Goal: Task Accomplishment & Management: Use online tool/utility

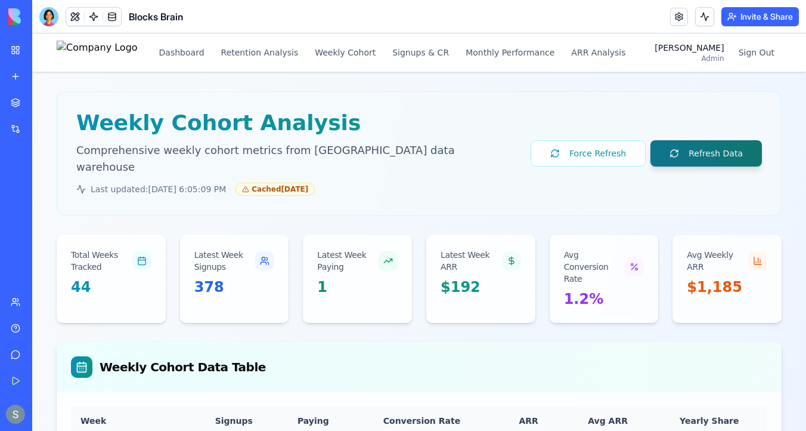
click at [735, 141] on button "Refresh Data" at bounding box center [707, 153] width 112 height 26
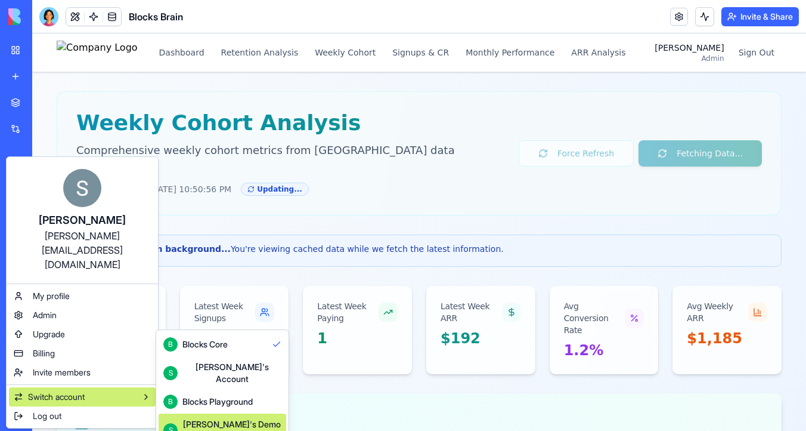
click at [214, 418] on div "[PERSON_NAME]'s Demo Account" at bounding box center [232, 430] width 99 height 24
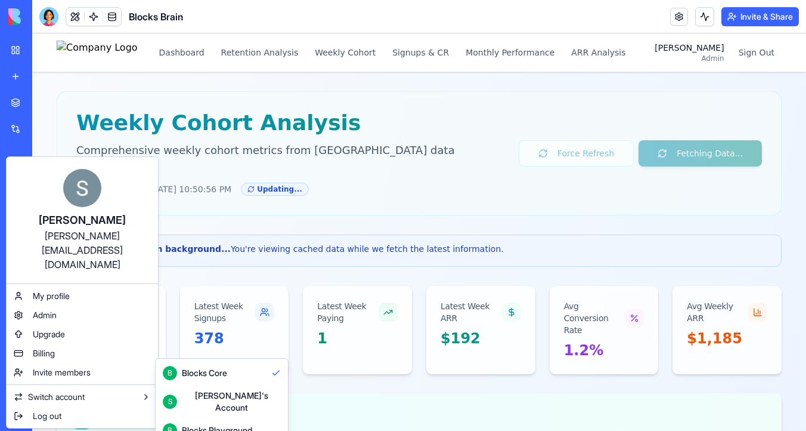
scroll to position [32, 0]
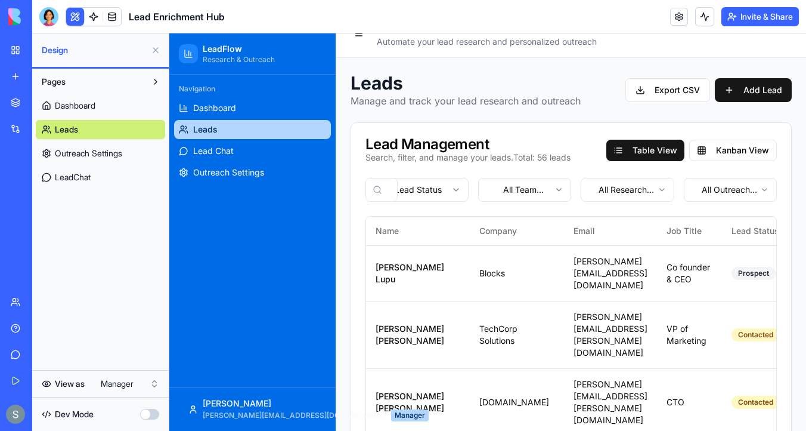
scroll to position [0, 657]
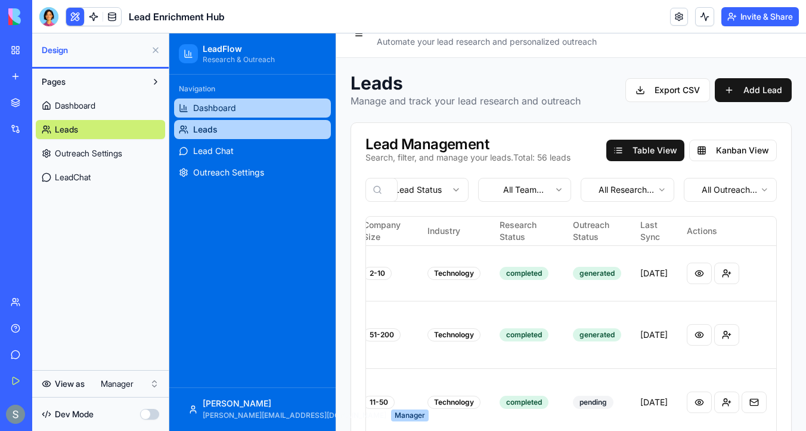
click at [230, 111] on span "Dashboard" at bounding box center [214, 108] width 43 height 12
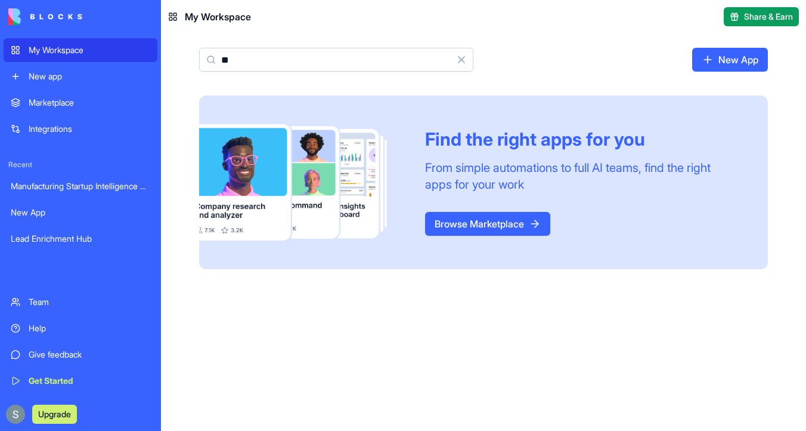
type input "*"
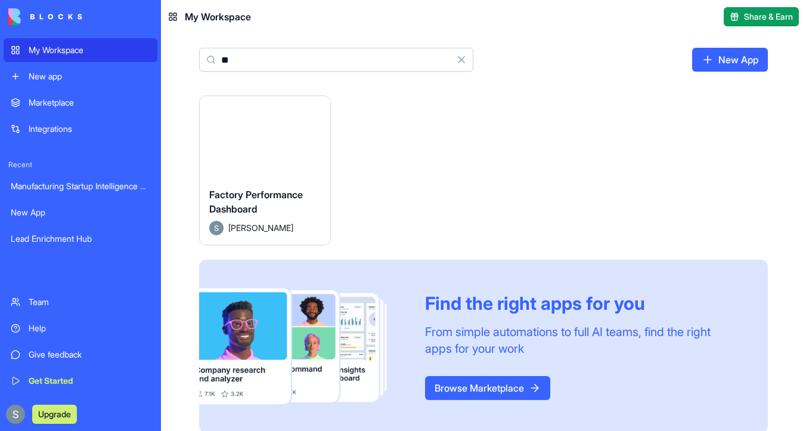
type input "*"
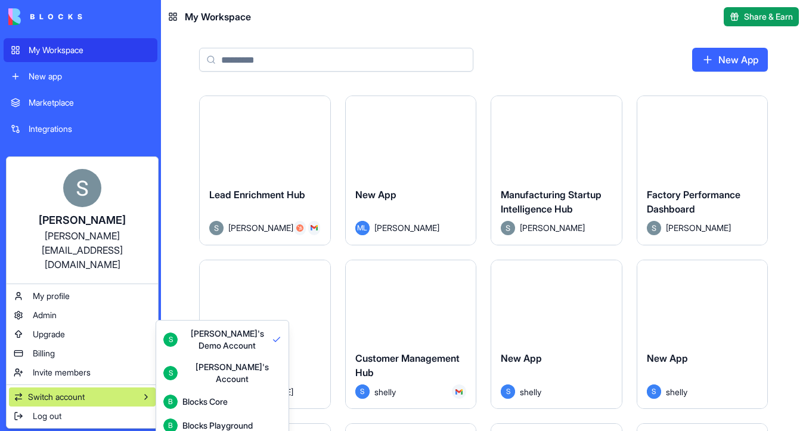
click at [198, 419] on div "Blocks Playground" at bounding box center [218, 425] width 70 height 12
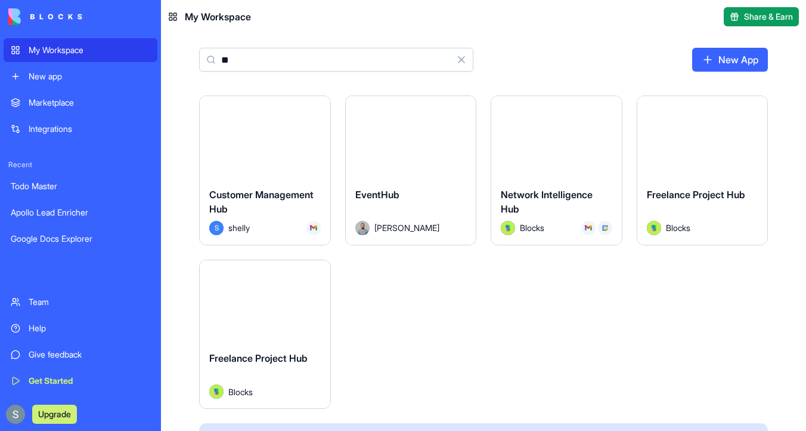
type input "*"
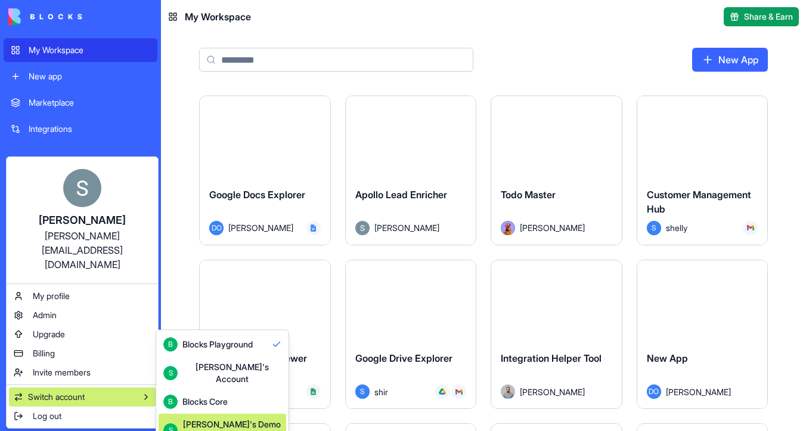
click at [218, 418] on div "Shelly's Demo Account" at bounding box center [232, 430] width 99 height 24
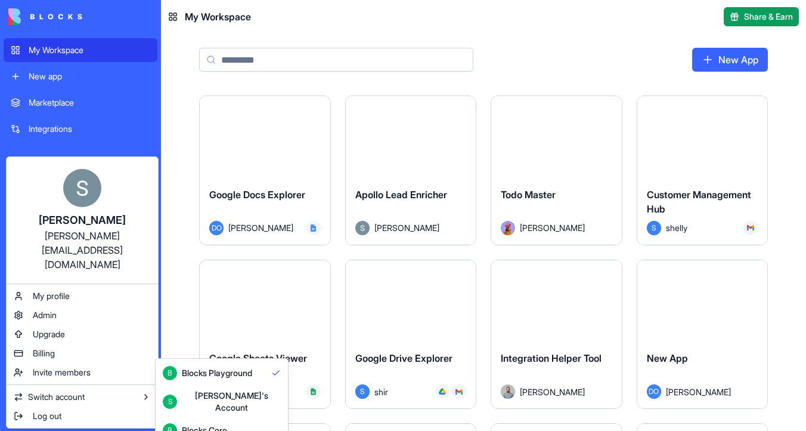
scroll to position [32, 0]
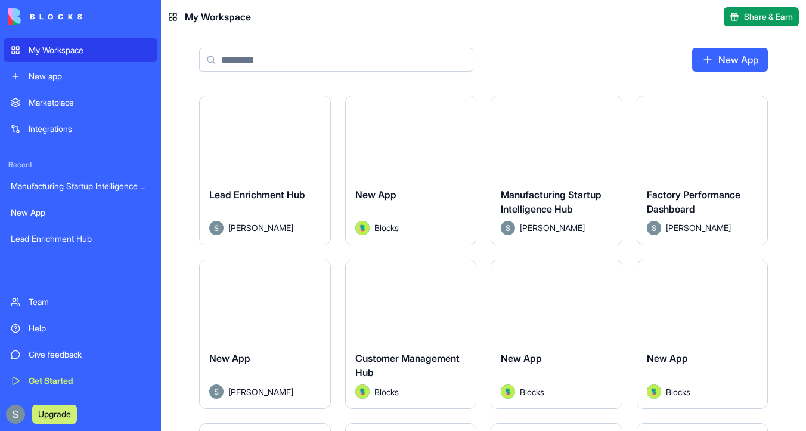
click at [271, 135] on button "Launch" at bounding box center [264, 137] width 89 height 24
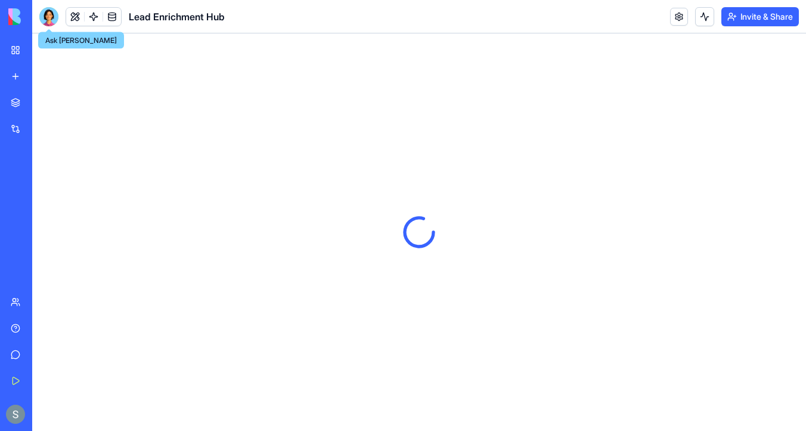
click at [47, 20] on div at bounding box center [48, 16] width 19 height 19
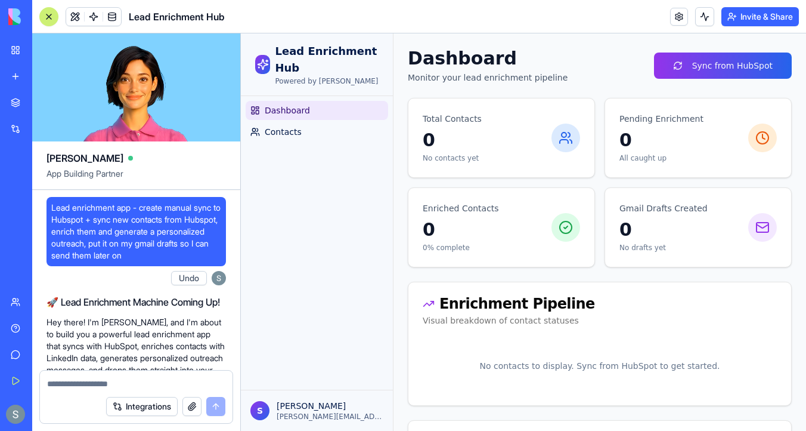
click at [680, 19] on link at bounding box center [679, 17] width 18 height 18
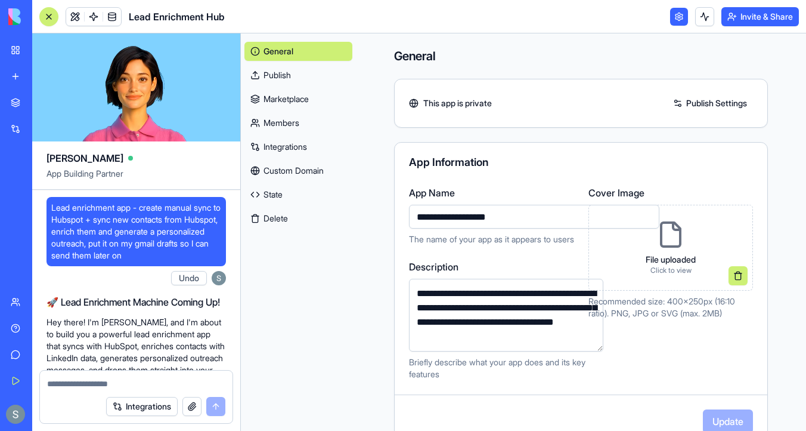
click at [279, 143] on link "Integrations" at bounding box center [299, 146] width 108 height 19
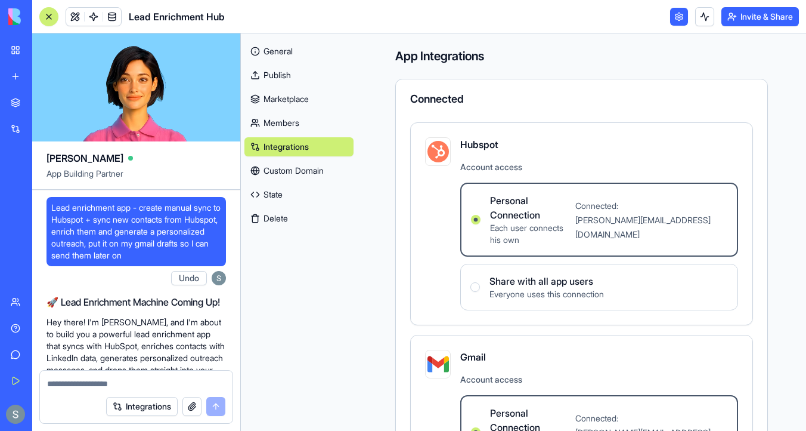
click at [33, 42] on link "My Workspace" at bounding box center [28, 50] width 48 height 24
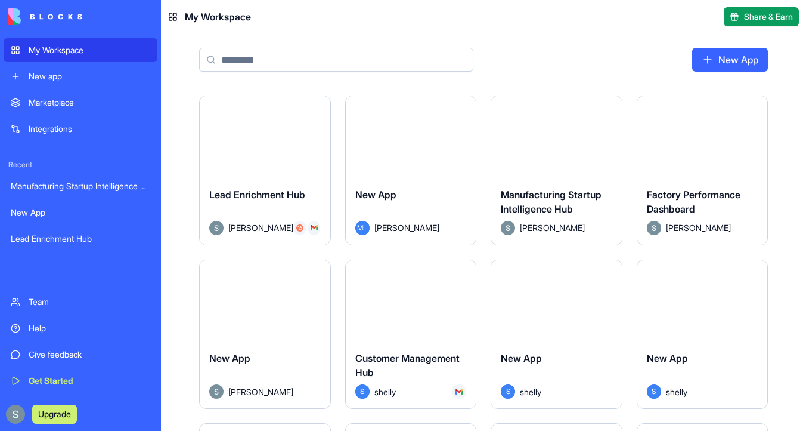
click at [287, 136] on button "Launch" at bounding box center [264, 137] width 89 height 24
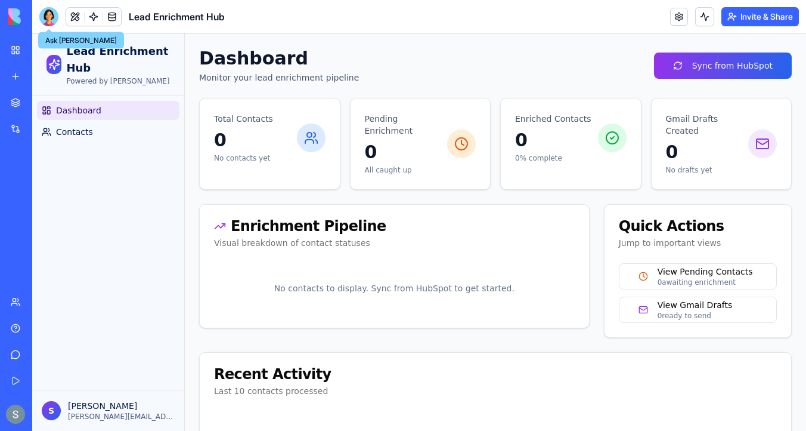
click at [46, 18] on div at bounding box center [48, 16] width 19 height 19
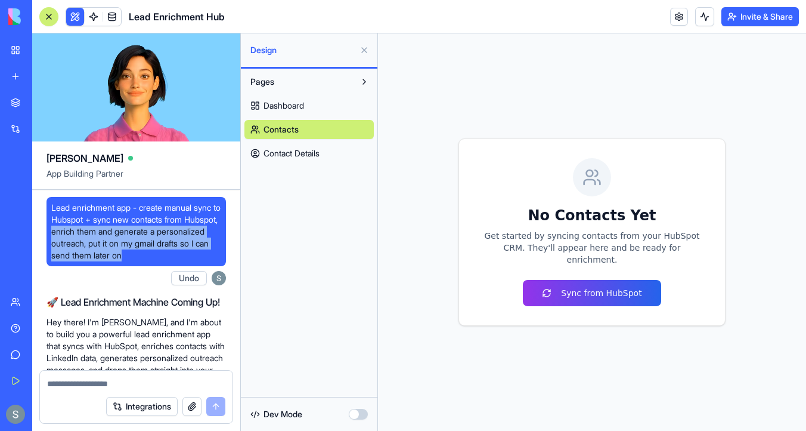
click at [45, 15] on div at bounding box center [49, 17] width 10 height 10
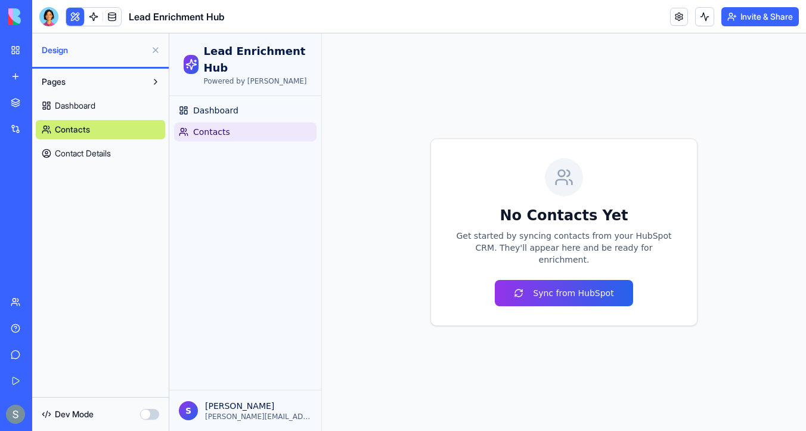
click at [19, 17] on img at bounding box center [45, 16] width 74 height 17
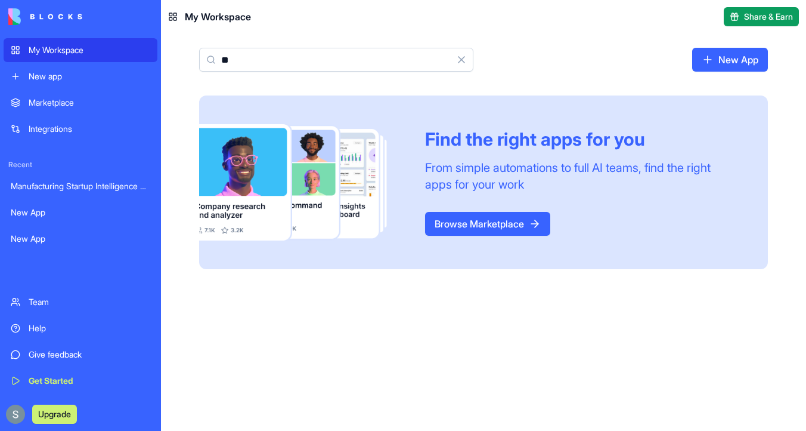
type input "*"
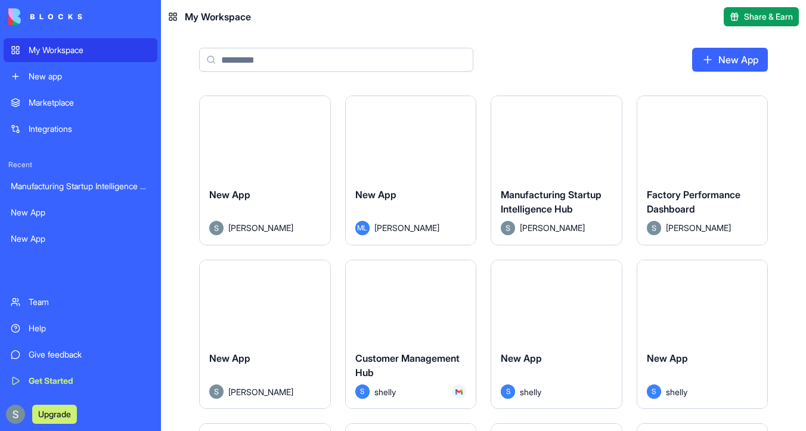
click at [278, 301] on button "Launch" at bounding box center [264, 301] width 89 height 24
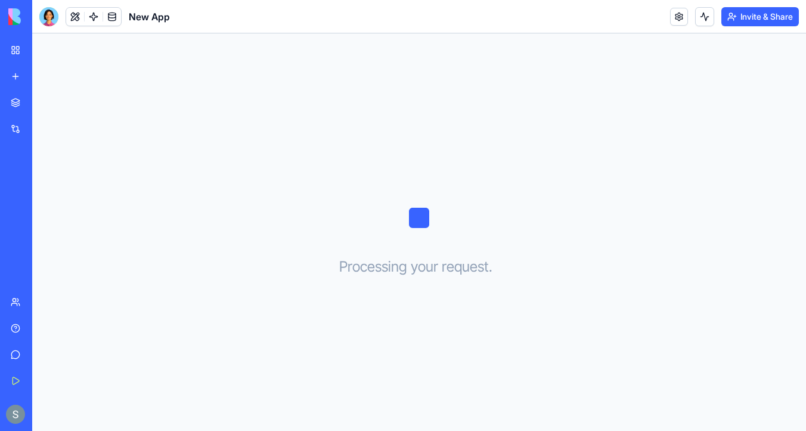
click at [43, 20] on img at bounding box center [45, 16] width 74 height 17
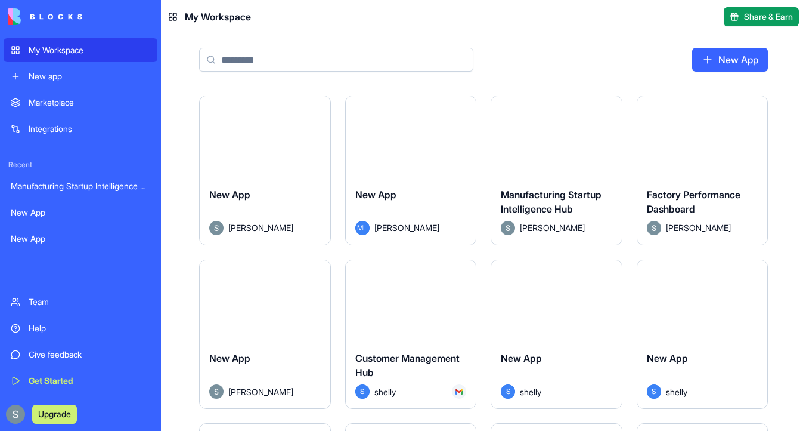
click at [239, 28] on header "My Workspace Share & Earn" at bounding box center [483, 16] width 645 height 33
click at [276, 129] on button "Launch" at bounding box center [264, 137] width 89 height 24
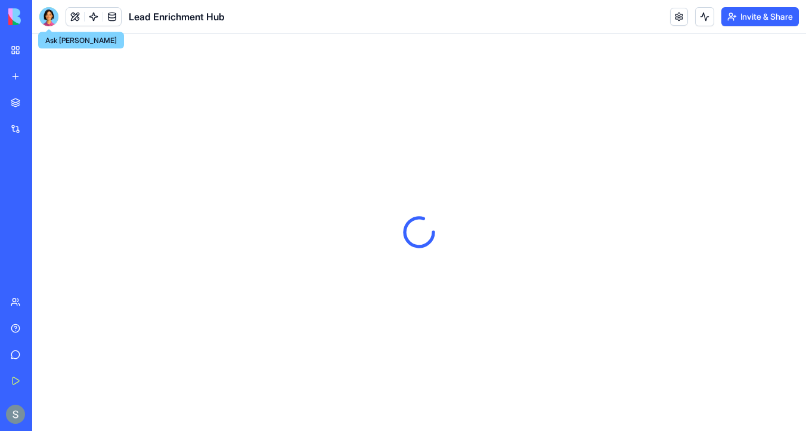
click at [48, 20] on div at bounding box center [48, 16] width 19 height 19
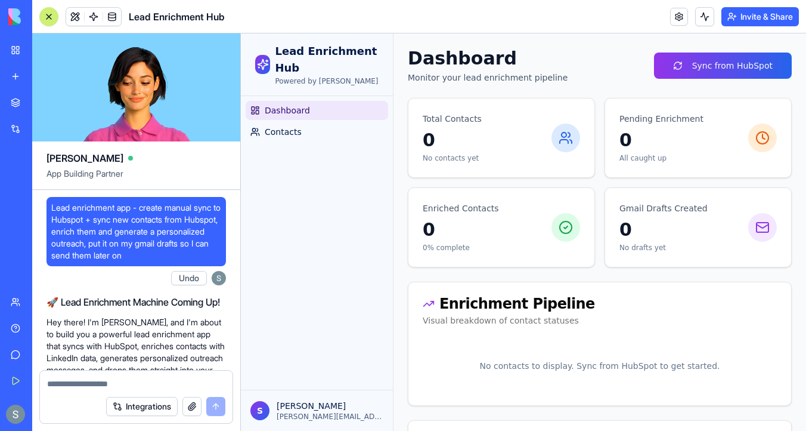
click at [45, 13] on div at bounding box center [49, 17] width 10 height 10
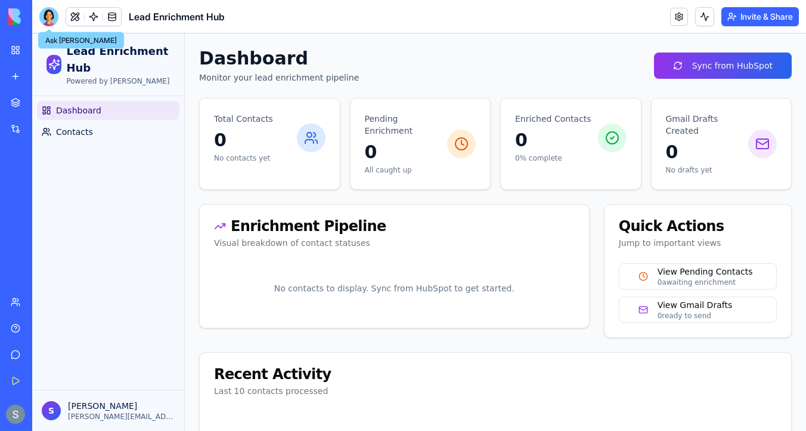
click at [51, 18] on div at bounding box center [48, 16] width 19 height 19
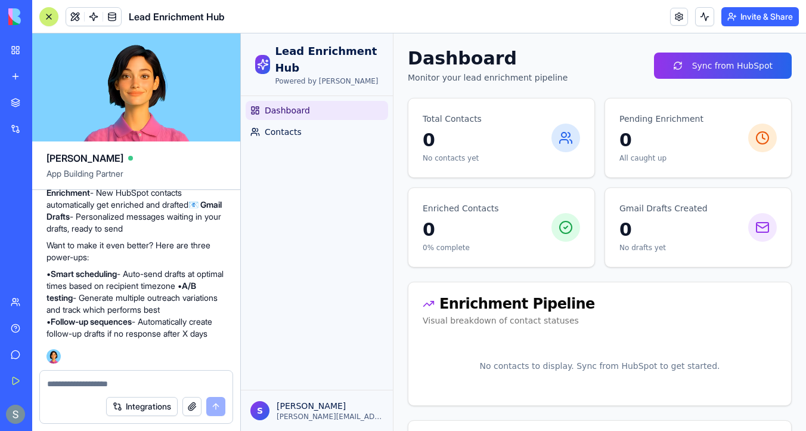
click at [22, 17] on img at bounding box center [45, 16] width 74 height 17
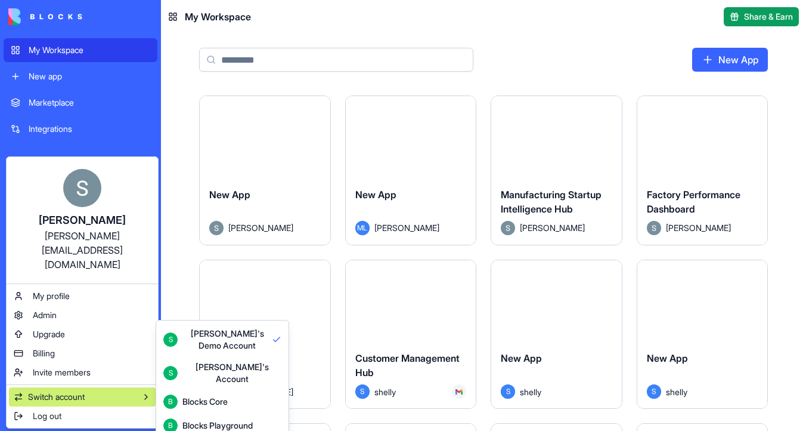
click at [329, 59] on html "My Workspace New app Marketplace Integrations Recent Manufacturing Startup Inte…" at bounding box center [403, 215] width 806 height 431
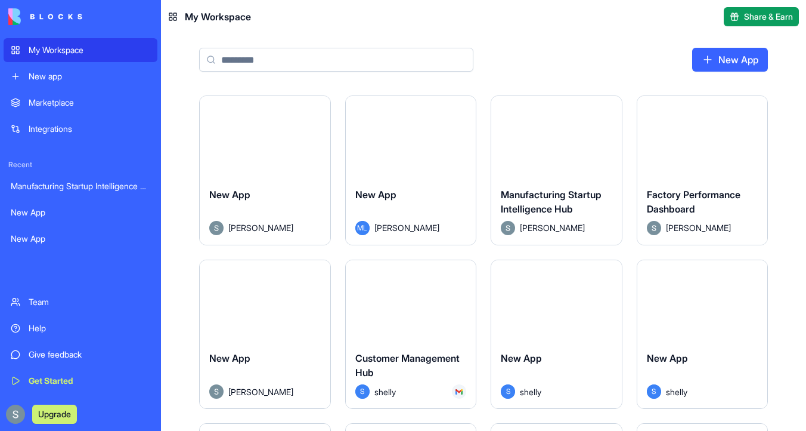
click at [274, 333] on div "Launch" at bounding box center [265, 301] width 131 height 82
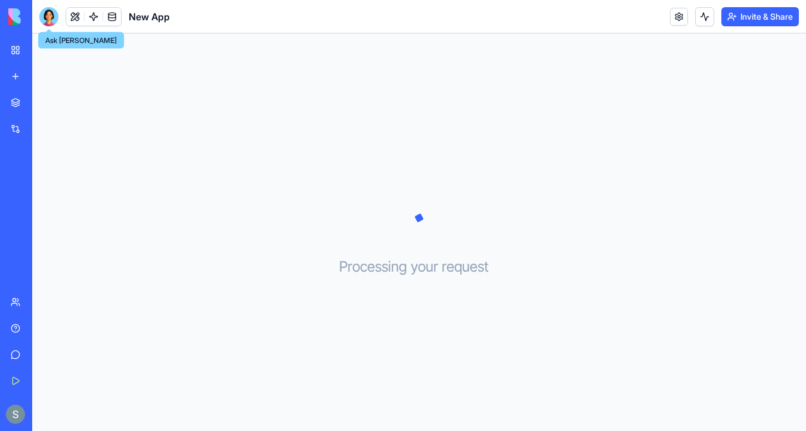
click at [45, 14] on div at bounding box center [48, 16] width 19 height 19
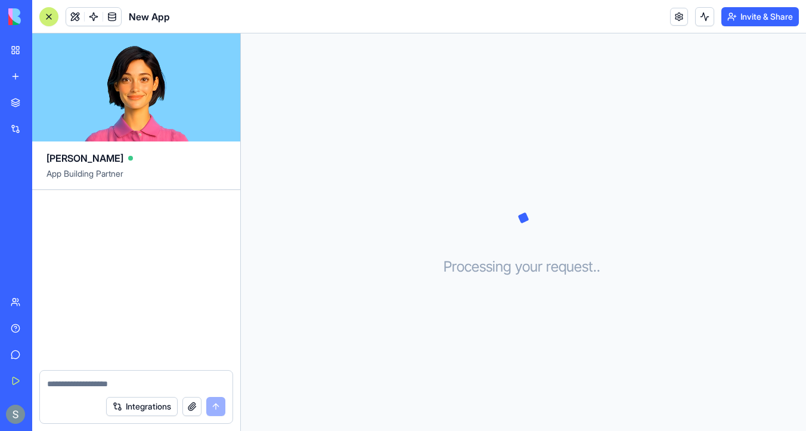
click at [45, 14] on div at bounding box center [49, 17] width 10 height 10
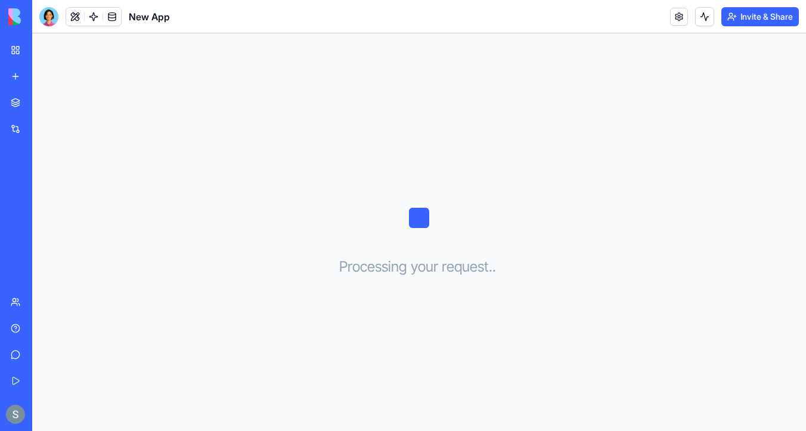
click at [45, 14] on div at bounding box center [48, 16] width 19 height 19
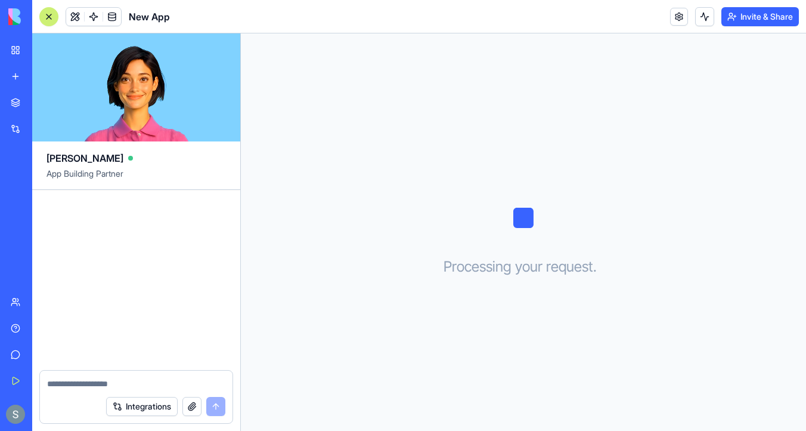
click at [24, 52] on link "My Workspace" at bounding box center [28, 50] width 48 height 24
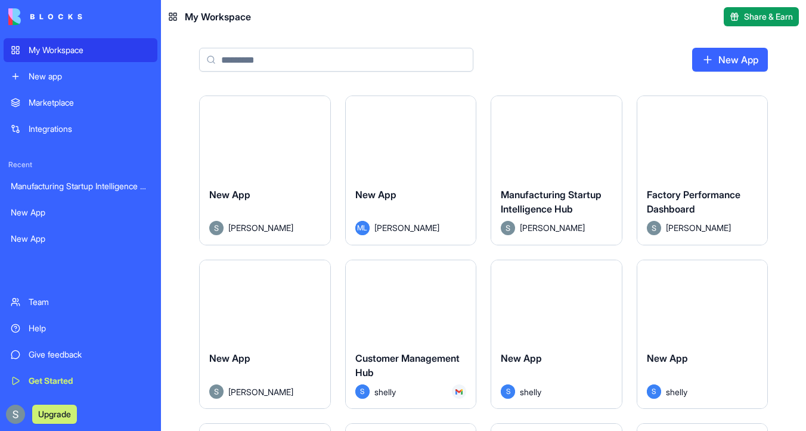
click at [257, 180] on div "New App Sharon Magen" at bounding box center [265, 211] width 131 height 67
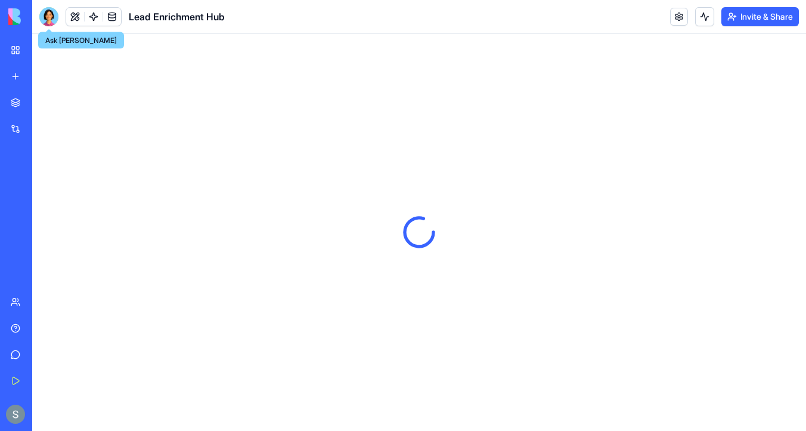
click at [55, 23] on div at bounding box center [48, 16] width 19 height 19
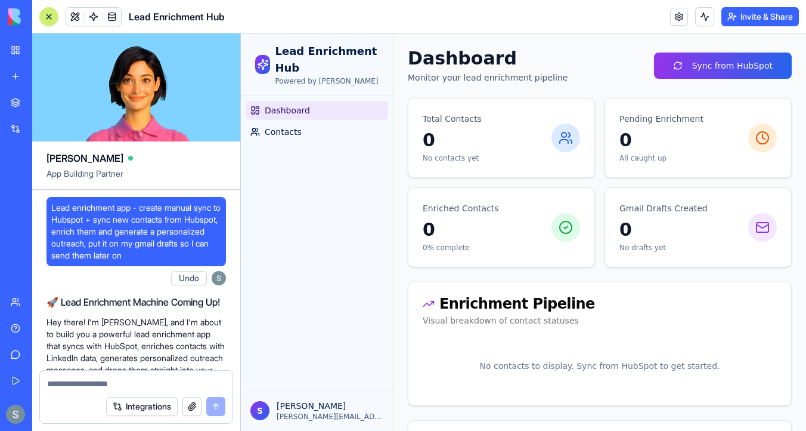
click at [46, 17] on div at bounding box center [49, 17] width 10 height 10
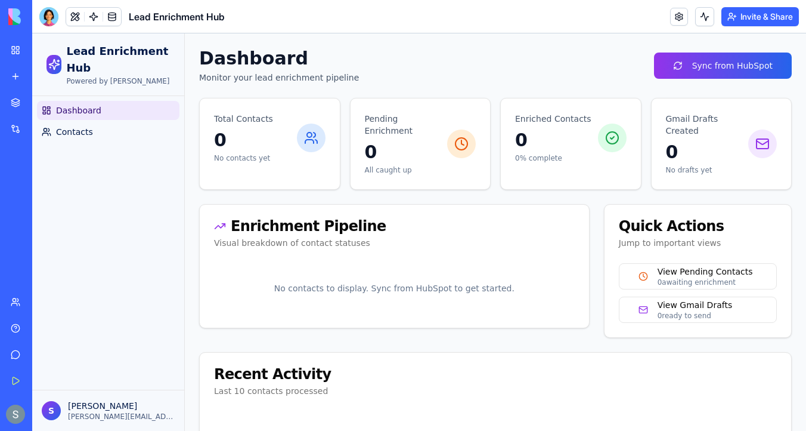
click at [46, 16] on div at bounding box center [48, 16] width 19 height 19
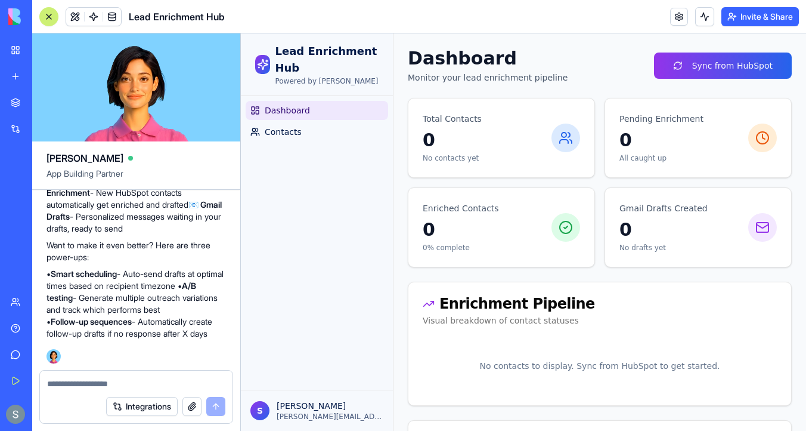
click at [17, 14] on img at bounding box center [45, 16] width 74 height 17
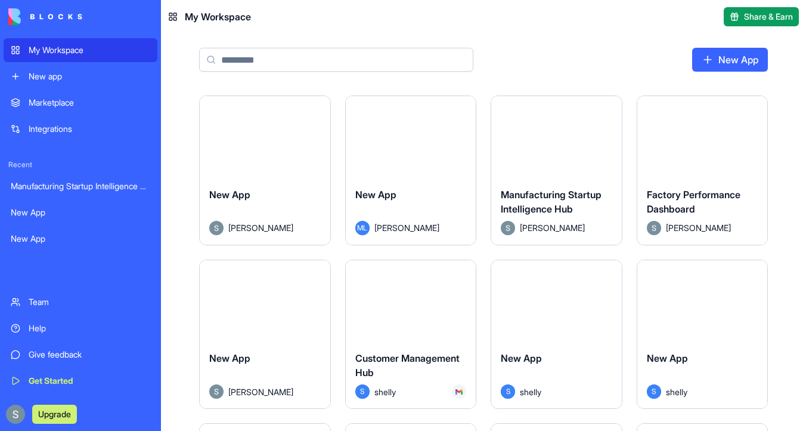
click at [59, 51] on div "My Workspace" at bounding box center [90, 50] width 122 height 12
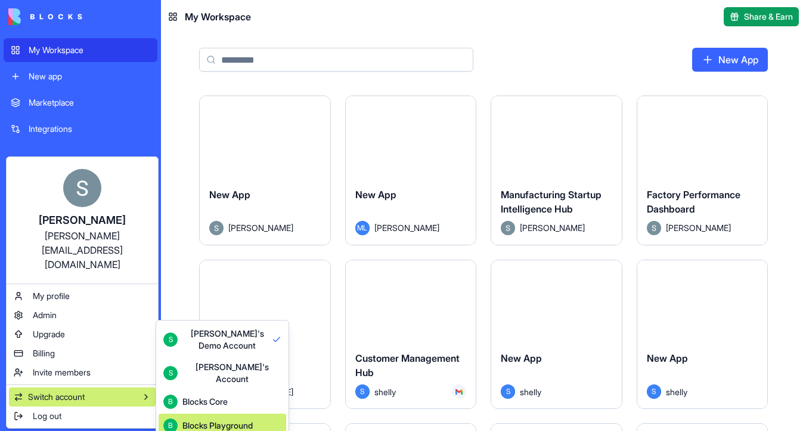
click at [205, 421] on div "Blocks Playground" at bounding box center [218, 425] width 70 height 12
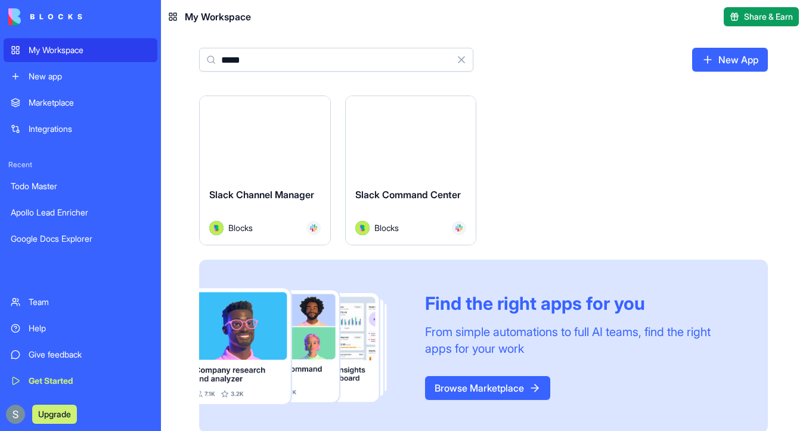
type input "*****"
click at [255, 141] on button "Launch" at bounding box center [264, 137] width 89 height 24
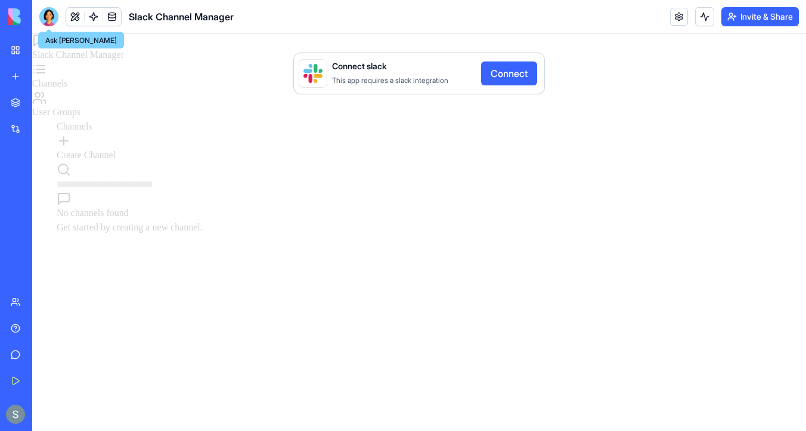
click at [50, 15] on div at bounding box center [48, 16] width 19 height 19
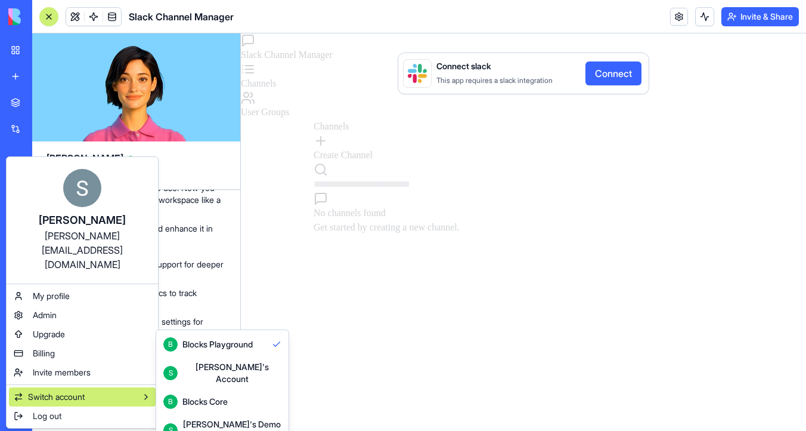
click at [202, 395] on div "Blocks Core" at bounding box center [205, 401] width 45 height 12
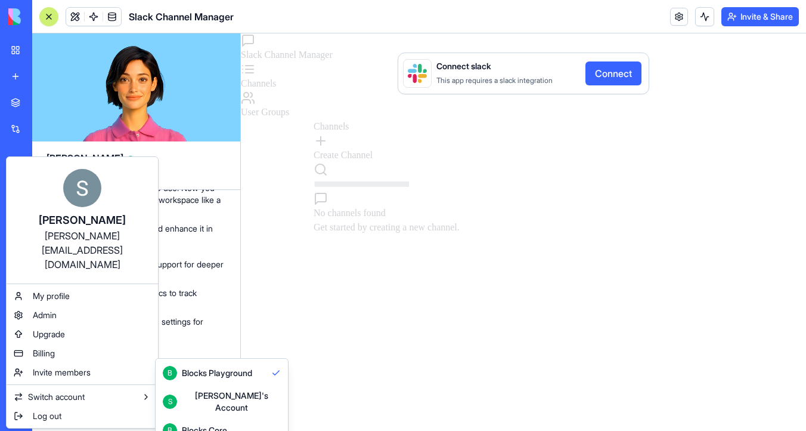
scroll to position [32, 0]
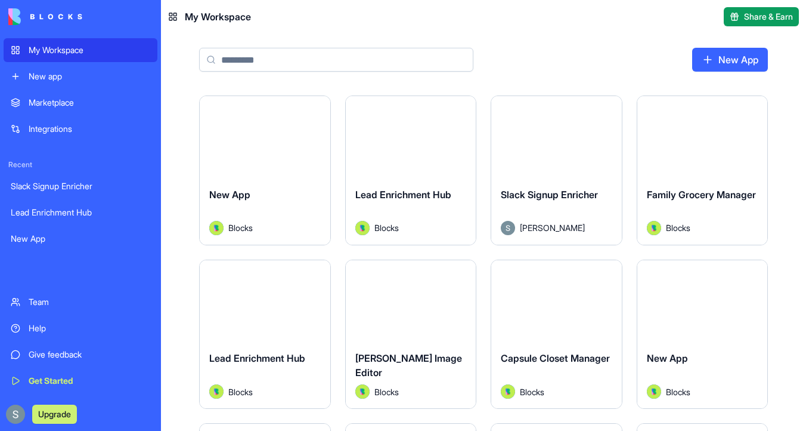
click at [546, 137] on button "Launch" at bounding box center [556, 137] width 89 height 24
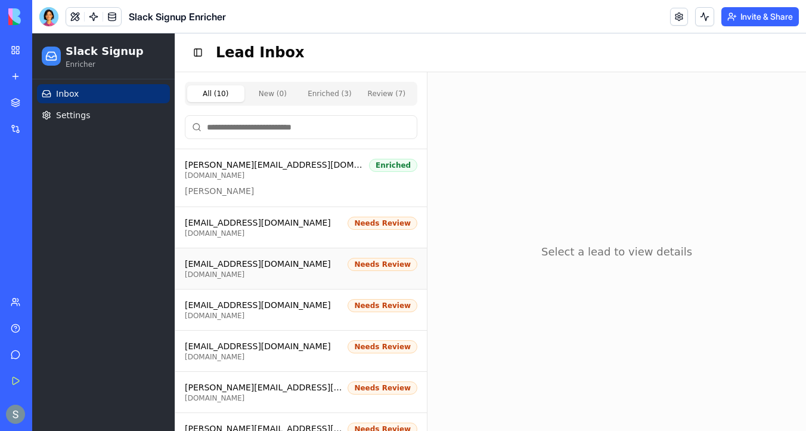
scroll to position [180, 0]
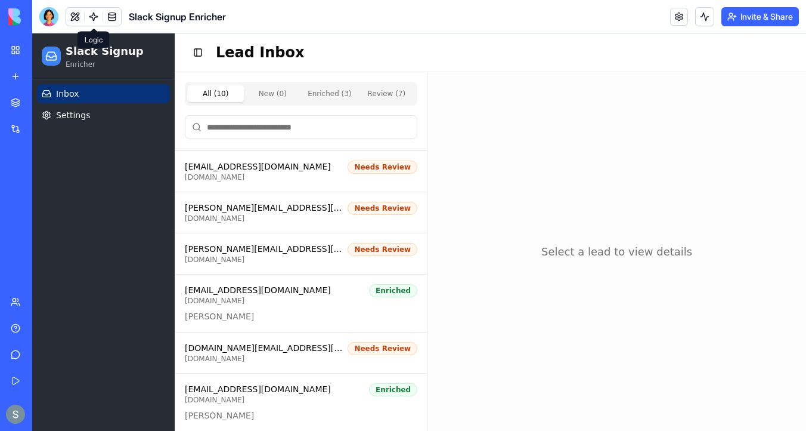
click at [93, 13] on link at bounding box center [94, 17] width 18 height 18
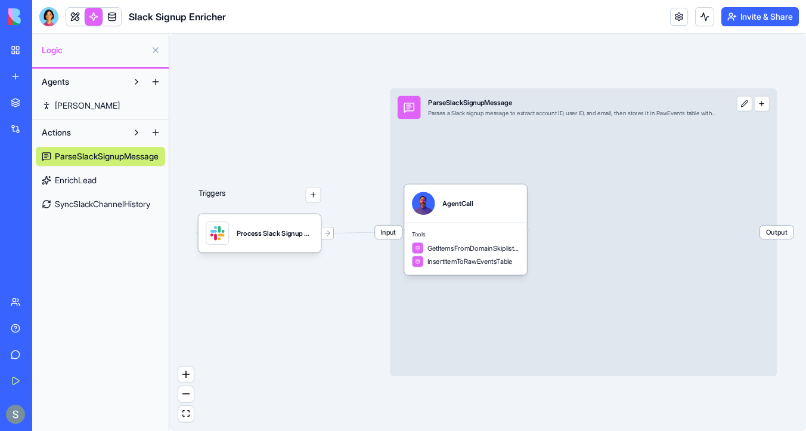
click at [128, 212] on link "SyncSlackChannelHistory" at bounding box center [100, 203] width 129 height 19
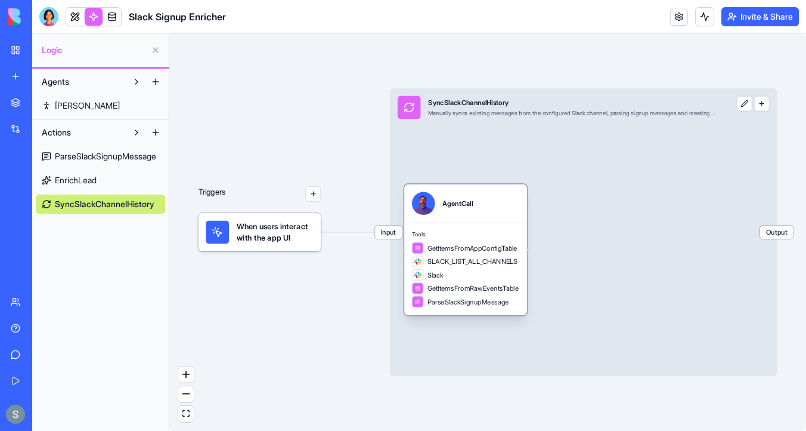
click at [479, 233] on span "Tools" at bounding box center [465, 235] width 107 height 8
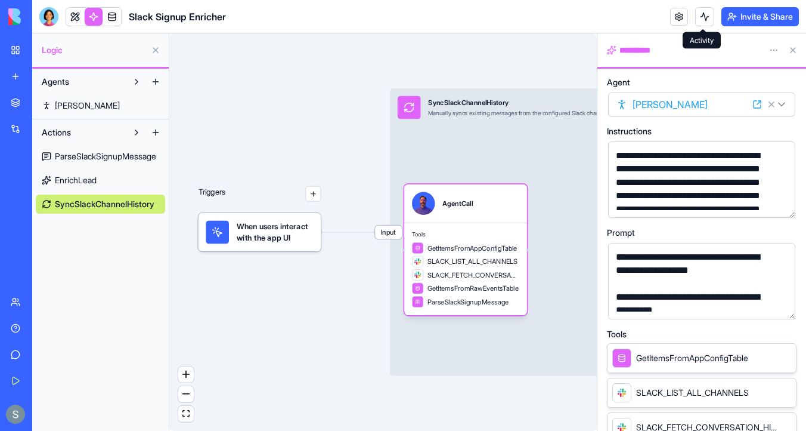
click at [703, 23] on button at bounding box center [704, 16] width 19 height 19
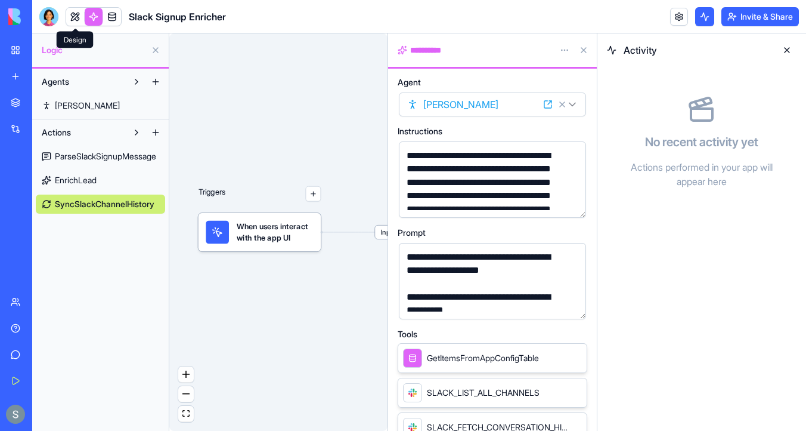
click at [75, 14] on link at bounding box center [75, 17] width 18 height 18
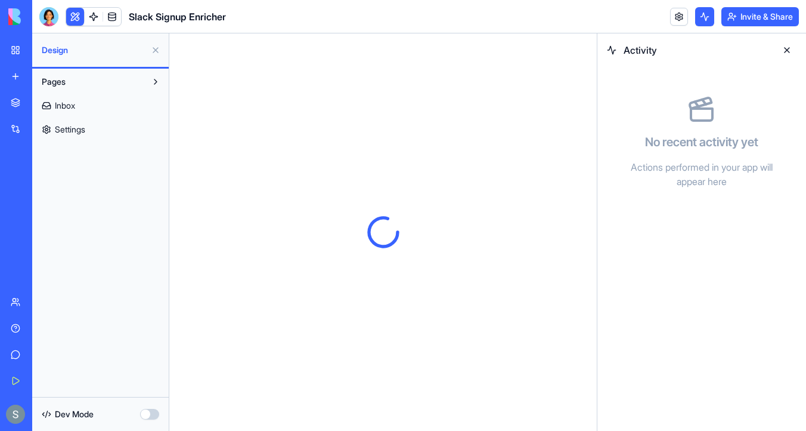
click at [113, 132] on link "Settings" at bounding box center [100, 129] width 129 height 19
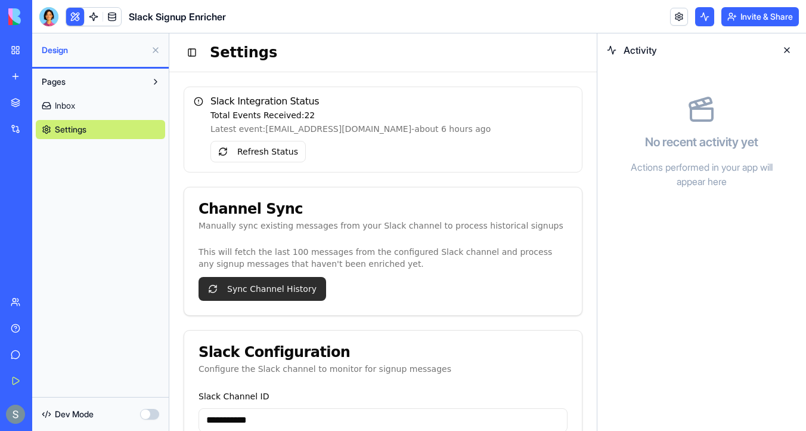
click at [254, 290] on button "Sync Channel History" at bounding box center [263, 289] width 128 height 24
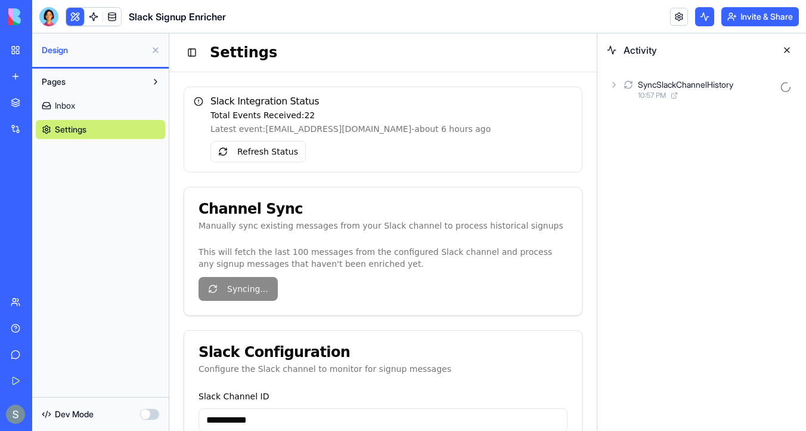
click at [616, 85] on icon at bounding box center [615, 85] width 10 height 10
click at [632, 137] on icon at bounding box center [634, 137] width 10 height 10
click at [657, 215] on icon at bounding box center [654, 216] width 10 height 10
click at [661, 251] on icon at bounding box center [666, 247] width 10 height 10
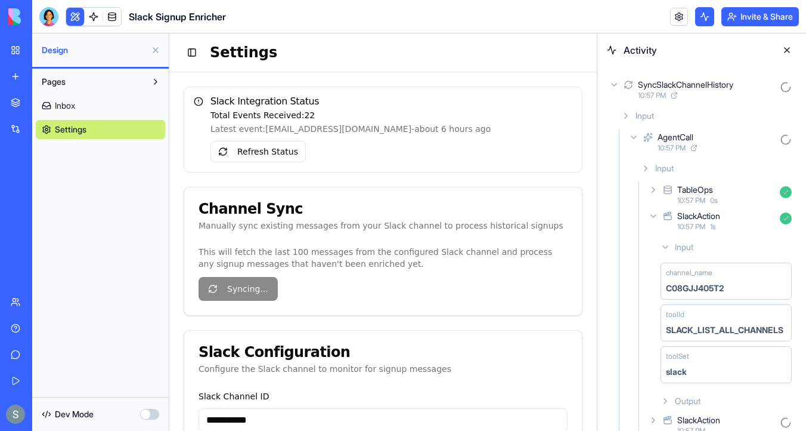
scroll to position [17, 0]
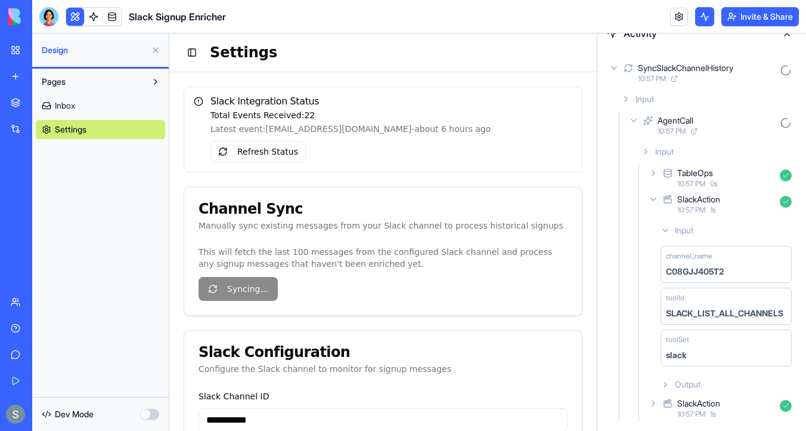
click at [656, 404] on icon at bounding box center [654, 403] width 10 height 10
click at [673, 386] on div "Output" at bounding box center [726, 383] width 141 height 21
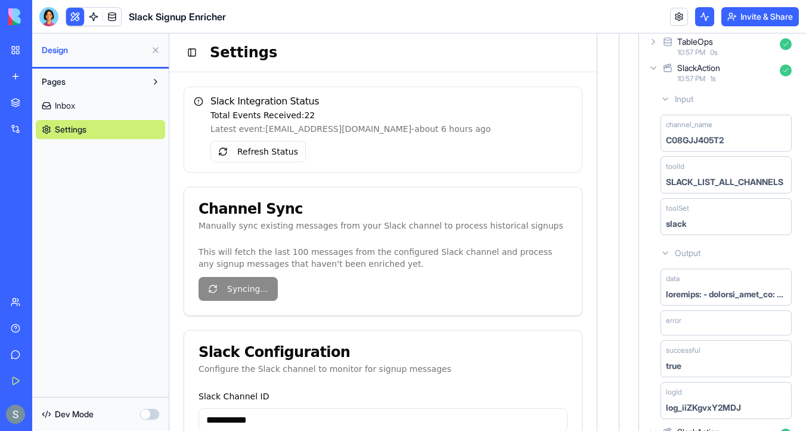
scroll to position [227, 0]
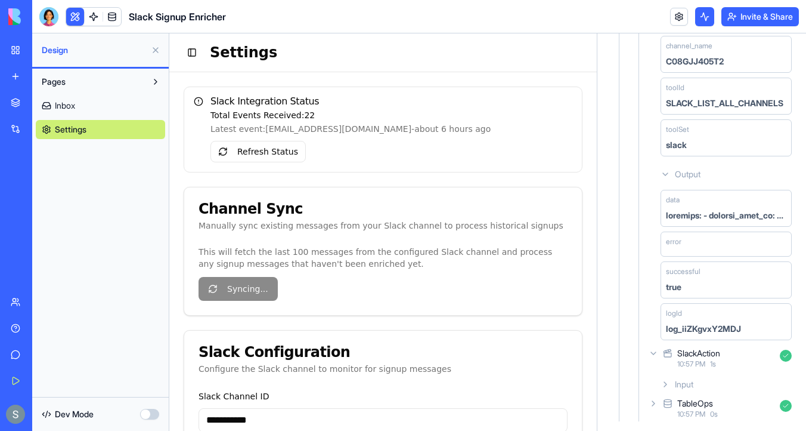
click at [667, 381] on icon at bounding box center [666, 384] width 10 height 10
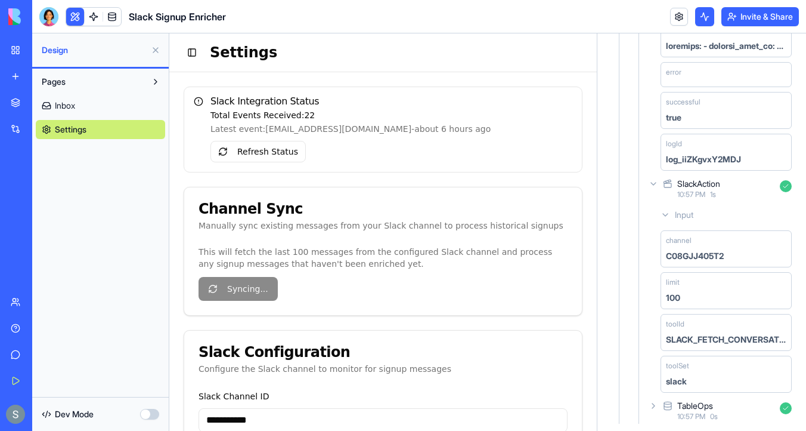
scroll to position [398, 0]
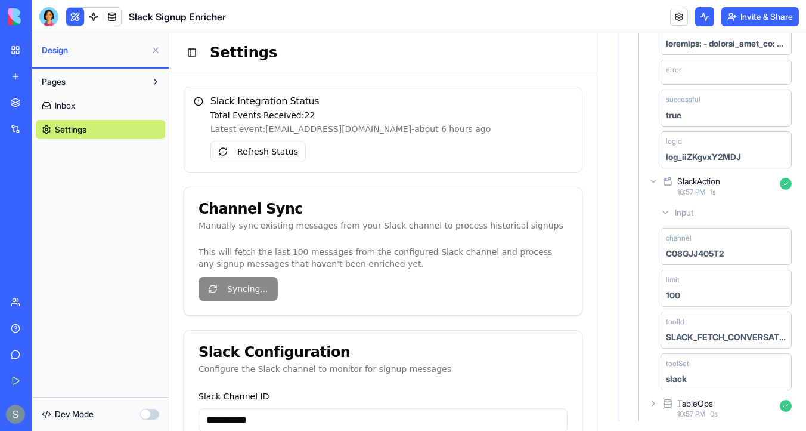
click at [653, 407] on icon at bounding box center [654, 403] width 10 height 10
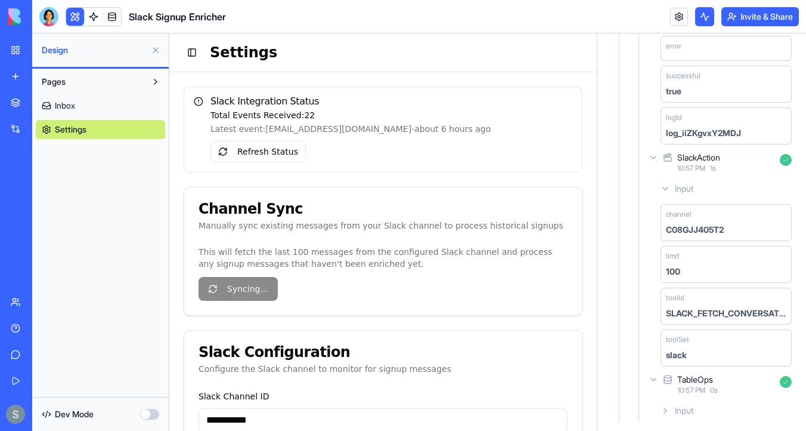
click at [666, 188] on icon at bounding box center [666, 189] width 10 height 10
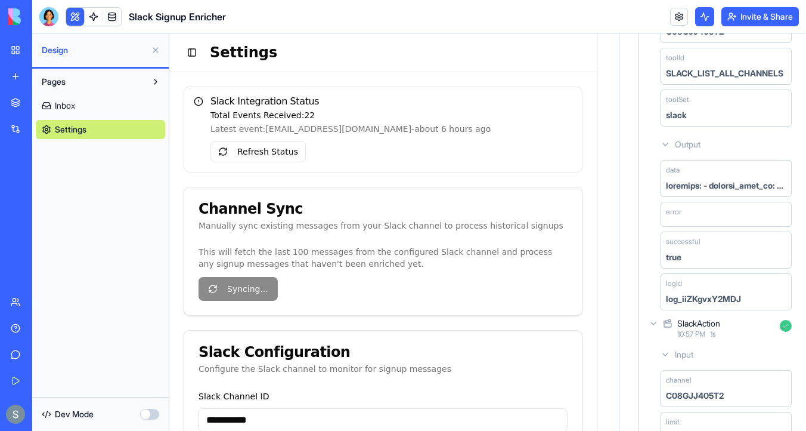
scroll to position [251, 0]
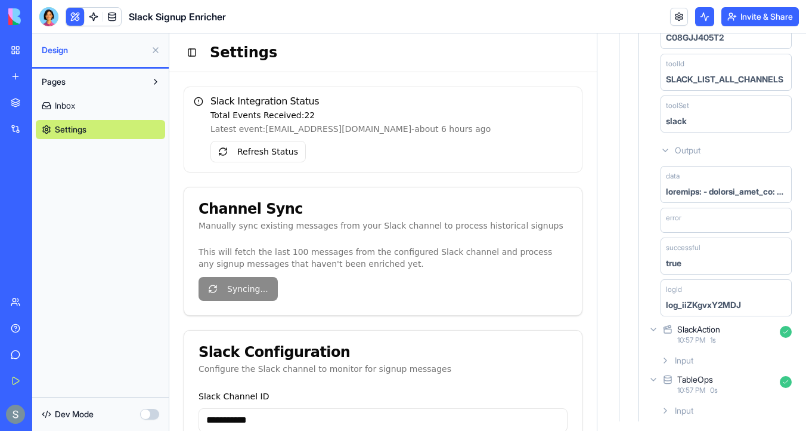
click at [664, 413] on icon at bounding box center [666, 411] width 10 height 10
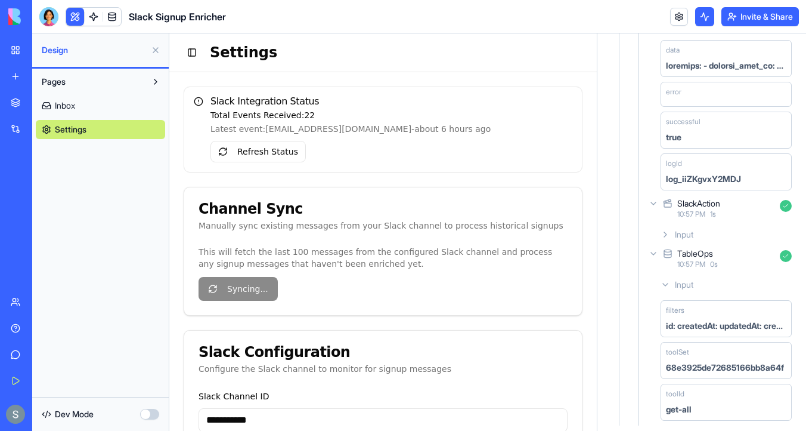
scroll to position [381, 0]
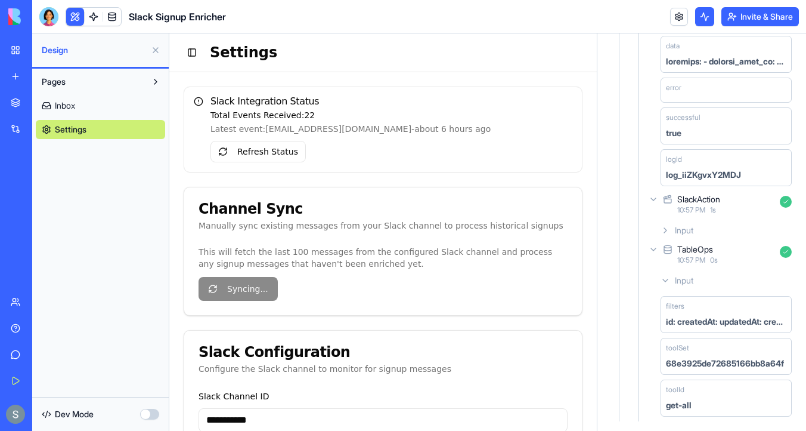
click at [667, 230] on icon at bounding box center [666, 230] width 10 height 10
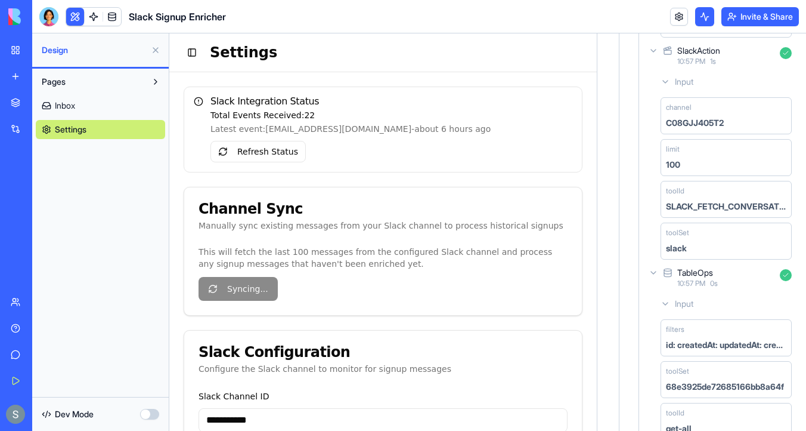
scroll to position [552, 0]
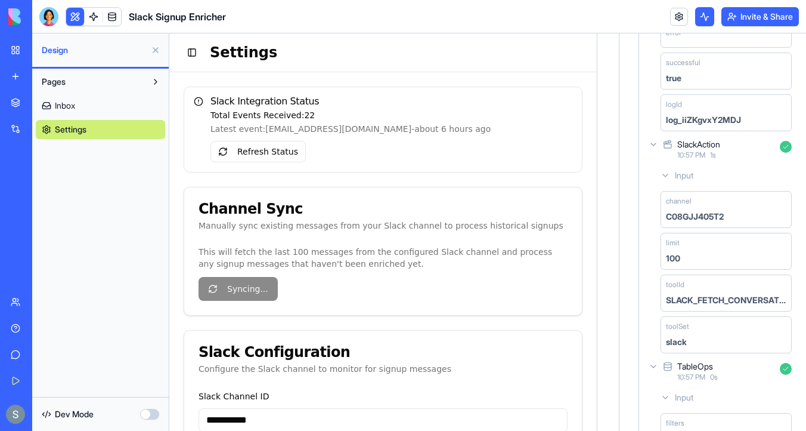
click at [653, 150] on div "SlackAction 10:57 PM 1 s" at bounding box center [722, 149] width 150 height 26
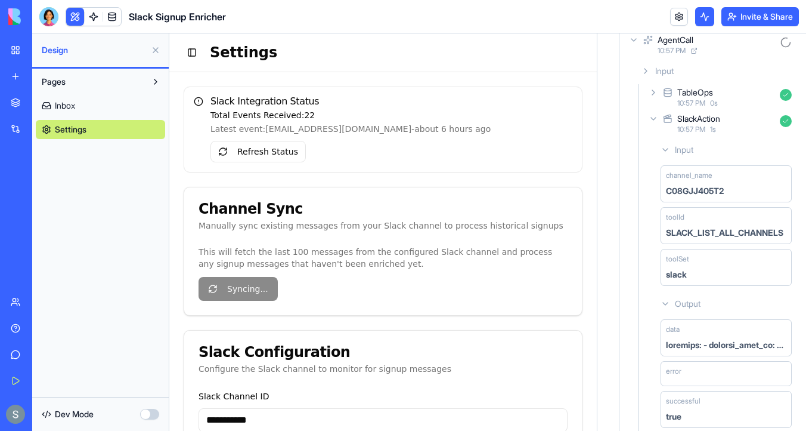
scroll to position [0, 0]
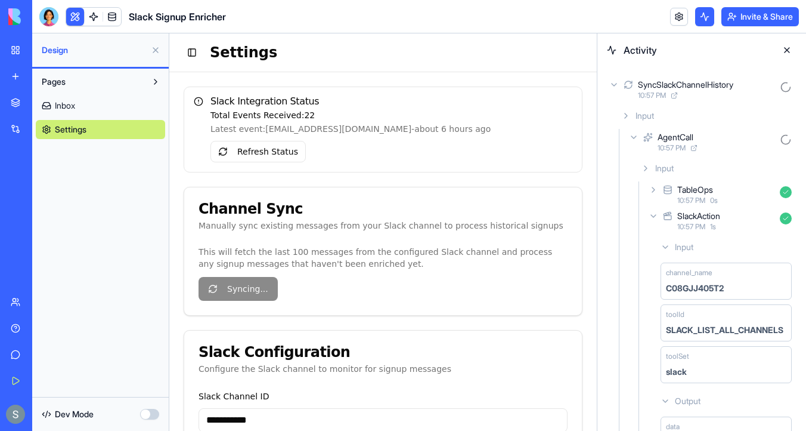
click at [654, 215] on icon at bounding box center [654, 216] width 10 height 10
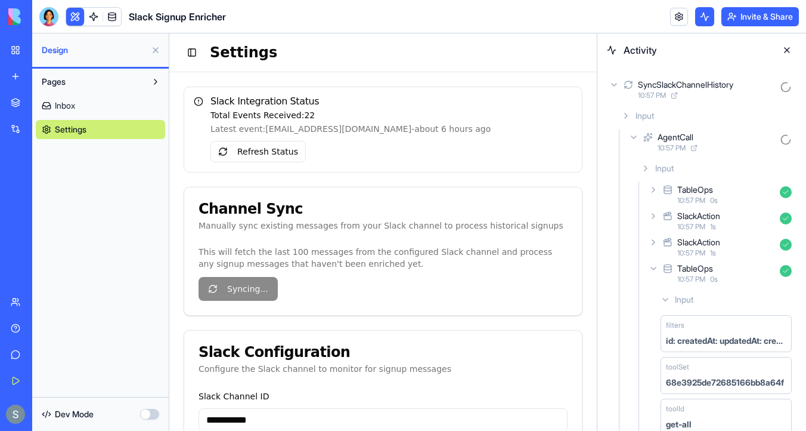
click at [656, 270] on icon at bounding box center [654, 269] width 10 height 10
click at [653, 246] on icon at bounding box center [654, 242] width 10 height 10
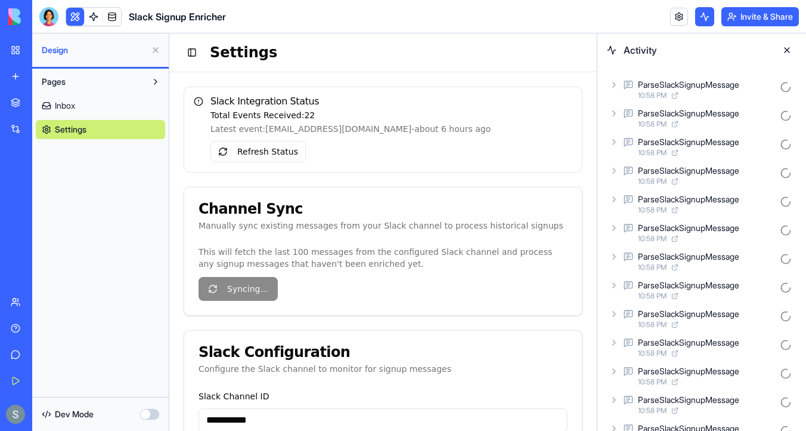
click at [615, 86] on icon at bounding box center [615, 85] width 10 height 10
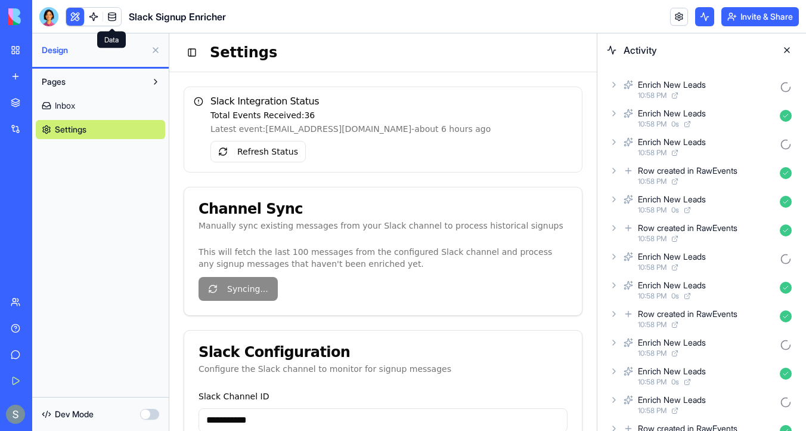
click at [114, 17] on link at bounding box center [112, 17] width 18 height 18
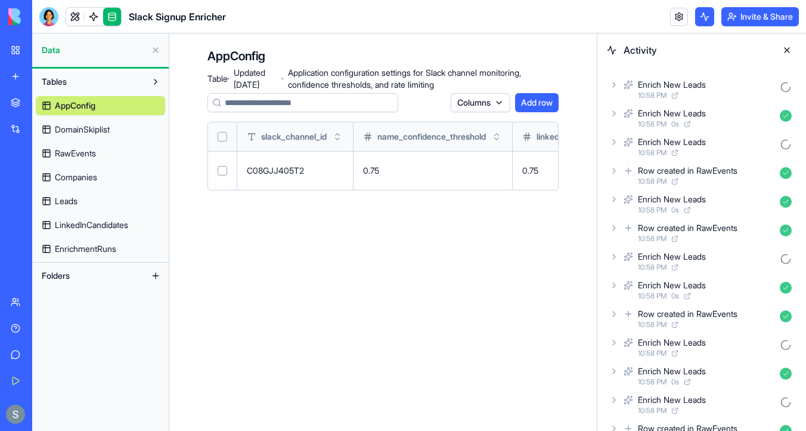
click at [109, 135] on link "DomainSkiplist" at bounding box center [100, 129] width 129 height 19
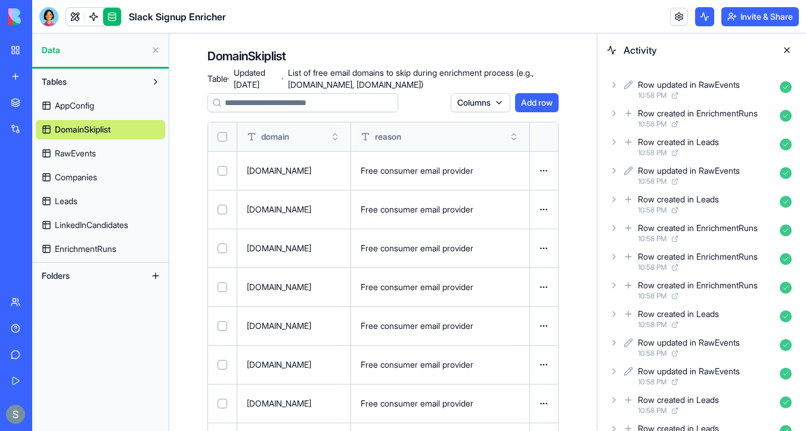
click at [130, 156] on link "RawEvents" at bounding box center [100, 153] width 129 height 19
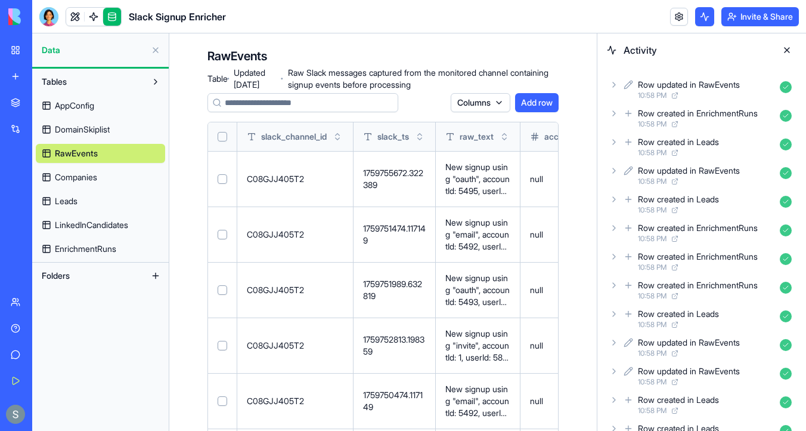
click at [123, 181] on link "Companies" at bounding box center [100, 177] width 129 height 19
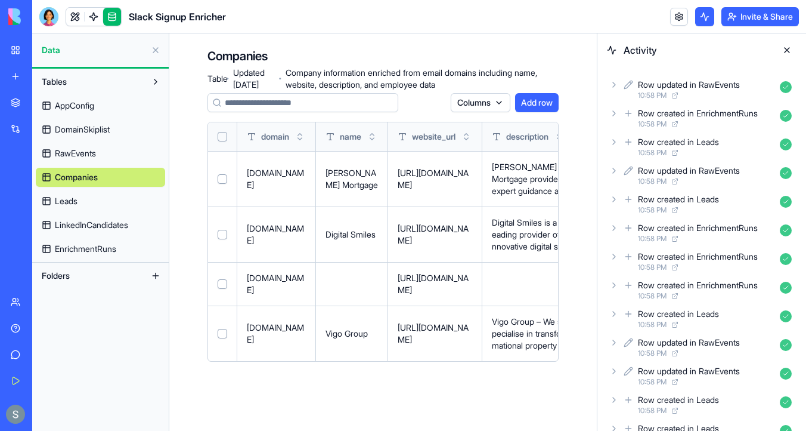
click at [110, 200] on link "Leads" at bounding box center [100, 200] width 129 height 19
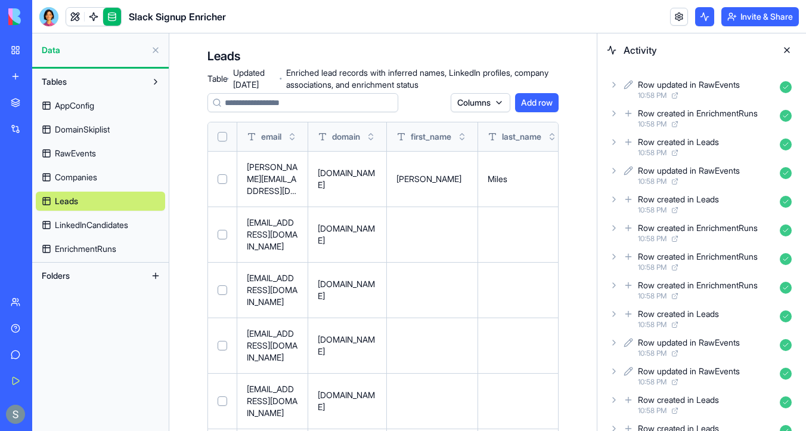
click at [0, 0] on button at bounding box center [0, 0] width 0 height 0
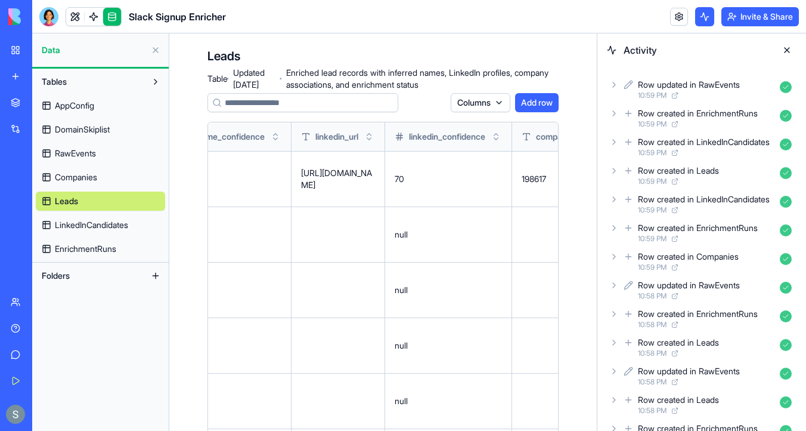
scroll to position [0, 521]
click at [0, 0] on button at bounding box center [0, 0] width 0 height 0
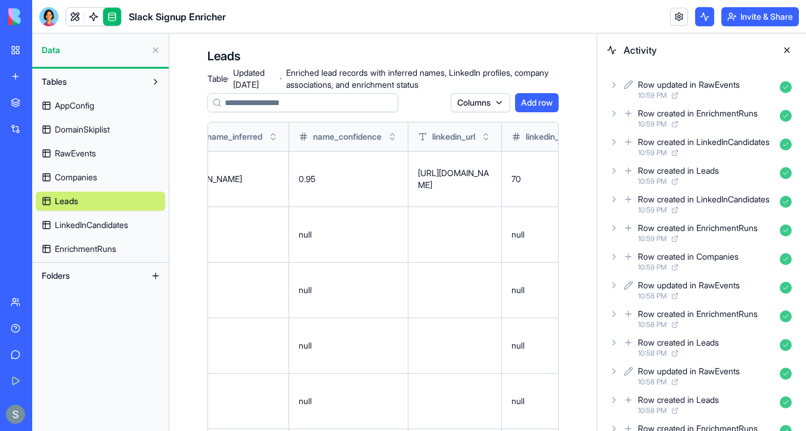
scroll to position [0, 416]
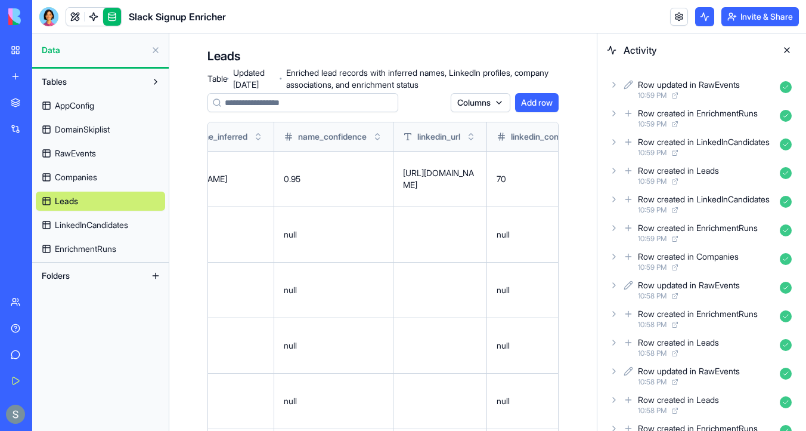
drag, startPoint x: 444, startPoint y: 194, endPoint x: 419, endPoint y: 165, distance: 38.5
click at [419, 167] on p "https://www.linkedin.com/in/stephaniemiles" at bounding box center [440, 179] width 74 height 24
copy p "https://www.linkedin.com/in/stephaniemiles"
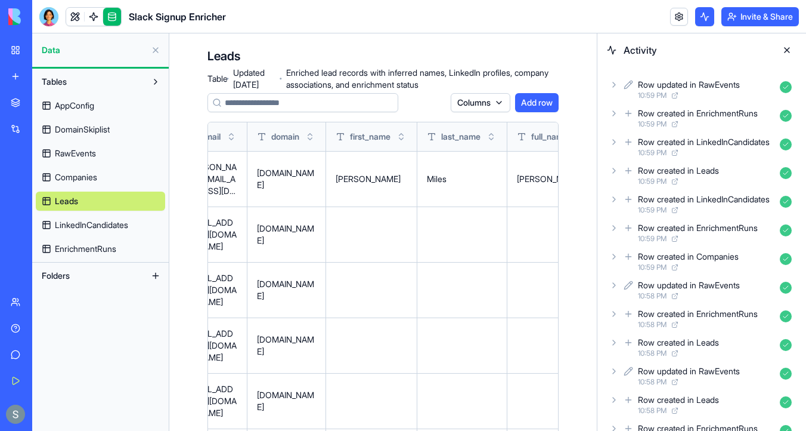
scroll to position [0, 66]
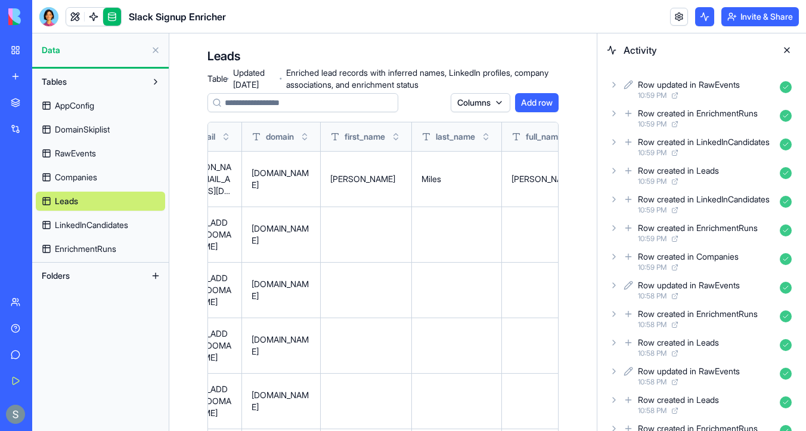
drag, startPoint x: 313, startPoint y: 181, endPoint x: 250, endPoint y: 181, distance: 63.2
click at [250, 181] on td "digitalsmiles.io" at bounding box center [281, 178] width 79 height 55
copy p "digitalsmiles.io"
click at [48, 17] on div at bounding box center [48, 16] width 19 height 19
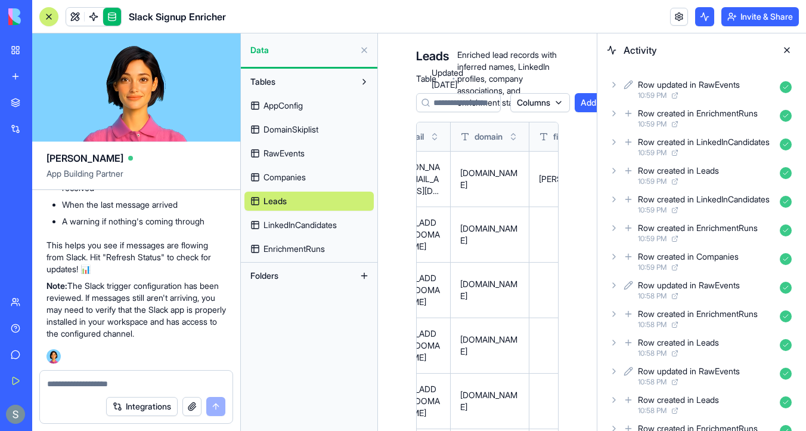
scroll to position [0, 0]
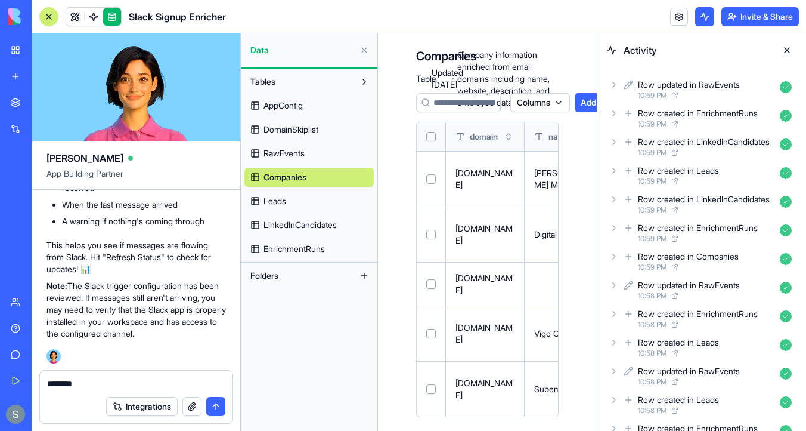
click at [333, 200] on link "Leads" at bounding box center [309, 200] width 129 height 19
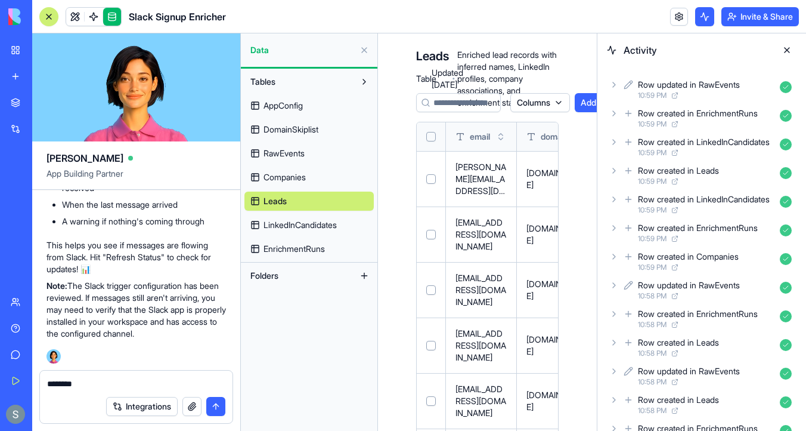
click at [318, 200] on link "Leads" at bounding box center [309, 200] width 129 height 19
click at [123, 382] on textarea "*******" at bounding box center [136, 384] width 178 height 12
paste textarea "**********"
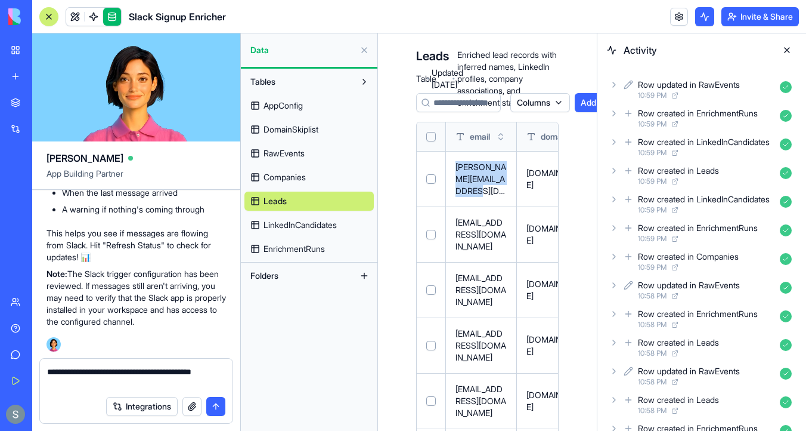
drag, startPoint x: 469, startPoint y: 191, endPoint x: 451, endPoint y: 166, distance: 30.8
click at [451, 166] on td "[PERSON_NAME][EMAIL_ADDRESS][DOMAIN_NAME]" at bounding box center [481, 178] width 71 height 55
copy p "[PERSON_NAME][EMAIL_ADDRESS][DOMAIN_NAME]"
click at [80, 371] on textarea "**********" at bounding box center [136, 378] width 178 height 24
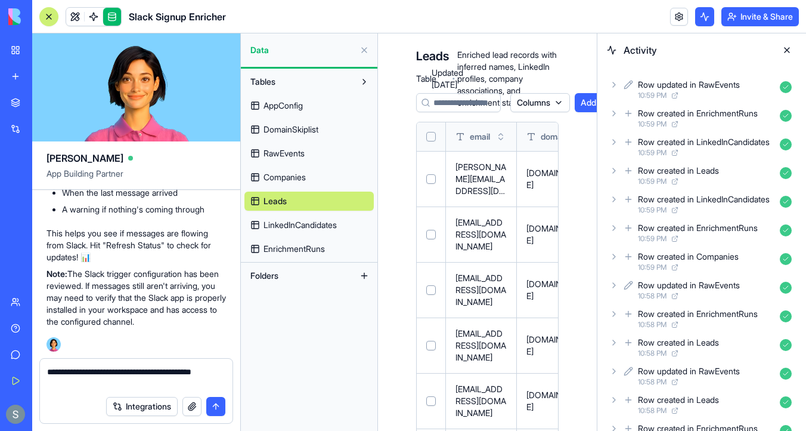
paste textarea "**********"
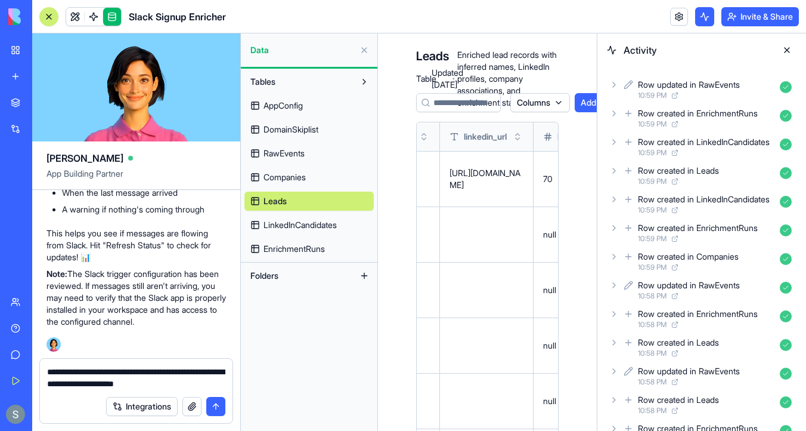
scroll to position [0, 573]
drag, startPoint x: 497, startPoint y: 192, endPoint x: 467, endPoint y: 166, distance: 39.8
click at [467, 166] on td "https://www.linkedin.com/in/stephaniemiles" at bounding box center [493, 178] width 94 height 55
copy p "https://www.linkedin.com/in/stephaniemiles"
click at [215, 370] on textarea "**********" at bounding box center [136, 378] width 178 height 24
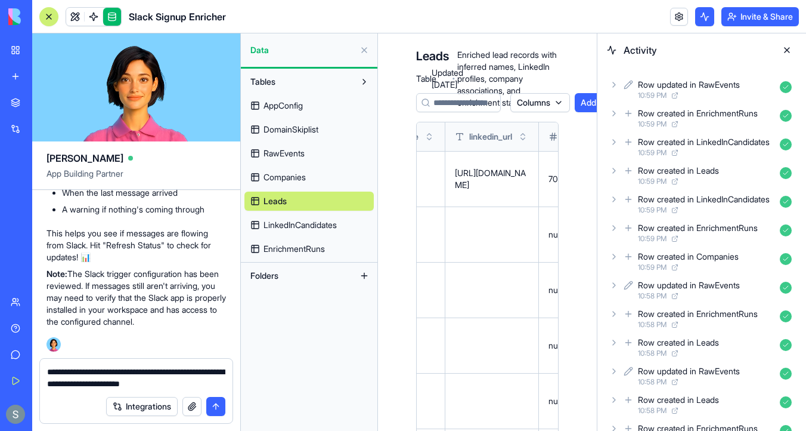
paste textarea "**********"
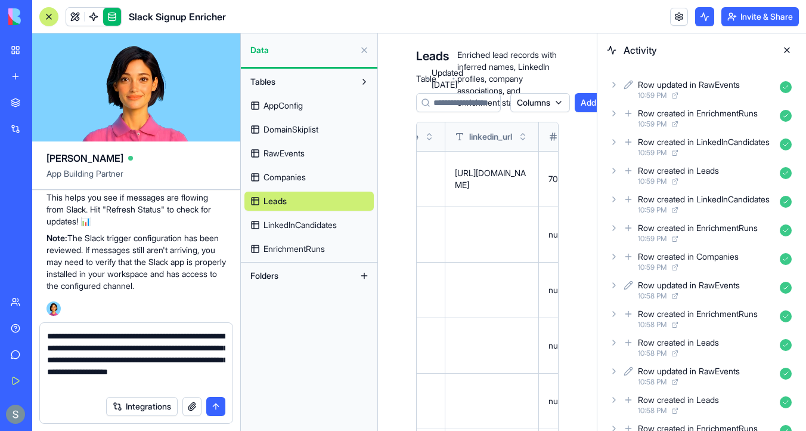
type textarea "**********"
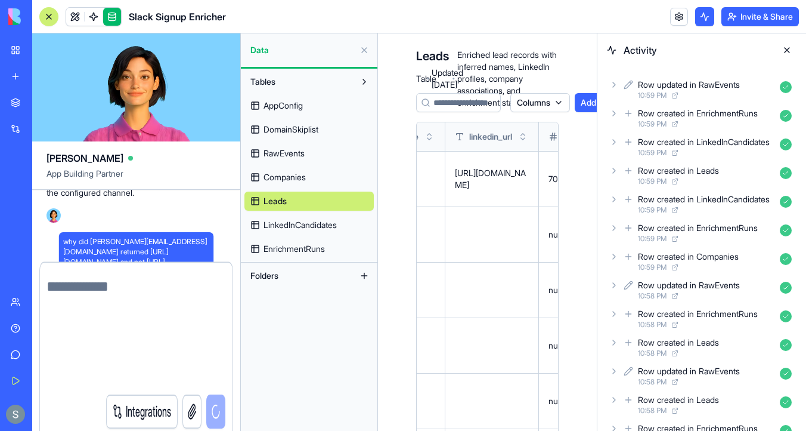
scroll to position [3768, 0]
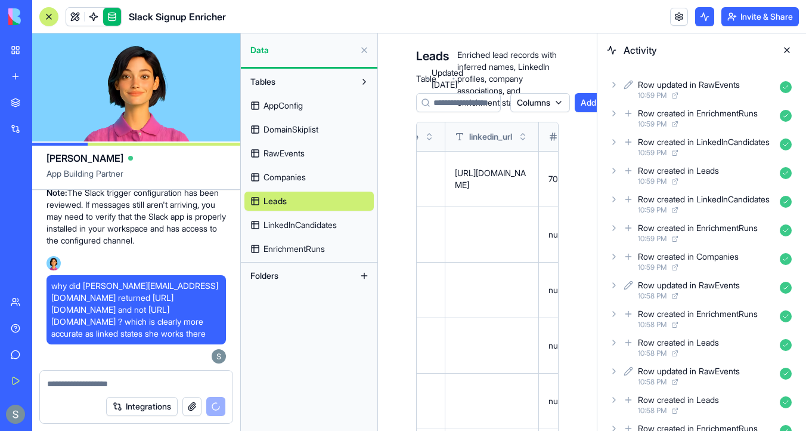
click at [333, 227] on span "LinkedInCandidates" at bounding box center [300, 225] width 73 height 12
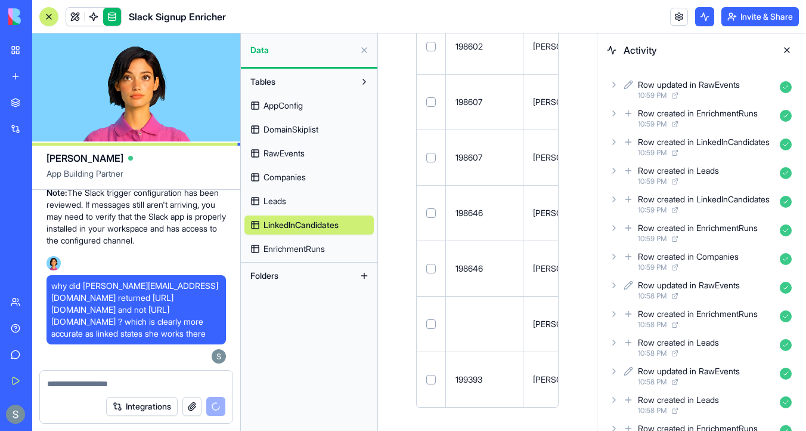
click at [307, 253] on span "EnrichmentRuns" at bounding box center [294, 249] width 61 height 12
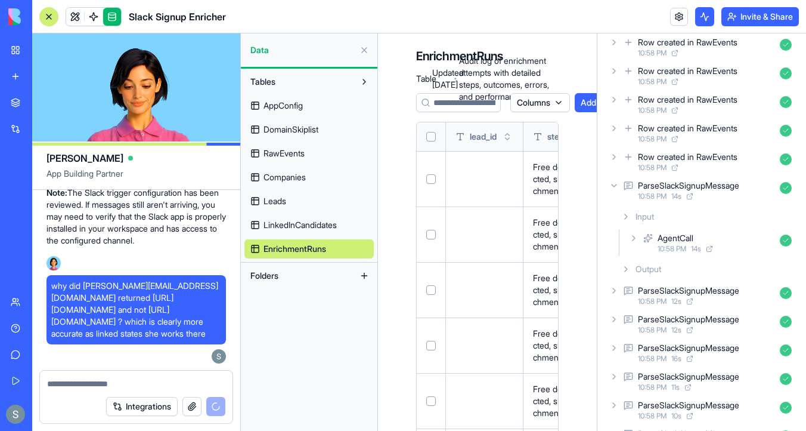
scroll to position [2245, 0]
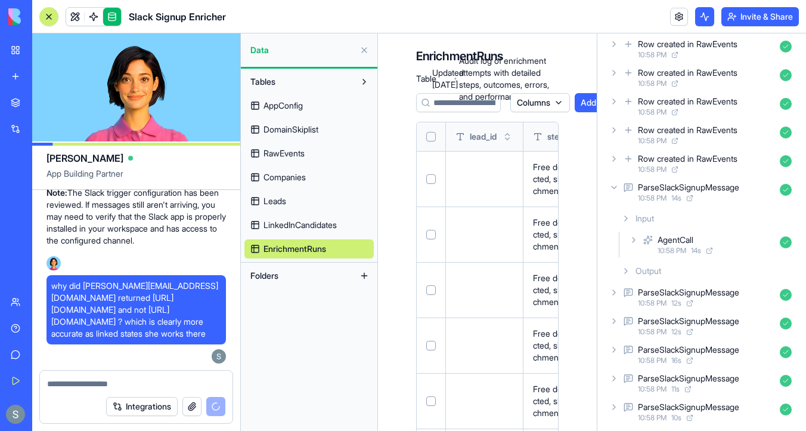
click at [615, 190] on icon at bounding box center [615, 188] width 10 height 10
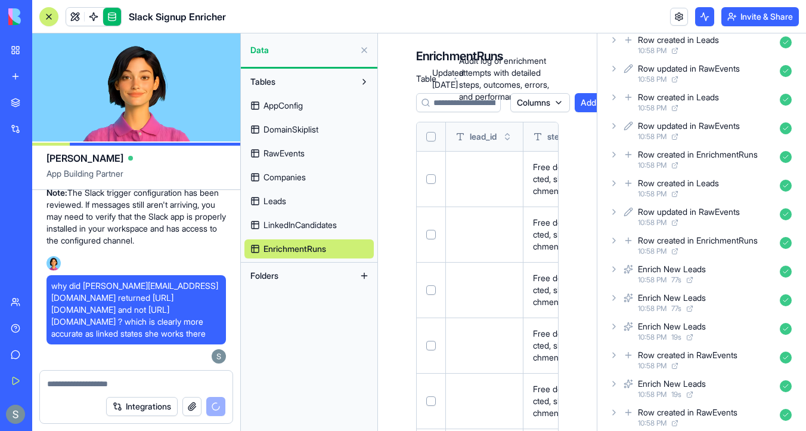
scroll to position [949, 0]
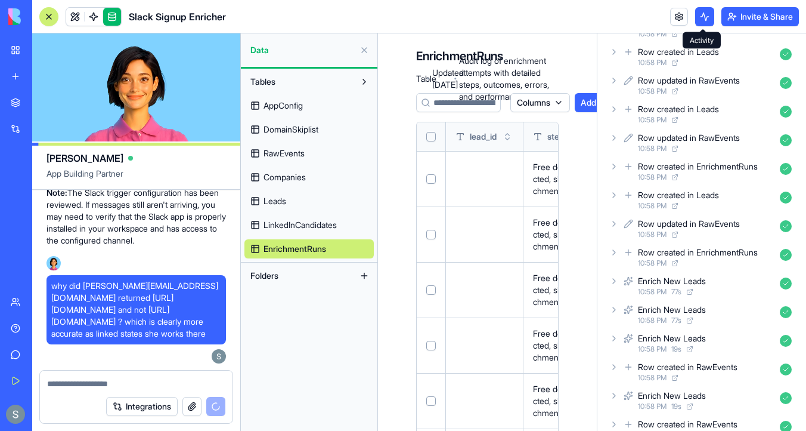
click at [704, 13] on button at bounding box center [704, 16] width 19 height 19
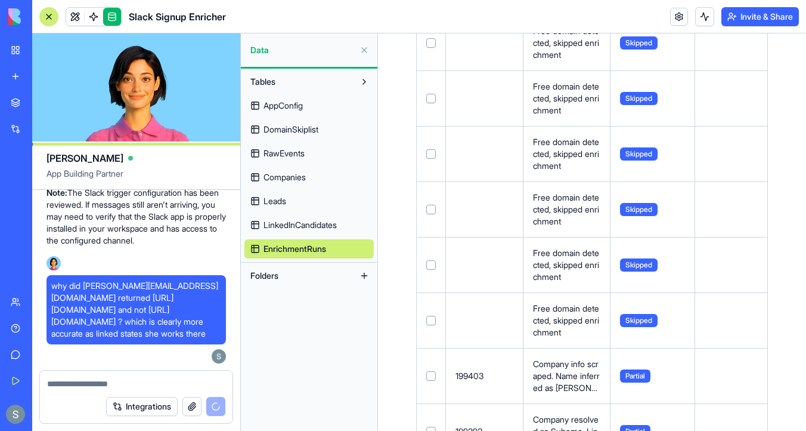
scroll to position [1131, 0]
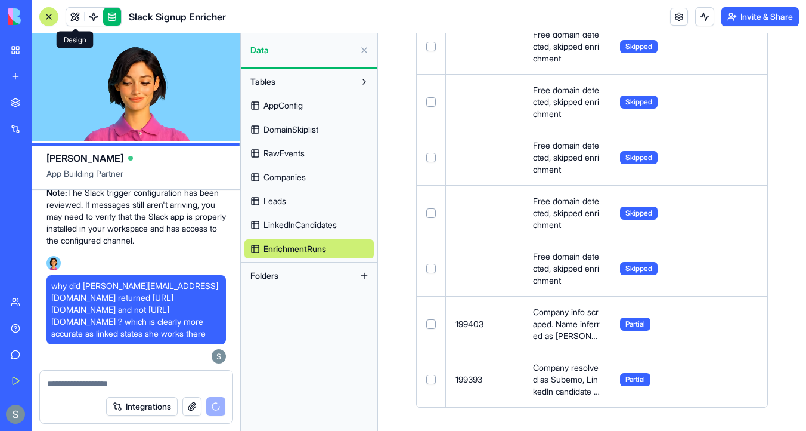
click at [75, 20] on link at bounding box center [75, 17] width 18 height 18
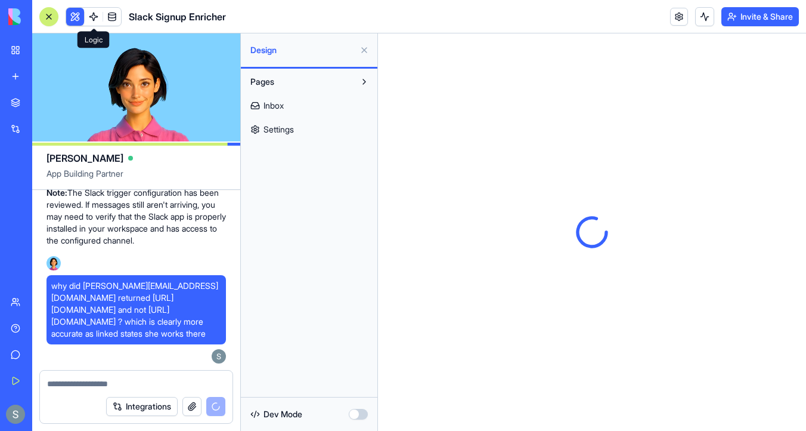
click at [94, 22] on link at bounding box center [94, 17] width 18 height 18
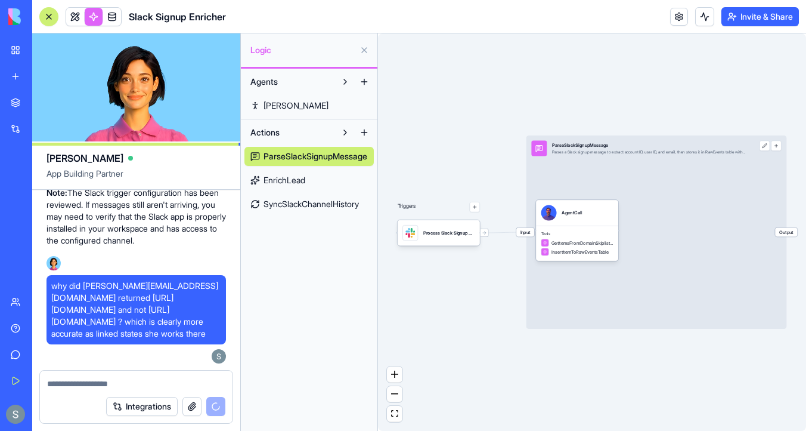
click at [314, 183] on link "EnrichLead" at bounding box center [309, 180] width 129 height 19
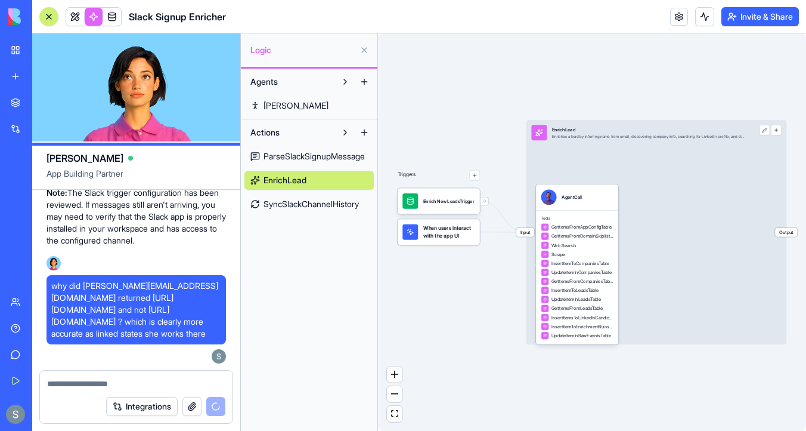
click at [321, 157] on span "ParseSlackSignupMessage" at bounding box center [314, 156] width 101 height 12
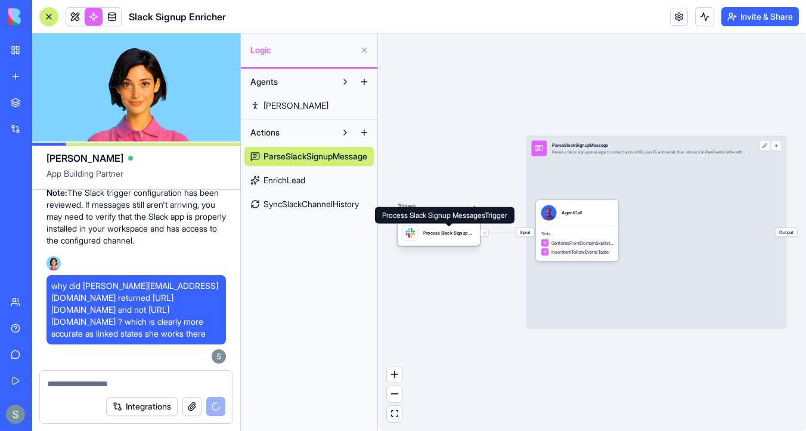
click at [443, 241] on div "Process Slack Signup MessagesTrigger" at bounding box center [439, 232] width 82 height 26
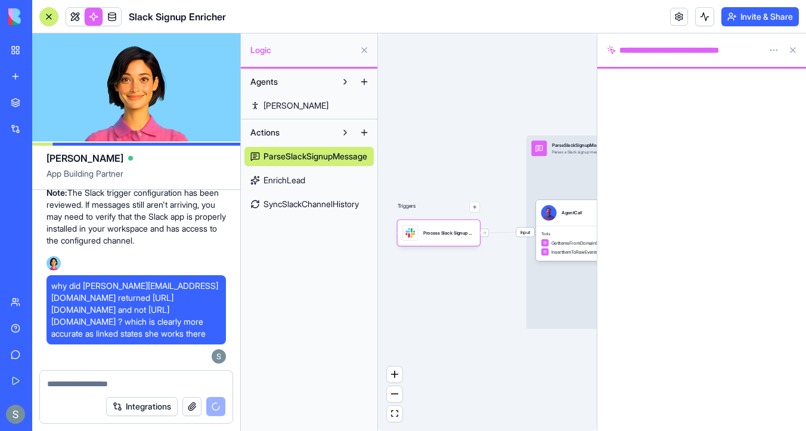
click at [311, 204] on span "SyncSlackChannelHistory" at bounding box center [311, 204] width 95 height 12
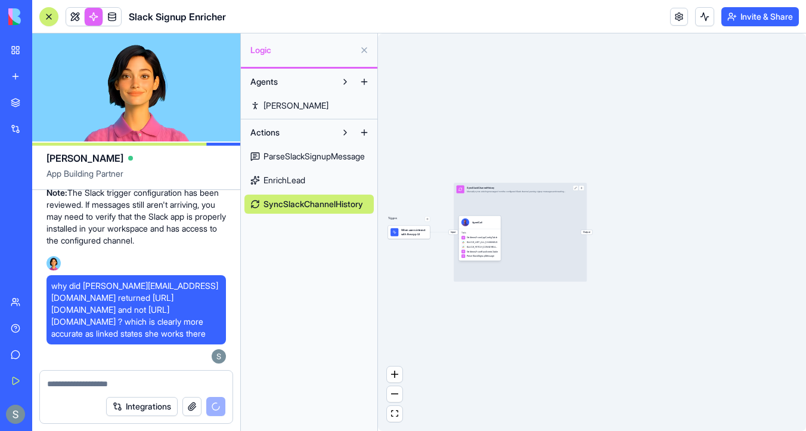
click at [418, 237] on div "When users interact with the app UI" at bounding box center [409, 231] width 42 height 13
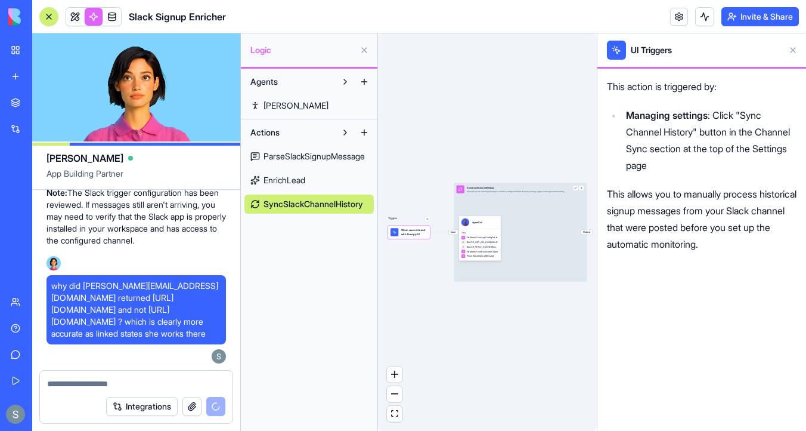
click at [415, 234] on span "When users interact with the app UI" at bounding box center [414, 232] width 26 height 8
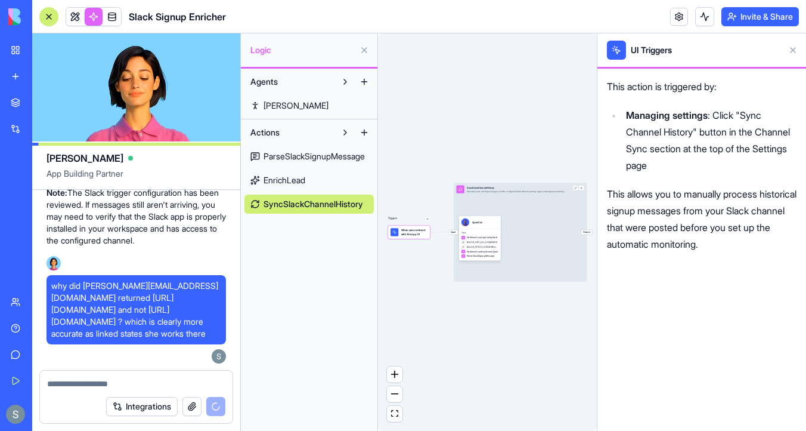
click at [428, 221] on button "button" at bounding box center [427, 218] width 5 height 5
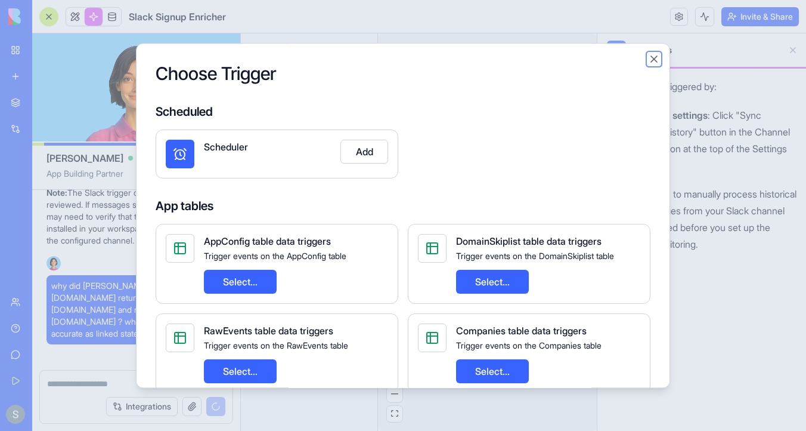
click at [654, 54] on button "Close" at bounding box center [654, 59] width 12 height 12
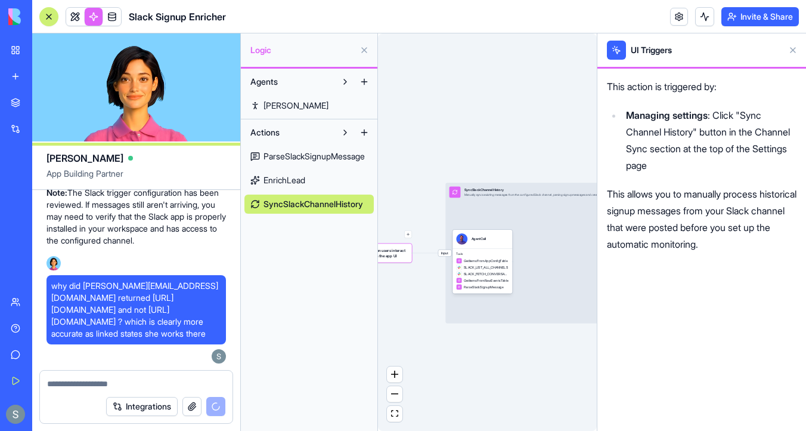
click at [46, 15] on div at bounding box center [49, 17] width 10 height 10
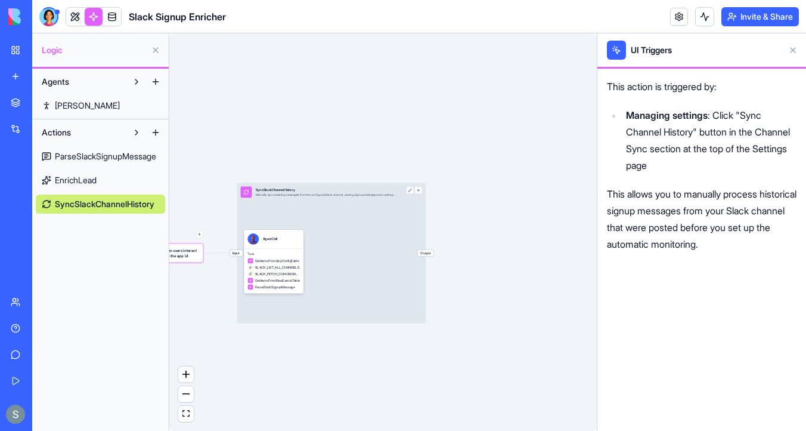
click at [191, 248] on span "When users interact with the app UI" at bounding box center [181, 253] width 38 height 11
click at [260, 269] on span "SLACK_LIST_ALL_CHANNELS" at bounding box center [277, 267] width 44 height 5
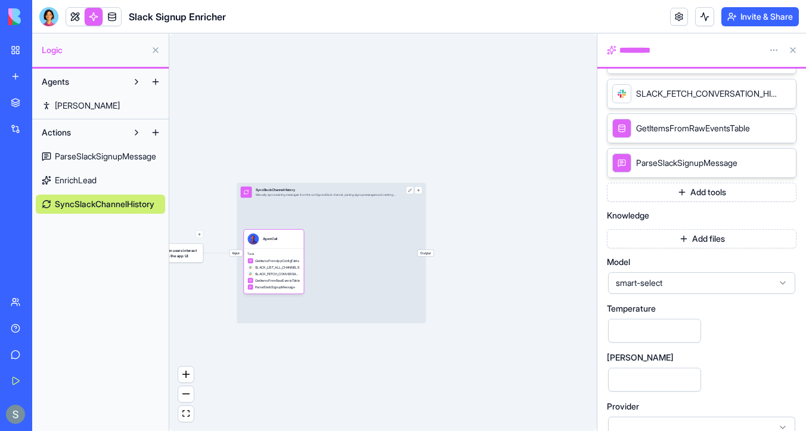
scroll to position [351, 0]
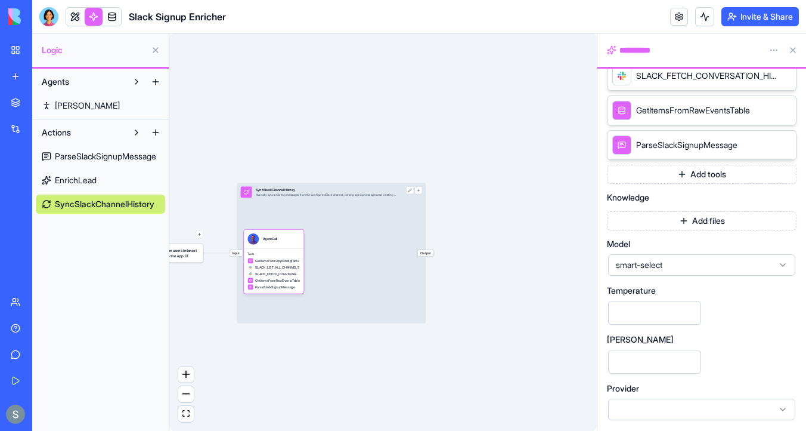
click at [665, 269] on span "smart-select" at bounding box center [694, 265] width 157 height 12
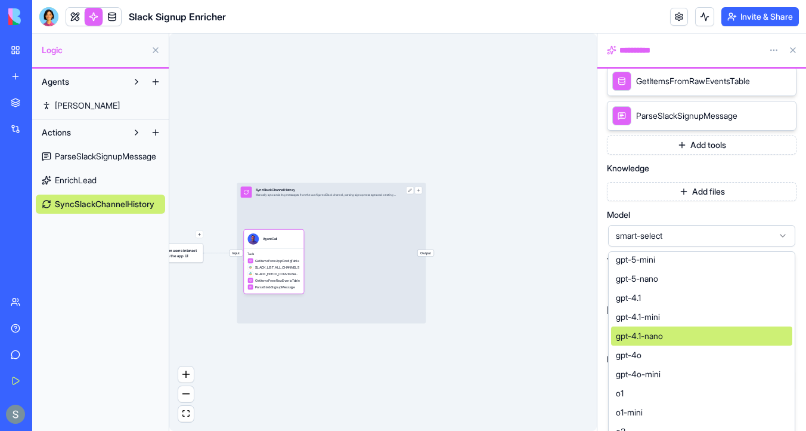
scroll to position [36, 0]
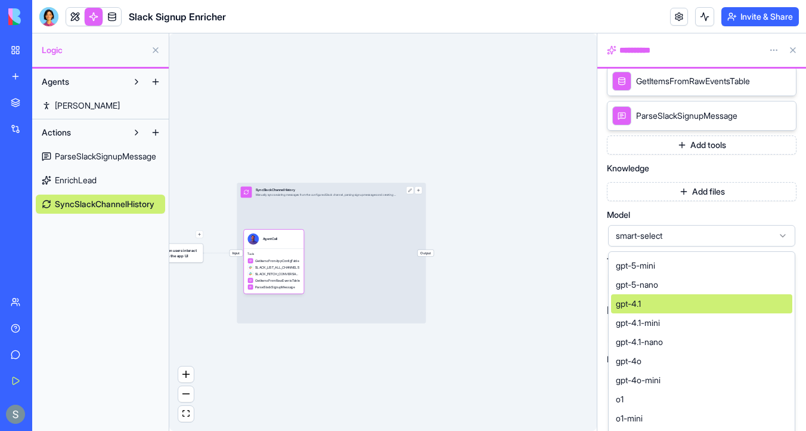
click at [672, 302] on div "gpt-4.1" at bounding box center [701, 303] width 181 height 19
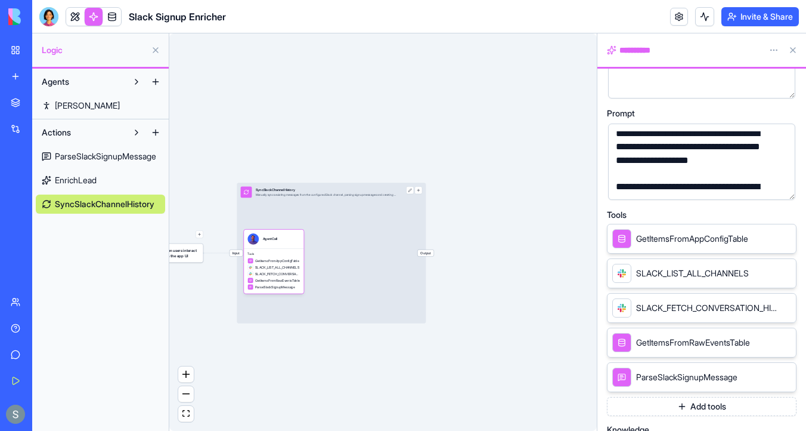
scroll to position [128, 0]
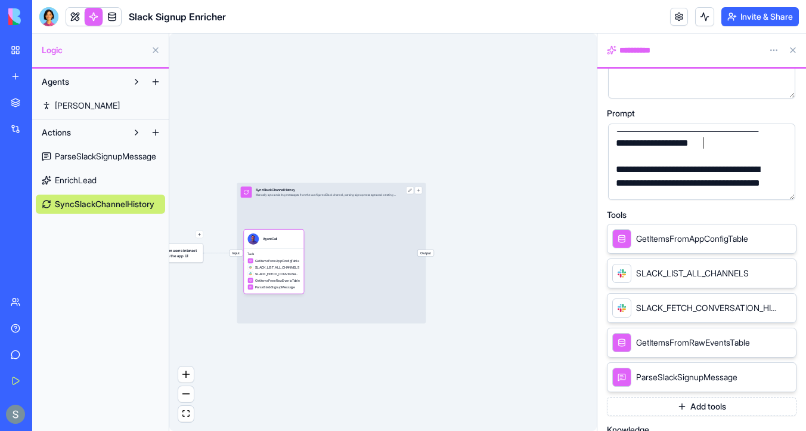
click at [703, 146] on div "**********" at bounding box center [692, 137] width 159 height 54
click at [71, 20] on link at bounding box center [75, 17] width 18 height 18
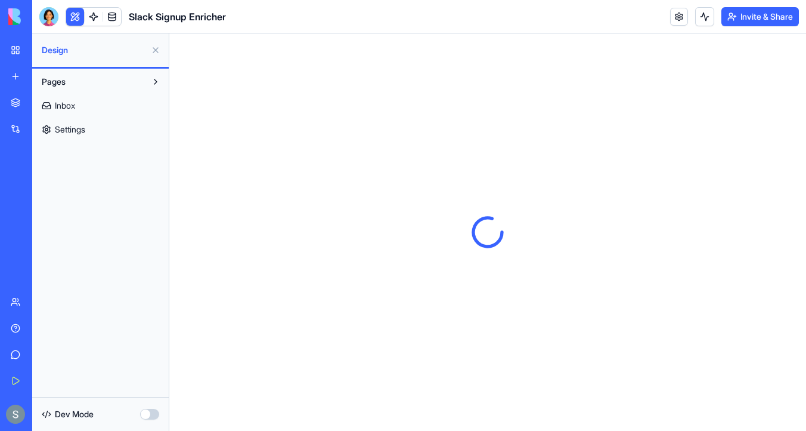
click at [96, 128] on link "Settings" at bounding box center [100, 129] width 129 height 19
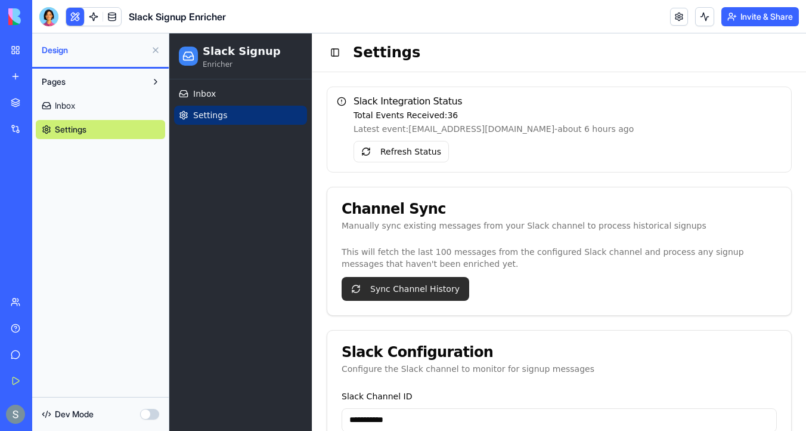
click at [404, 286] on button "Sync Channel History" at bounding box center [406, 289] width 128 height 24
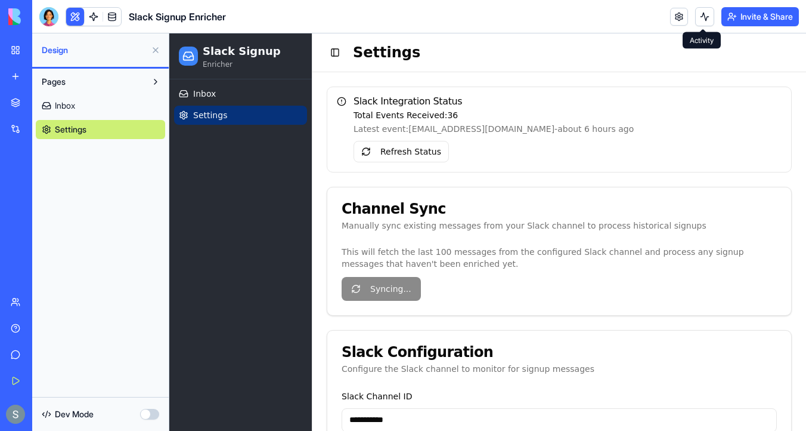
click at [699, 18] on button at bounding box center [704, 16] width 19 height 19
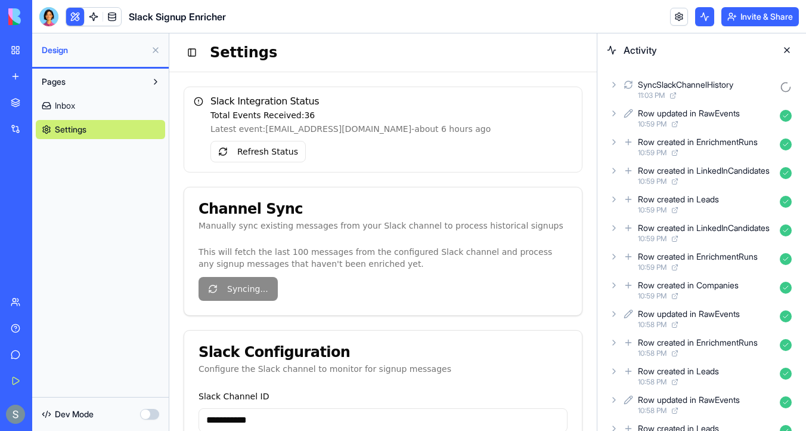
click at [616, 88] on icon at bounding box center [615, 85] width 10 height 10
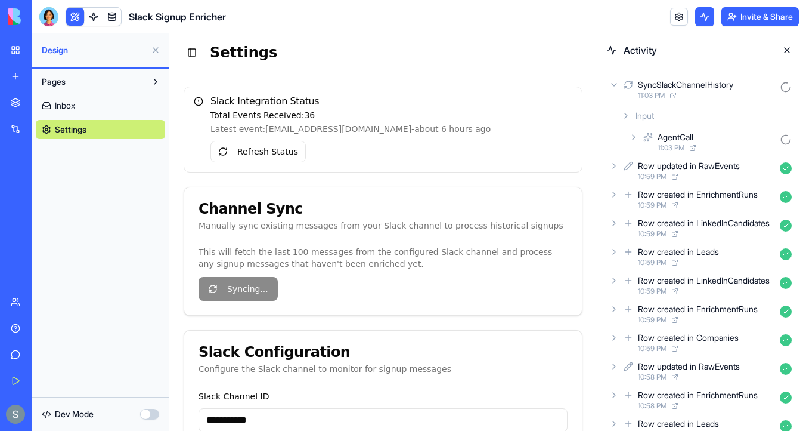
click at [632, 141] on icon at bounding box center [634, 137] width 10 height 10
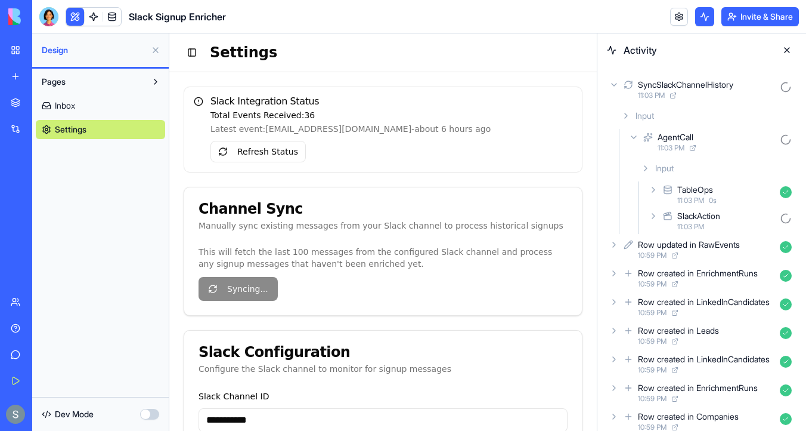
click at [651, 188] on icon at bounding box center [654, 190] width 10 height 10
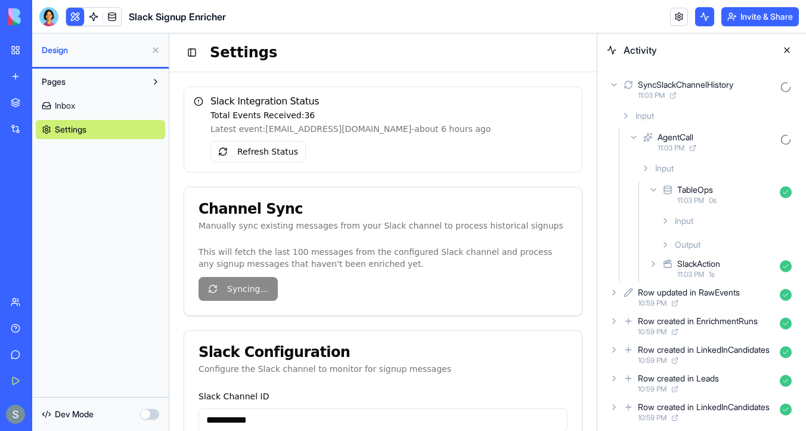
click at [662, 227] on div "Input" at bounding box center [726, 220] width 141 height 21
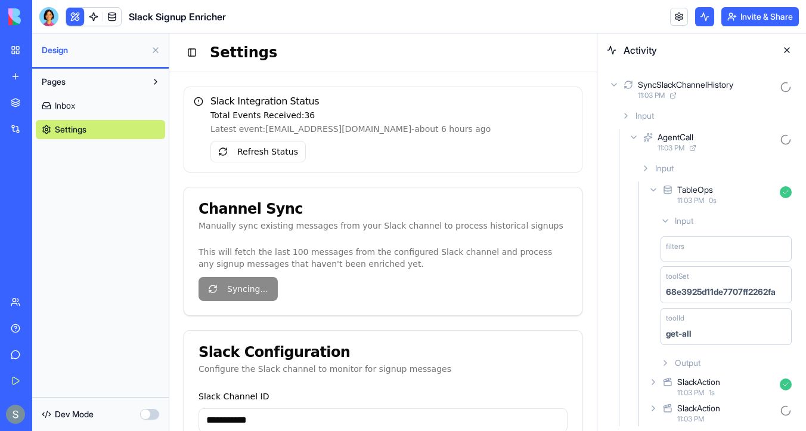
click at [664, 219] on icon at bounding box center [666, 221] width 10 height 10
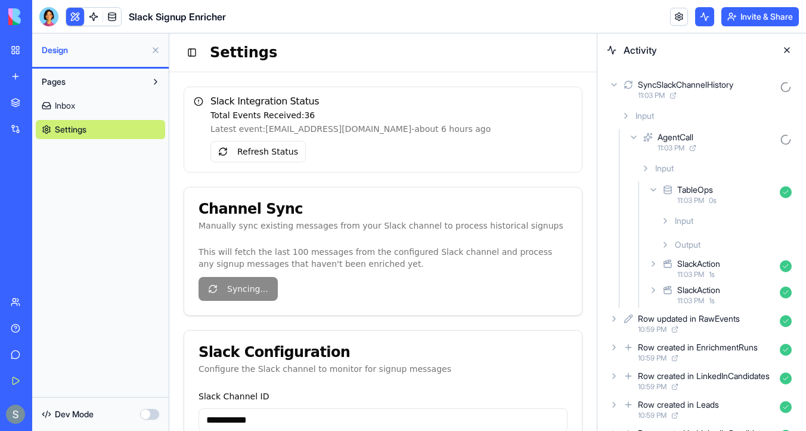
click at [667, 248] on icon at bounding box center [666, 245] width 10 height 10
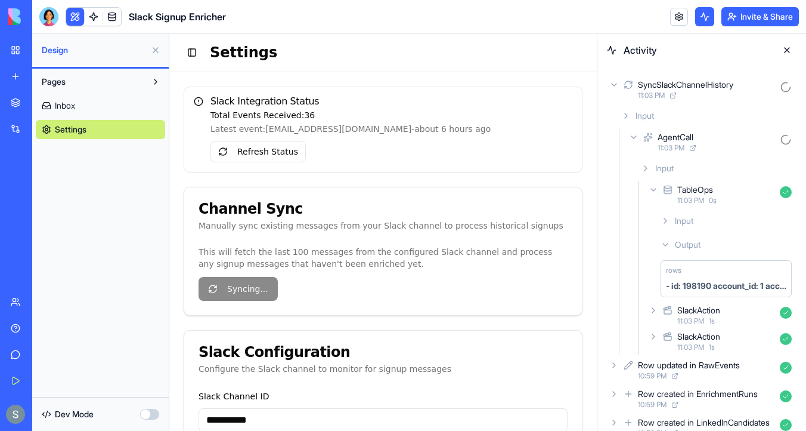
click at [653, 308] on icon at bounding box center [654, 310] width 2 height 5
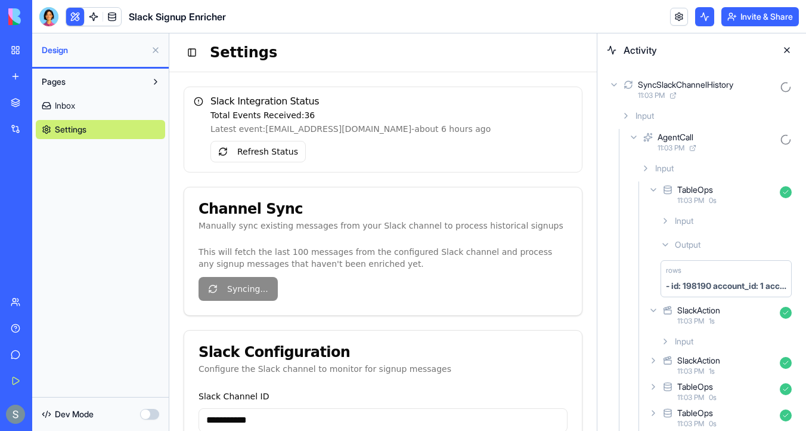
click at [666, 340] on icon at bounding box center [665, 341] width 2 height 5
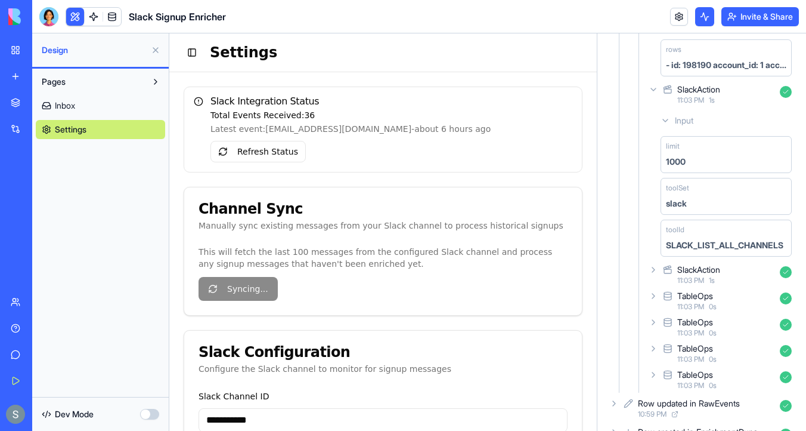
scroll to position [238, 0]
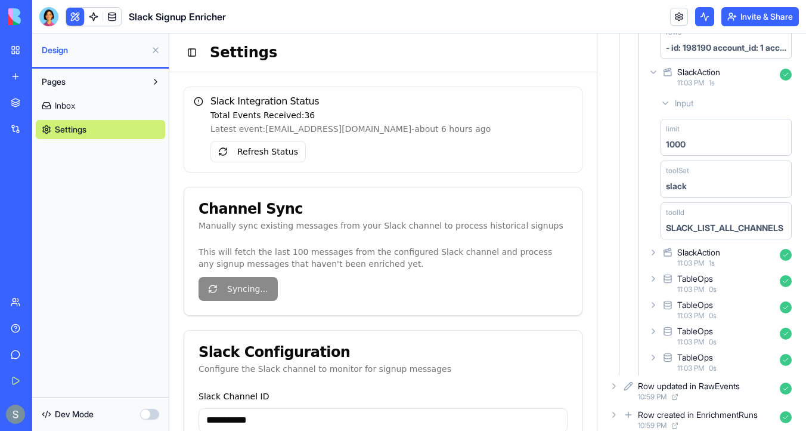
click at [736, 227] on div "SLACK_LIST_ALL_CHANNELS" at bounding box center [725, 228] width 118 height 12
click at [651, 253] on icon at bounding box center [654, 253] width 10 height 10
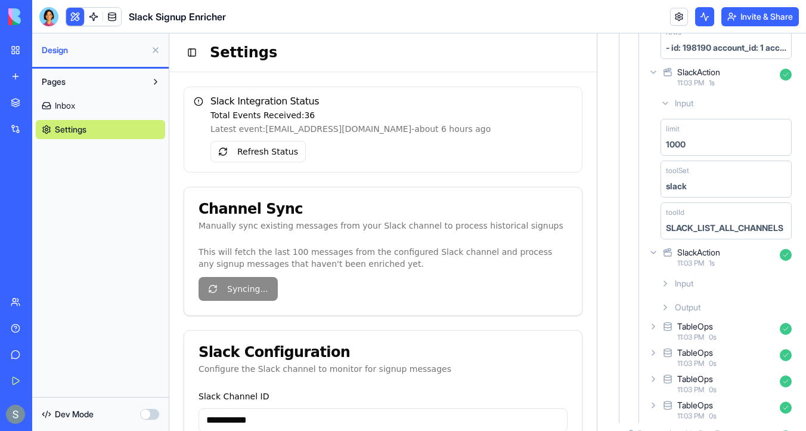
click at [664, 287] on icon at bounding box center [666, 284] width 10 height 10
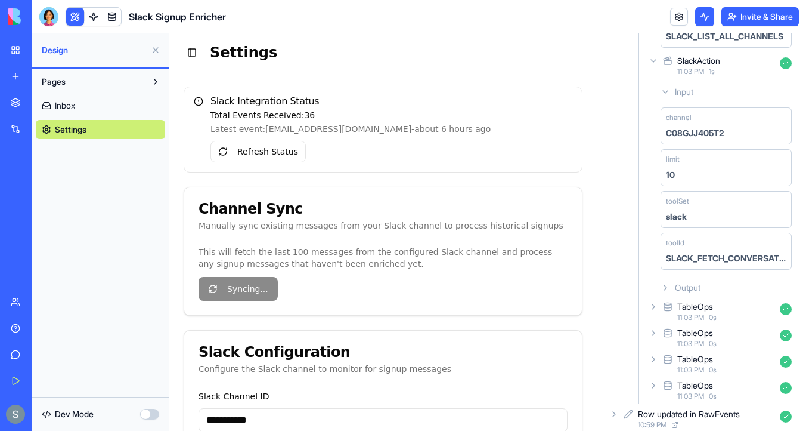
scroll to position [430, 0]
click at [666, 285] on icon at bounding box center [666, 287] width 10 height 10
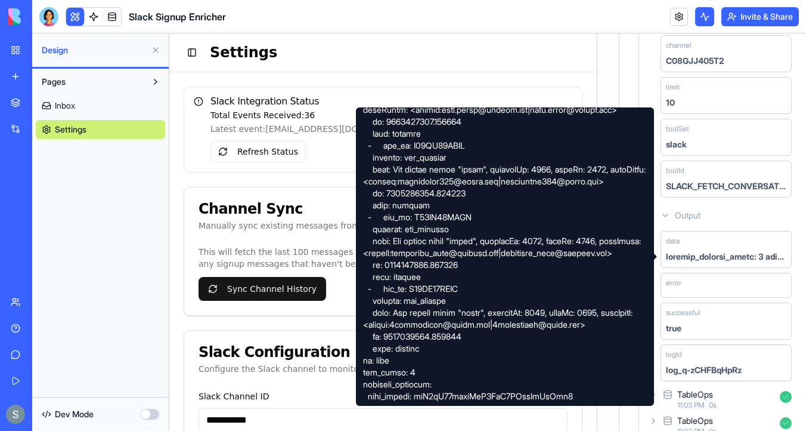
scroll to position [556, 0]
drag, startPoint x: 515, startPoint y: 242, endPoint x: 397, endPoint y: 240, distance: 117.5
click at [397, 240] on div at bounding box center [505, 256] width 298 height 298
copy div "wycherley_mark@hotmail.com"
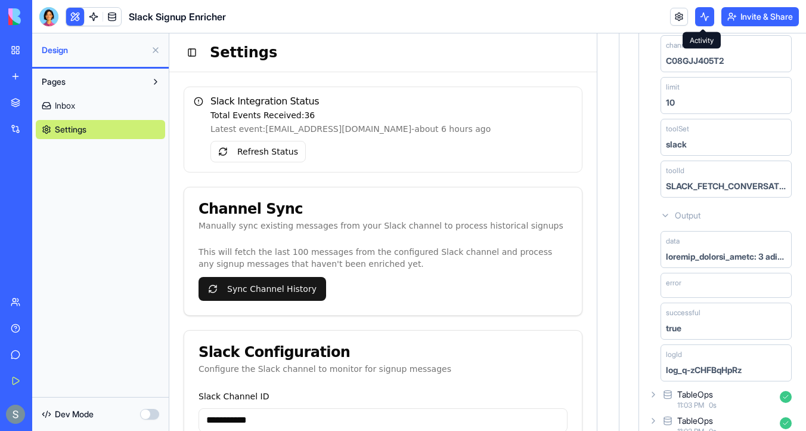
click at [703, 13] on button at bounding box center [704, 16] width 19 height 19
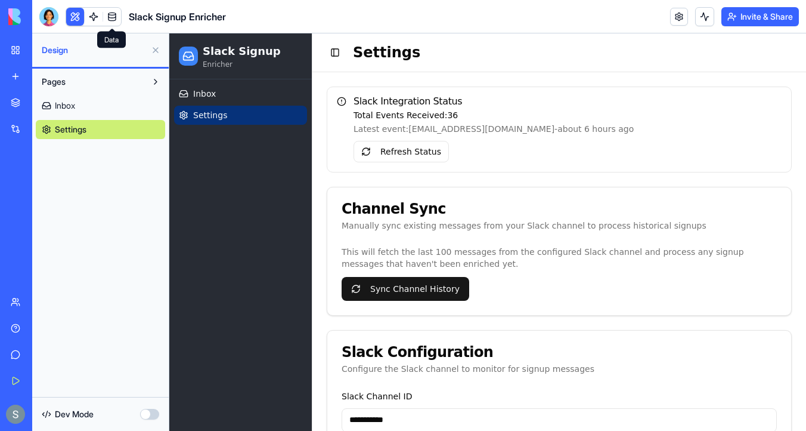
click at [113, 14] on link at bounding box center [112, 17] width 18 height 18
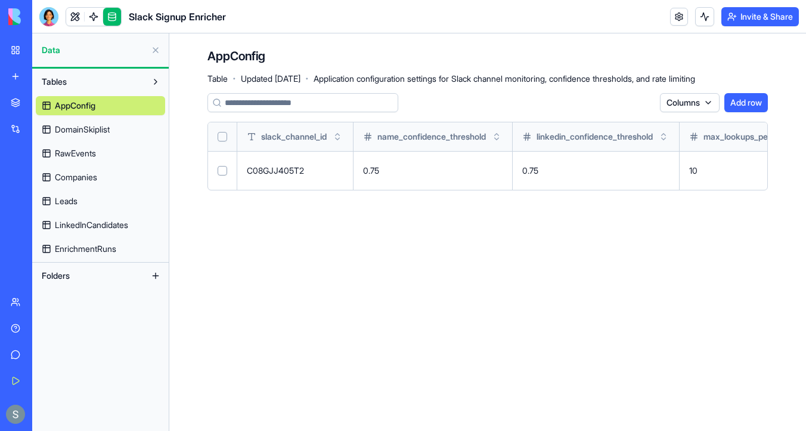
click at [94, 129] on span "DomainSkiplist" at bounding box center [82, 129] width 55 height 12
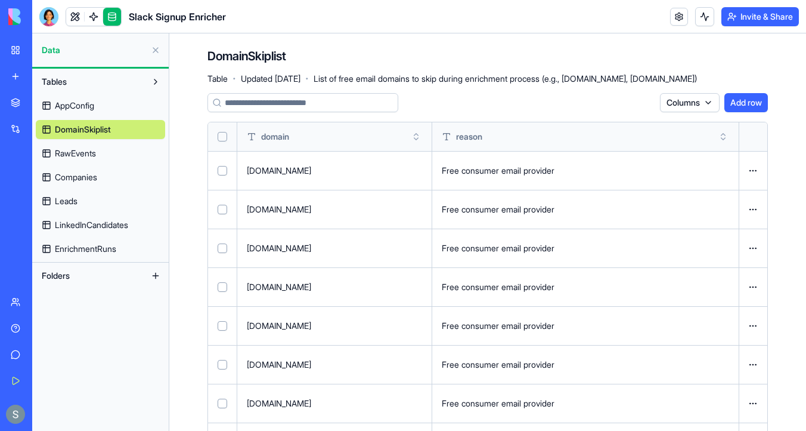
click at [103, 183] on link "Companies" at bounding box center [100, 177] width 129 height 19
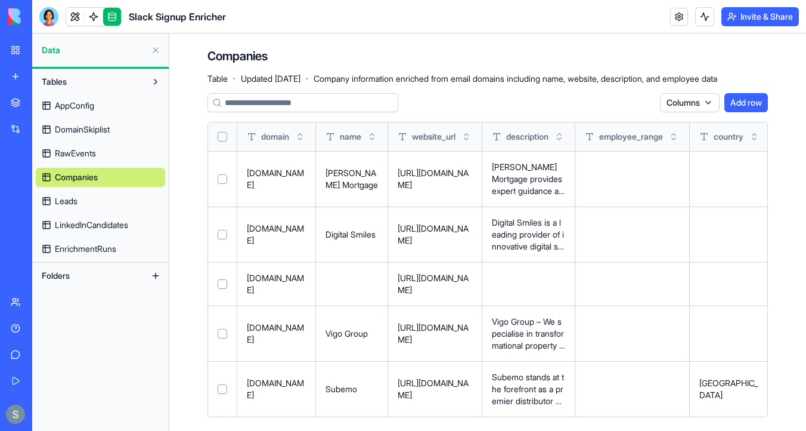
scroll to position [10, 0]
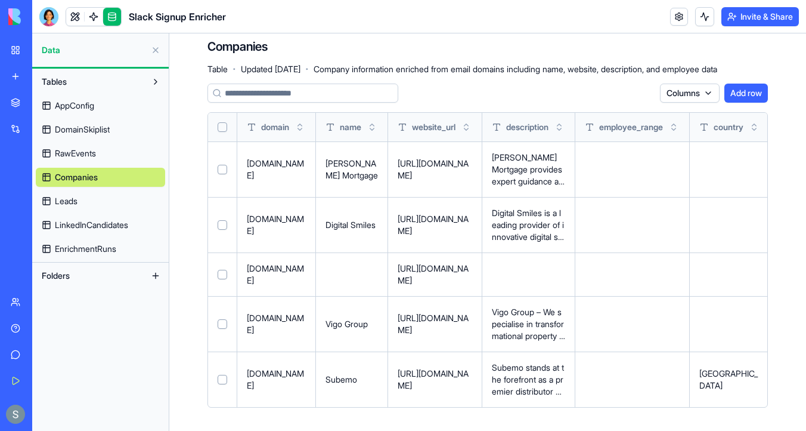
click at [144, 202] on link "Leads" at bounding box center [100, 200] width 129 height 19
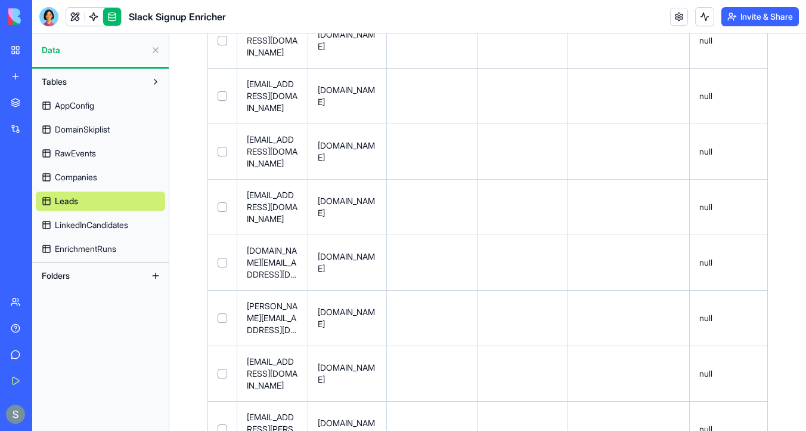
scroll to position [869, 0]
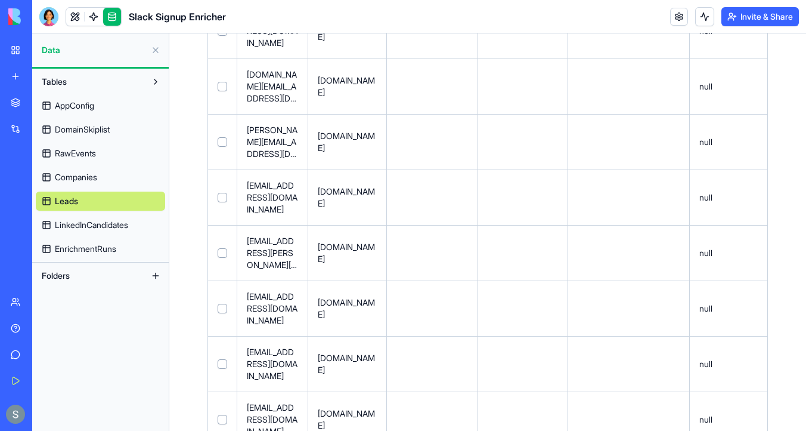
click at [138, 224] on link "LinkedInCandidates" at bounding box center [100, 224] width 129 height 19
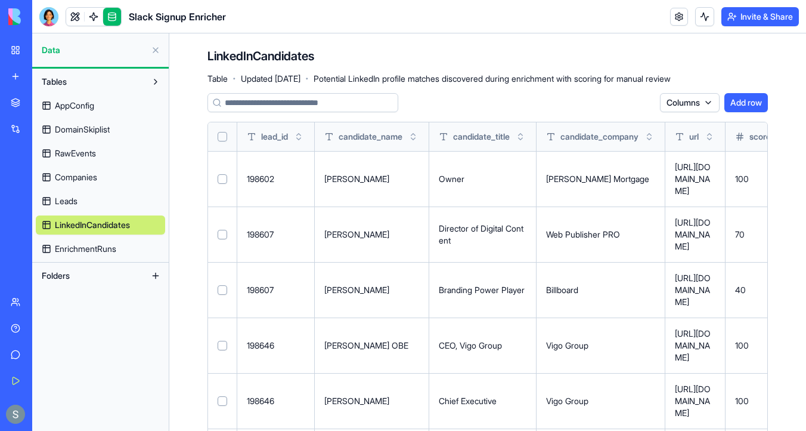
click at [132, 131] on link "DomainSkiplist" at bounding box center [100, 129] width 129 height 19
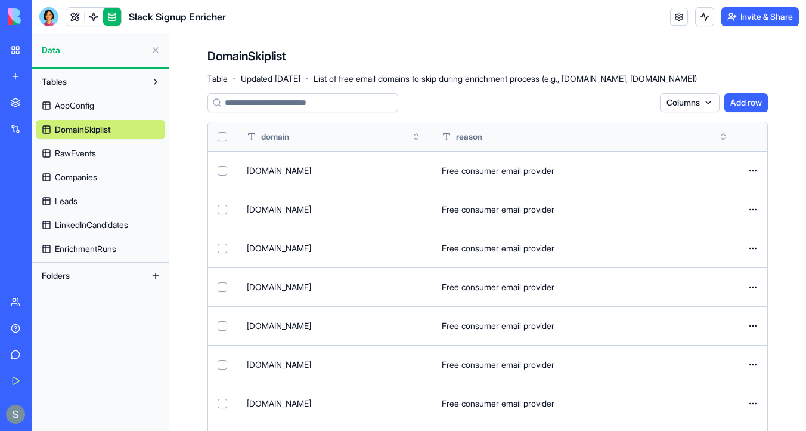
click at [129, 154] on link "RawEvents" at bounding box center [100, 153] width 129 height 19
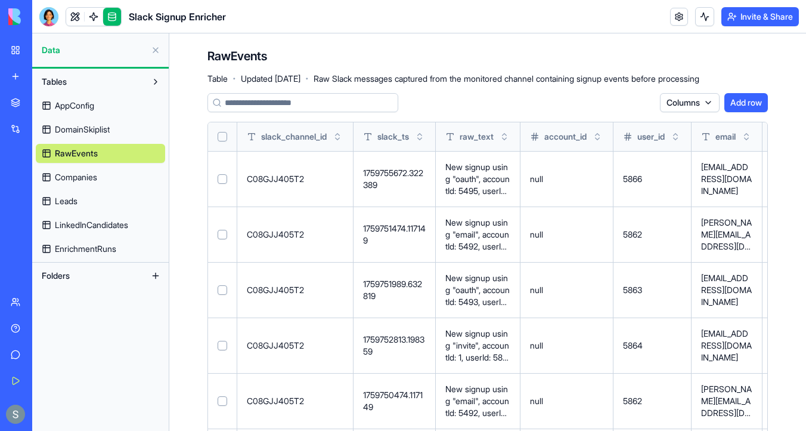
click at [225, 137] on button "Select all" at bounding box center [223, 137] width 10 height 10
click at [602, 106] on button "Delete 36 rows" at bounding box center [620, 102] width 69 height 19
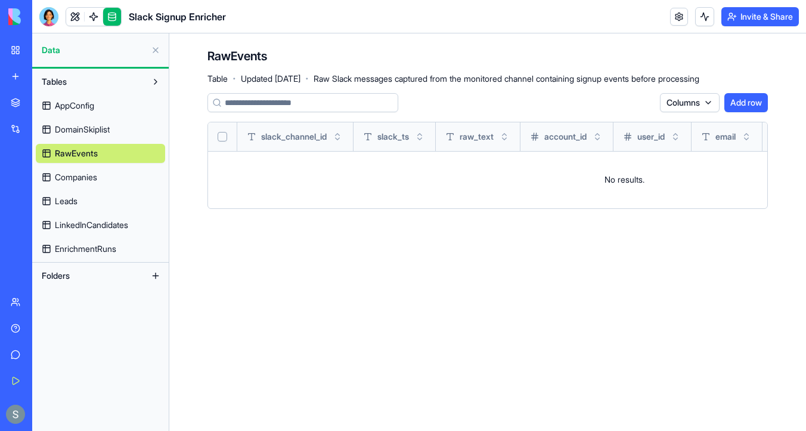
click at [119, 169] on link "Companies" at bounding box center [100, 177] width 129 height 19
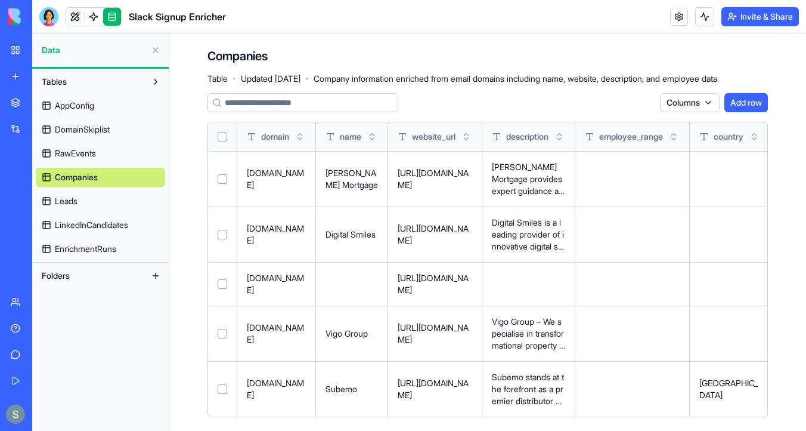
click at [227, 135] on th at bounding box center [222, 136] width 29 height 29
click at [228, 135] on th at bounding box center [222, 136] width 29 height 29
click at [216, 135] on th at bounding box center [222, 136] width 29 height 29
click at [223, 137] on button "Select all" at bounding box center [223, 137] width 10 height 10
click at [613, 101] on button "Delete 5 rows" at bounding box center [624, 102] width 64 height 19
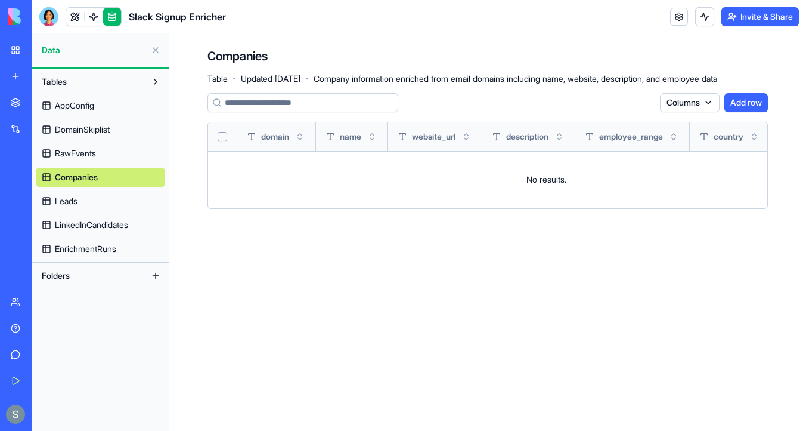
click at [107, 202] on link "Leads" at bounding box center [100, 200] width 129 height 19
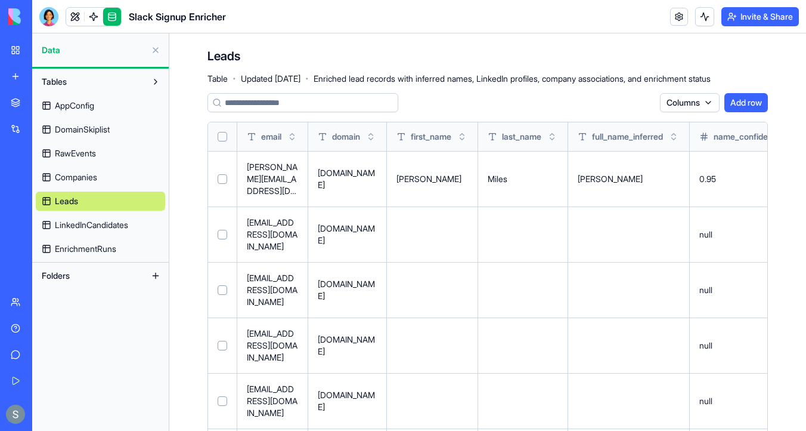
click at [222, 135] on button "Select all" at bounding box center [223, 137] width 10 height 10
click at [619, 106] on button "Delete 22 rows" at bounding box center [621, 102] width 69 height 19
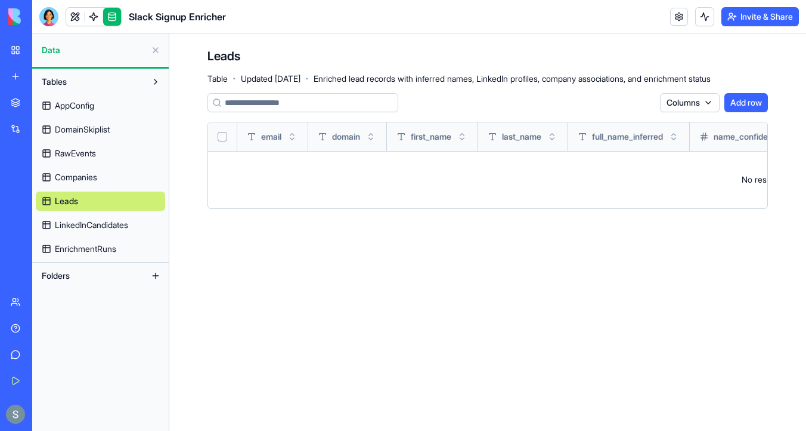
click at [133, 225] on link "LinkedInCandidates" at bounding box center [100, 224] width 129 height 19
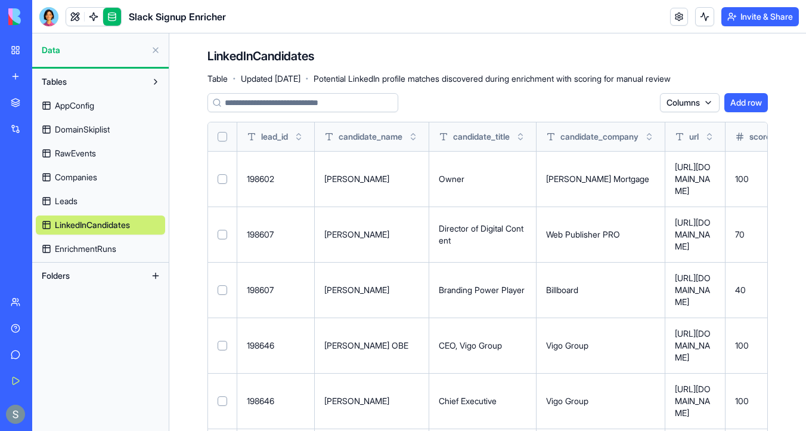
click at [218, 136] on button "Select all" at bounding box center [223, 137] width 10 height 10
click at [607, 103] on button "Delete 7 rows" at bounding box center [624, 102] width 64 height 19
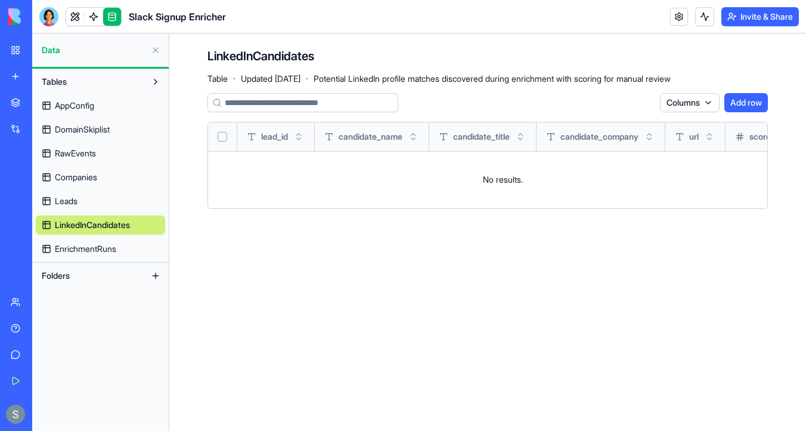
click at [107, 249] on span "EnrichmentRuns" at bounding box center [85, 249] width 61 height 12
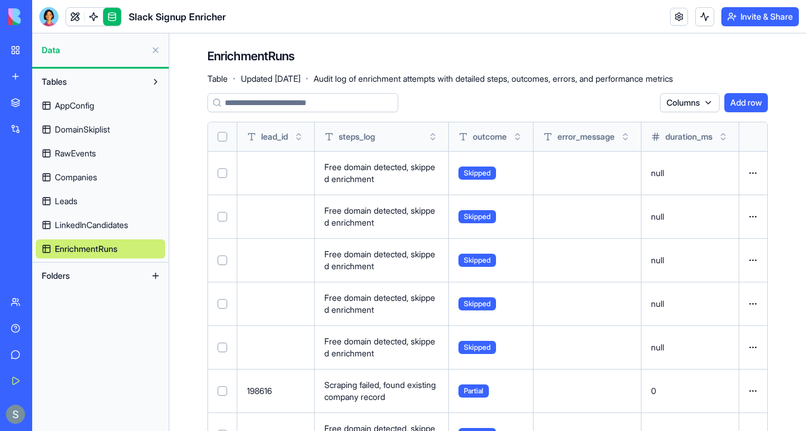
click at [222, 136] on button "Select all" at bounding box center [223, 137] width 10 height 10
click at [601, 103] on button "Delete 25 rows" at bounding box center [621, 102] width 69 height 19
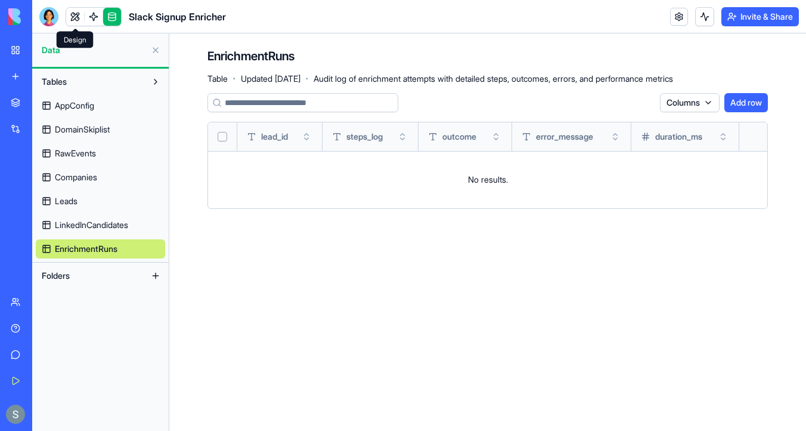
click at [67, 9] on link at bounding box center [75, 17] width 18 height 18
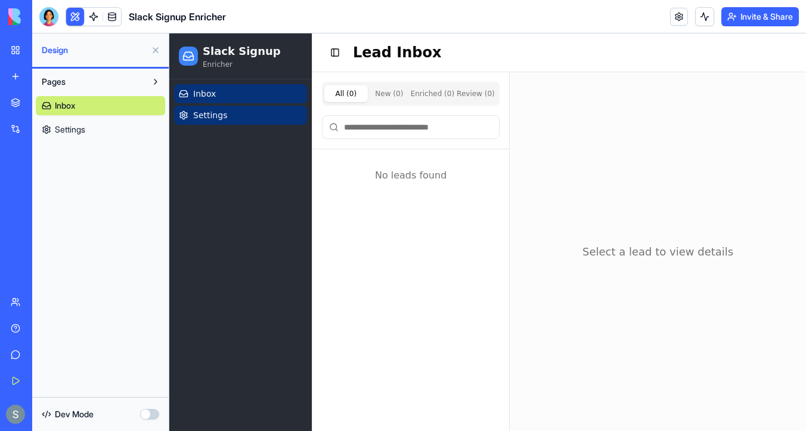
click at [270, 112] on link "Settings" at bounding box center [240, 115] width 133 height 19
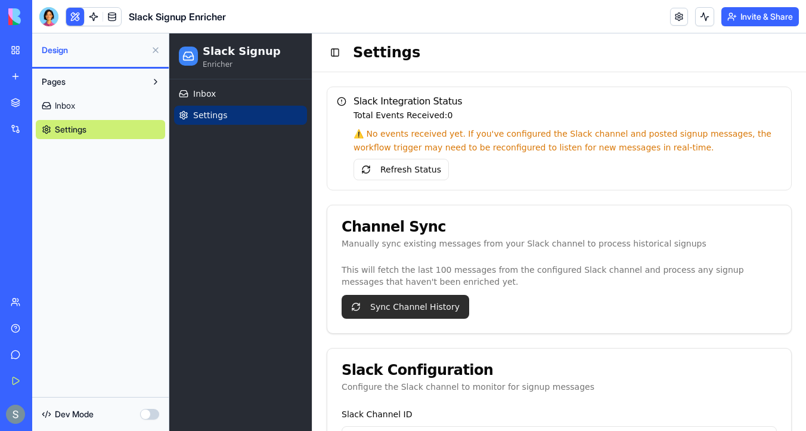
click at [419, 306] on button "Sync Channel History" at bounding box center [406, 307] width 128 height 24
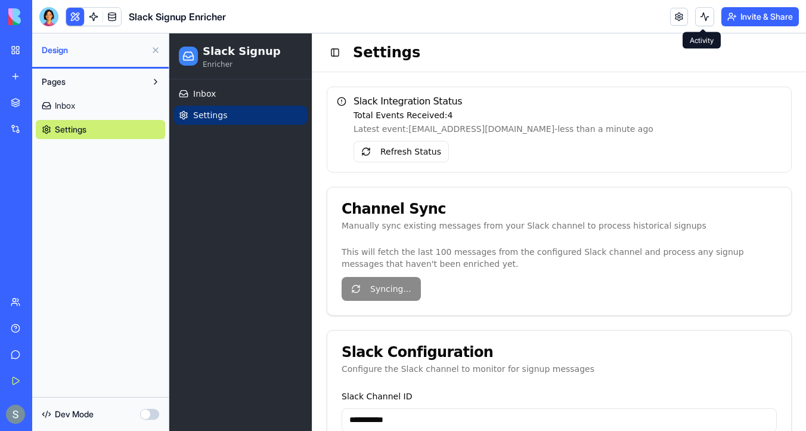
click at [701, 21] on button at bounding box center [704, 16] width 19 height 19
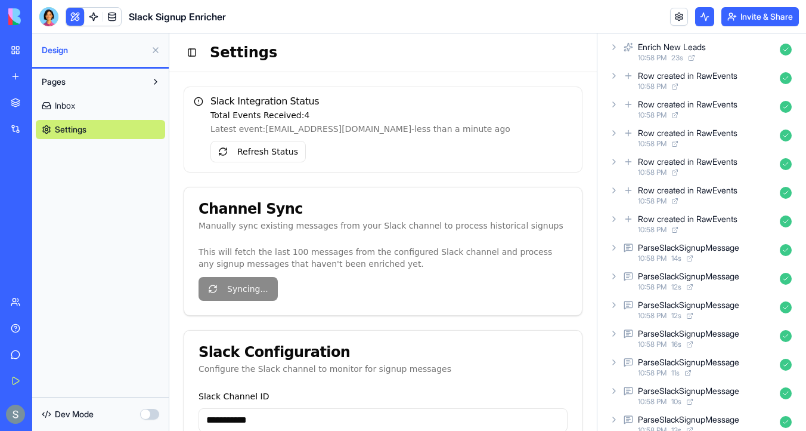
scroll to position [3289, 0]
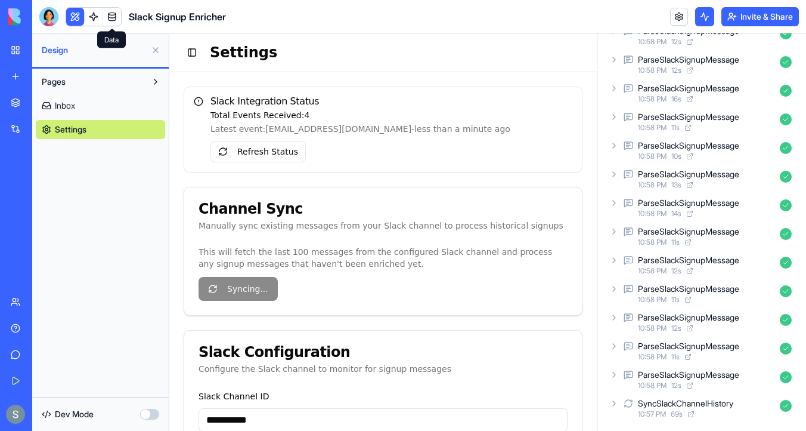
click at [110, 21] on link at bounding box center [112, 17] width 18 height 18
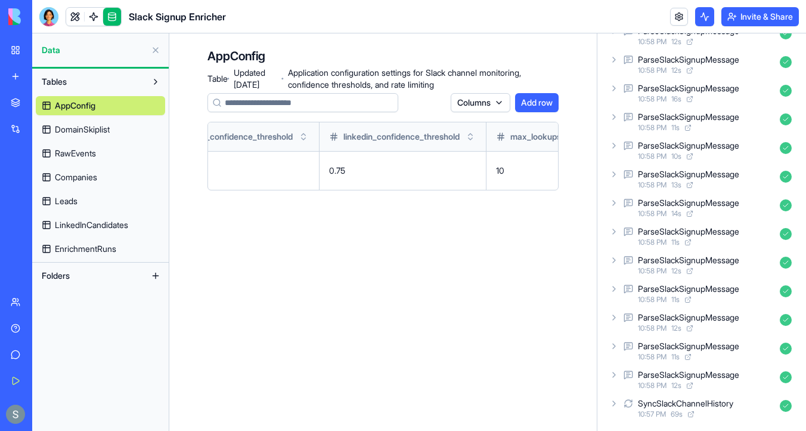
scroll to position [0, 297]
click at [125, 128] on link "DomainSkiplist" at bounding box center [100, 129] width 129 height 19
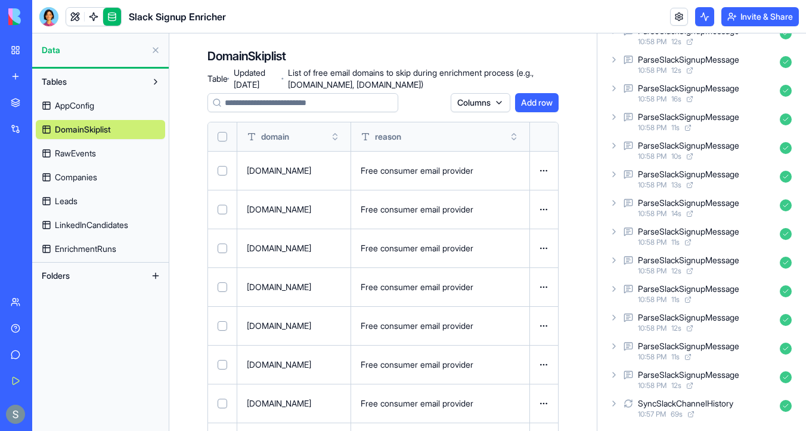
click at [115, 153] on link "RawEvents" at bounding box center [100, 153] width 129 height 19
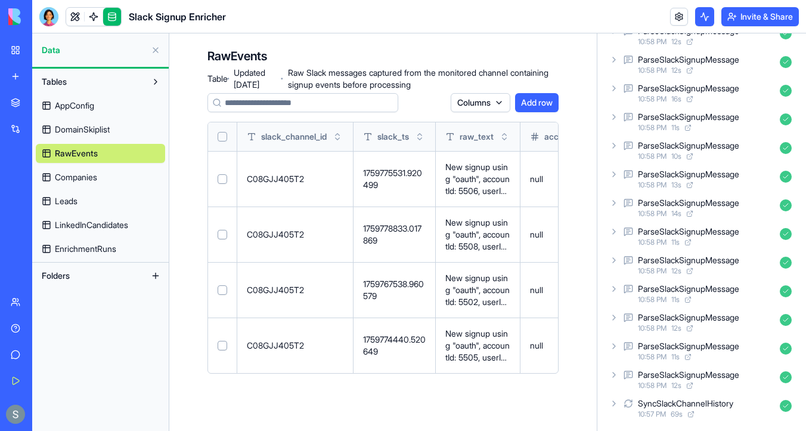
click at [123, 174] on link "Companies" at bounding box center [100, 177] width 129 height 19
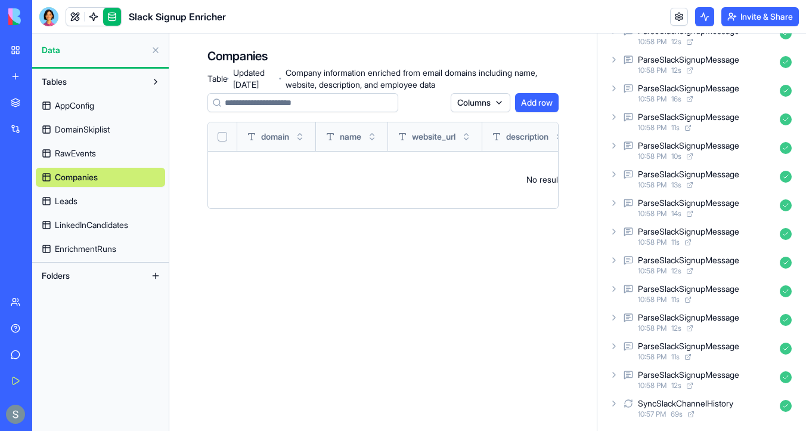
click at [102, 200] on link "Leads" at bounding box center [100, 200] width 129 height 19
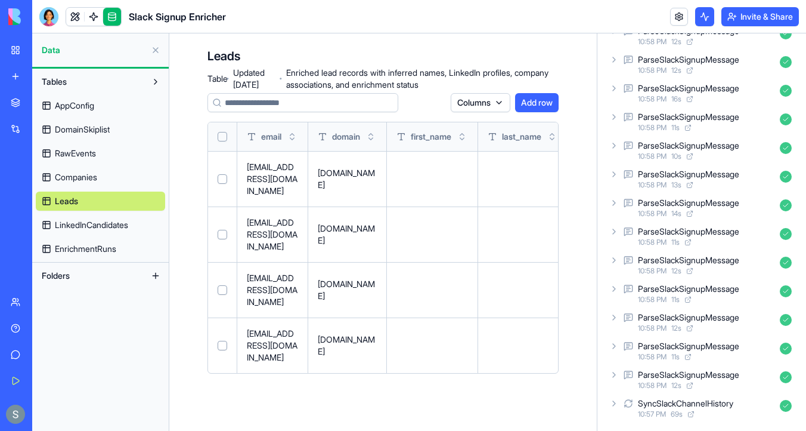
click at [0, 0] on button at bounding box center [0, 0] width 0 height 0
click at [120, 228] on span "LinkedInCandidates" at bounding box center [91, 225] width 73 height 12
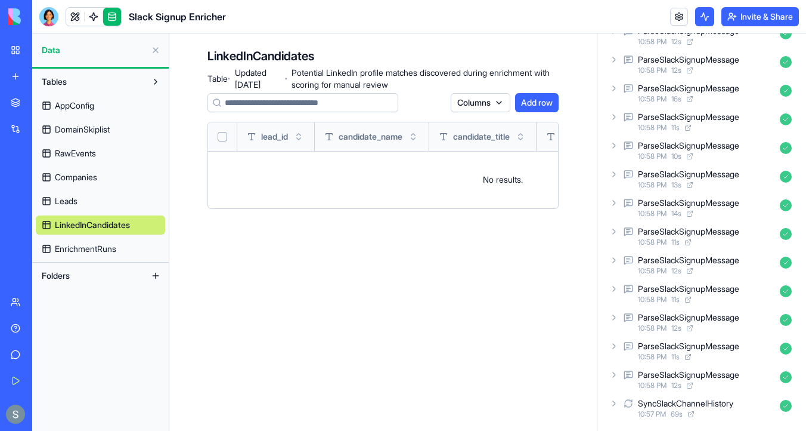
click at [119, 248] on link "EnrichmentRuns" at bounding box center [100, 248] width 129 height 19
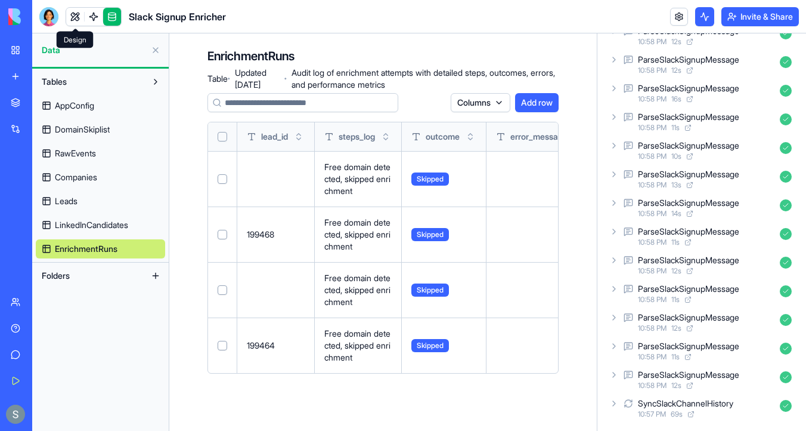
click at [76, 20] on link at bounding box center [75, 17] width 18 height 18
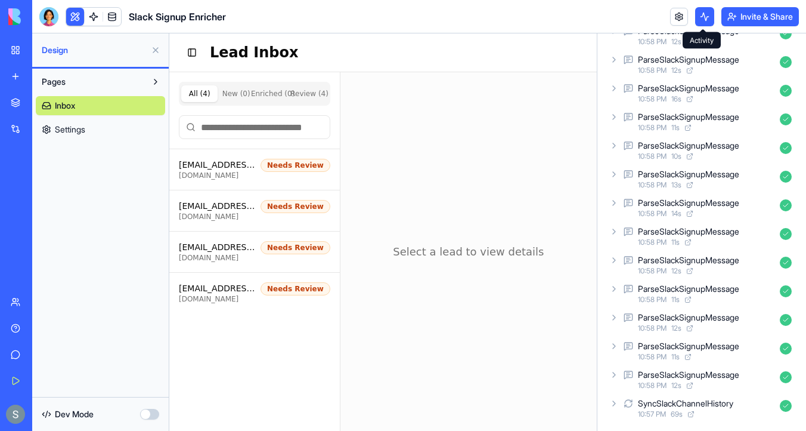
click at [704, 21] on button at bounding box center [704, 16] width 19 height 19
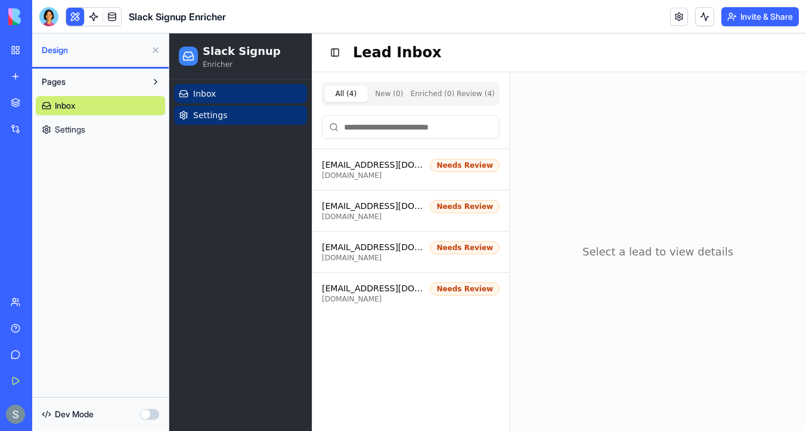
click at [236, 119] on link "Settings" at bounding box center [240, 115] width 133 height 19
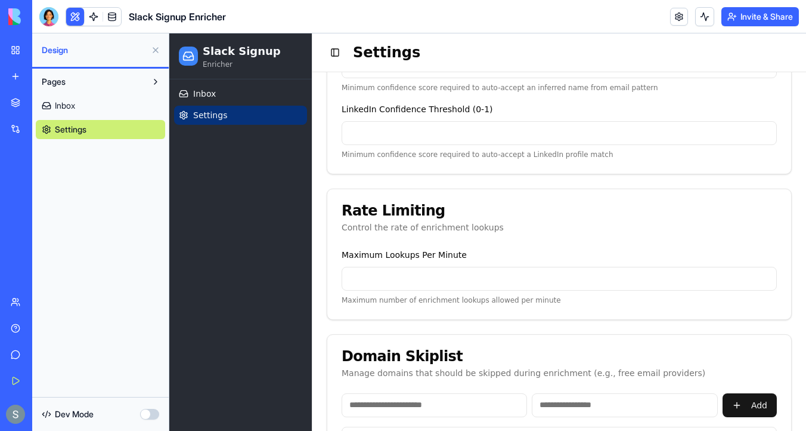
scroll to position [501, 0]
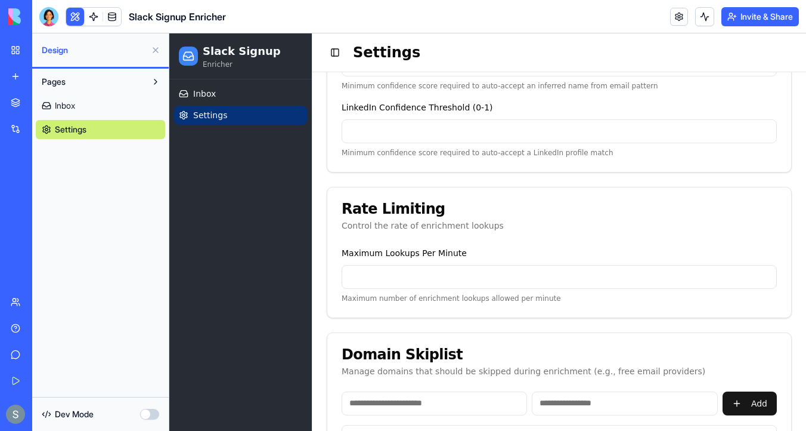
click at [390, 279] on input "**" at bounding box center [559, 277] width 435 height 24
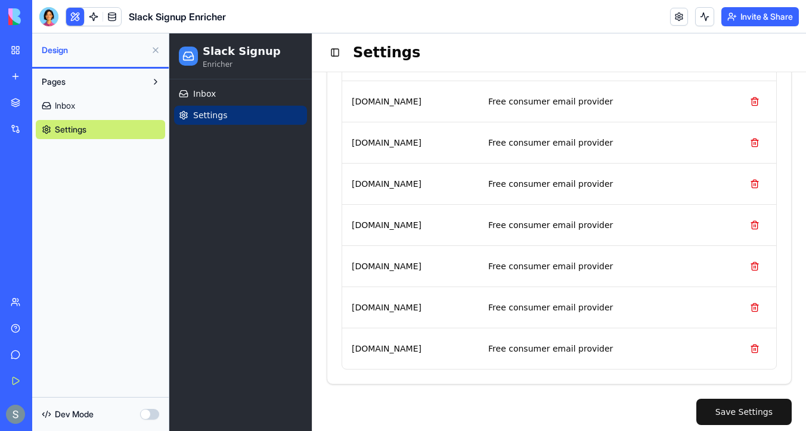
scroll to position [1006, 0]
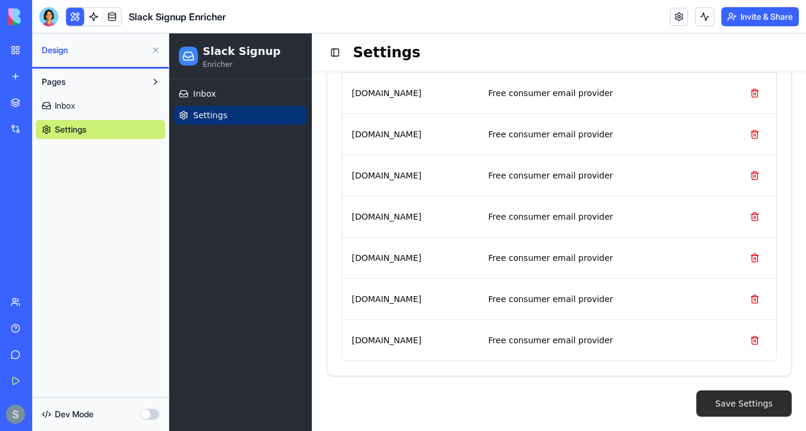
click at [735, 407] on button "Save Settings" at bounding box center [744, 403] width 95 height 26
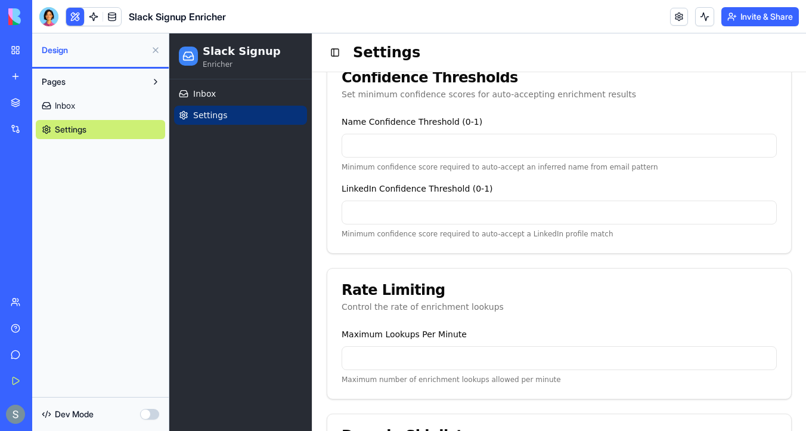
scroll to position [423, 0]
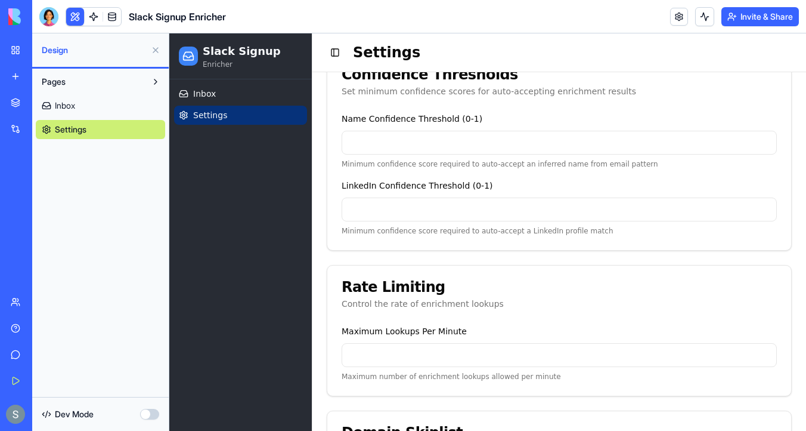
click at [378, 360] on input "*" at bounding box center [559, 355] width 435 height 24
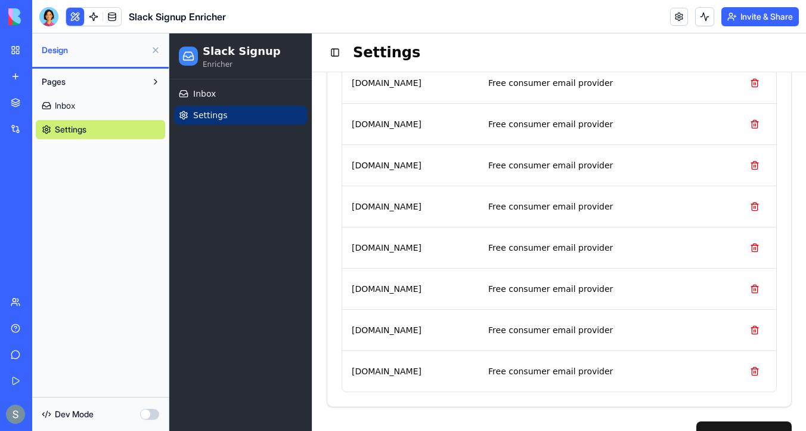
scroll to position [1006, 0]
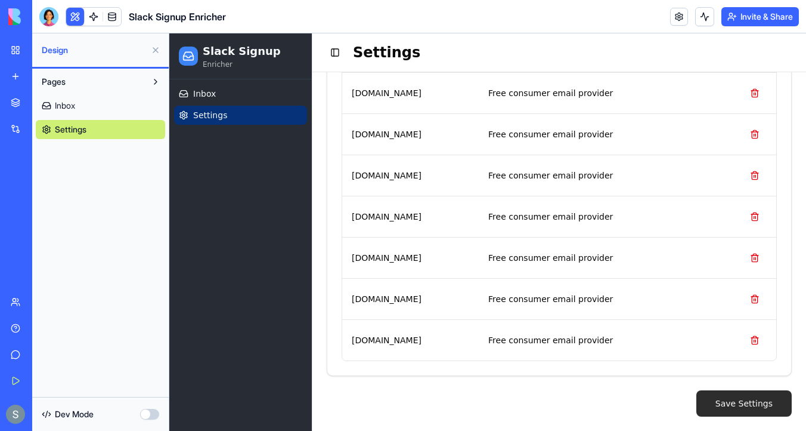
type input "***"
click at [735, 403] on button "Save Settings" at bounding box center [744, 403] width 95 height 26
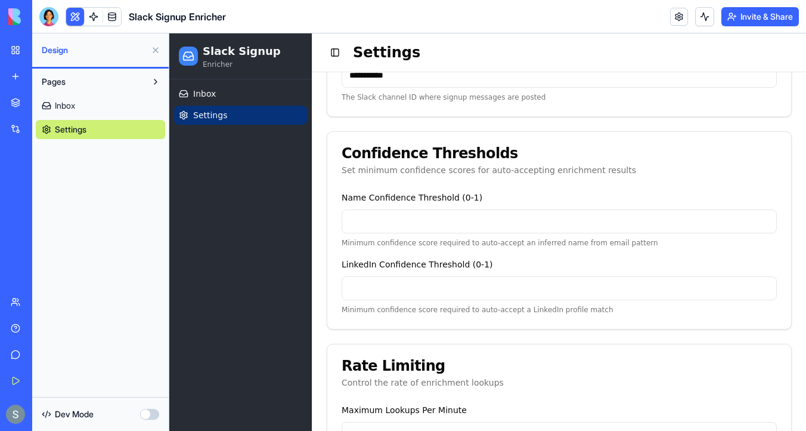
scroll to position [397, 0]
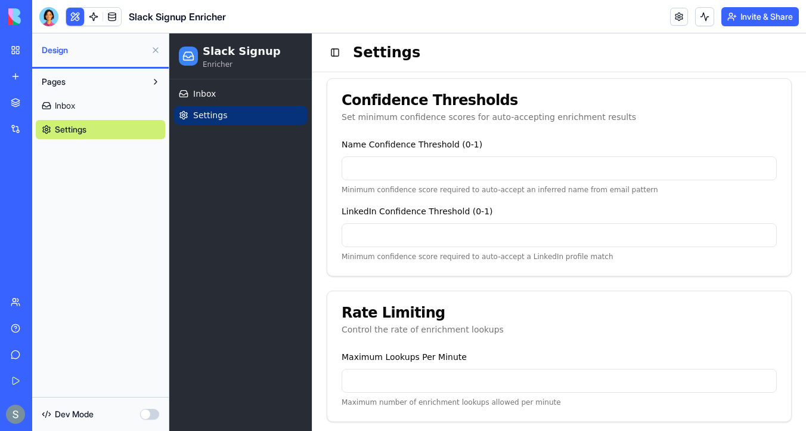
drag, startPoint x: 357, startPoint y: 168, endPoint x: 400, endPoint y: 167, distance: 42.4
click at [400, 167] on input "****" at bounding box center [559, 168] width 435 height 24
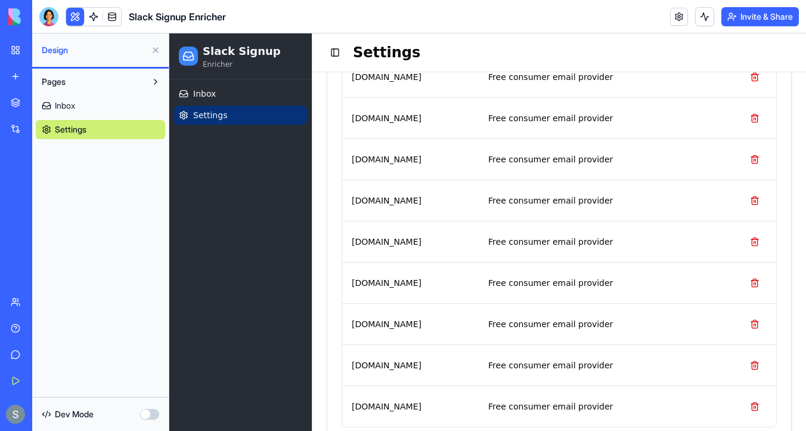
scroll to position [1006, 0]
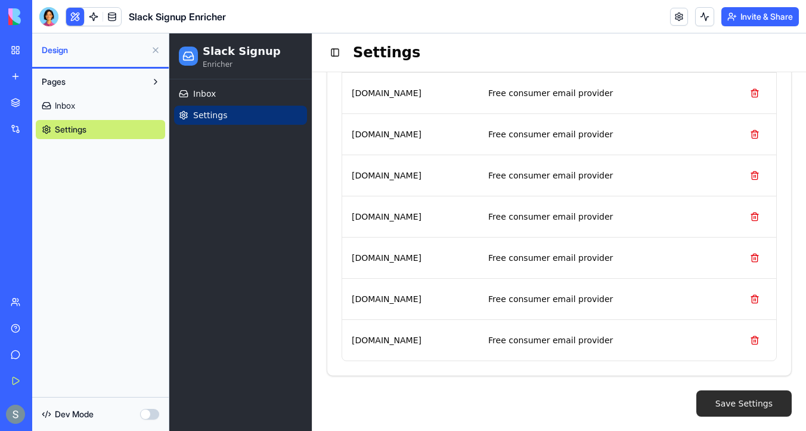
type input "***"
click at [752, 414] on button "Save Settings" at bounding box center [744, 403] width 95 height 26
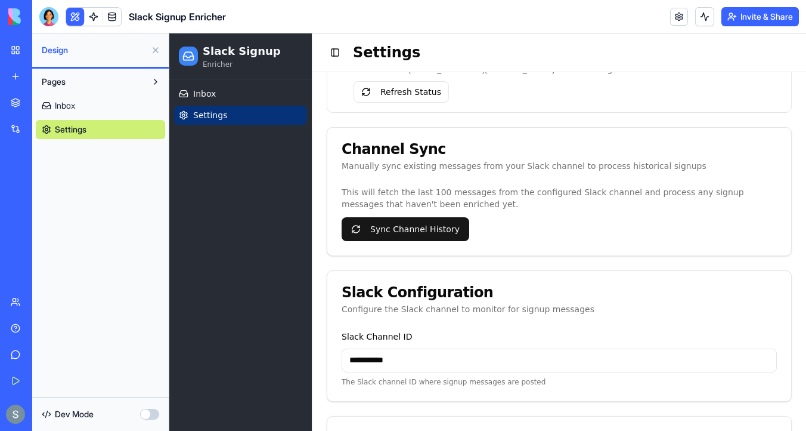
scroll to position [35, 0]
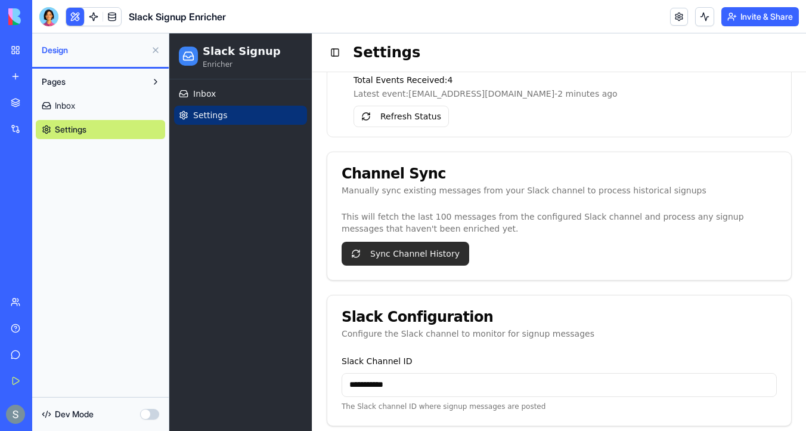
click at [452, 248] on button "Sync Channel History" at bounding box center [406, 254] width 128 height 24
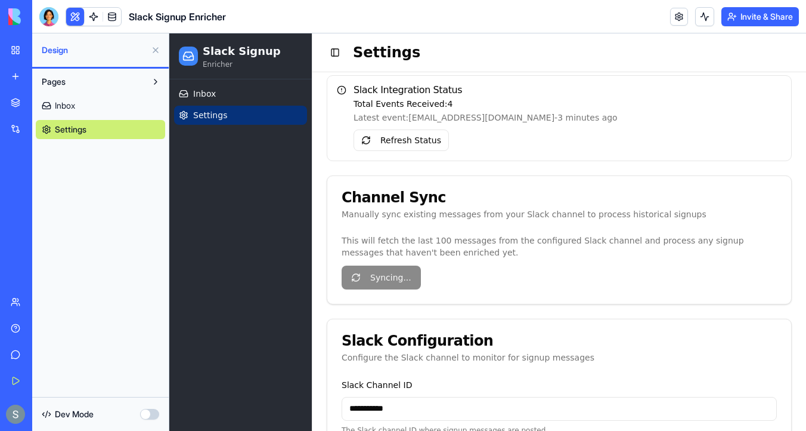
scroll to position [0, 0]
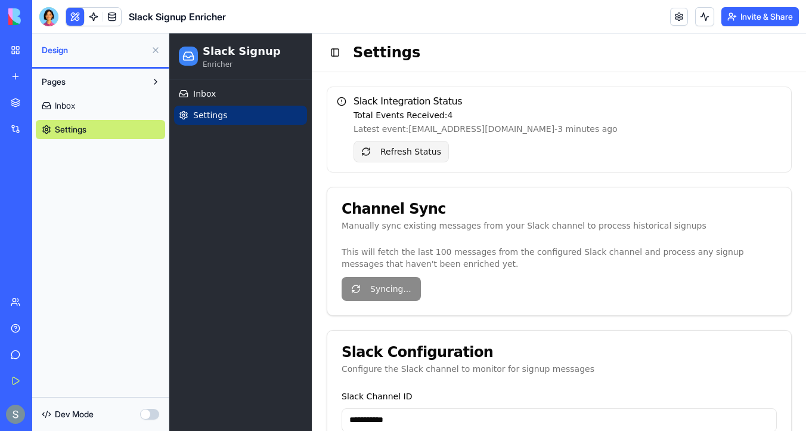
click at [431, 148] on button "Refresh Status" at bounding box center [401, 151] width 95 height 21
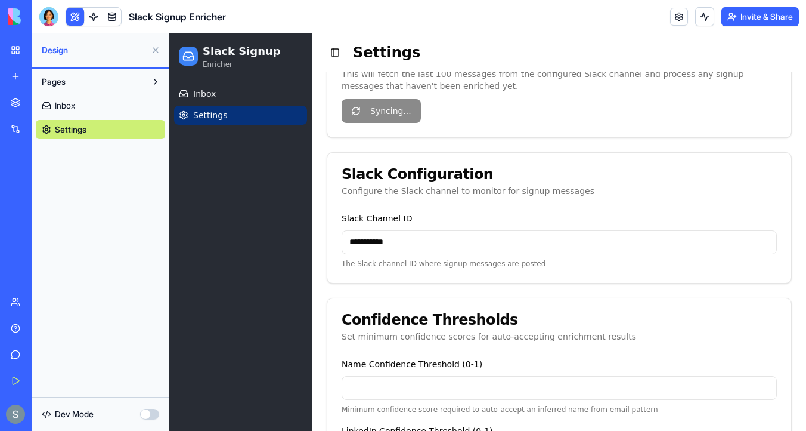
scroll to position [178, 0]
click at [701, 16] on button at bounding box center [704, 16] width 19 height 19
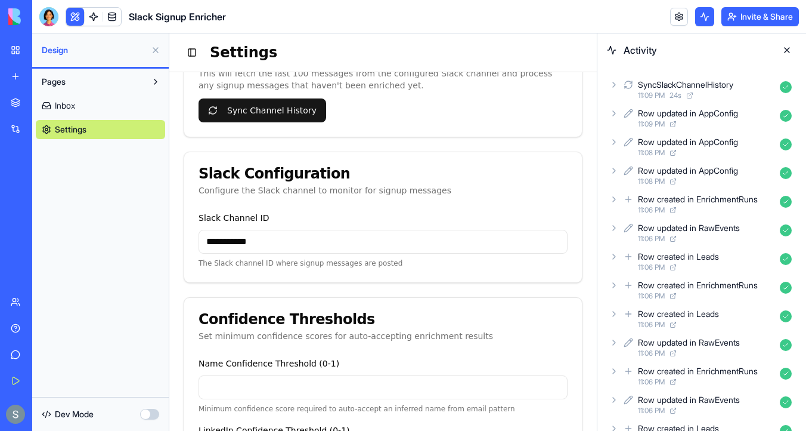
click at [617, 87] on icon at bounding box center [615, 85] width 10 height 10
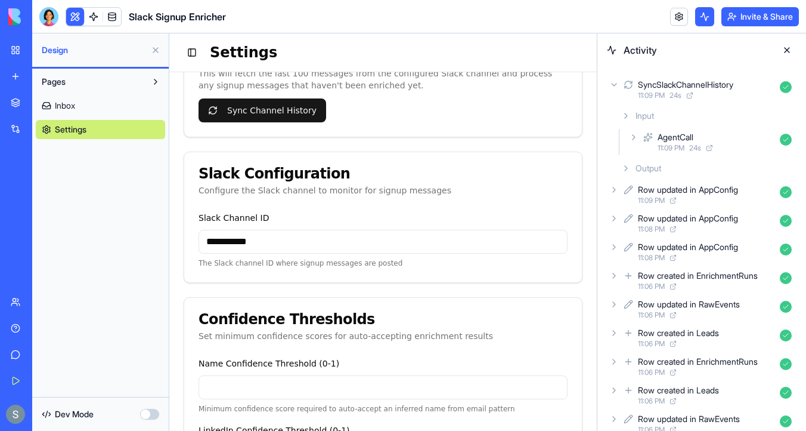
click at [628, 169] on icon at bounding box center [627, 168] width 10 height 10
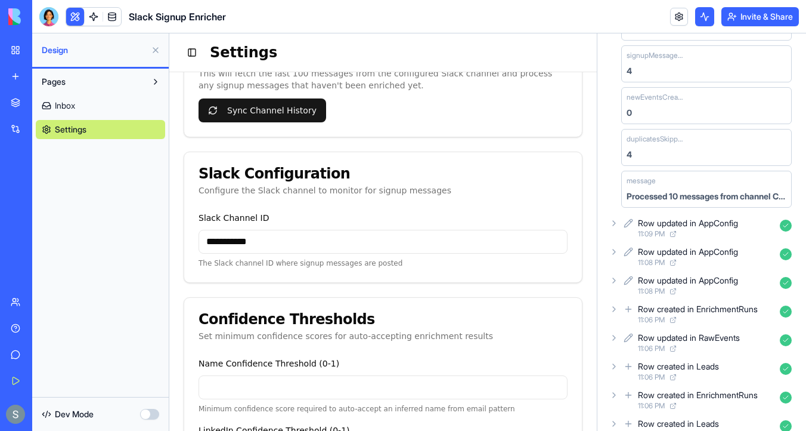
scroll to position [227, 0]
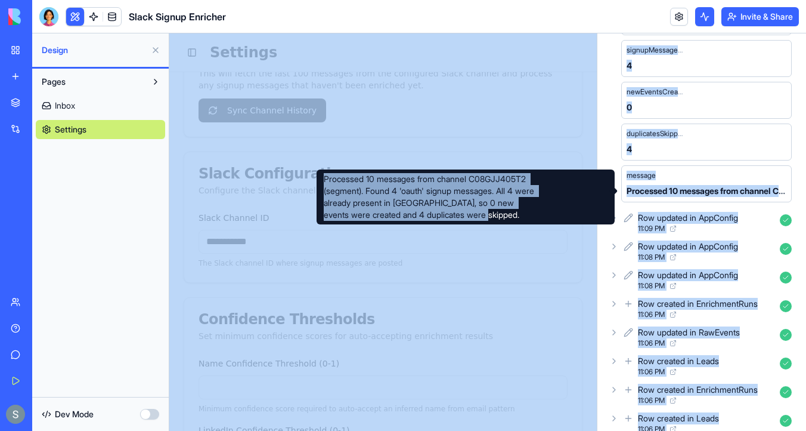
drag, startPoint x: 766, startPoint y: 236, endPoint x: 316, endPoint y: 181, distance: 454.2
click at [558, 202] on div "Processed 10 messages from channel C08GJJ405T2 (segment). Found 4 'oauth' signu…" at bounding box center [466, 196] width 298 height 55
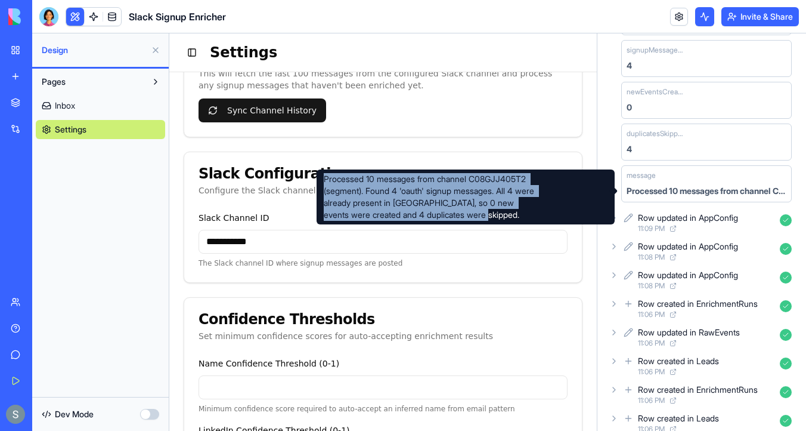
drag, startPoint x: 568, startPoint y: 202, endPoint x: 323, endPoint y: 181, distance: 246.0
click at [323, 181] on div "Processed 10 messages from channel C08GJJ405T2 (segment). Found 4 'oauth' signu…" at bounding box center [466, 196] width 298 height 55
copy div "Processed 10 messages from channel C08GJJ405T2 (segment). Found 4 'oauth' signu…"
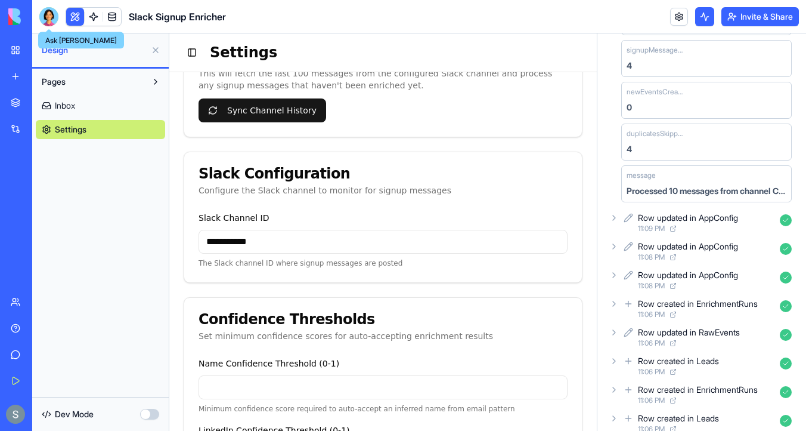
click at [45, 16] on div at bounding box center [48, 16] width 19 height 19
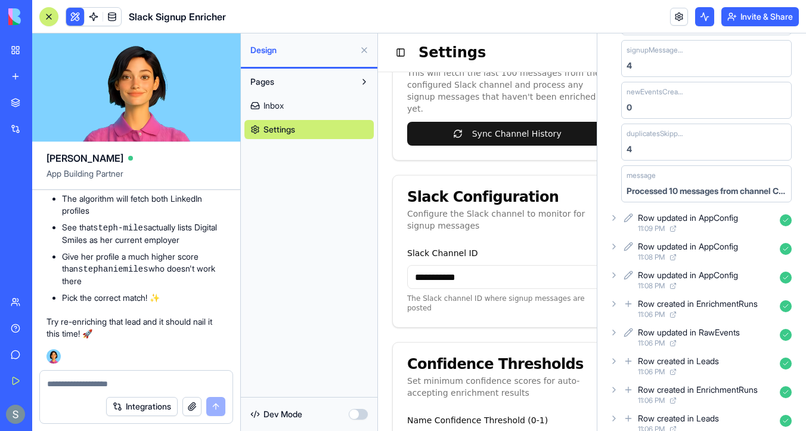
scroll to position [0, 0]
click at [137, 379] on textarea at bounding box center [136, 384] width 178 height 12
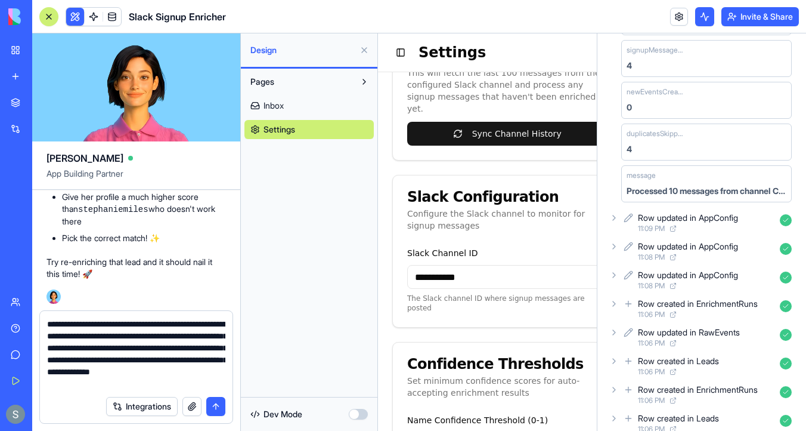
type textarea "**********"
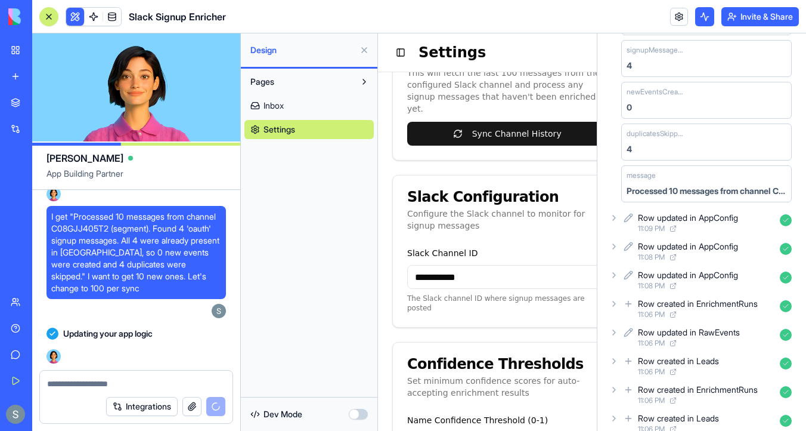
scroll to position [4592, 0]
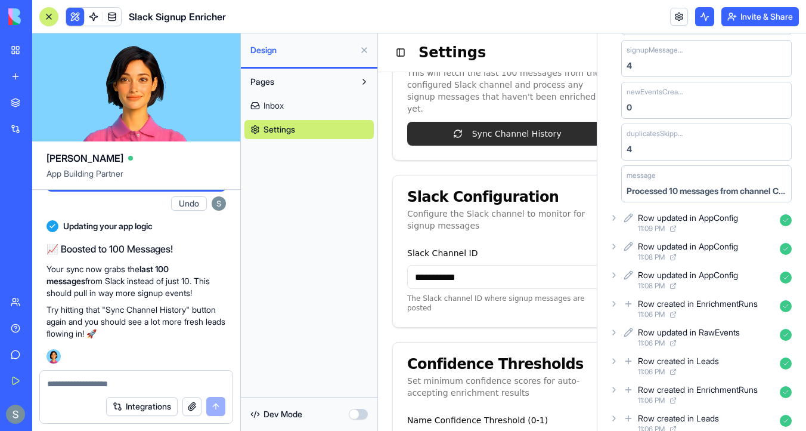
click at [459, 136] on button "Sync Channel History" at bounding box center [507, 134] width 200 height 24
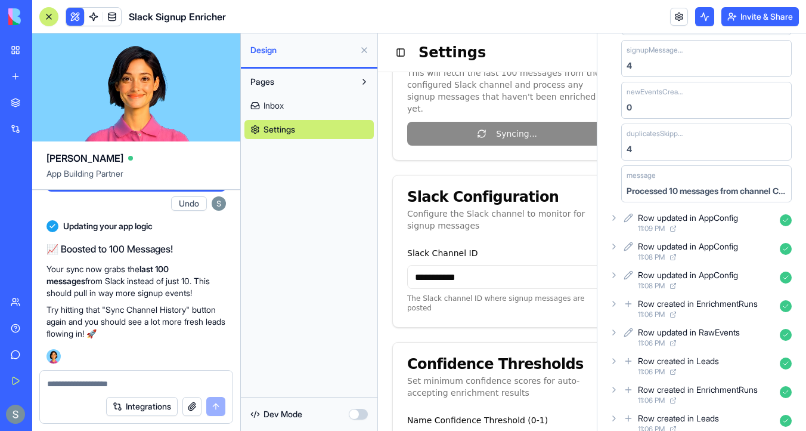
scroll to position [242, 0]
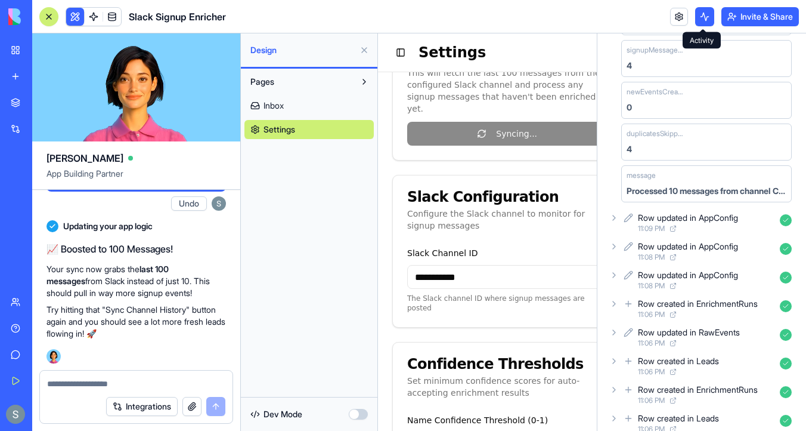
click at [700, 18] on button at bounding box center [704, 16] width 19 height 19
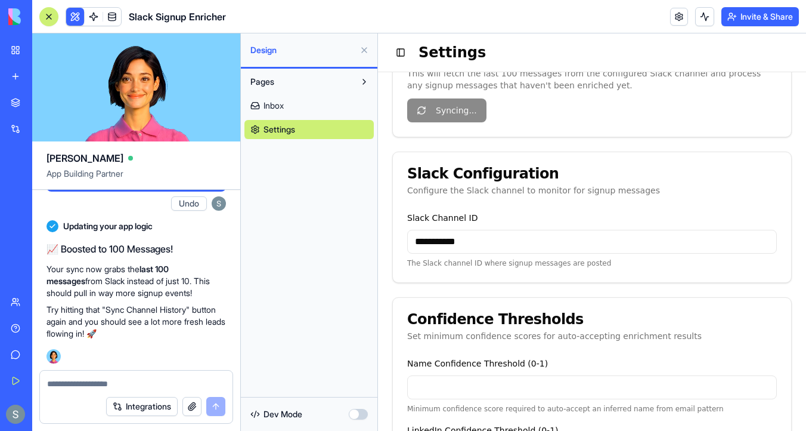
click at [700, 18] on button at bounding box center [704, 16] width 19 height 19
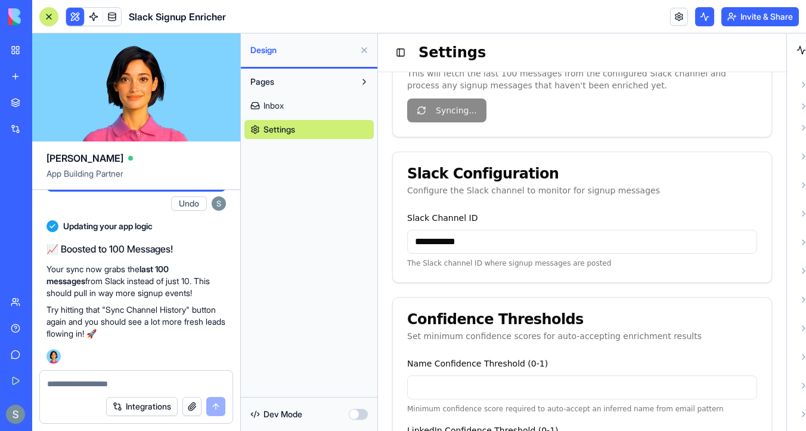
scroll to position [204, 0]
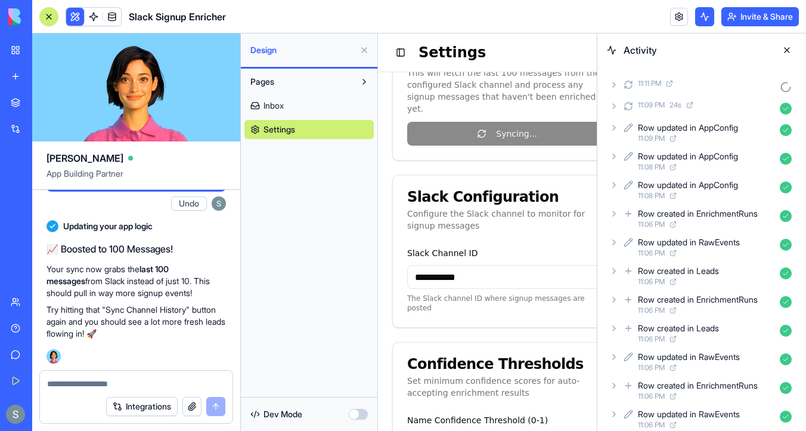
click at [616, 85] on icon at bounding box center [615, 85] width 10 height 10
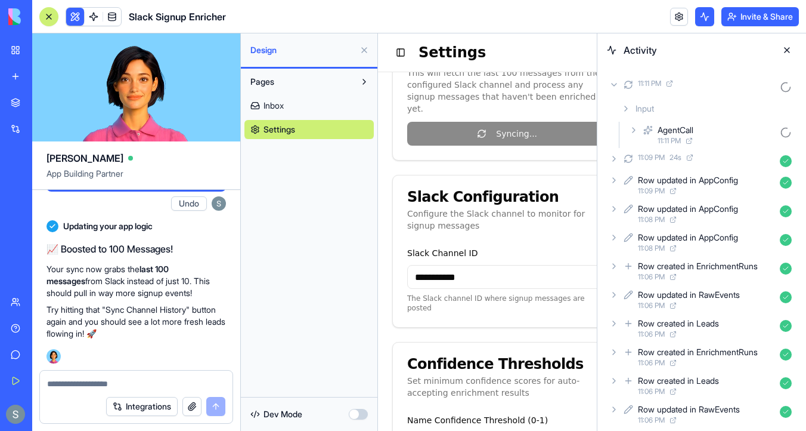
click at [616, 84] on icon at bounding box center [614, 85] width 5 height 2
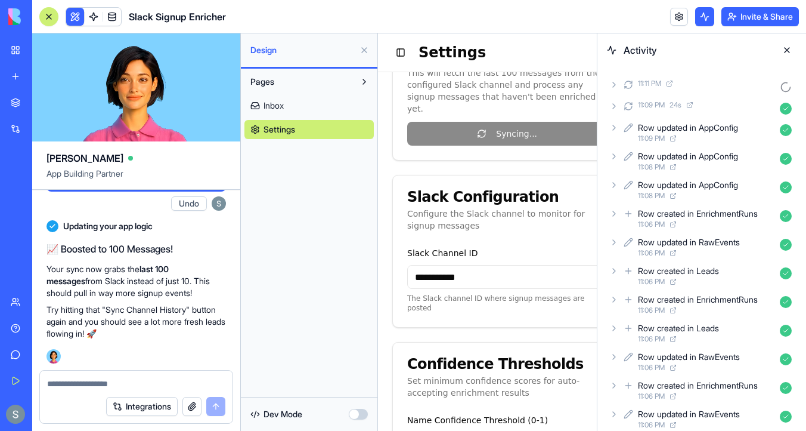
click at [673, 85] on icon at bounding box center [669, 83] width 7 height 7
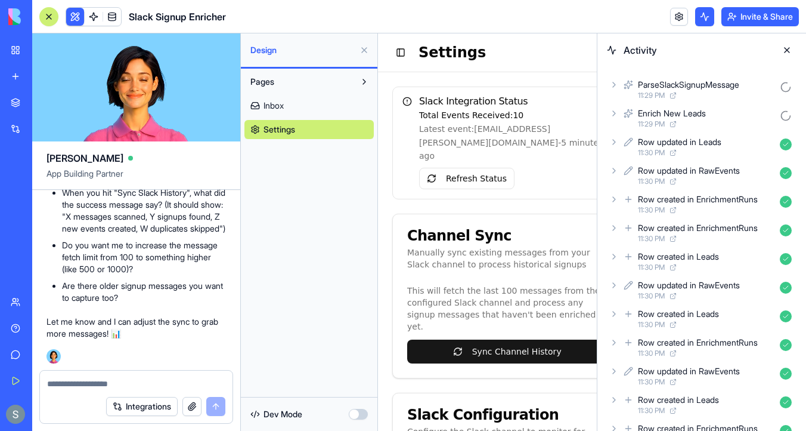
scroll to position [7490, 0]
click at [122, 375] on div at bounding box center [136, 379] width 193 height 19
click at [104, 384] on textarea at bounding box center [136, 384] width 178 height 12
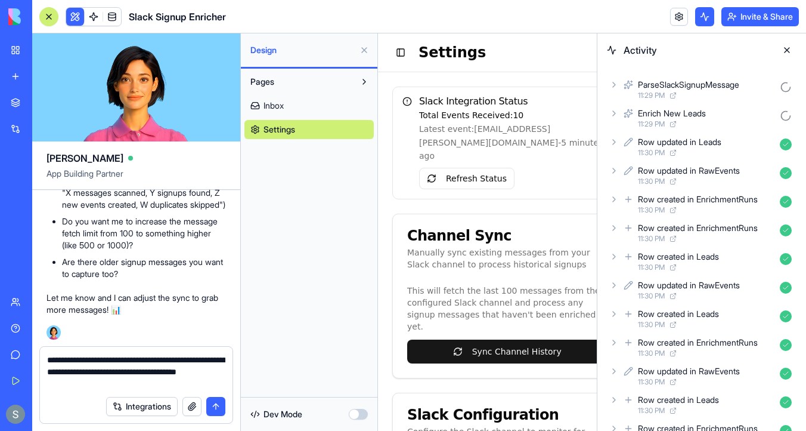
type textarea "**********"
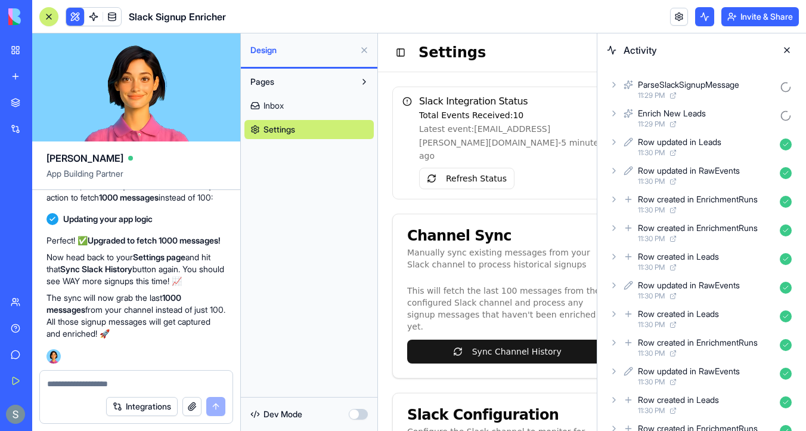
scroll to position [7890, 0]
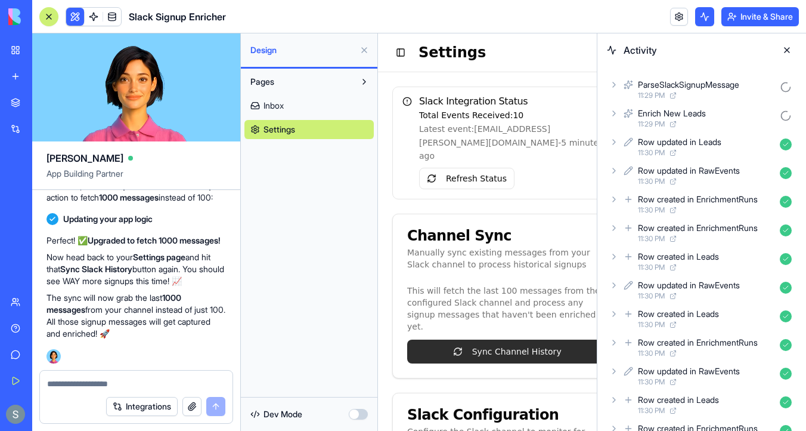
click at [496, 339] on button "Sync Channel History" at bounding box center [507, 351] width 200 height 24
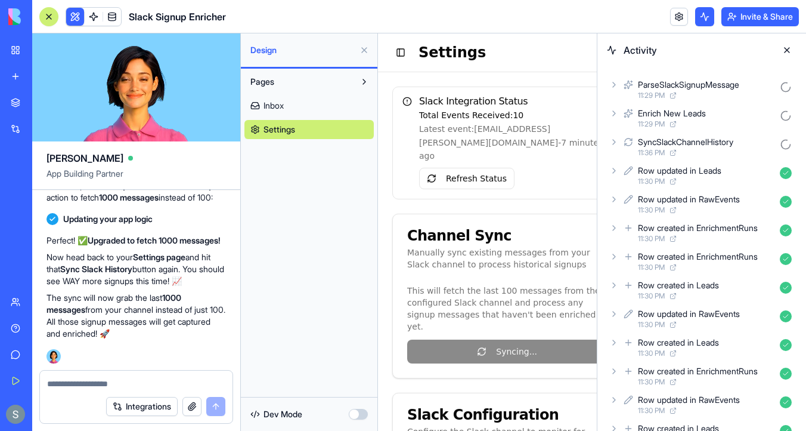
click at [615, 139] on icon at bounding box center [615, 142] width 10 height 10
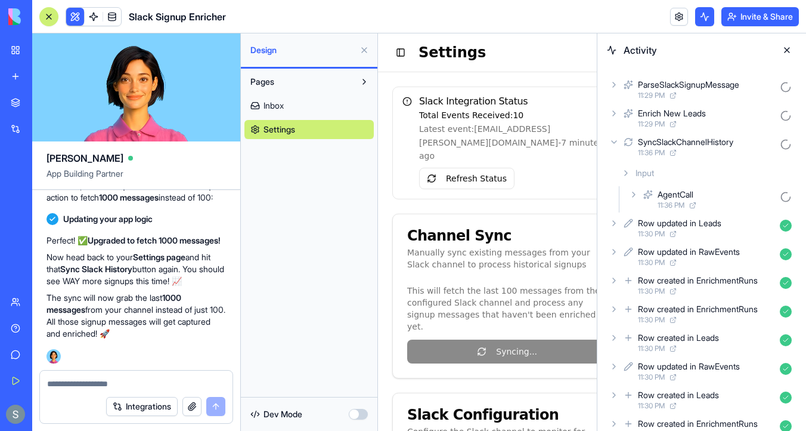
click at [629, 190] on icon at bounding box center [634, 195] width 10 height 10
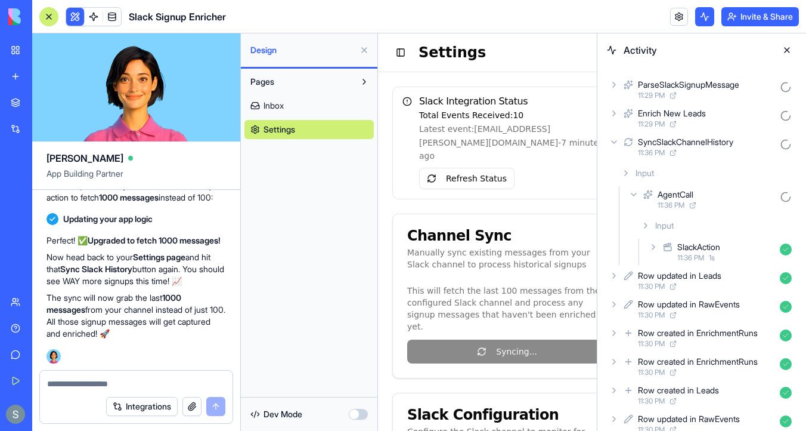
click at [620, 113] on div "Enrich New Leads 11:29 PM" at bounding box center [702, 118] width 190 height 26
click at [616, 112] on icon at bounding box center [615, 114] width 10 height 10
click at [614, 115] on icon at bounding box center [615, 114] width 10 height 10
click at [616, 84] on icon at bounding box center [614, 84] width 2 height 5
click at [617, 84] on icon at bounding box center [615, 85] width 10 height 10
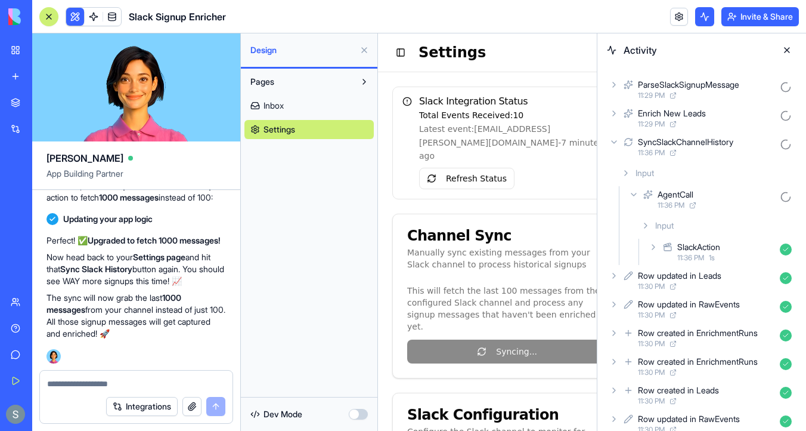
click at [611, 143] on icon at bounding box center [615, 142] width 10 height 10
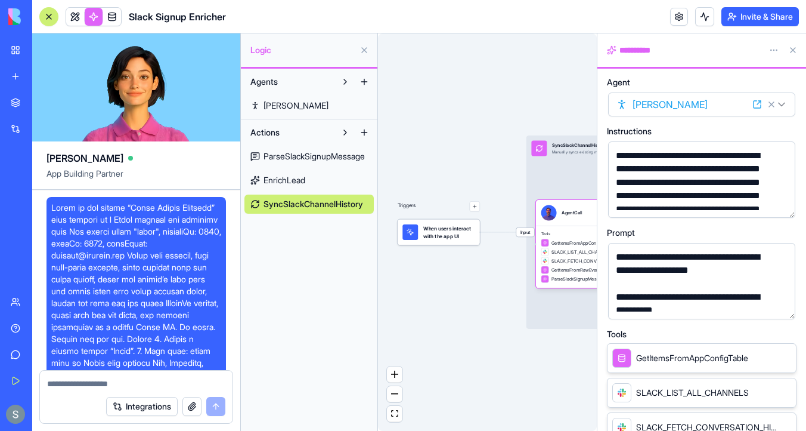
scroll to position [73, 0]
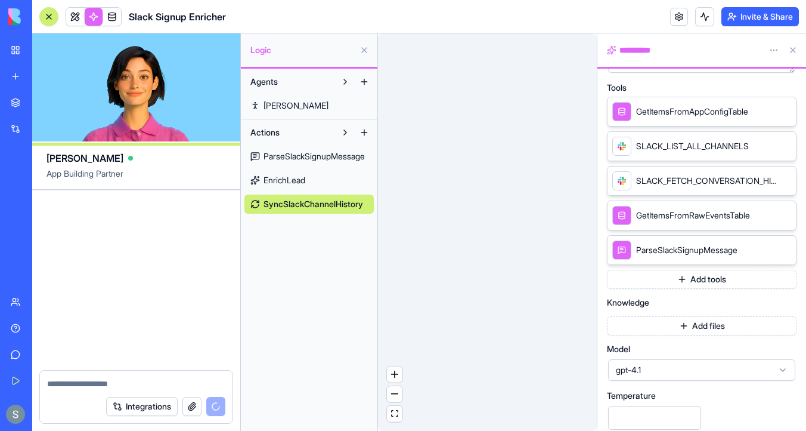
select select
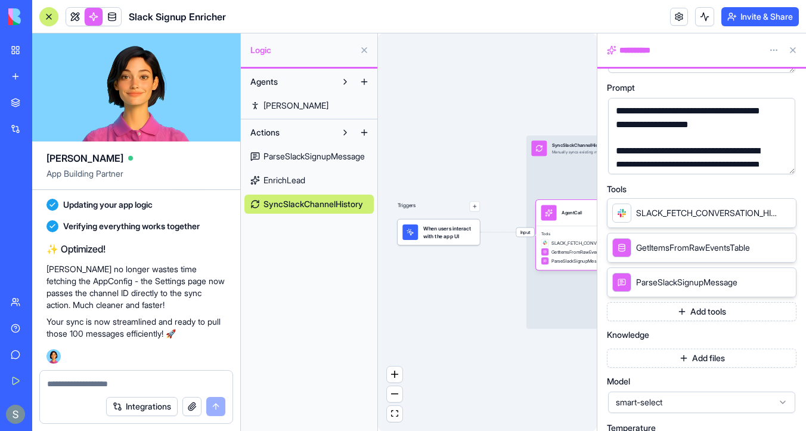
scroll to position [123, 0]
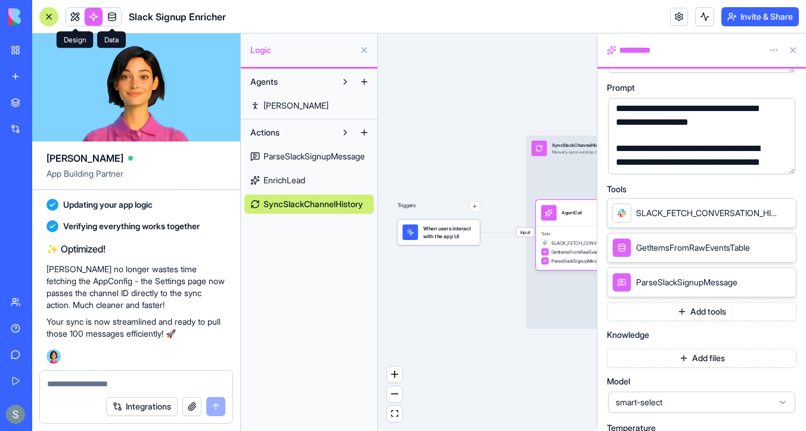
click at [74, 13] on link at bounding box center [75, 17] width 18 height 18
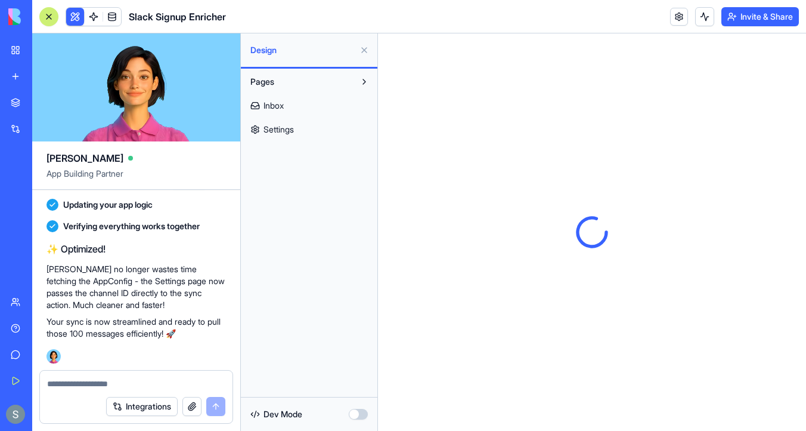
click at [291, 125] on span "Settings" at bounding box center [279, 129] width 30 height 12
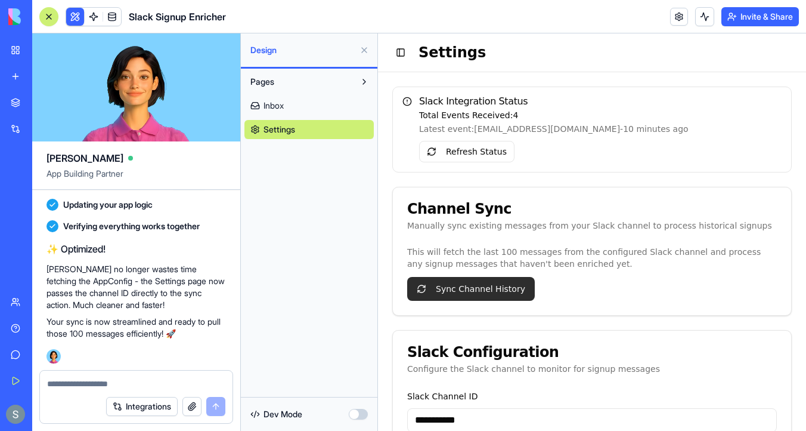
click at [470, 286] on button "Sync Channel History" at bounding box center [471, 289] width 128 height 24
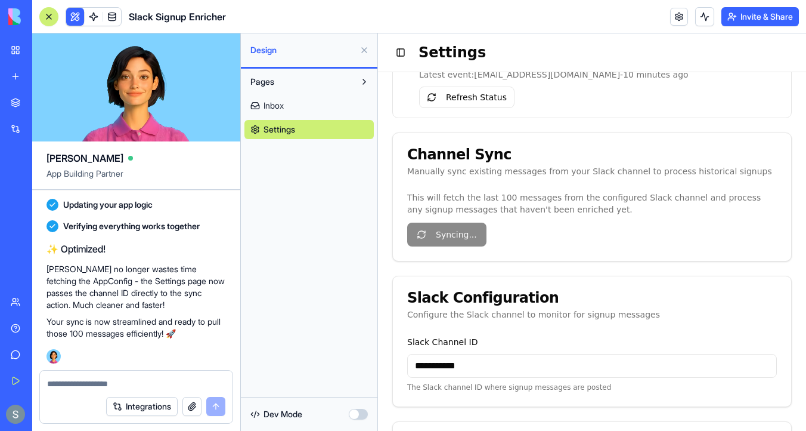
scroll to position [55, 0]
click at [703, 24] on button at bounding box center [704, 16] width 19 height 19
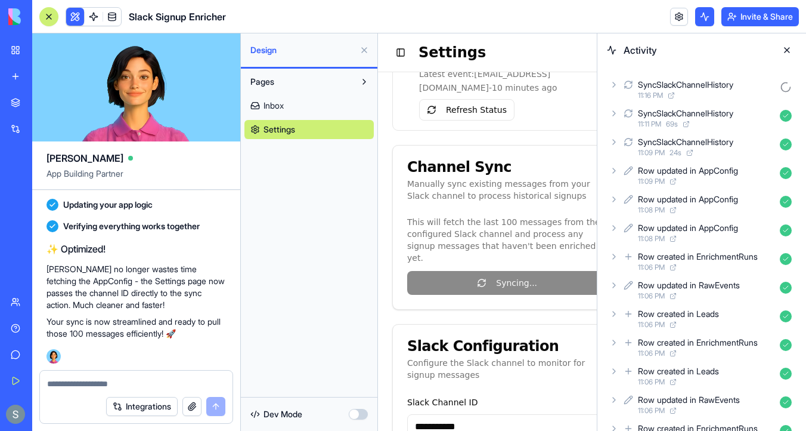
click at [611, 84] on icon at bounding box center [615, 85] width 10 height 10
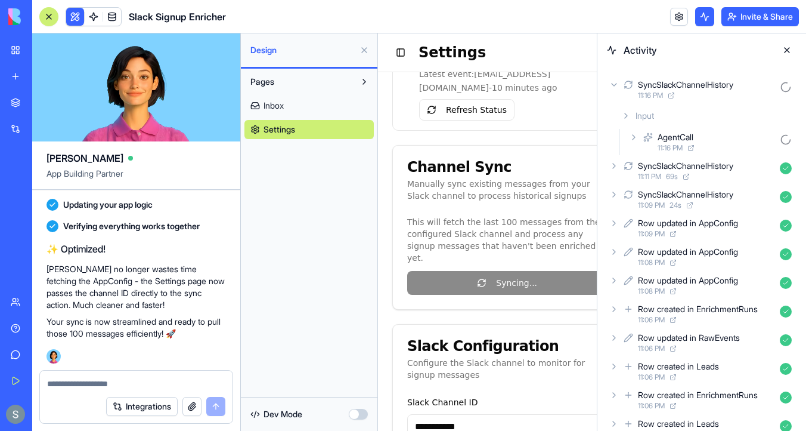
click at [629, 137] on icon at bounding box center [634, 137] width 10 height 10
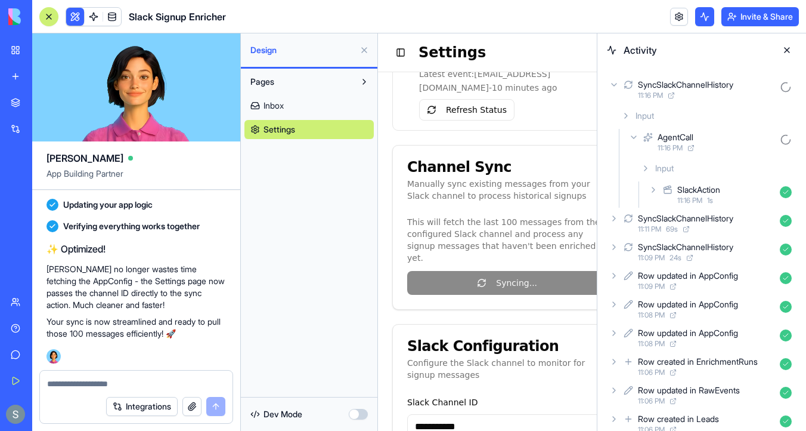
click at [654, 196] on div "SlackAction 11:16 PM 1 s" at bounding box center [722, 194] width 150 height 26
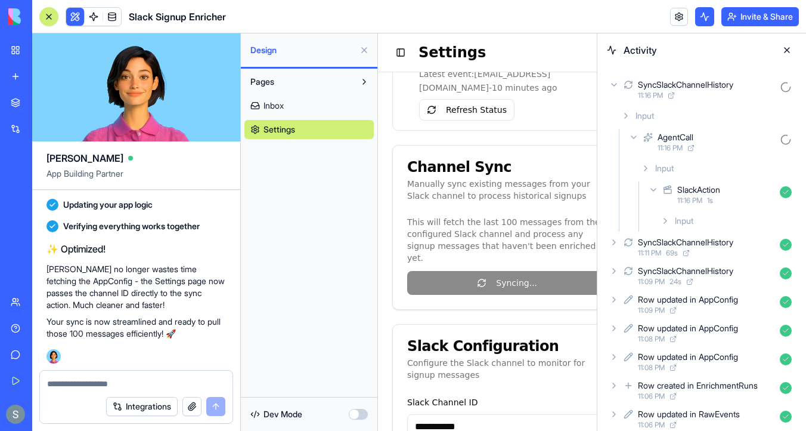
click at [664, 224] on icon at bounding box center [666, 221] width 10 height 10
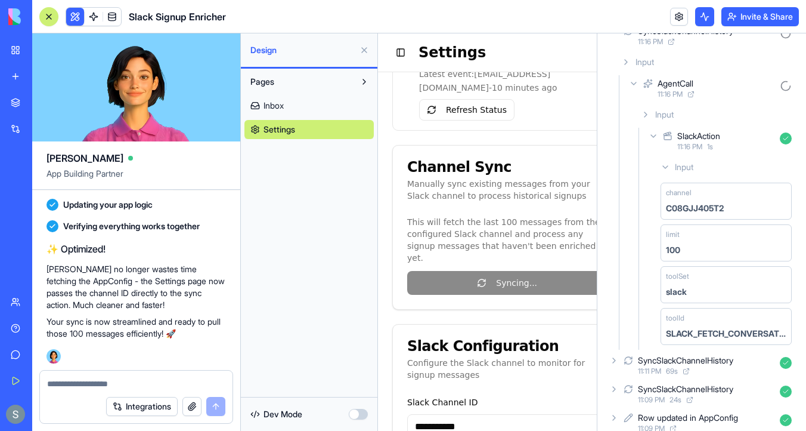
scroll to position [55, 0]
click at [648, 112] on icon at bounding box center [646, 113] width 10 height 10
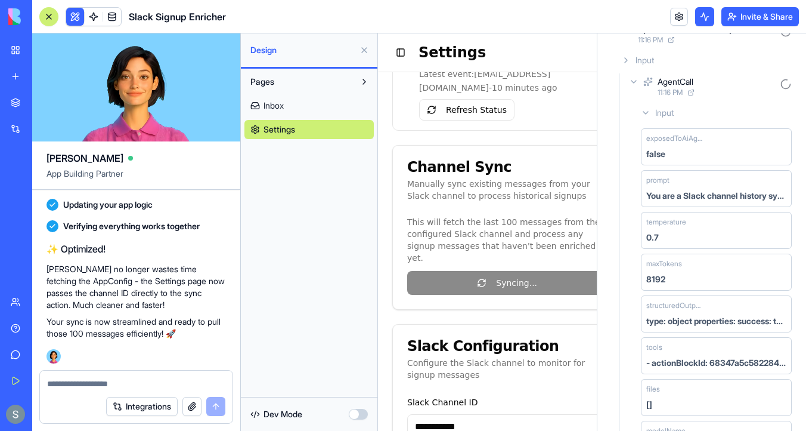
click at [645, 113] on icon at bounding box center [646, 113] width 5 height 2
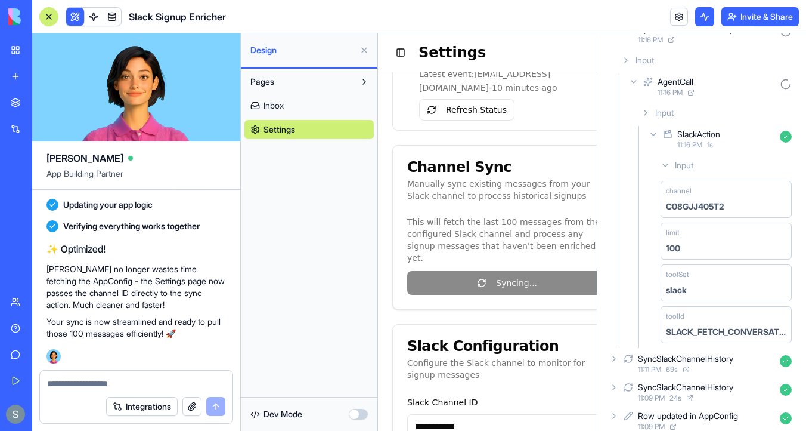
click at [651, 133] on icon at bounding box center [653, 134] width 5 height 2
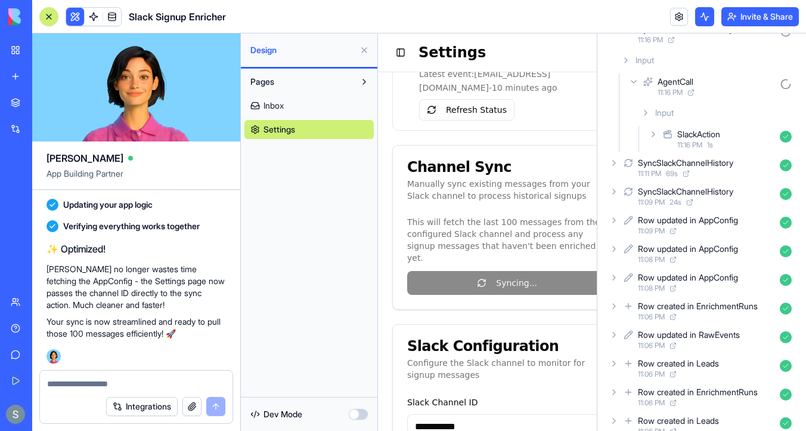
click at [651, 133] on icon at bounding box center [654, 134] width 10 height 10
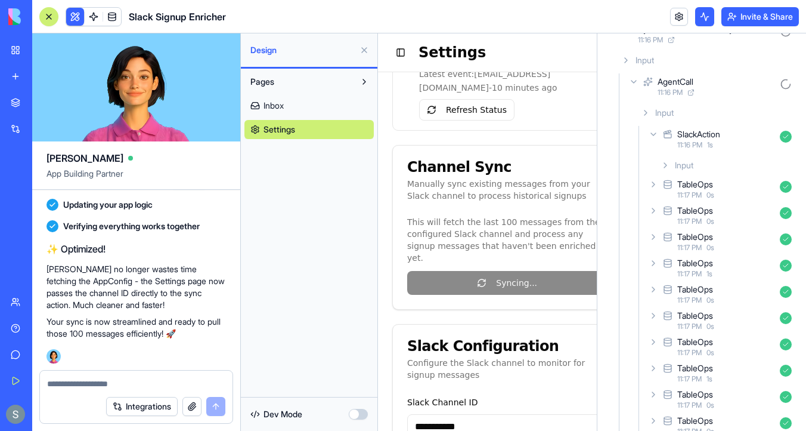
scroll to position [0, 0]
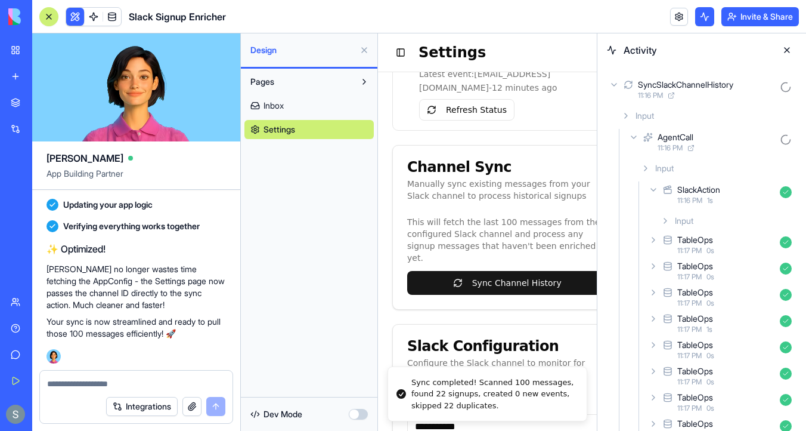
click at [644, 169] on icon at bounding box center [646, 168] width 10 height 10
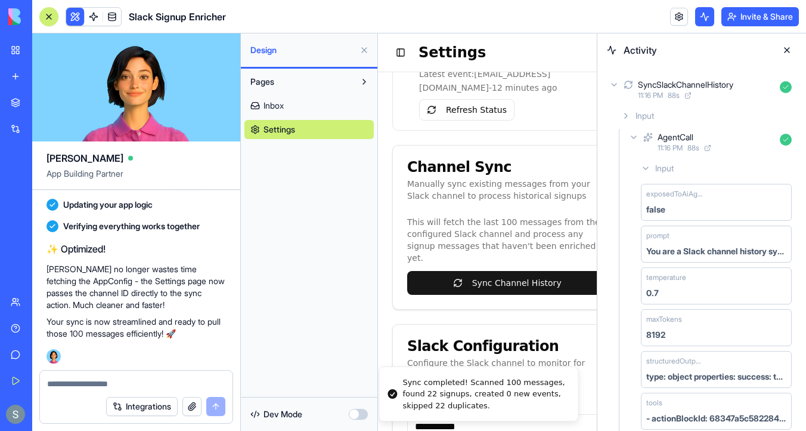
drag, startPoint x: 499, startPoint y: 410, endPoint x: 452, endPoint y: 389, distance: 51.8
click at [451, 389] on div "Sync completed! Scanned 100 messages, found 22 signups, created 0 new events, s…" at bounding box center [486, 393] width 166 height 35
click at [113, 13] on link at bounding box center [112, 17] width 18 height 18
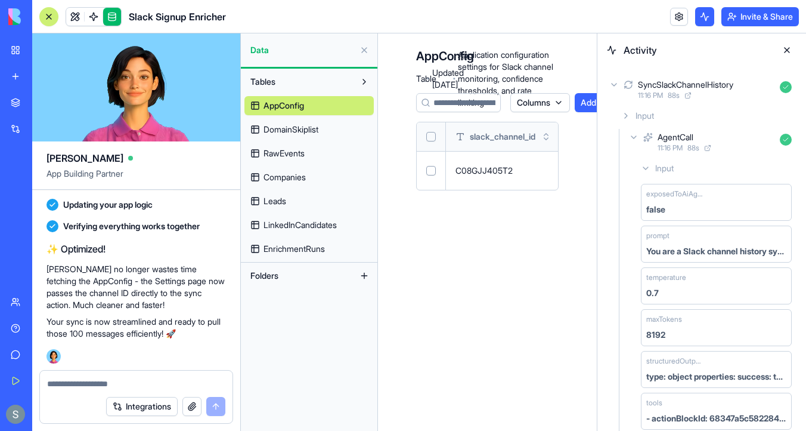
click at [320, 169] on link "Companies" at bounding box center [309, 177] width 129 height 19
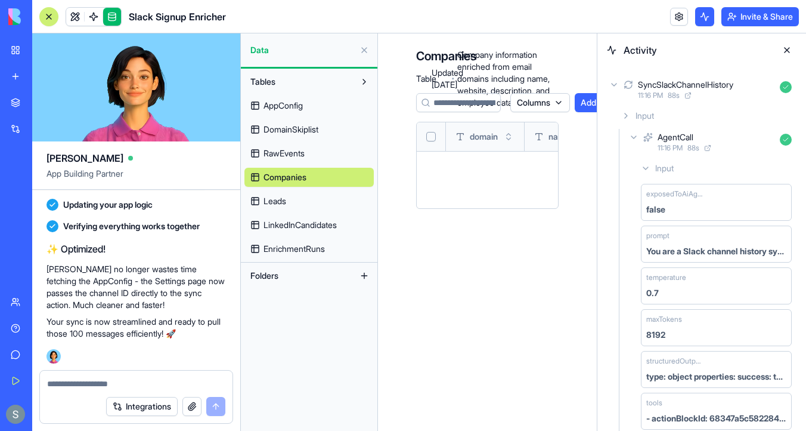
click at [789, 51] on button at bounding box center [787, 50] width 19 height 19
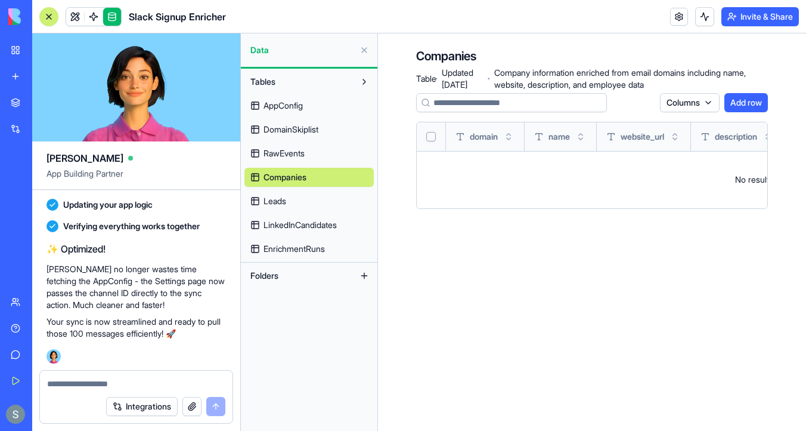
click at [316, 211] on div "AppConfig DomainSkiplist RawEvents Companies Leads LinkedInCandidates Enrichmen…" at bounding box center [309, 174] width 129 height 167
click at [320, 197] on link "Leads" at bounding box center [309, 200] width 129 height 19
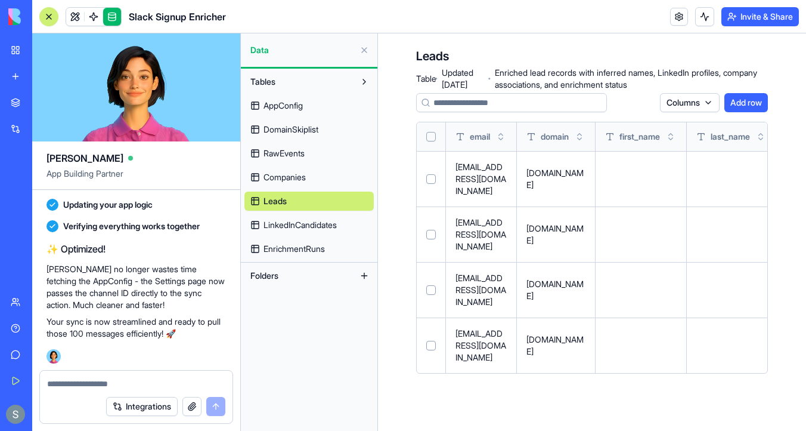
click at [331, 218] on link "LinkedInCandidates" at bounding box center [309, 224] width 129 height 19
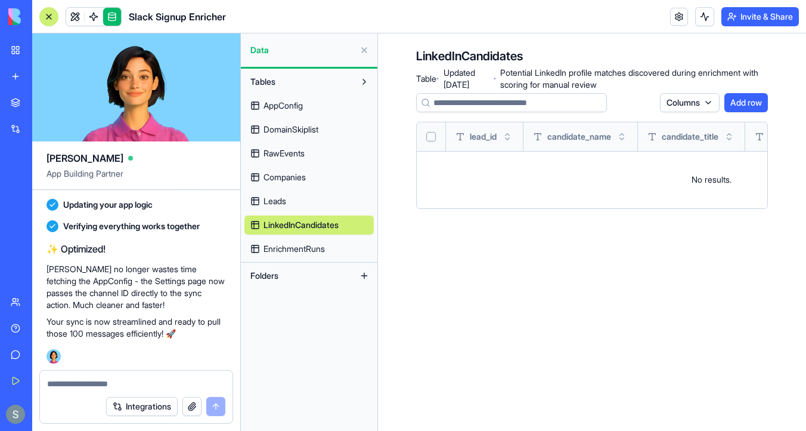
click at [332, 246] on link "EnrichmentRuns" at bounding box center [309, 248] width 129 height 19
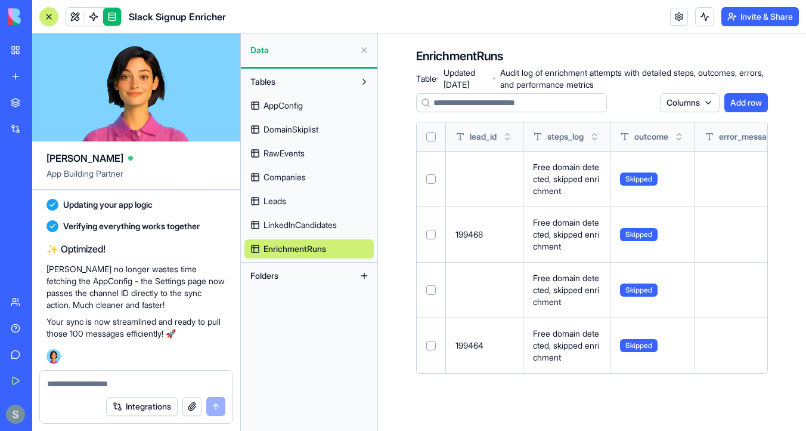
click at [325, 129] on link "DomainSkiplist" at bounding box center [309, 129] width 129 height 19
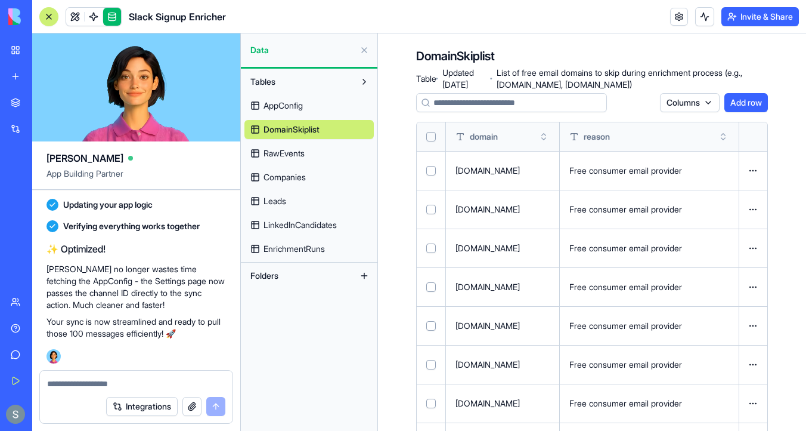
click at [431, 137] on button "Select all" at bounding box center [431, 137] width 10 height 10
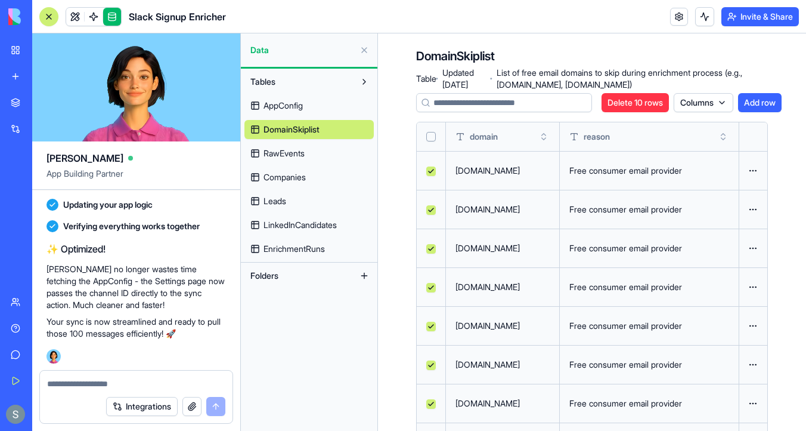
click at [431, 137] on button "Select all" at bounding box center [431, 137] width 10 height 10
click at [430, 138] on button "Select all" at bounding box center [431, 137] width 10 height 10
click at [430, 133] on button "Select all" at bounding box center [431, 137] width 10 height 10
click at [432, 140] on button "Select all" at bounding box center [431, 137] width 10 height 10
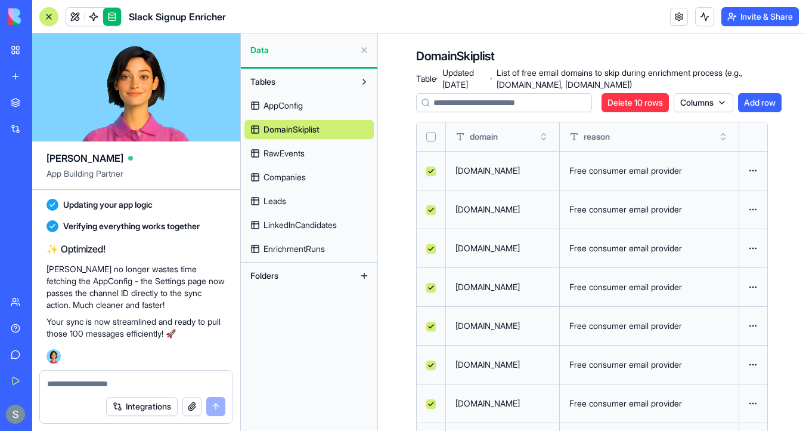
click at [324, 156] on link "RawEvents" at bounding box center [309, 153] width 129 height 19
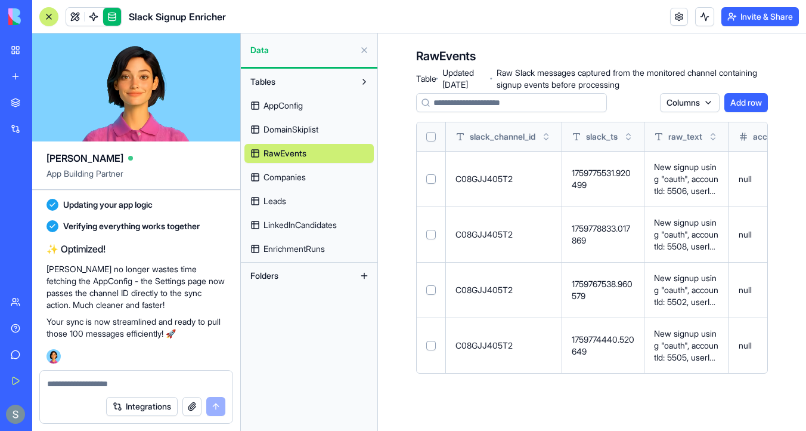
click at [311, 183] on link "Companies" at bounding box center [309, 177] width 129 height 19
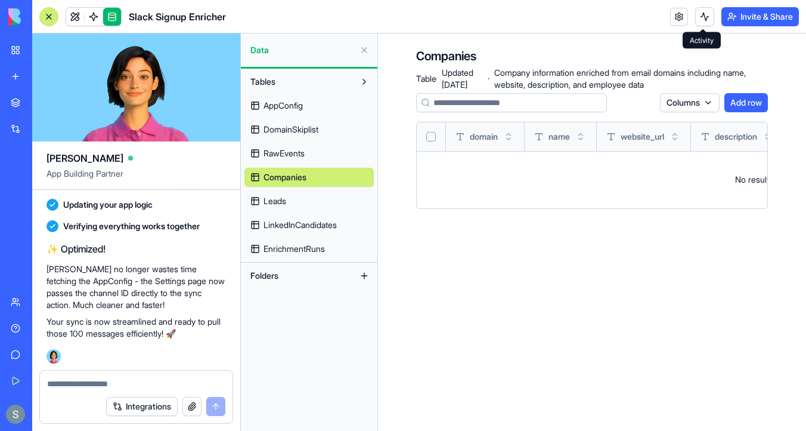
click at [701, 18] on button at bounding box center [704, 16] width 19 height 19
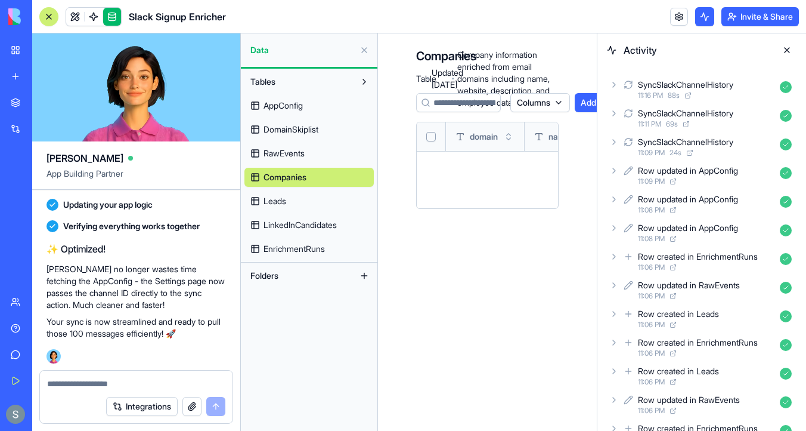
click at [615, 86] on icon at bounding box center [615, 85] width 10 height 10
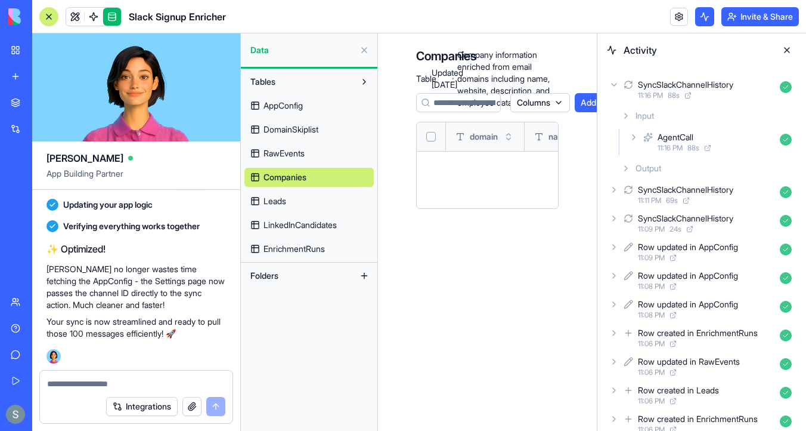
click at [630, 165] on icon at bounding box center [627, 168] width 10 height 10
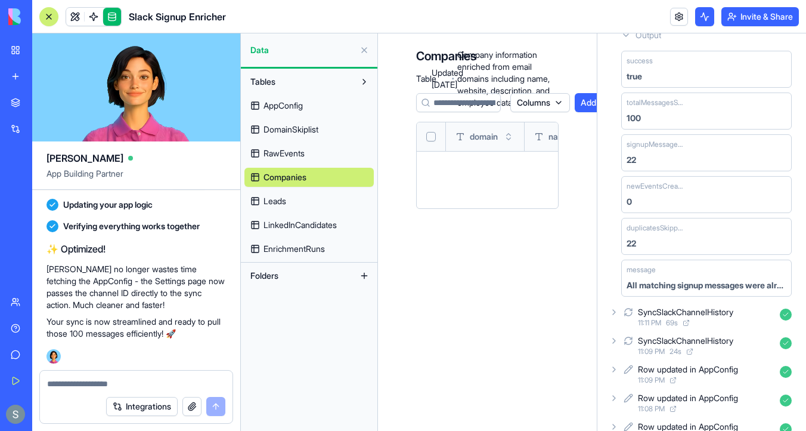
scroll to position [150, 0]
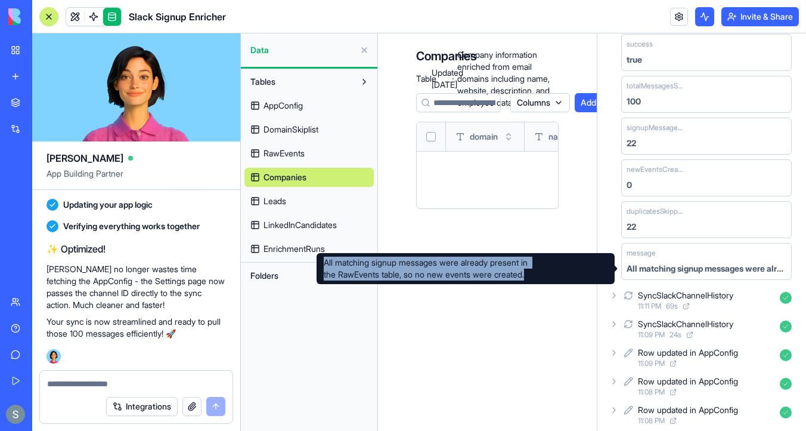
drag, startPoint x: 539, startPoint y: 276, endPoint x: 319, endPoint y: 267, distance: 220.9
click at [319, 267] on div "All matching signup messages were already present in the RawEvents table, so no…" at bounding box center [466, 268] width 298 height 31
copy div "All matching signup messages were already present in the RawEvents table, so no…"
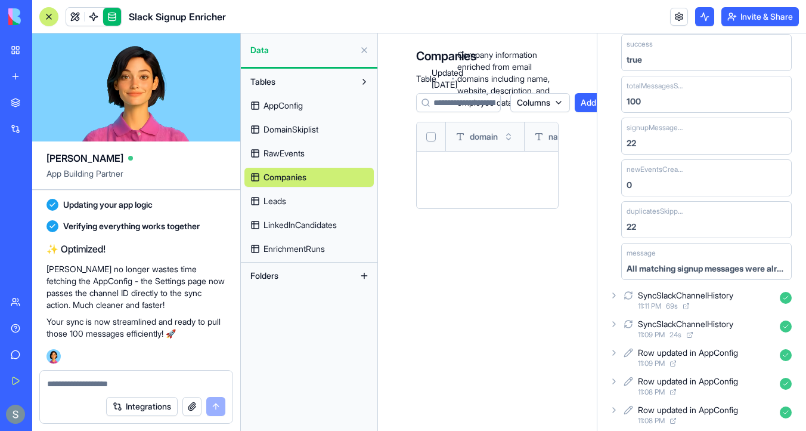
click at [153, 382] on textarea at bounding box center [136, 384] width 178 height 12
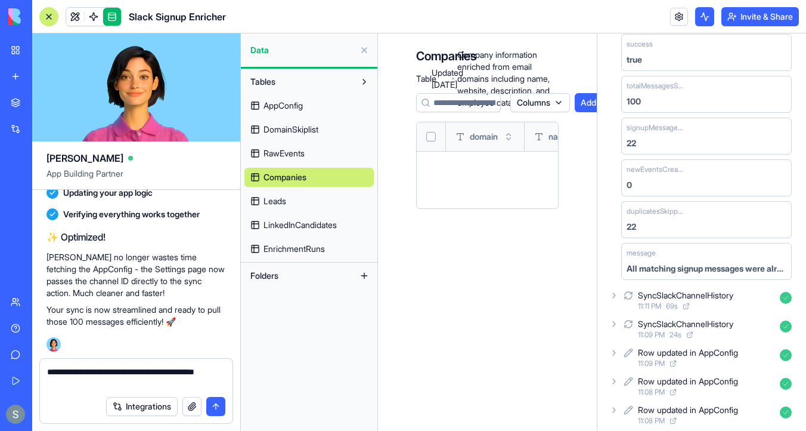
click at [296, 219] on span "LinkedInCandidates" at bounding box center [300, 225] width 73 height 12
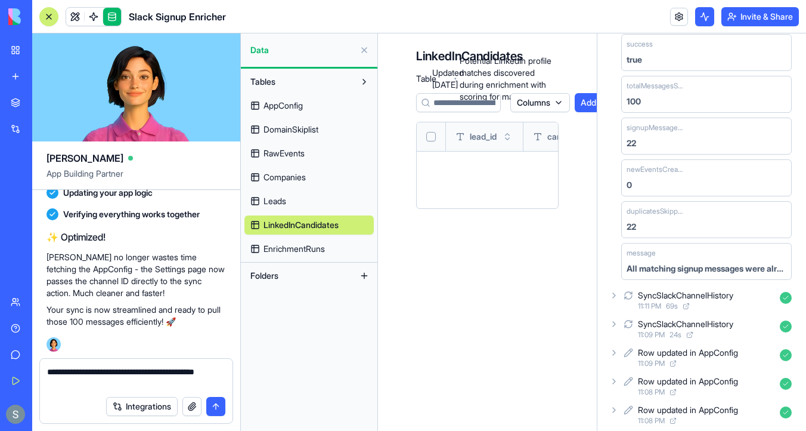
click at [297, 202] on link "Leads" at bounding box center [309, 200] width 129 height 19
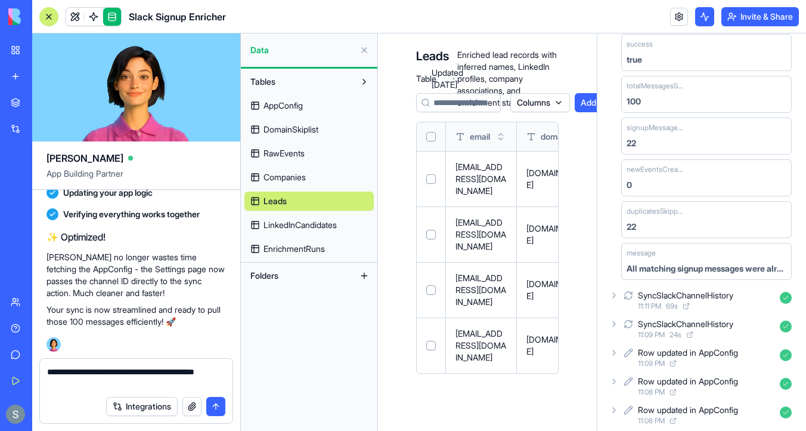
click at [303, 182] on span "Companies" at bounding box center [285, 177] width 42 height 12
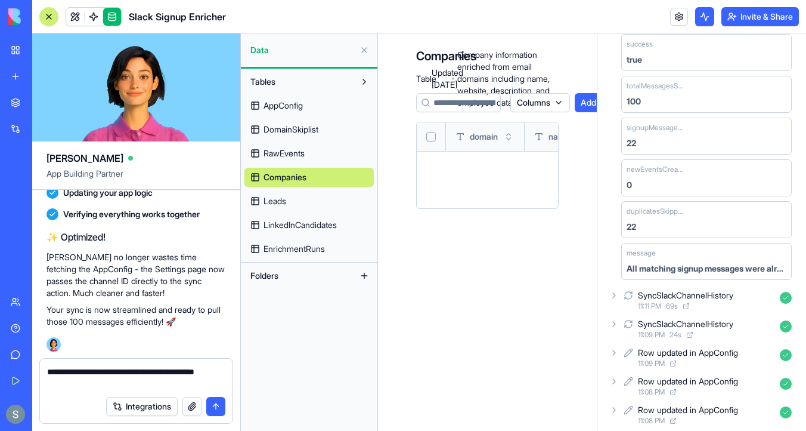
click at [302, 200] on link "Leads" at bounding box center [309, 200] width 129 height 19
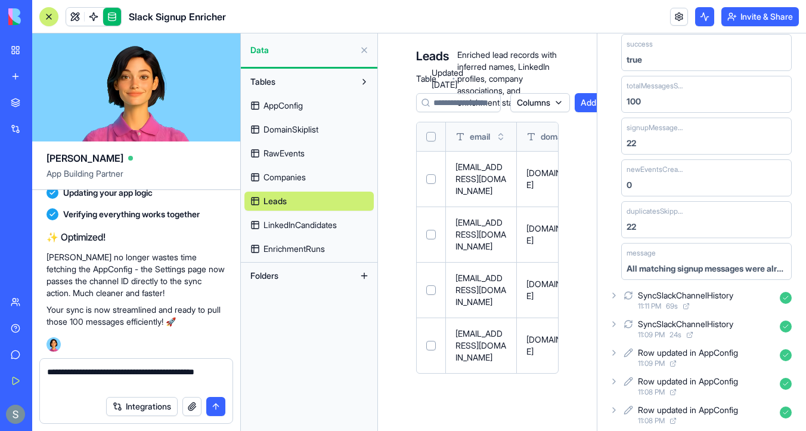
click at [306, 163] on div "AppConfig DomainSkiplist RawEvents Companies Leads LinkedInCandidates Enrichmen…" at bounding box center [309, 174] width 129 height 167
click at [218, 368] on textarea "**********" at bounding box center [136, 378] width 178 height 24
click at [223, 369] on textarea "**********" at bounding box center [136, 378] width 178 height 24
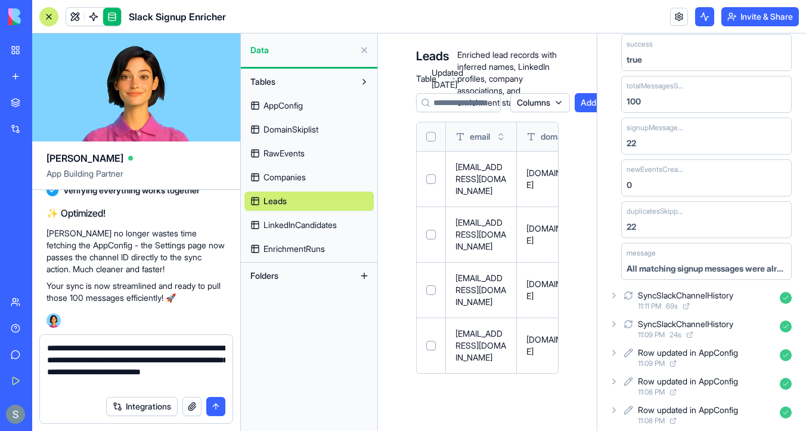
paste textarea "**********"
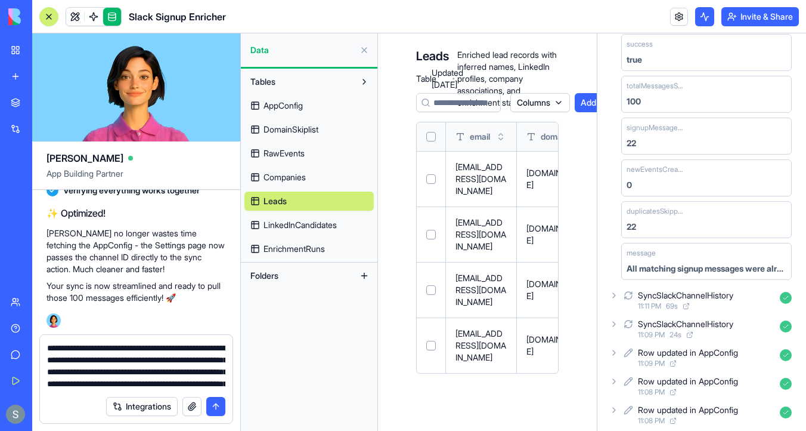
scroll to position [11, 0]
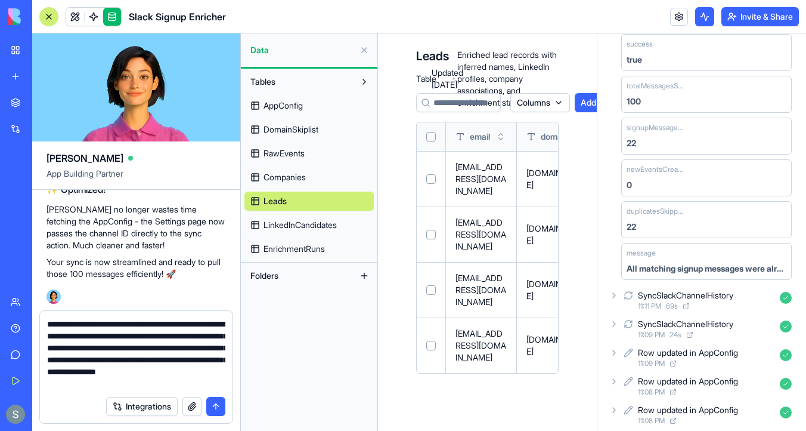
click at [147, 348] on textarea "**********" at bounding box center [136, 354] width 178 height 72
type textarea "**********"
click at [214, 407] on button "submit" at bounding box center [215, 406] width 19 height 19
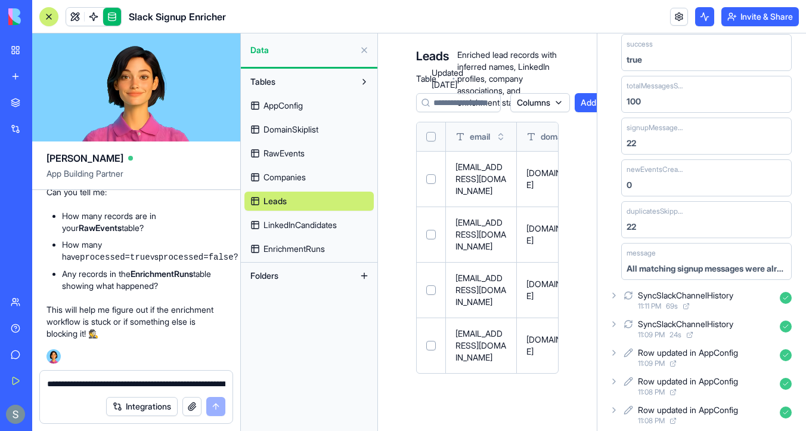
scroll to position [5743, 0]
click at [283, 150] on span "RawEvents" at bounding box center [284, 153] width 41 height 12
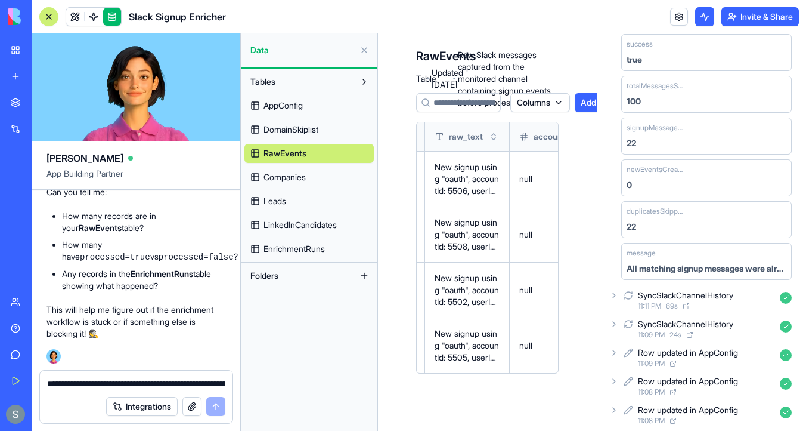
scroll to position [0, 221]
click at [142, 390] on div "Integrations" at bounding box center [136, 405] width 193 height 33
drag, startPoint x: 149, startPoint y: 282, endPoint x: 63, endPoint y: 266, distance: 87.4
click at [63, 234] on li "How many records are in your RawEvents table?" at bounding box center [144, 222] width 164 height 24
copy li "How many records are in your RawEvents table?"
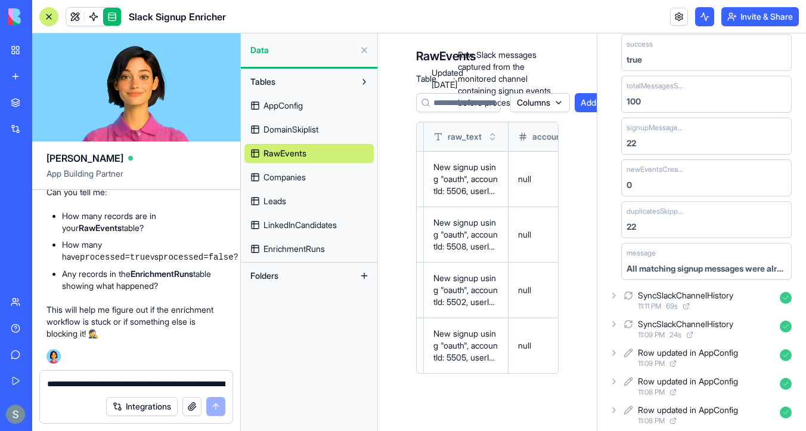
click at [73, 381] on textarea "**********" at bounding box center [136, 384] width 178 height 12
paste textarea "**********"
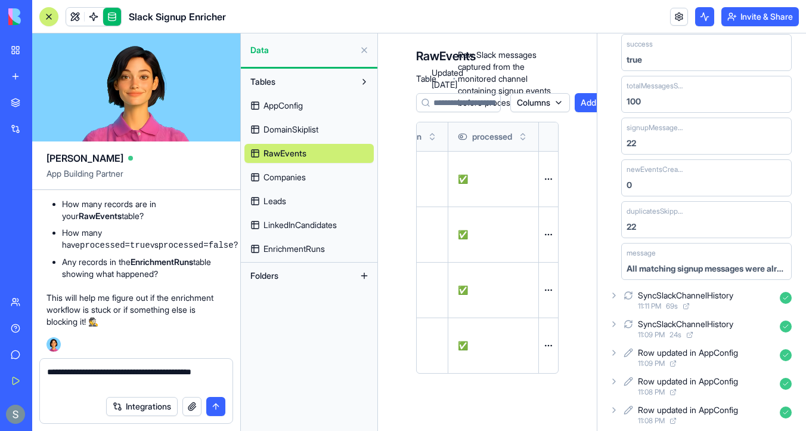
scroll to position [0, 716]
click at [296, 246] on span "EnrichmentRuns" at bounding box center [294, 249] width 61 height 12
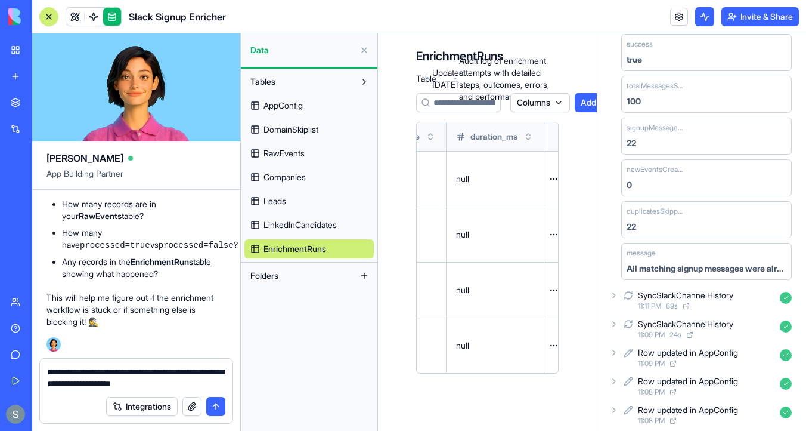
scroll to position [0, 374]
click at [319, 208] on link "Leads" at bounding box center [309, 200] width 129 height 19
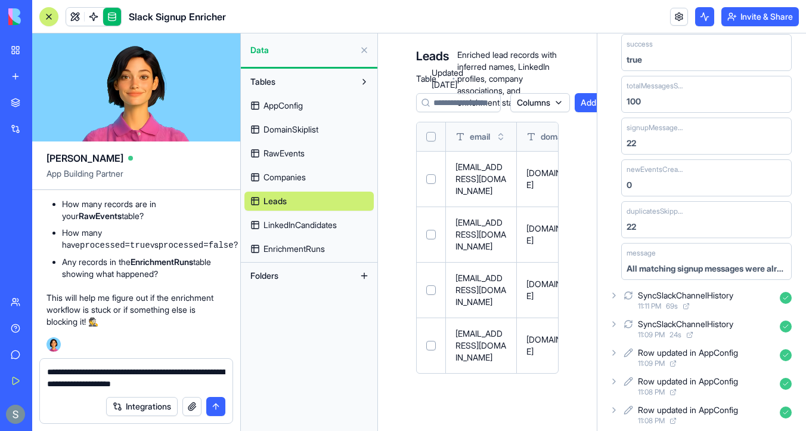
click at [205, 386] on textarea "**********" at bounding box center [136, 378] width 178 height 24
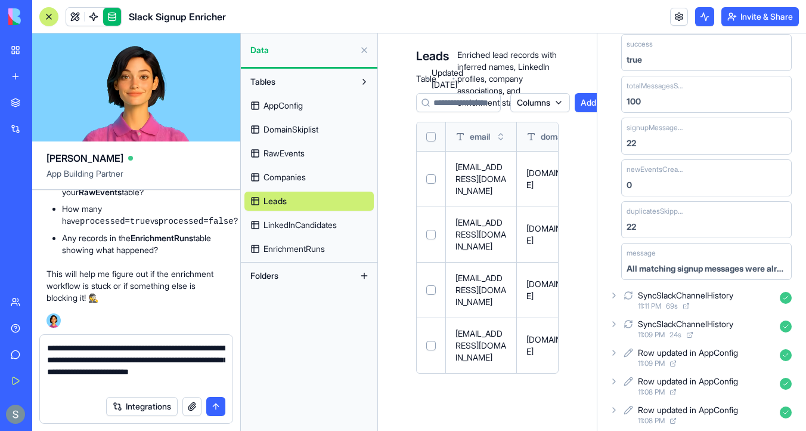
type textarea "**********"
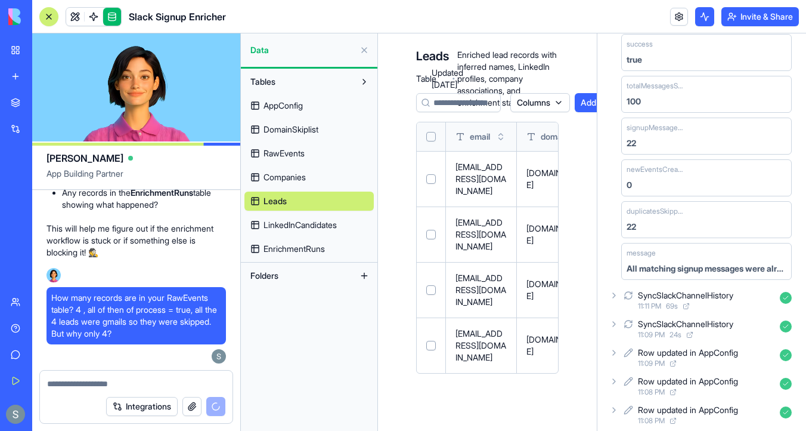
scroll to position [6204, 0]
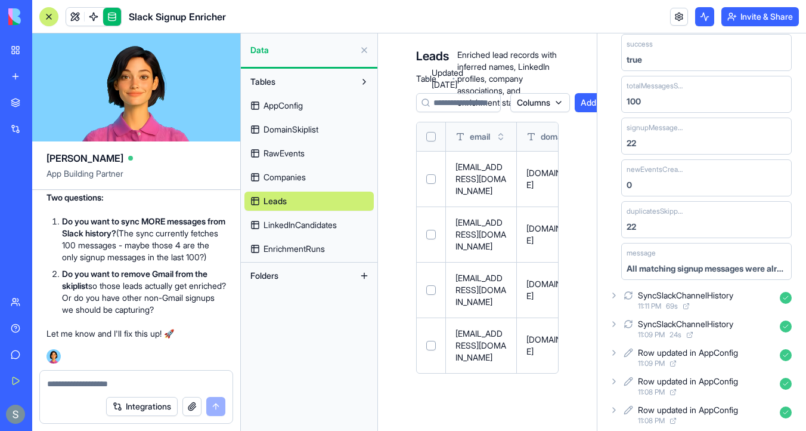
click at [98, 380] on textarea at bounding box center [136, 384] width 178 height 12
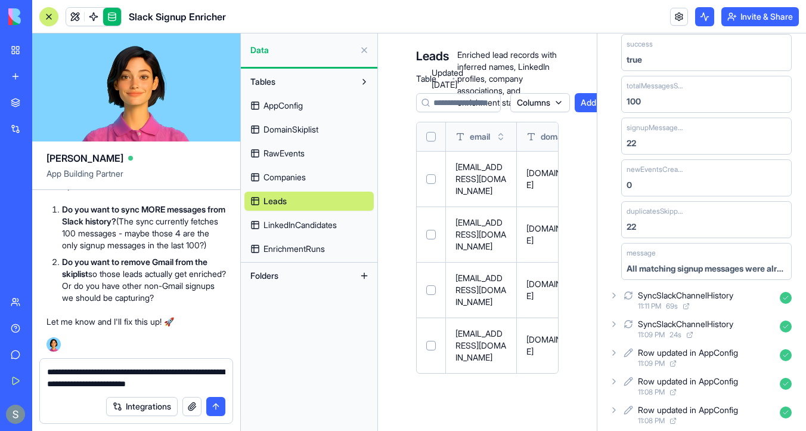
type textarea "**********"
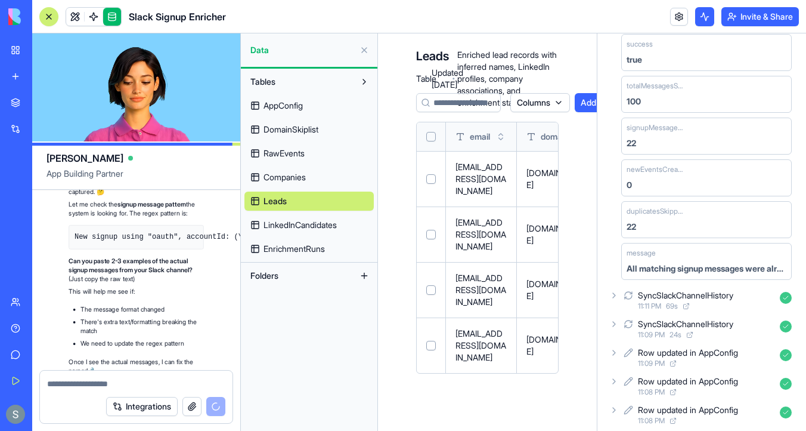
scroll to position [6568, 0]
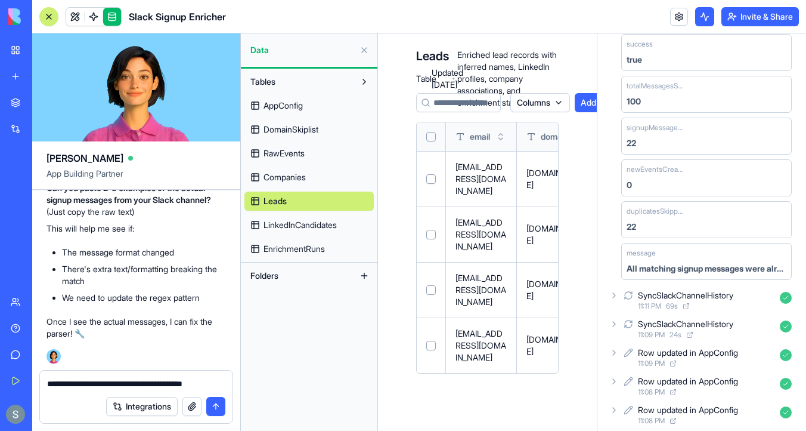
paste textarea "**********"
type textarea "**********"
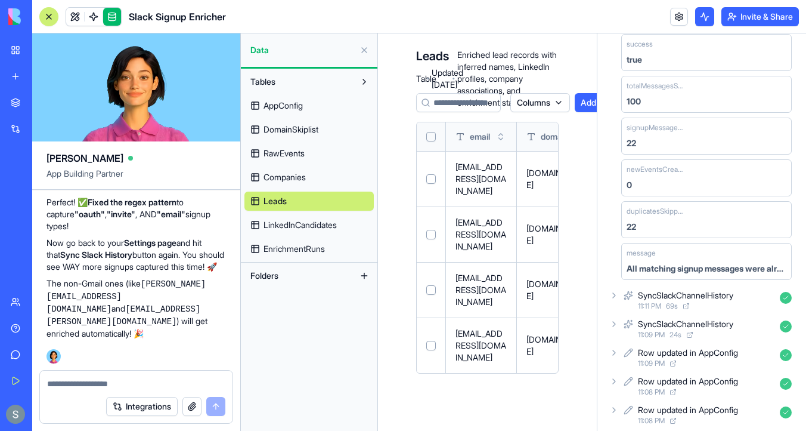
scroll to position [7220, 0]
click at [73, 18] on link at bounding box center [75, 17] width 18 height 18
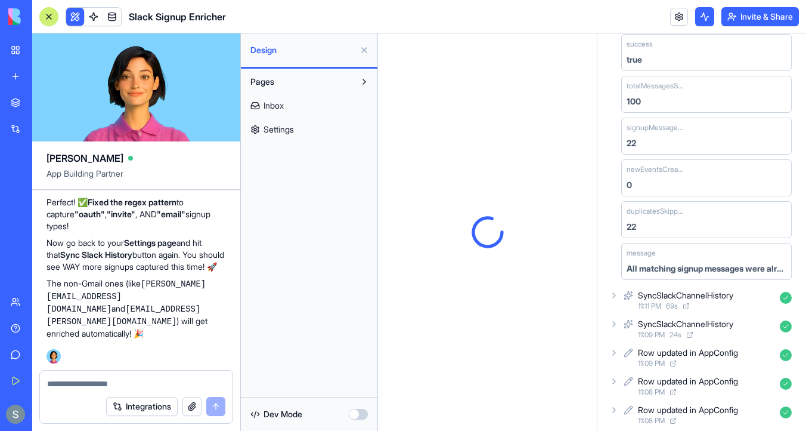
click at [279, 129] on span "Settings" at bounding box center [279, 129] width 30 height 12
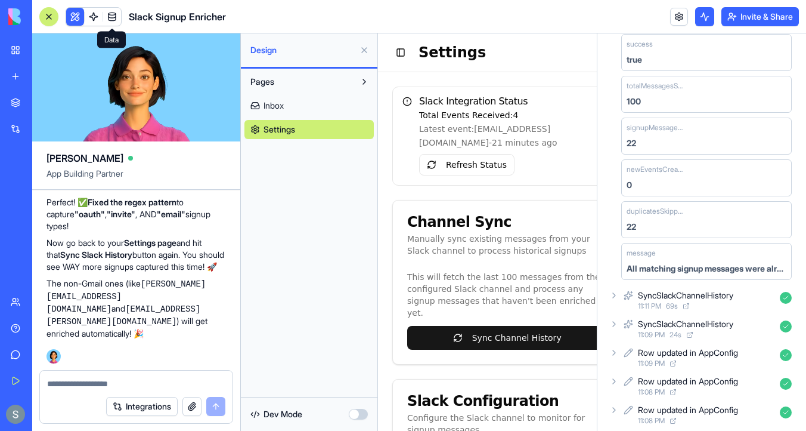
click at [110, 18] on link at bounding box center [112, 17] width 18 height 18
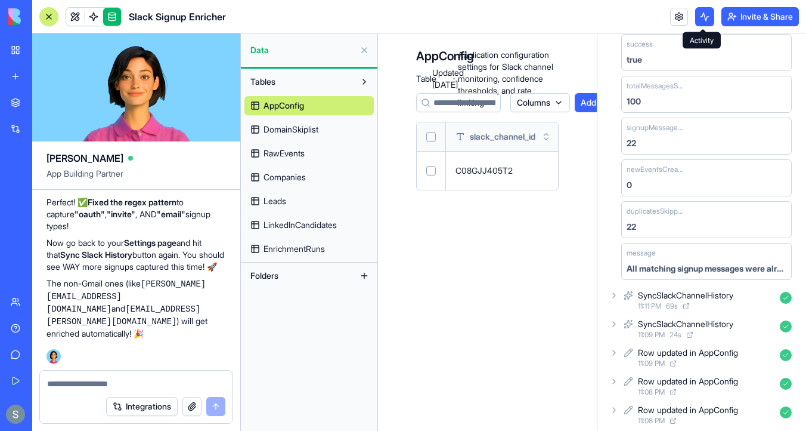
click at [700, 13] on button at bounding box center [704, 16] width 19 height 19
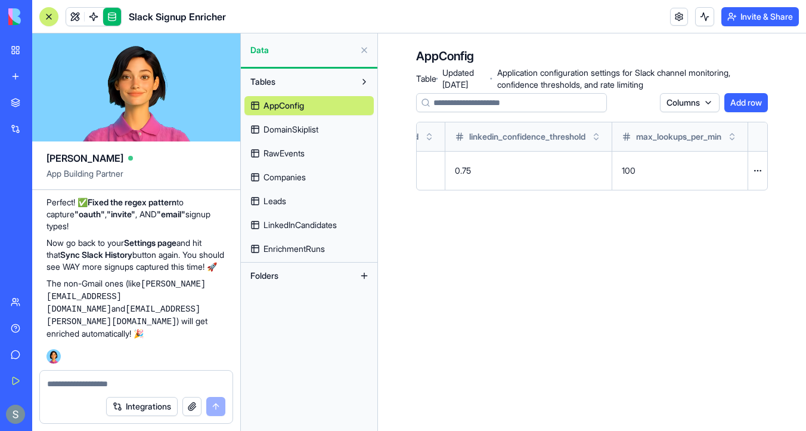
scroll to position [0, 296]
click at [325, 135] on link "DomainSkiplist" at bounding box center [309, 129] width 129 height 19
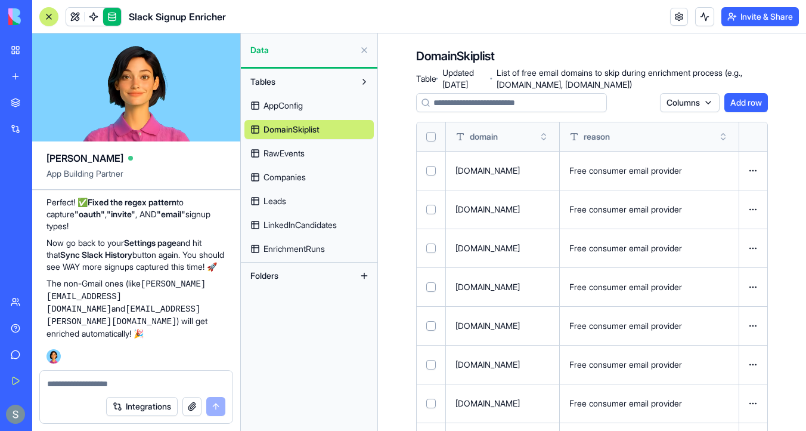
click at [346, 148] on link "RawEvents" at bounding box center [309, 153] width 129 height 19
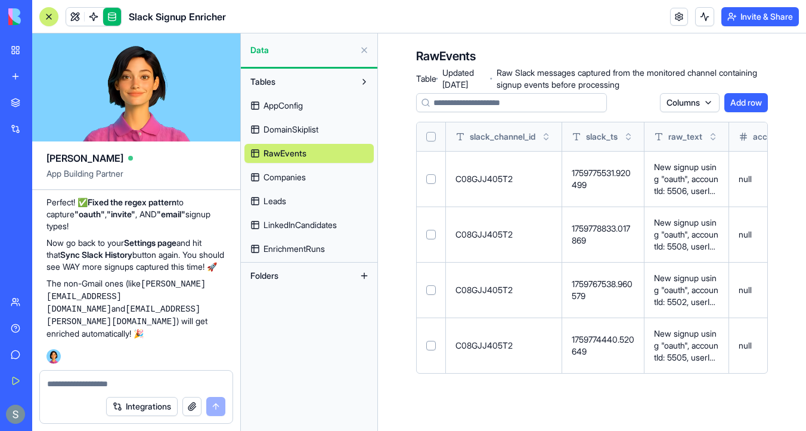
click at [431, 138] on button "Select all" at bounding box center [431, 137] width 10 height 10
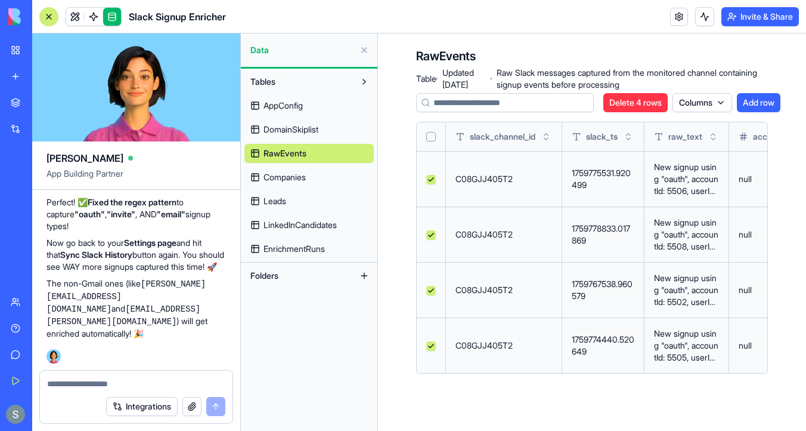
click at [632, 104] on button "Delete 4 rows" at bounding box center [636, 102] width 64 height 19
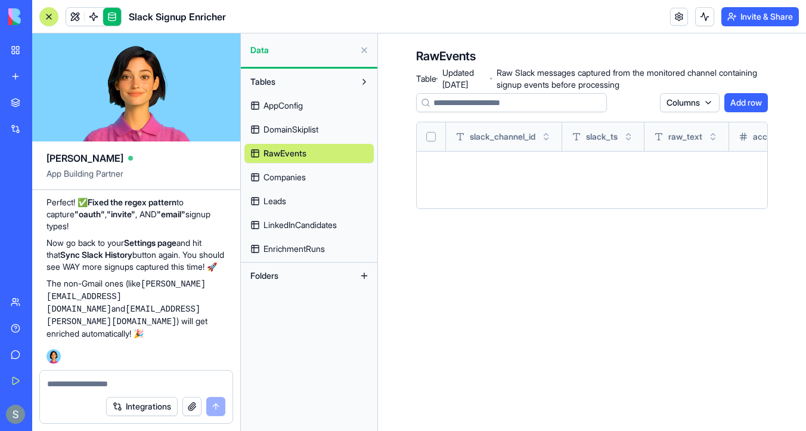
click at [338, 175] on link "Companies" at bounding box center [309, 177] width 129 height 19
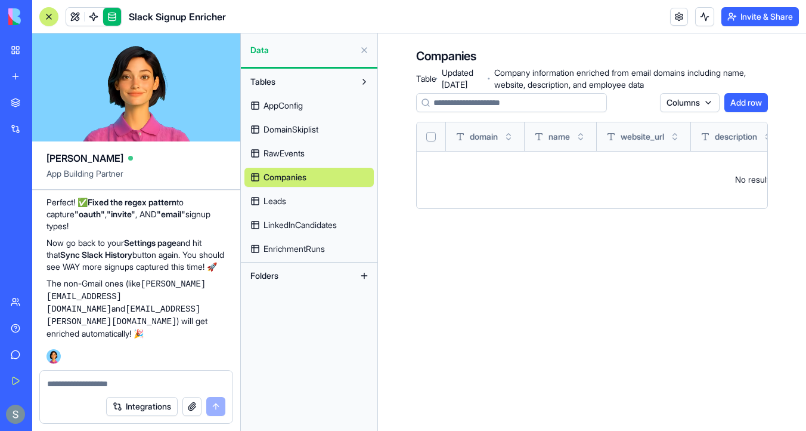
click at [432, 140] on button "Select all" at bounding box center [431, 137] width 10 height 10
click at [280, 206] on span "Leads" at bounding box center [275, 201] width 23 height 12
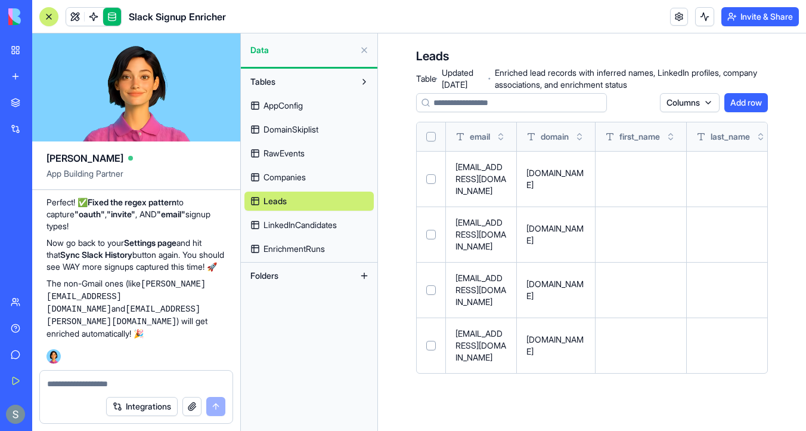
click at [434, 135] on button "Select all" at bounding box center [431, 137] width 10 height 10
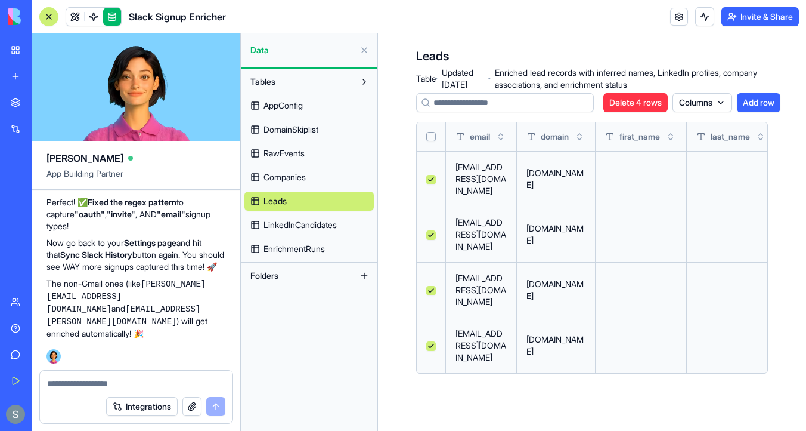
click at [644, 114] on div "Delete 4 rows Columns Add row email domain first_name last_name full_name_infer…" at bounding box center [592, 233] width 352 height 280
click at [644, 104] on button "Delete 4 rows" at bounding box center [636, 102] width 64 height 19
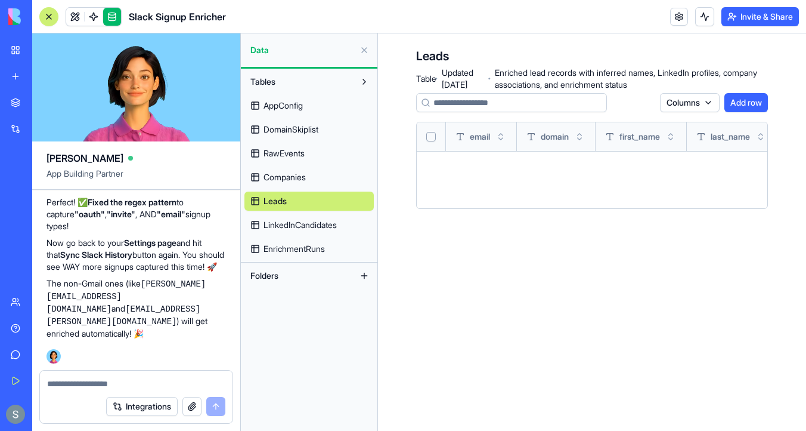
click at [290, 223] on span "LinkedInCandidates" at bounding box center [300, 225] width 73 height 12
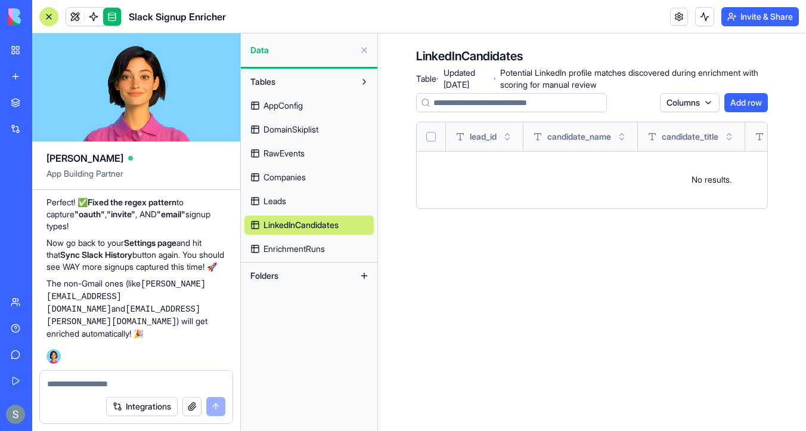
click at [280, 247] on span "EnrichmentRuns" at bounding box center [294, 249] width 61 height 12
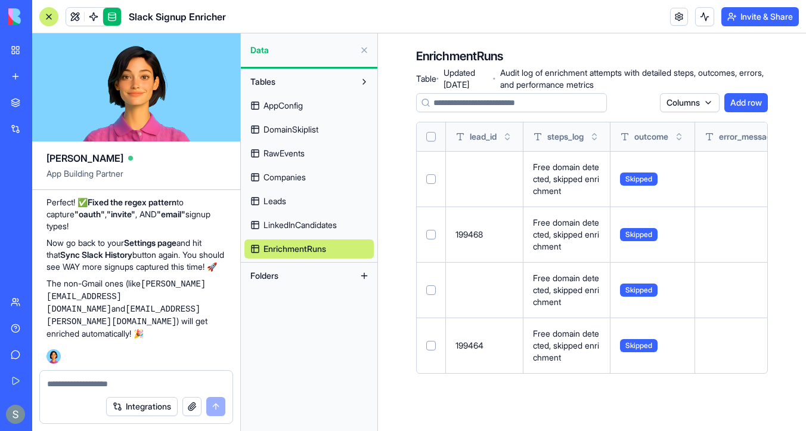
click at [431, 140] on button "Select all" at bounding box center [431, 137] width 10 height 10
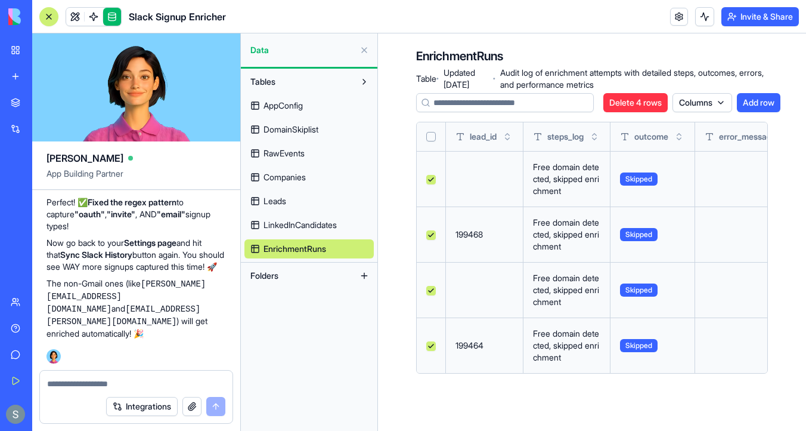
click at [636, 104] on button "Delete 4 rows" at bounding box center [636, 102] width 64 height 19
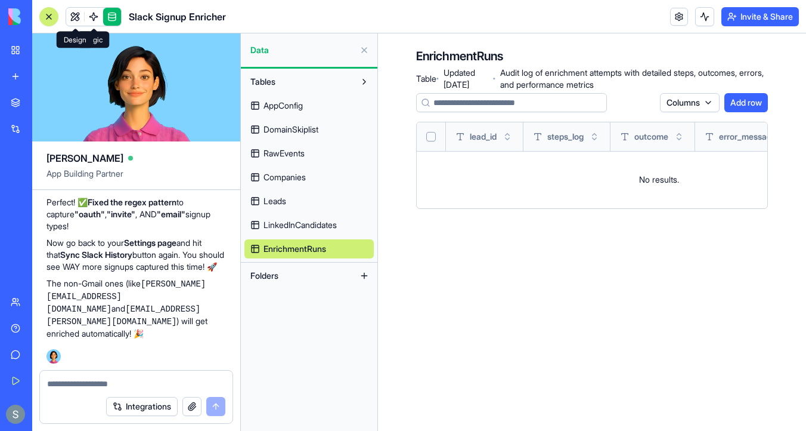
click at [77, 18] on span at bounding box center [93, 16] width 33 height 33
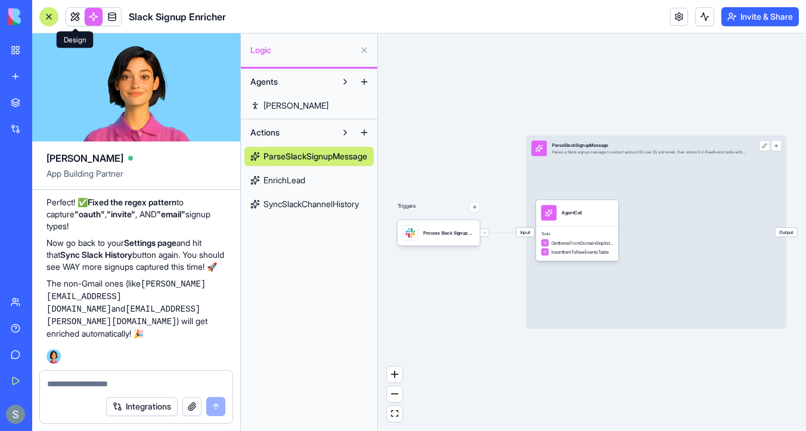
click at [74, 17] on link at bounding box center [75, 17] width 18 height 18
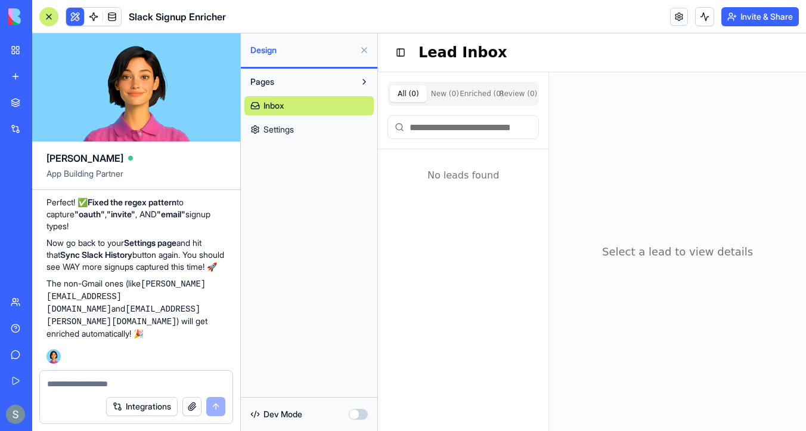
click at [270, 125] on span "Settings" at bounding box center [279, 129] width 30 height 12
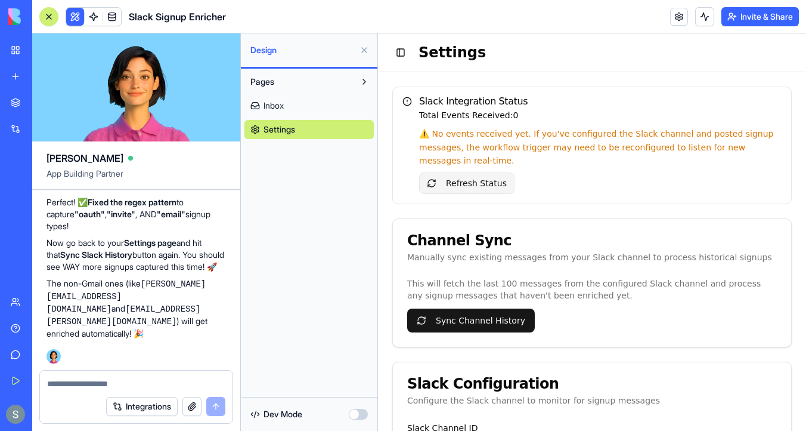
click at [482, 179] on button "Refresh Status" at bounding box center [466, 182] width 95 height 21
click at [475, 181] on button "Refresh Status" at bounding box center [466, 182] width 95 height 21
click at [456, 316] on button "Sync Channel History" at bounding box center [471, 320] width 128 height 24
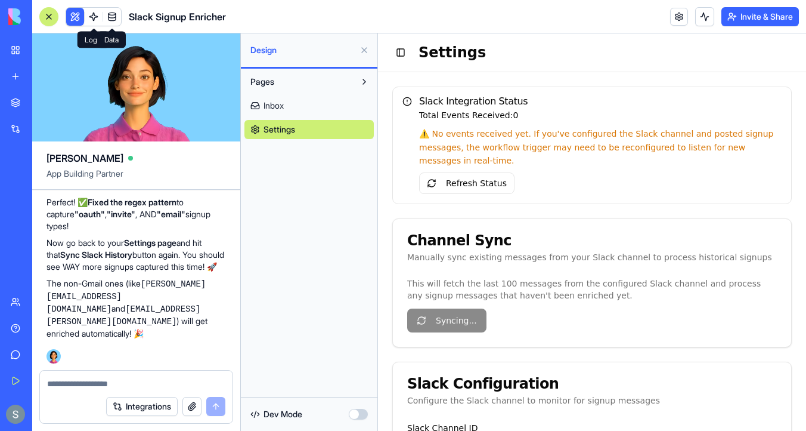
click at [114, 18] on link at bounding box center [112, 17] width 18 height 18
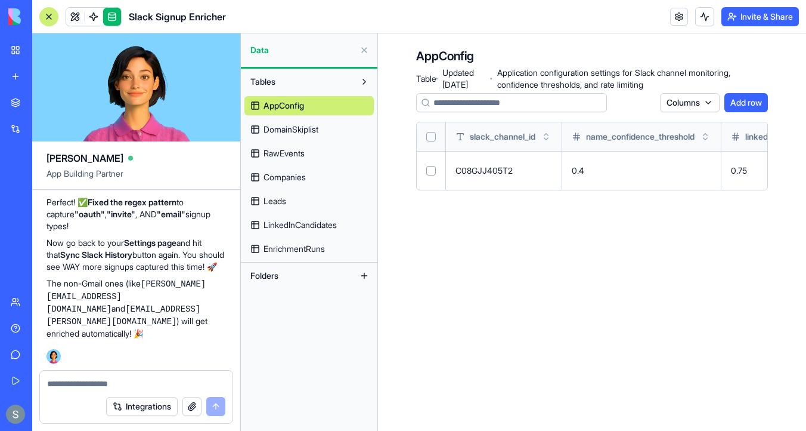
click at [275, 129] on span "DomainSkiplist" at bounding box center [291, 129] width 55 height 12
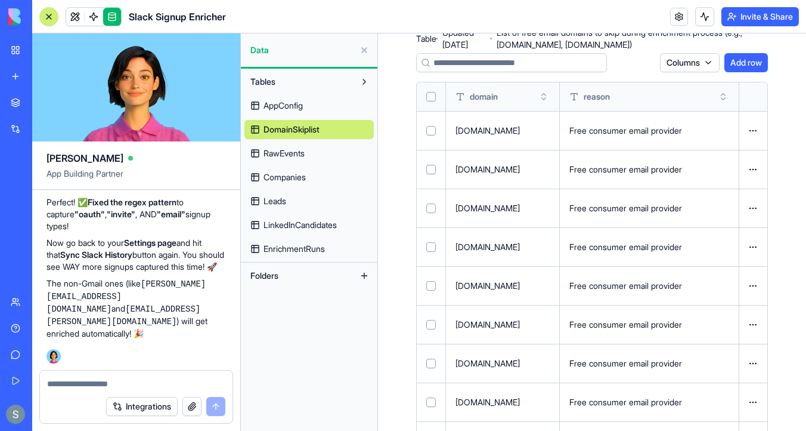
scroll to position [132, 0]
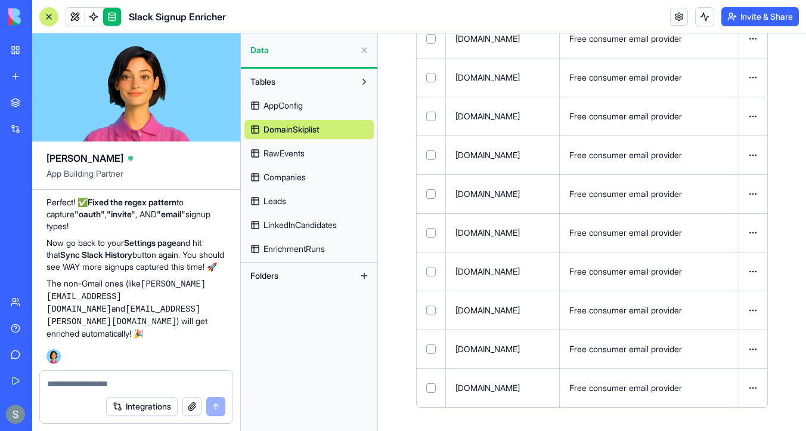
click at [331, 156] on link "RawEvents" at bounding box center [309, 153] width 129 height 19
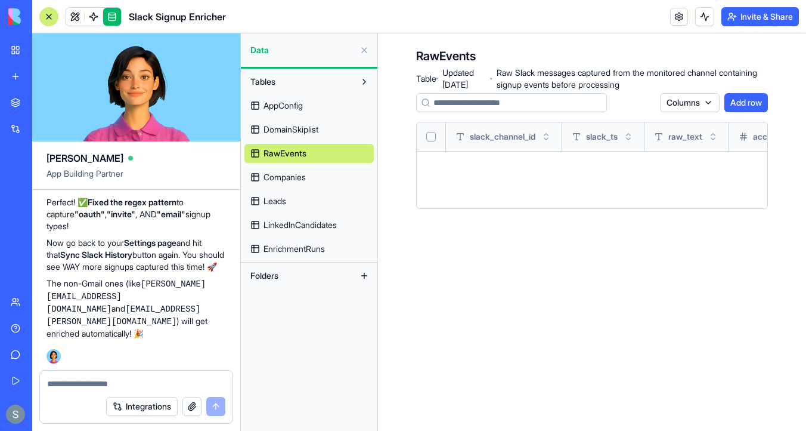
click at [328, 178] on link "Companies" at bounding box center [309, 177] width 129 height 19
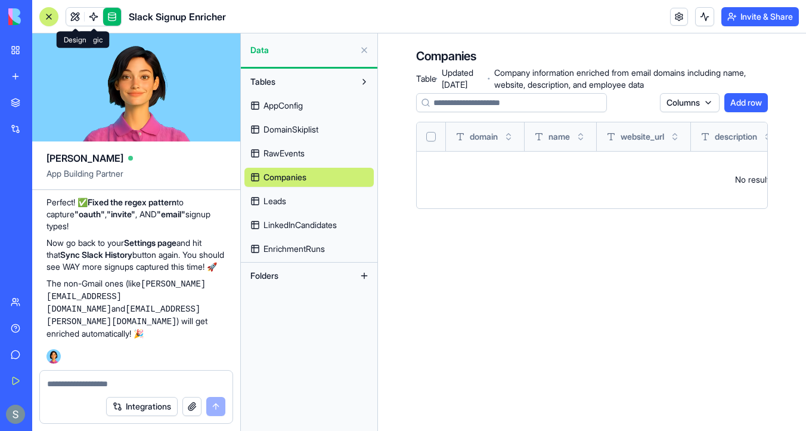
click at [73, 10] on link at bounding box center [75, 17] width 18 height 18
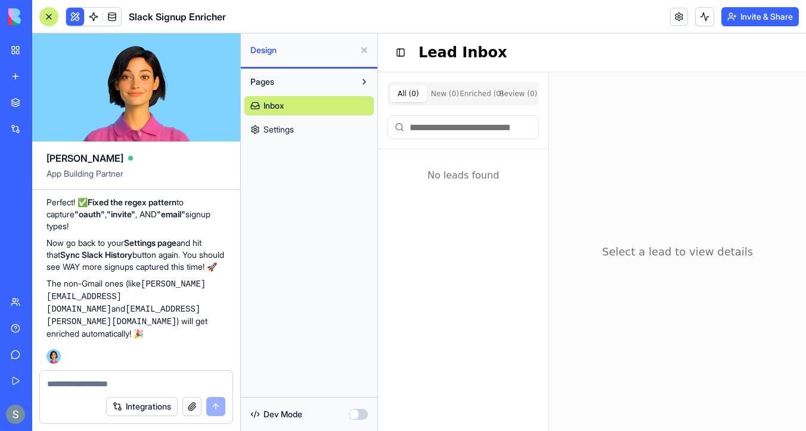
click at [275, 142] on div "Pages Inbox Settings" at bounding box center [309, 106] width 137 height 74
click at [286, 137] on link "Settings" at bounding box center [309, 129] width 129 height 19
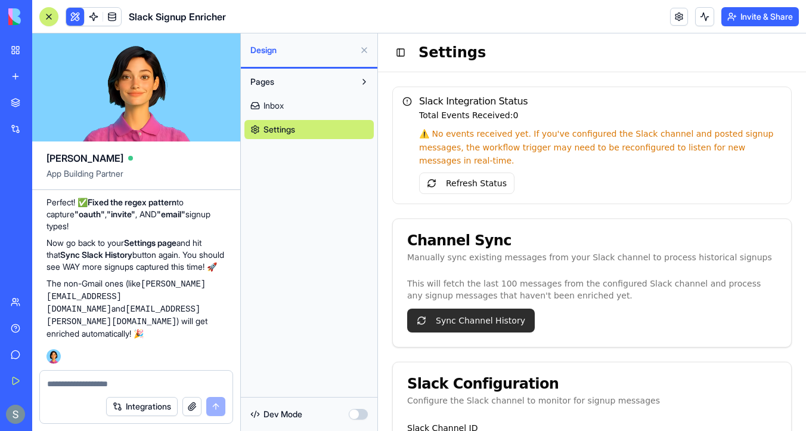
click at [457, 320] on button "Sync Channel History" at bounding box center [471, 320] width 128 height 24
click at [702, 27] on header "Slack Signup Enricher Invite & Share" at bounding box center [419, 16] width 774 height 33
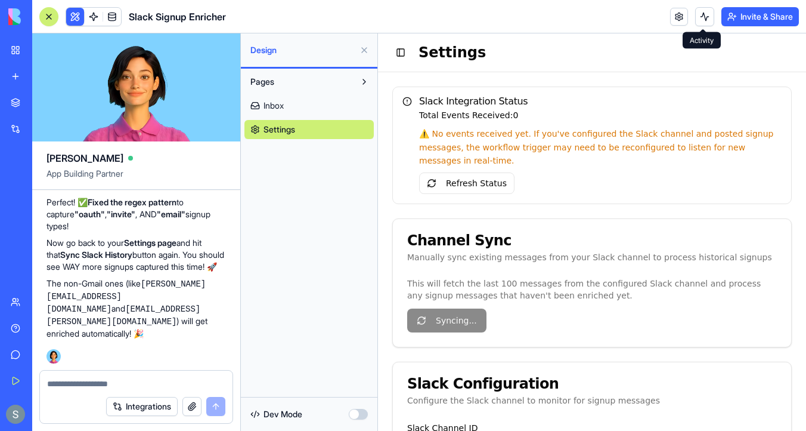
click at [703, 17] on button at bounding box center [704, 16] width 19 height 19
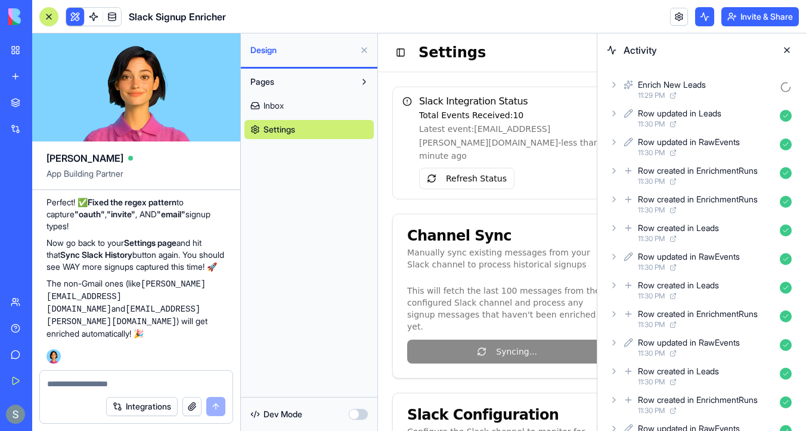
click at [617, 86] on icon at bounding box center [615, 85] width 10 height 10
click at [616, 86] on icon at bounding box center [615, 85] width 10 height 10
click at [617, 118] on icon at bounding box center [615, 114] width 10 height 10
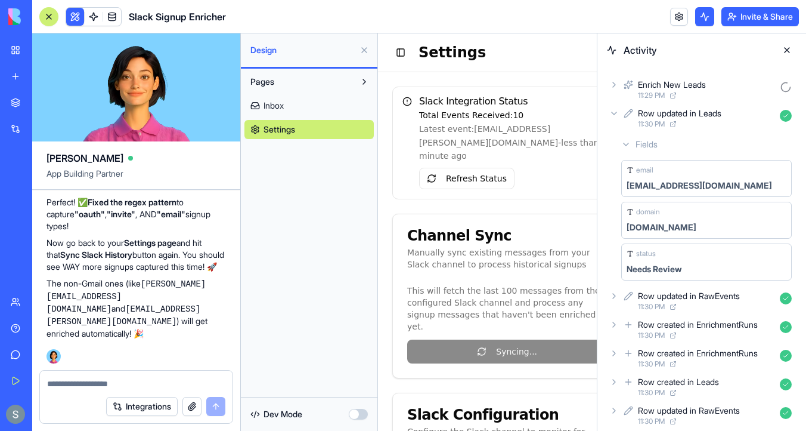
click at [614, 291] on icon at bounding box center [615, 296] width 10 height 10
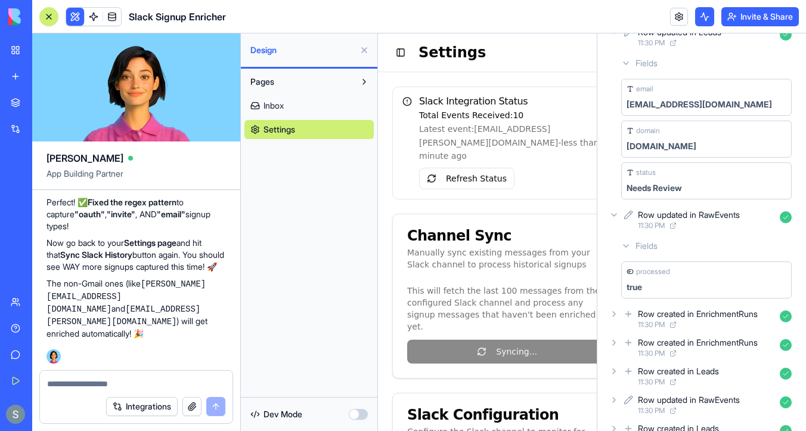
click at [614, 309] on icon at bounding box center [615, 314] width 10 height 10
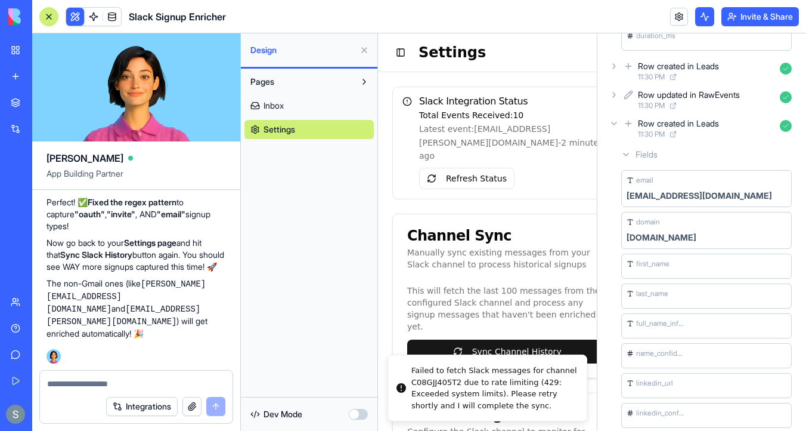
click at [616, 122] on icon at bounding box center [614, 123] width 5 height 2
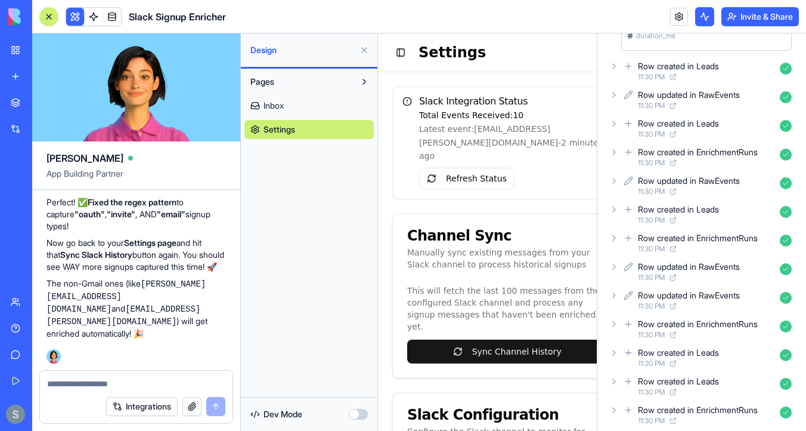
click at [614, 152] on icon at bounding box center [615, 152] width 10 height 10
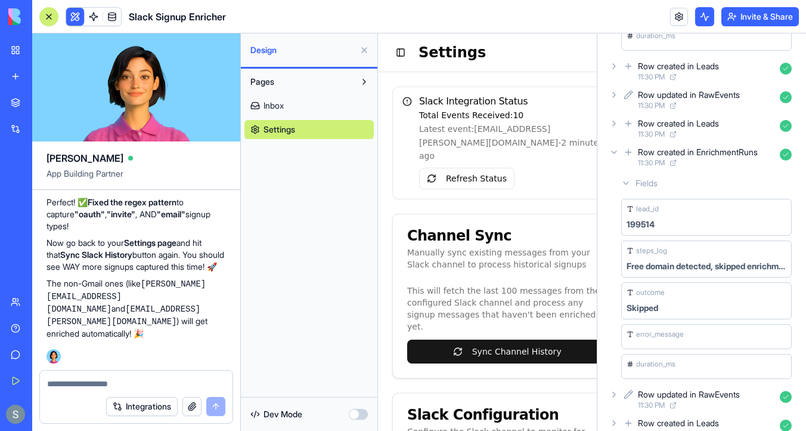
click at [614, 152] on icon at bounding box center [614, 152] width 5 height 2
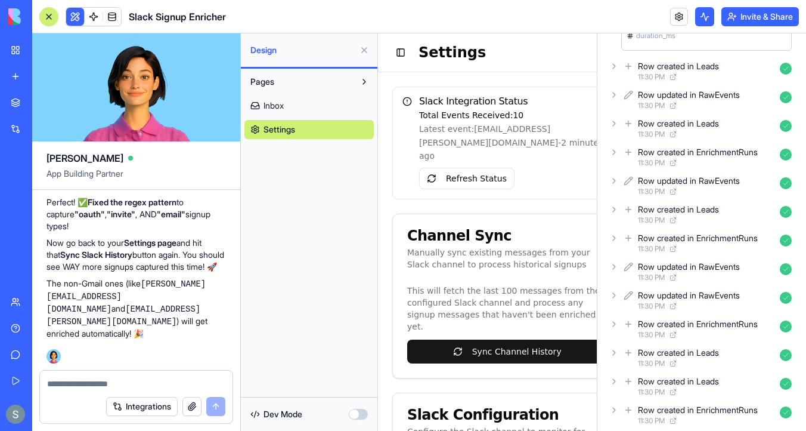
click at [616, 178] on icon at bounding box center [615, 181] width 10 height 10
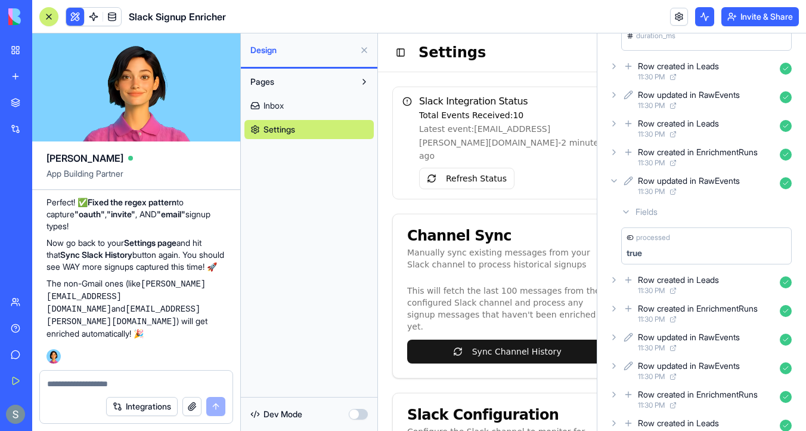
click at [616, 178] on icon at bounding box center [615, 181] width 10 height 10
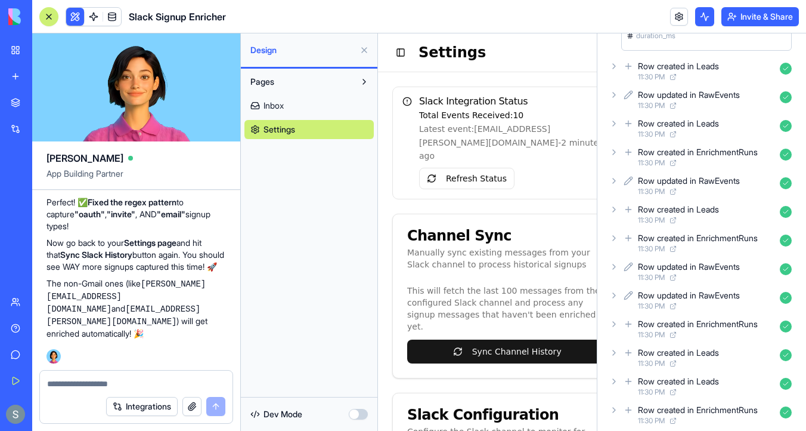
click at [619, 207] on icon at bounding box center [615, 210] width 10 height 10
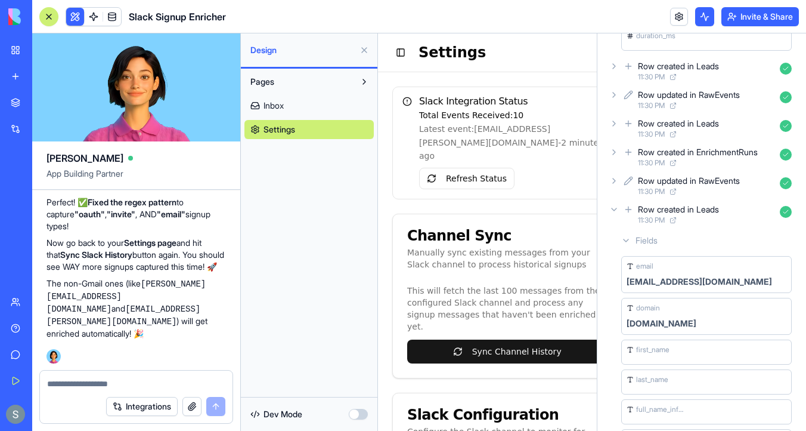
click at [619, 207] on icon at bounding box center [615, 210] width 10 height 10
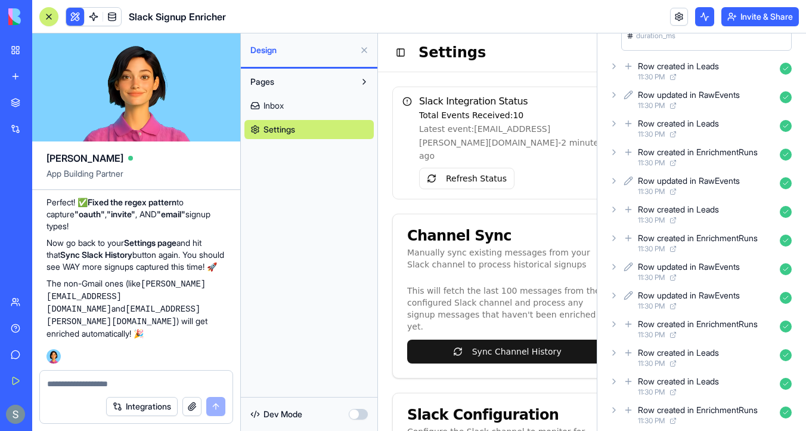
click at [612, 233] on icon at bounding box center [615, 238] width 10 height 10
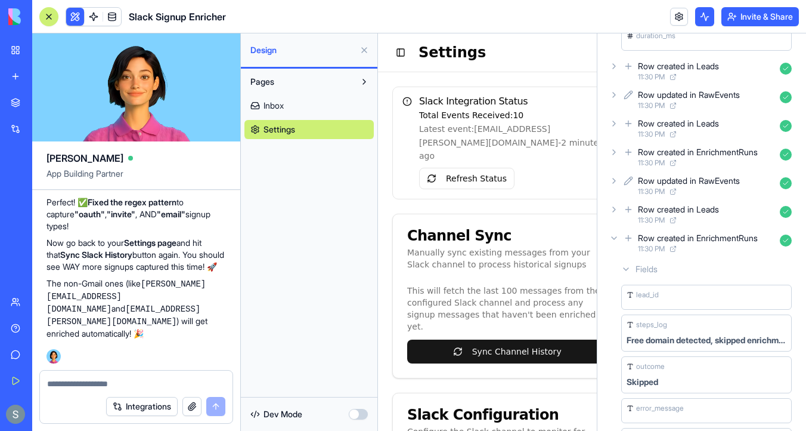
click at [623, 258] on div "Fields" at bounding box center [707, 268] width 180 height 21
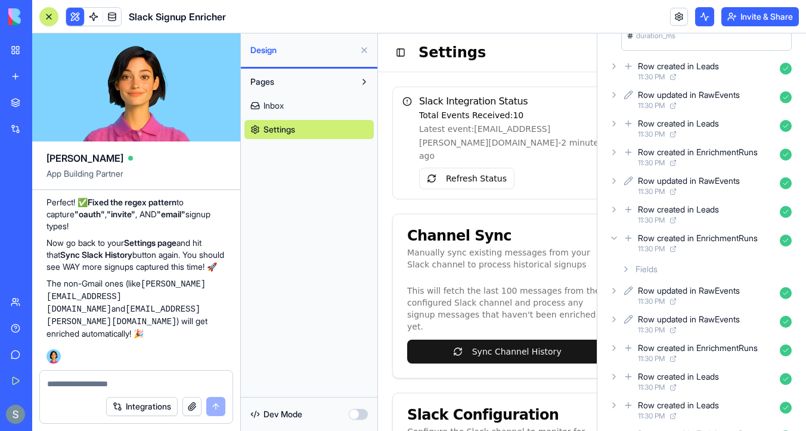
click at [619, 282] on div "Row updated in RawEvents 11:30 PM" at bounding box center [702, 295] width 190 height 26
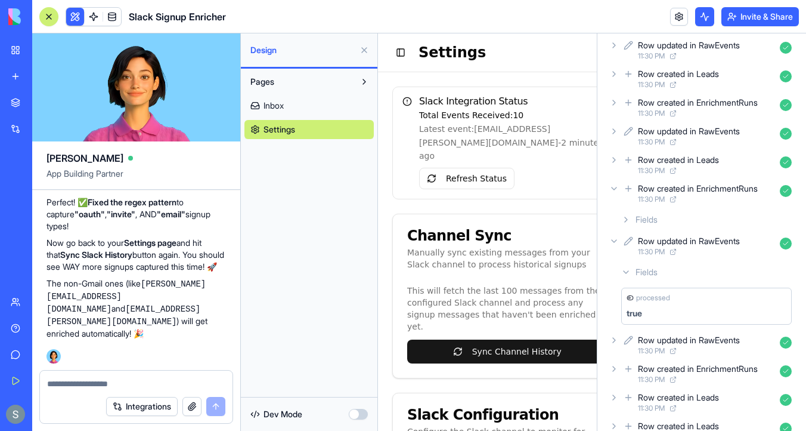
click at [619, 235] on div "Row updated in RawEvents 11:30 PM" at bounding box center [702, 246] width 190 height 26
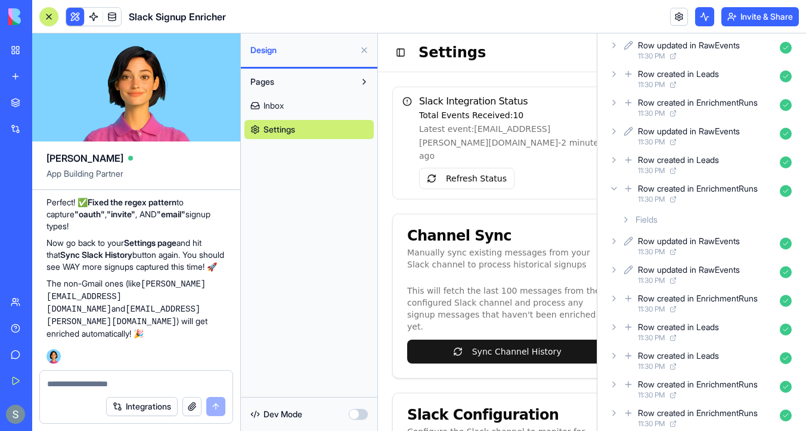
click at [623, 262] on div "Row updated in RawEvents 11:30 PM" at bounding box center [702, 274] width 190 height 26
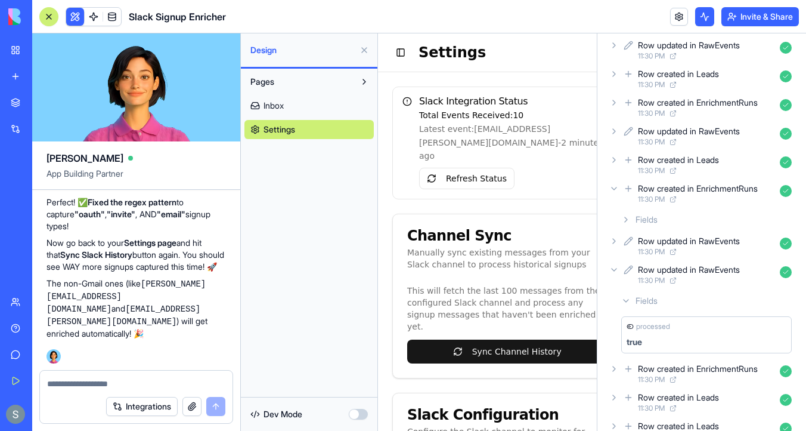
click at [620, 270] on div "Row updated in RawEvents 11:30 PM" at bounding box center [702, 274] width 190 height 26
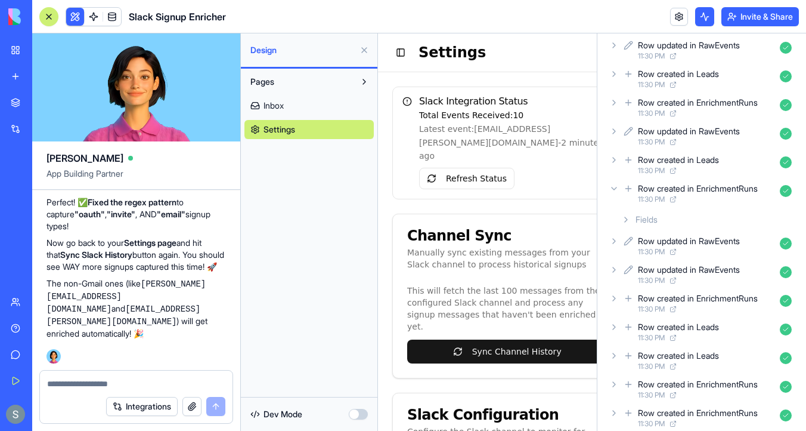
click at [615, 299] on icon at bounding box center [615, 298] width 10 height 10
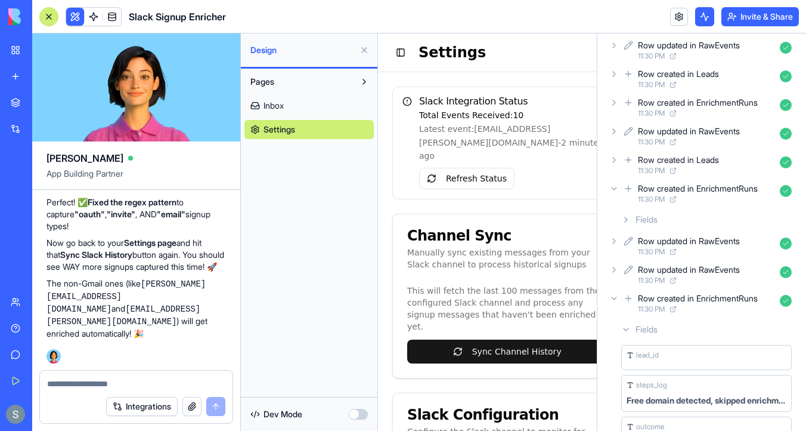
click at [615, 299] on icon at bounding box center [615, 298] width 10 height 10
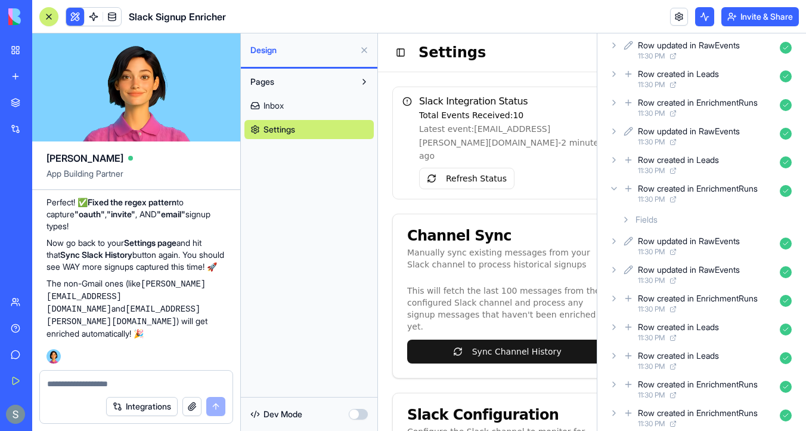
click at [614, 319] on div "Row created in Leads 11:30 PM" at bounding box center [702, 332] width 190 height 26
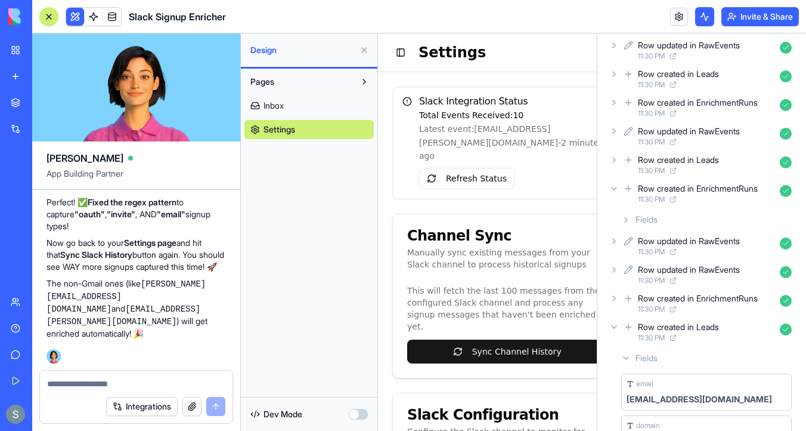
click at [614, 319] on div "Row created in Leads 11:30 PM" at bounding box center [702, 332] width 190 height 26
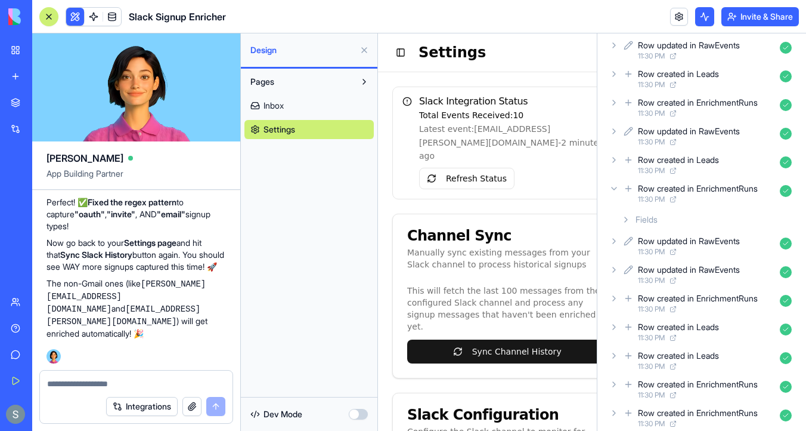
scroll to position [1098, 0]
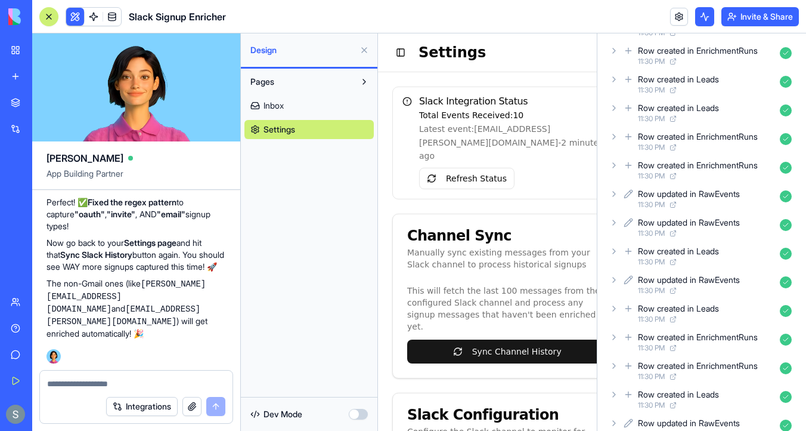
click at [616, 107] on icon at bounding box center [614, 108] width 2 height 5
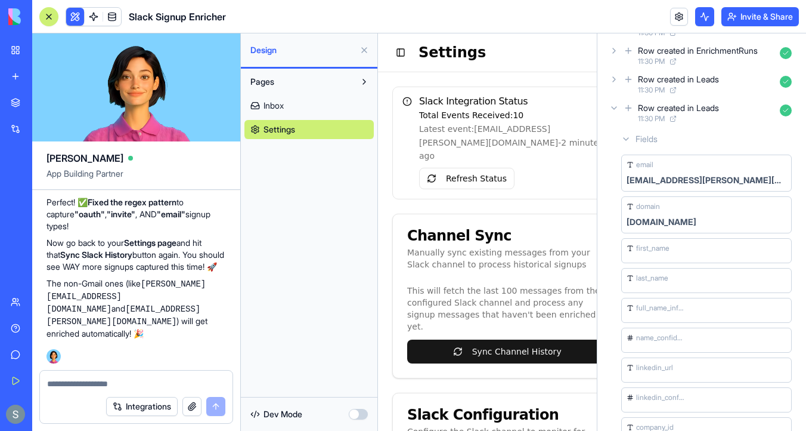
click at [616, 109] on icon at bounding box center [615, 108] width 10 height 10
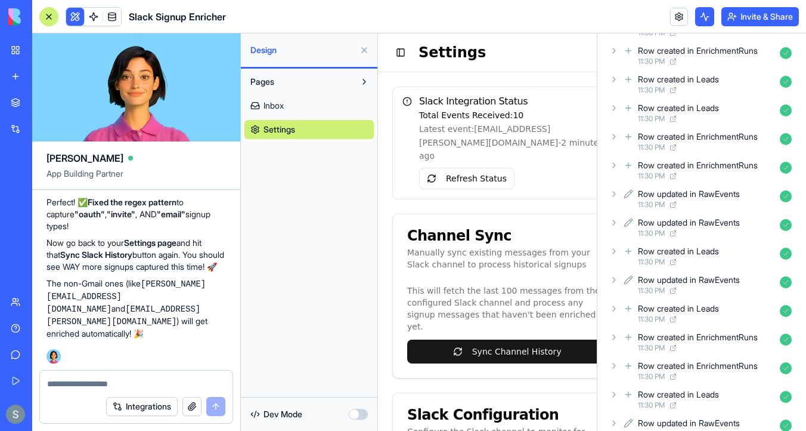
click at [613, 138] on icon at bounding box center [614, 136] width 2 height 5
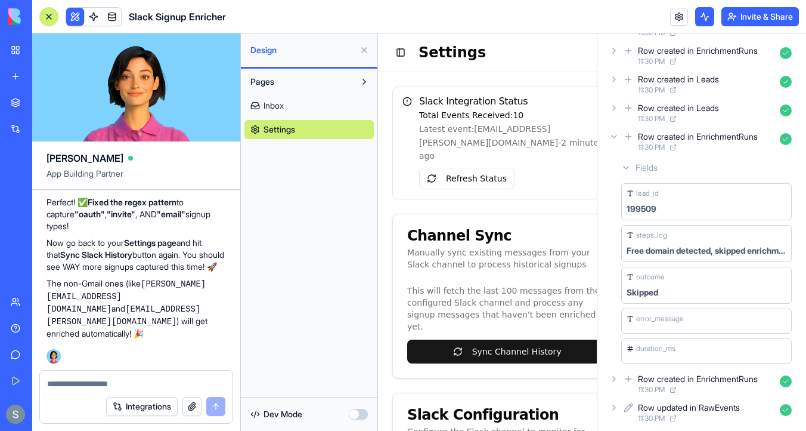
click at [614, 140] on icon at bounding box center [615, 137] width 10 height 10
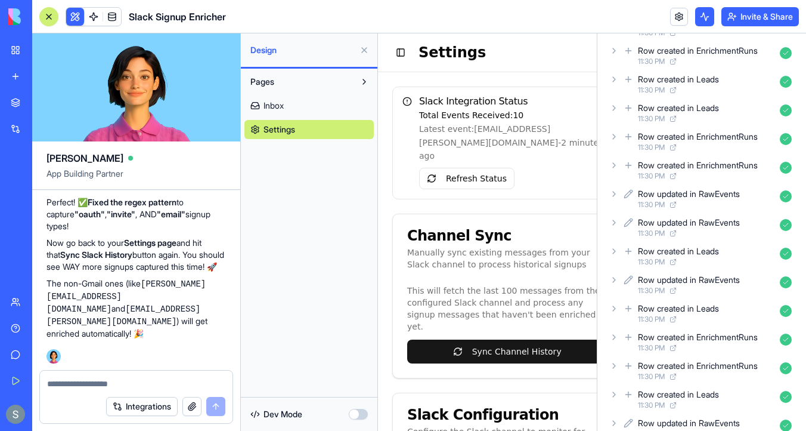
click at [615, 166] on icon at bounding box center [615, 165] width 10 height 10
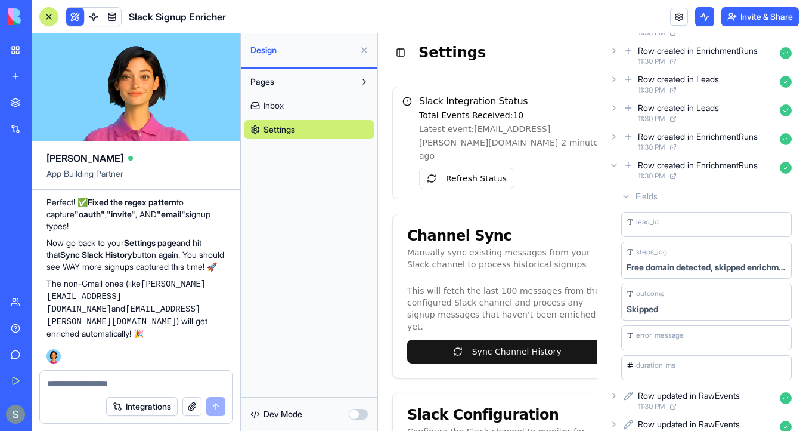
click at [614, 167] on icon at bounding box center [615, 165] width 10 height 10
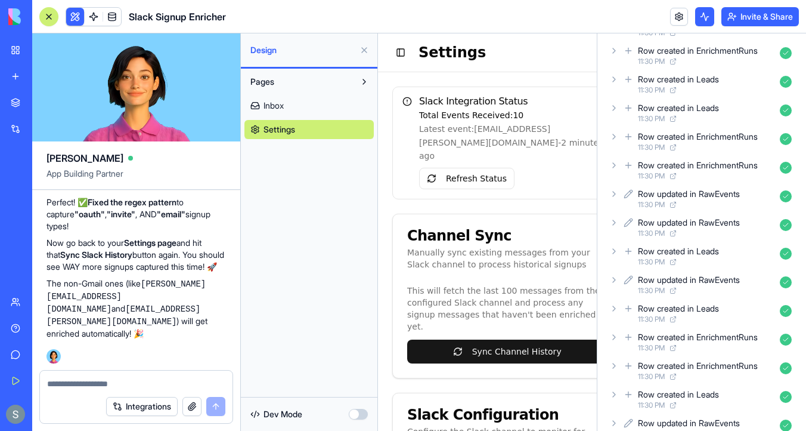
click at [617, 188] on div "Row updated in RawEvents 11:30 PM" at bounding box center [702, 198] width 190 height 26
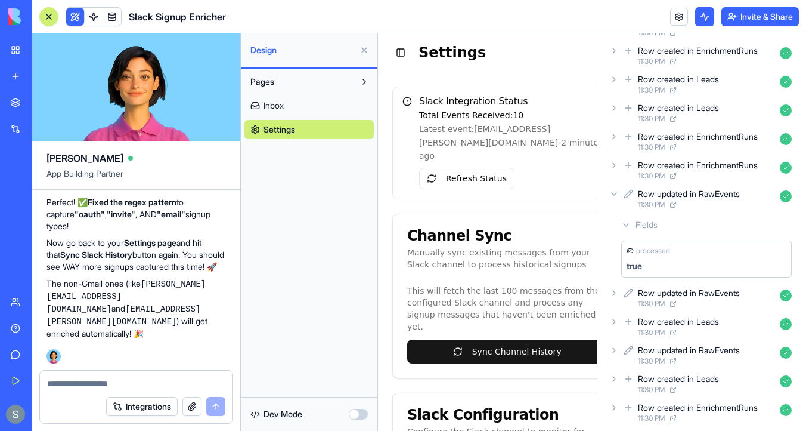
click at [617, 189] on icon at bounding box center [615, 194] width 10 height 10
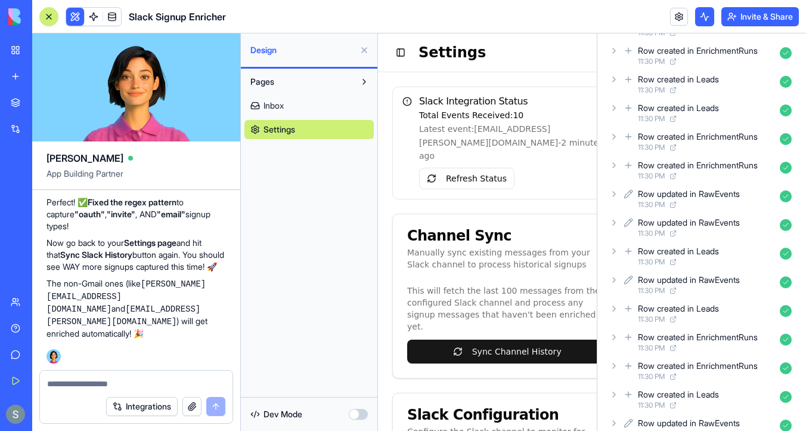
click at [618, 217] on div "Row updated in RawEvents 11:30 PM" at bounding box center [702, 227] width 190 height 26
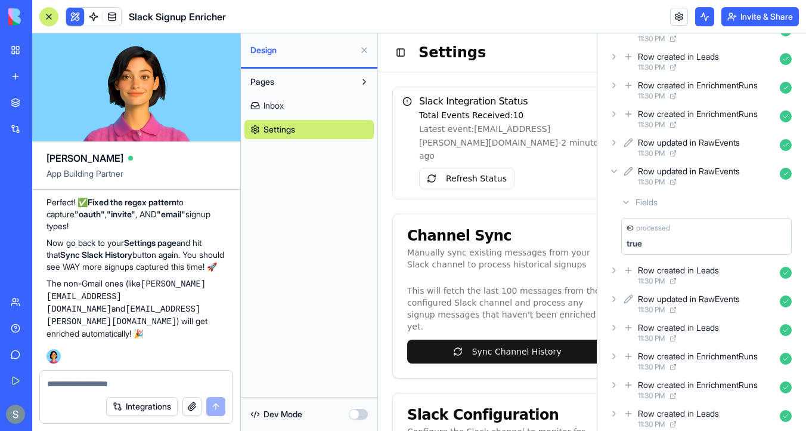
scroll to position [1165, 0]
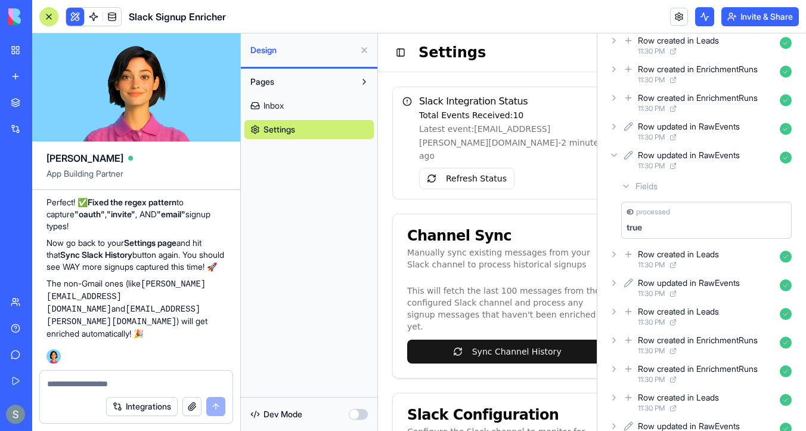
click at [612, 162] on div "Row updated in RawEvents 11:30 PM" at bounding box center [702, 160] width 190 height 26
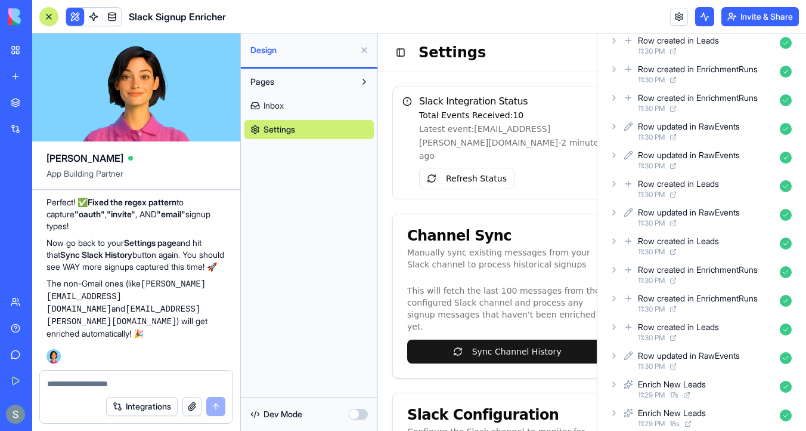
click at [613, 183] on icon at bounding box center [615, 184] width 10 height 10
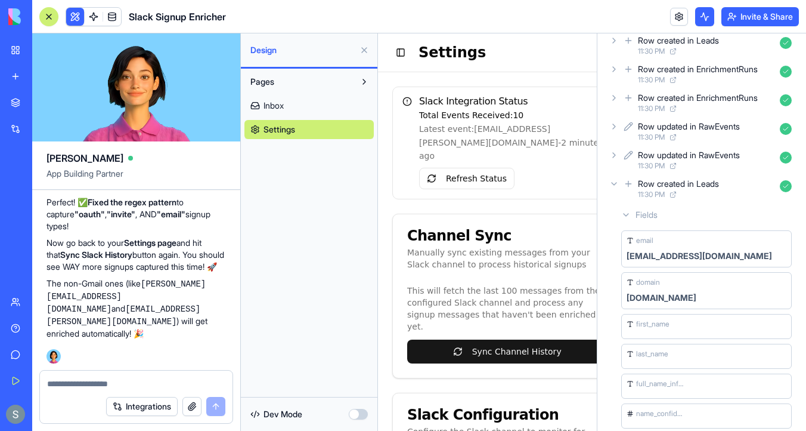
click at [613, 183] on icon at bounding box center [615, 184] width 10 height 10
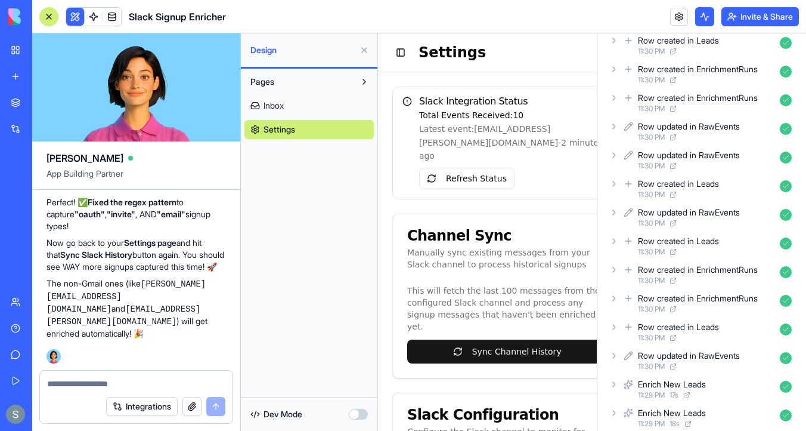
click at [613, 211] on icon at bounding box center [615, 213] width 10 height 10
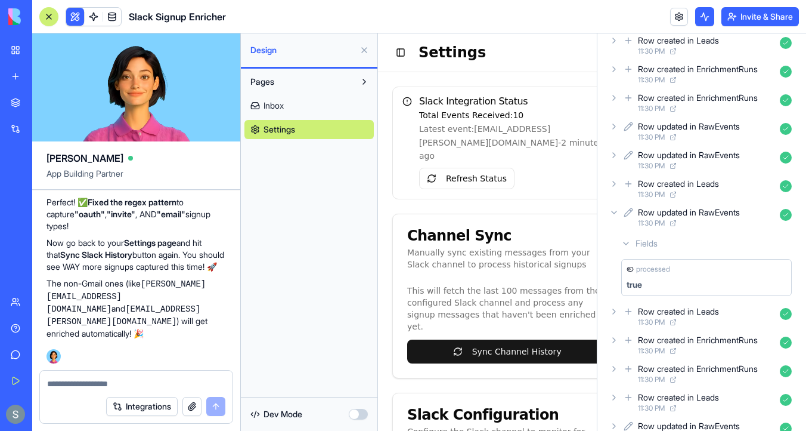
click at [613, 211] on icon at bounding box center [615, 213] width 10 height 10
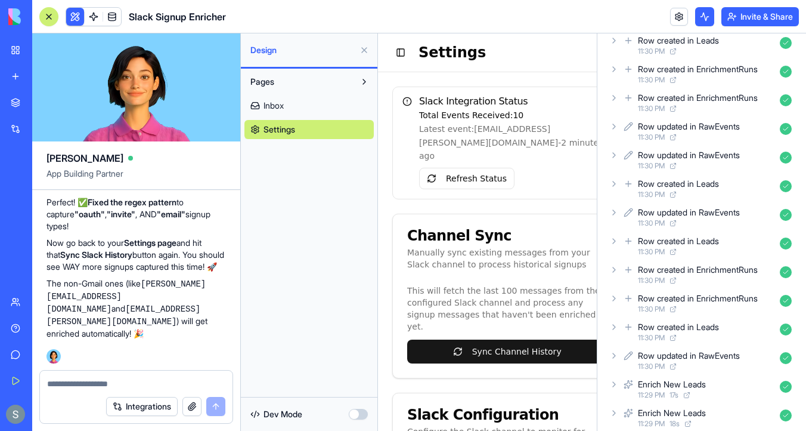
click at [613, 239] on icon at bounding box center [614, 241] width 2 height 5
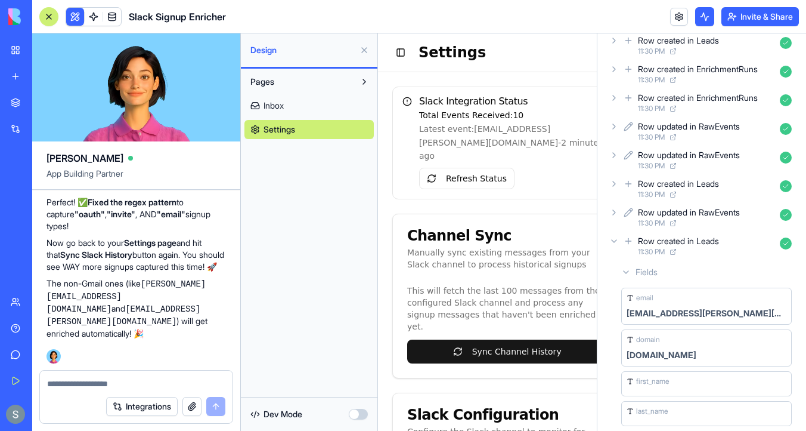
click at [613, 239] on icon at bounding box center [615, 241] width 10 height 10
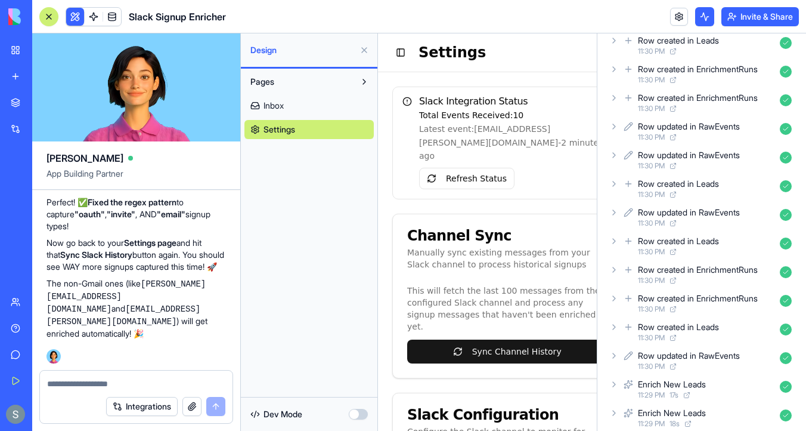
click at [614, 265] on icon at bounding box center [615, 270] width 10 height 10
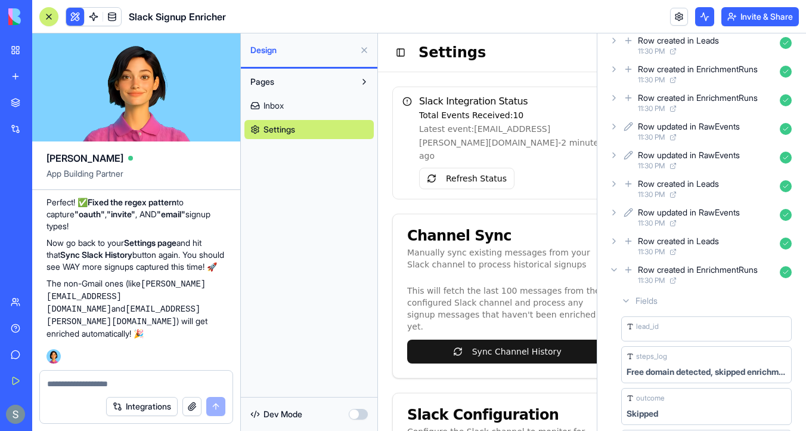
click at [614, 265] on icon at bounding box center [615, 270] width 10 height 10
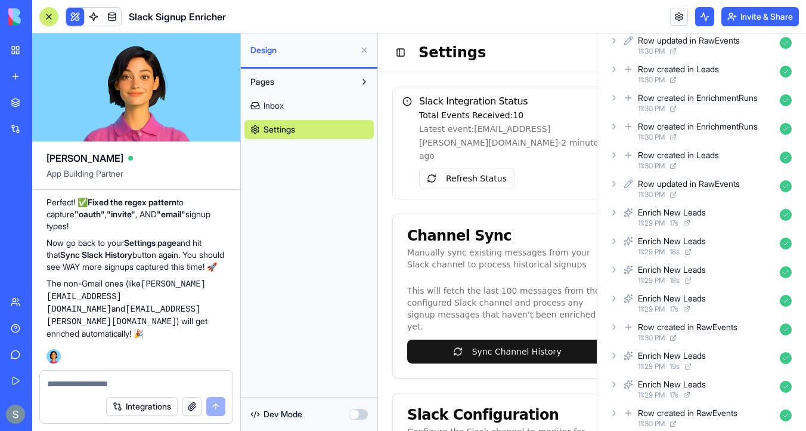
scroll to position [1341, 0]
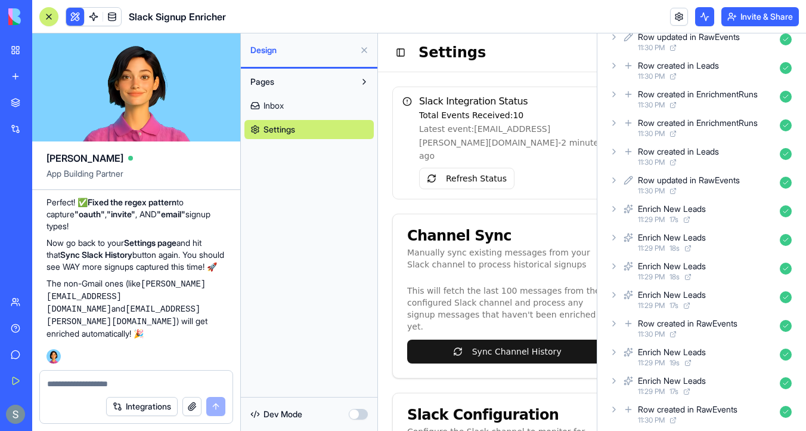
click at [614, 129] on div "Row created in EnrichmentRuns 11:30 PM" at bounding box center [702, 128] width 190 height 26
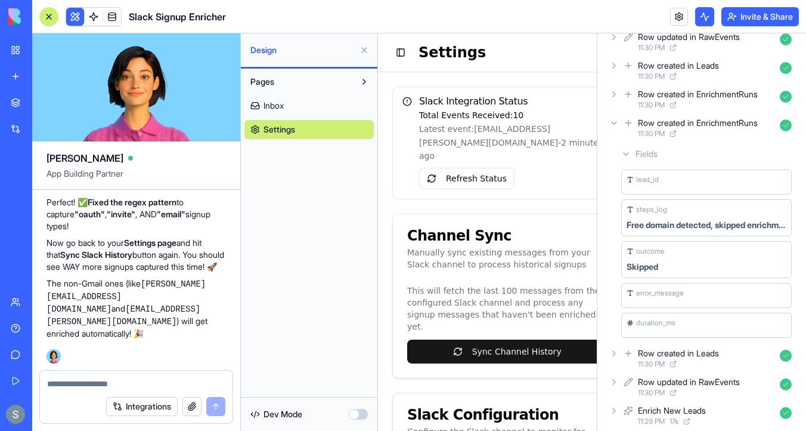
click at [614, 129] on div "Row created in EnrichmentRuns 11:30 PM" at bounding box center [702, 128] width 190 height 26
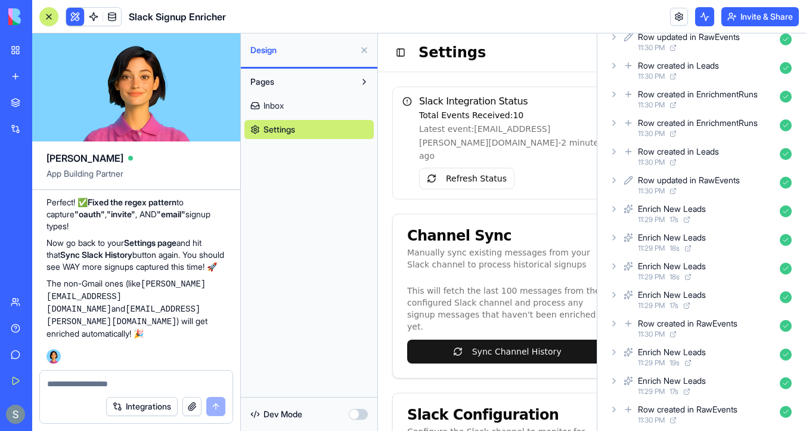
click at [611, 156] on div "Row created in Leads 11:30 PM" at bounding box center [702, 156] width 190 height 26
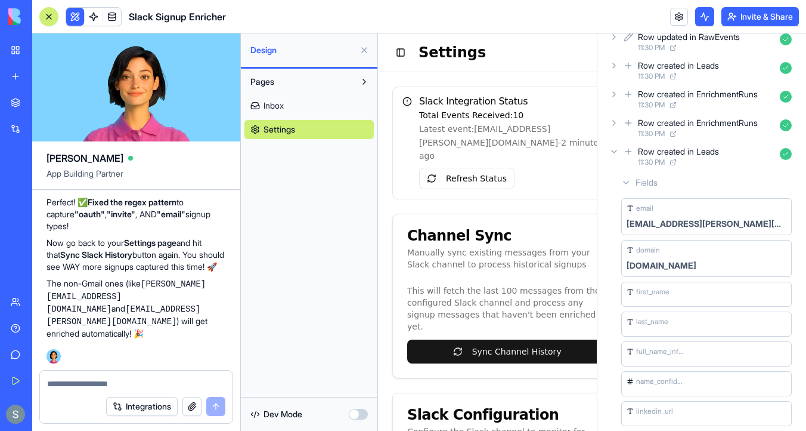
click at [611, 156] on div "Row created in Leads 11:30 PM" at bounding box center [702, 156] width 190 height 26
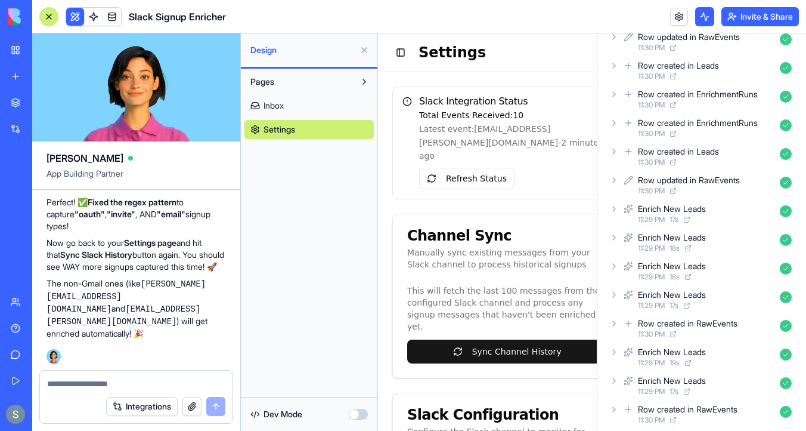
click at [613, 187] on div "Row updated in RawEvents 11:30 PM" at bounding box center [702, 185] width 190 height 26
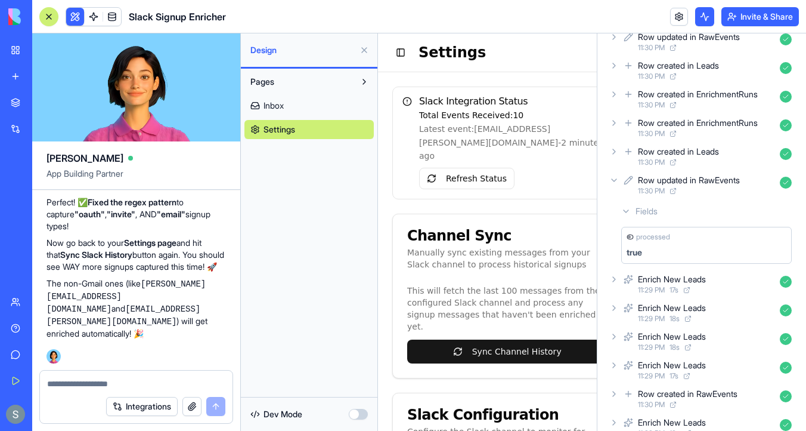
click at [613, 187] on div "Row updated in RawEvents 11:30 PM" at bounding box center [702, 185] width 190 height 26
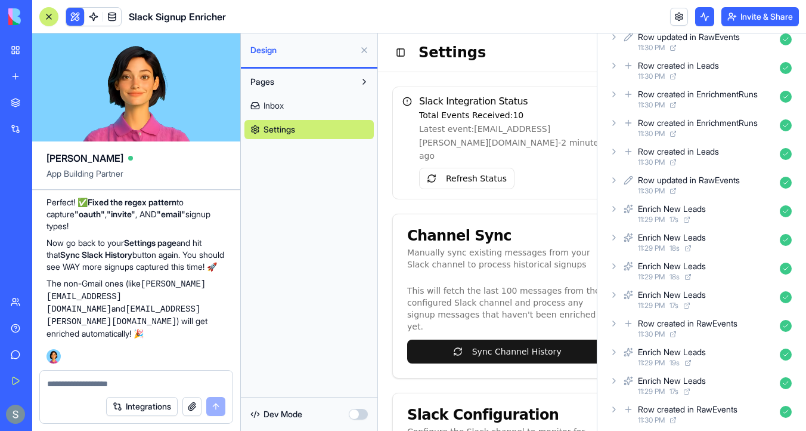
click at [614, 209] on icon at bounding box center [615, 209] width 10 height 10
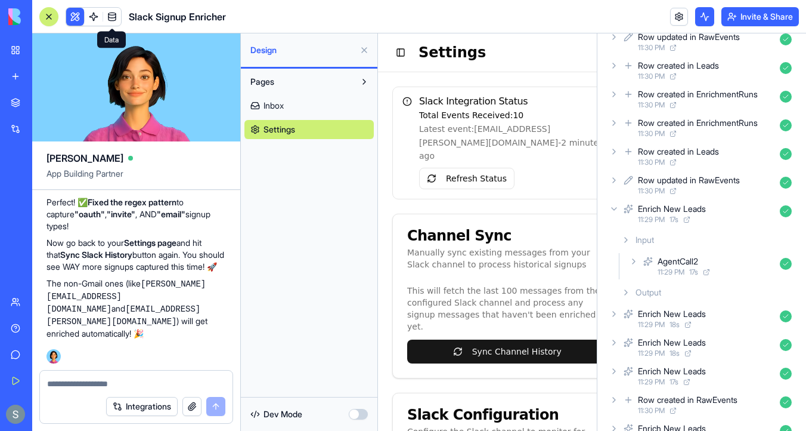
click at [117, 13] on link at bounding box center [112, 17] width 18 height 18
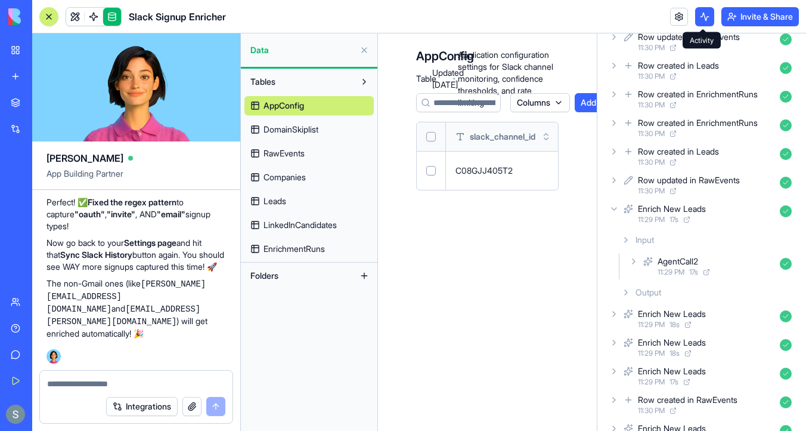
click at [701, 17] on button at bounding box center [704, 16] width 19 height 19
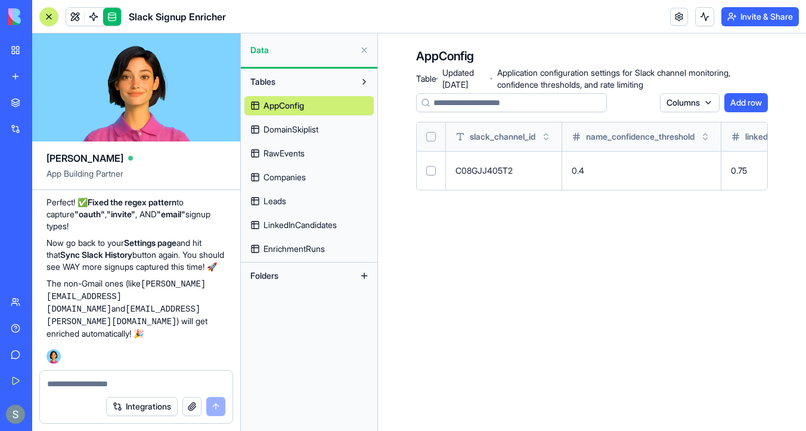
click at [298, 132] on span "DomainSkiplist" at bounding box center [291, 129] width 55 height 12
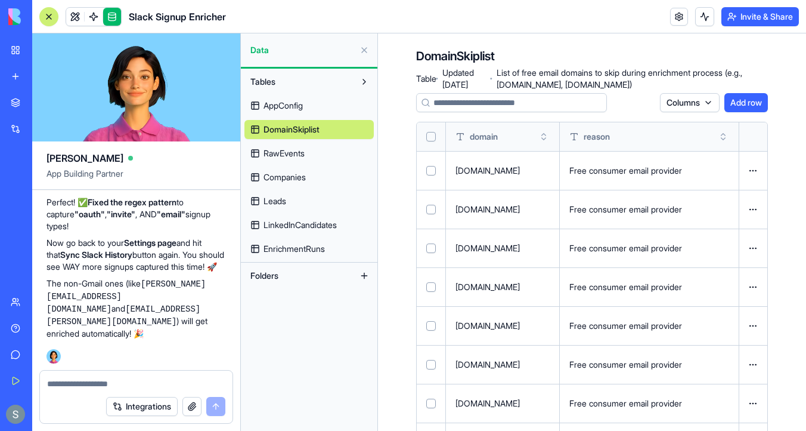
click at [302, 153] on span "RawEvents" at bounding box center [284, 153] width 41 height 12
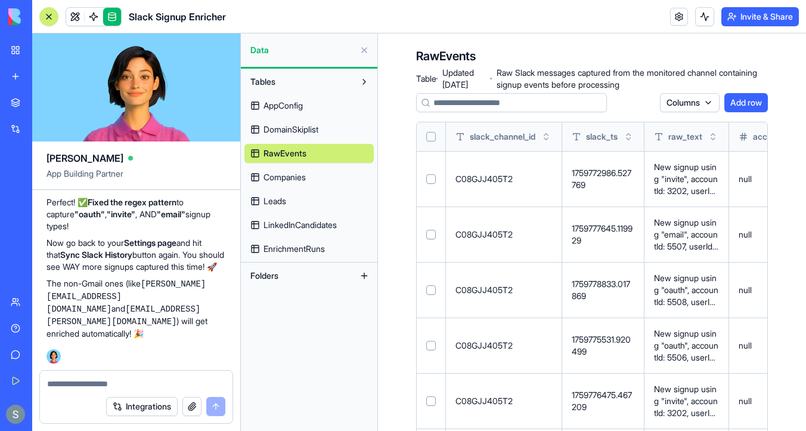
click at [308, 130] on span "DomainSkiplist" at bounding box center [291, 129] width 55 height 12
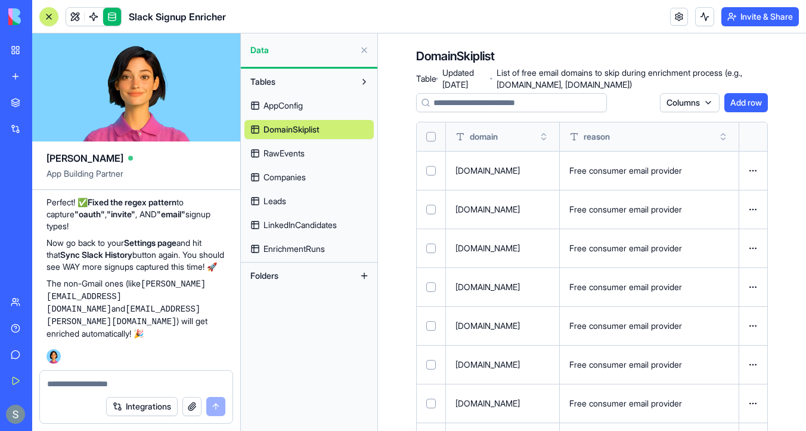
click at [298, 184] on link "Companies" at bounding box center [309, 177] width 129 height 19
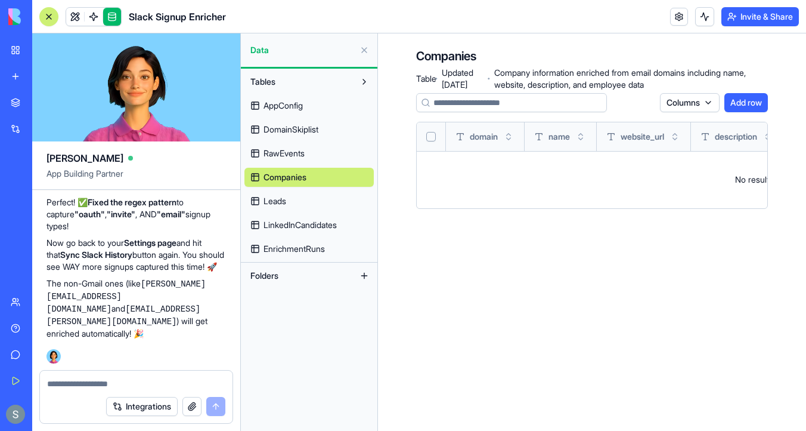
click at [336, 152] on link "RawEvents" at bounding box center [309, 153] width 129 height 19
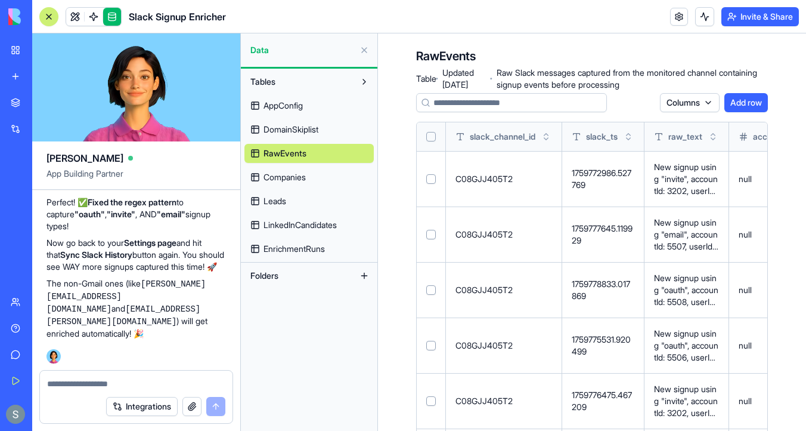
click at [432, 141] on button "Select all" at bounding box center [431, 137] width 10 height 10
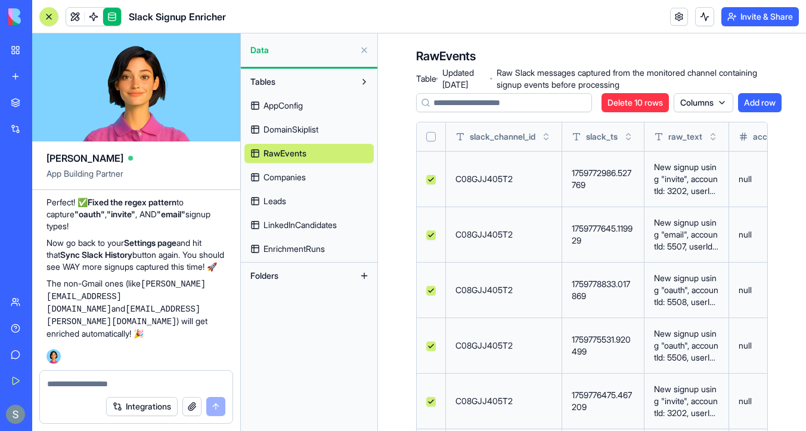
click at [432, 141] on button "Select all" at bounding box center [431, 137] width 10 height 10
click at [430, 132] on button "Select all" at bounding box center [431, 137] width 10 height 10
click at [305, 179] on span "Companies" at bounding box center [285, 177] width 42 height 12
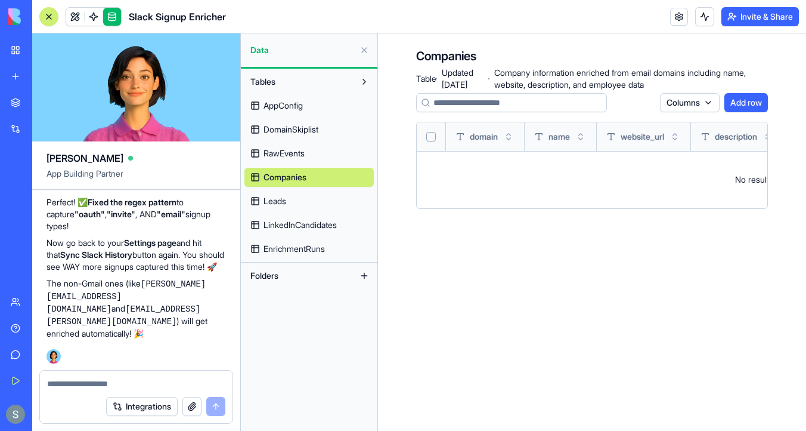
click at [299, 200] on link "Leads" at bounding box center [309, 200] width 129 height 19
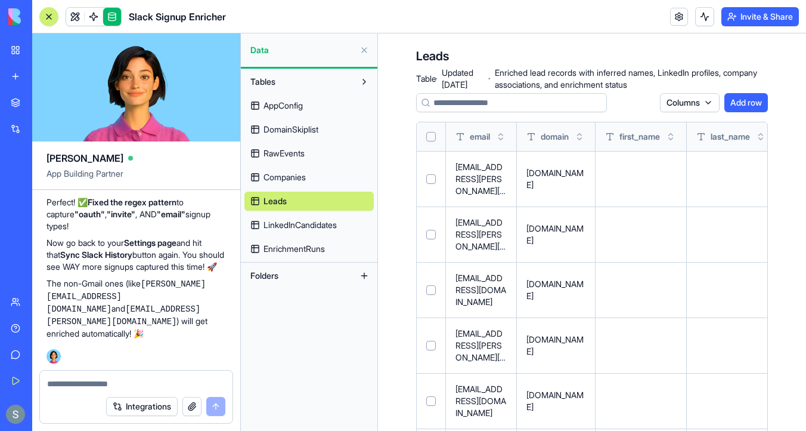
scroll to position [128, 0]
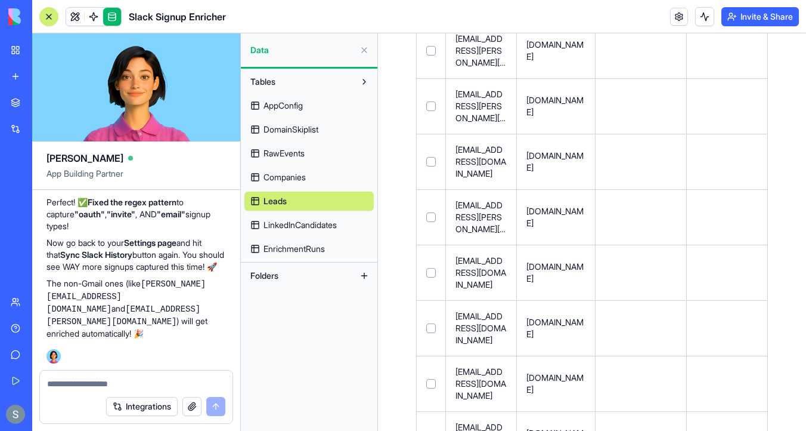
click at [301, 218] on link "LinkedInCandidates" at bounding box center [309, 224] width 129 height 19
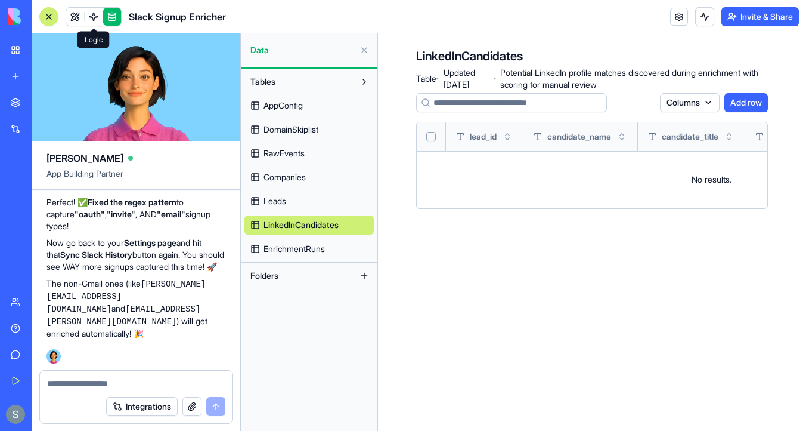
click at [97, 20] on link at bounding box center [94, 17] width 18 height 18
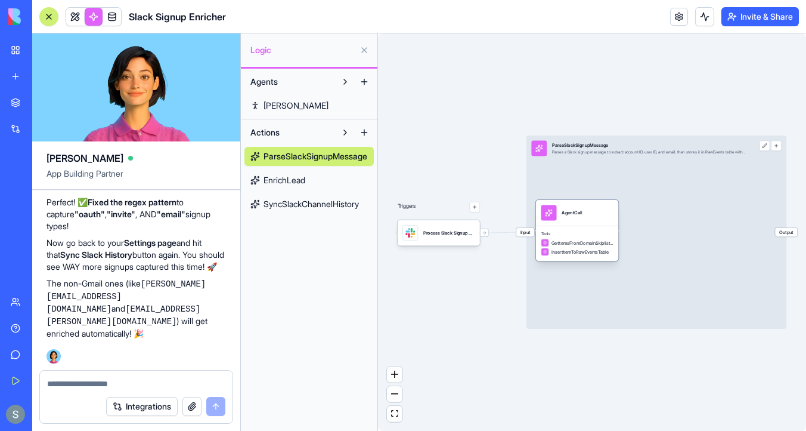
click at [574, 243] on span "GetItemsFromDomainSkiplistTable" at bounding box center [583, 242] width 62 height 7
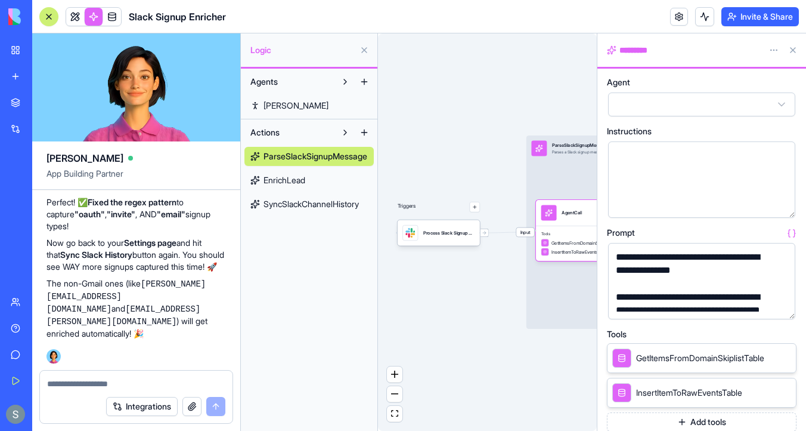
click at [556, 175] on div "Input ParseSlackSignupMessage Parses a Slack signup message to extract account …" at bounding box center [657, 231] width 261 height 193
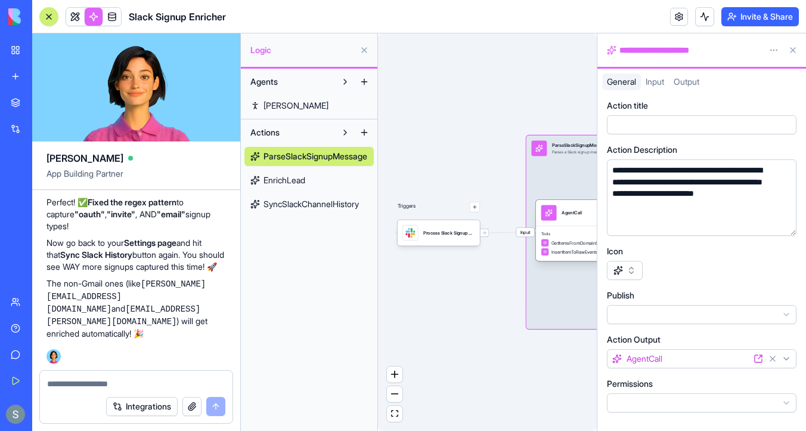
click at [583, 224] on div "AgentCall" at bounding box center [577, 213] width 82 height 26
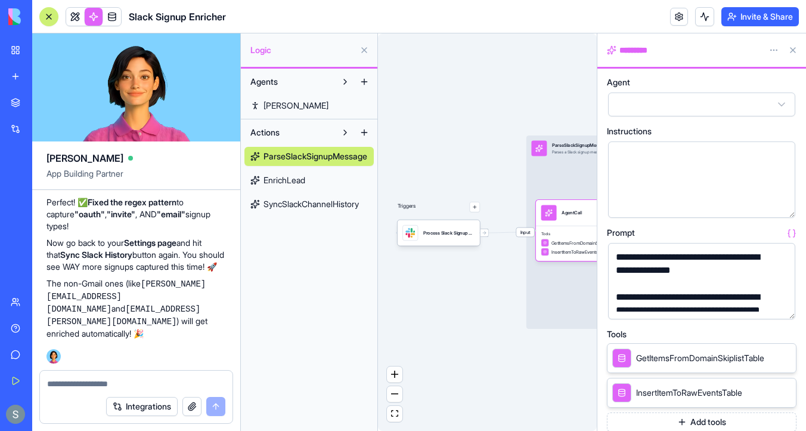
click at [345, 201] on span "SyncSlackChannelHistory" at bounding box center [311, 204] width 95 height 12
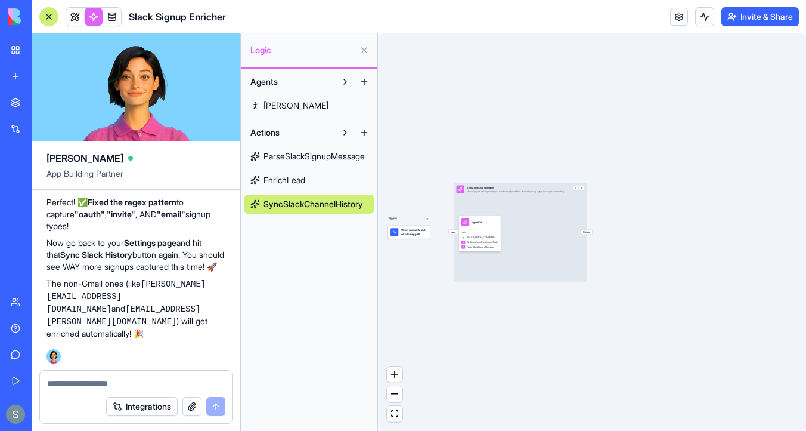
click at [534, 212] on div "Input SyncSlackChannelHistory Manually syncs existing messages from the configu…" at bounding box center [520, 232] width 133 height 99
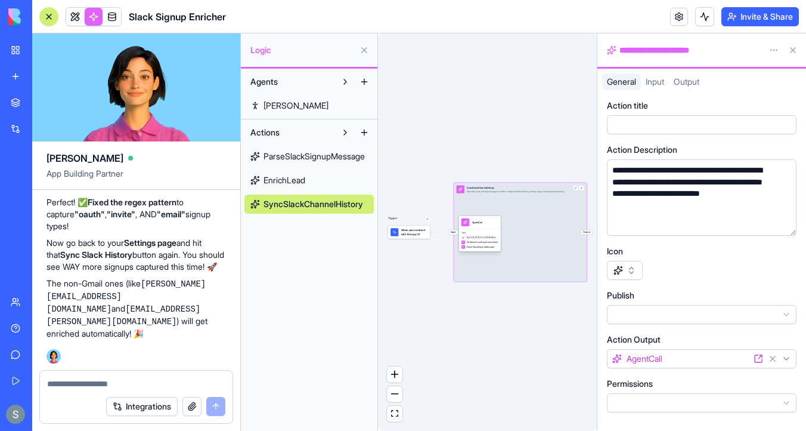
click at [488, 226] on div "AgentCall" at bounding box center [480, 221] width 42 height 13
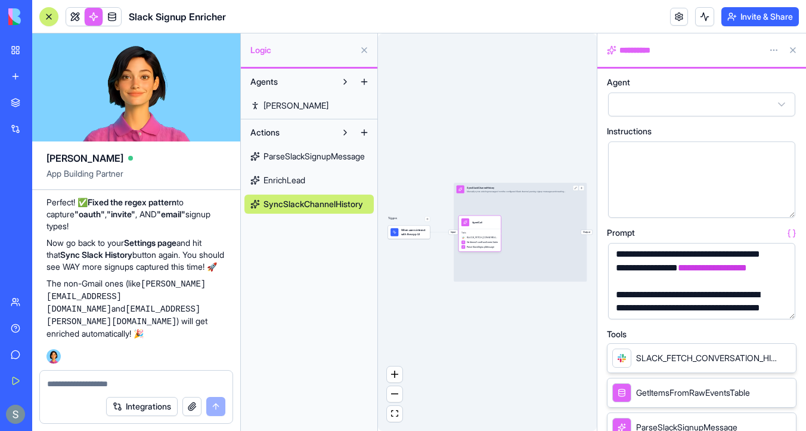
scroll to position [46, 0]
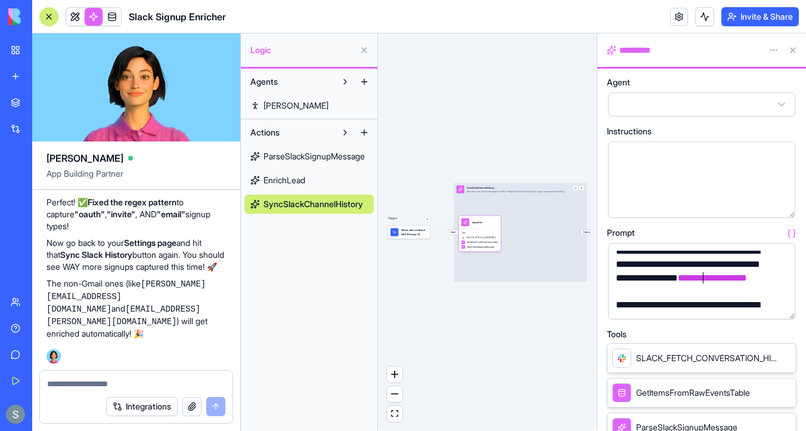
click at [701, 277] on div "**********" at bounding box center [692, 272] width 159 height 54
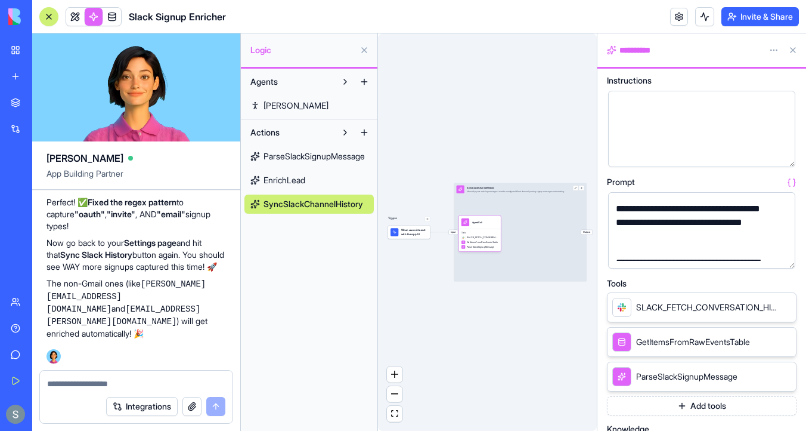
scroll to position [118, 0]
click at [75, 19] on link at bounding box center [75, 17] width 18 height 18
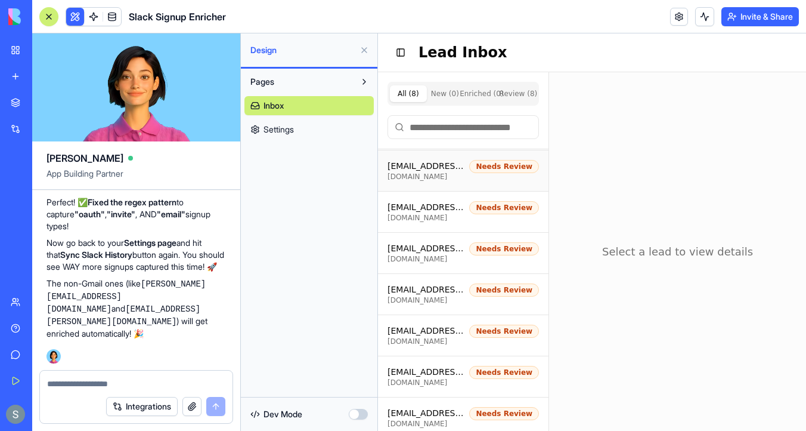
scroll to position [47, 0]
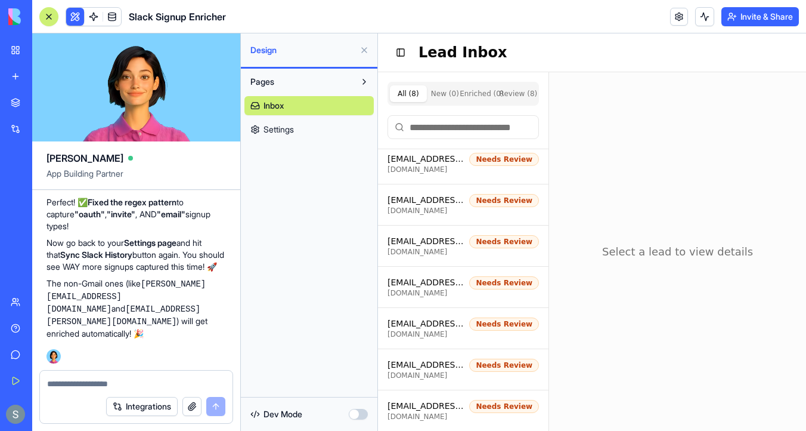
click at [111, 381] on textarea at bounding box center [136, 384] width 178 height 12
click at [110, 17] on link at bounding box center [112, 17] width 18 height 18
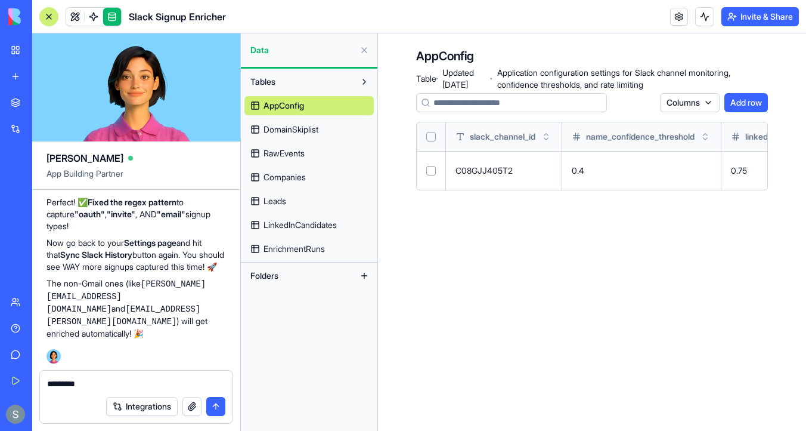
click at [324, 180] on link "Companies" at bounding box center [309, 177] width 129 height 19
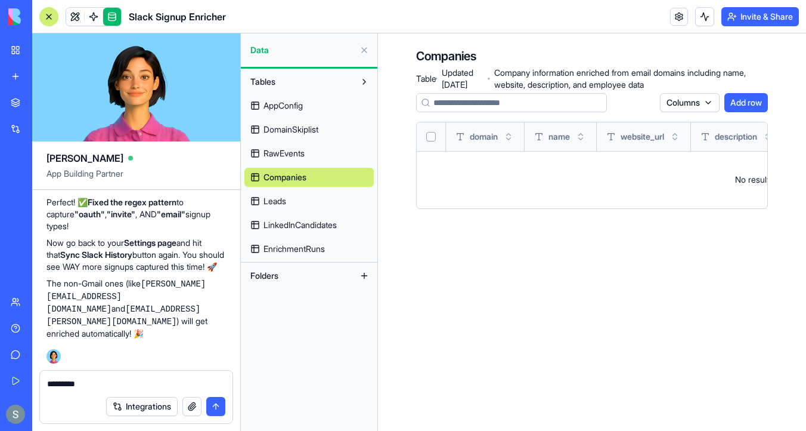
click at [313, 196] on link "Leads" at bounding box center [309, 200] width 129 height 19
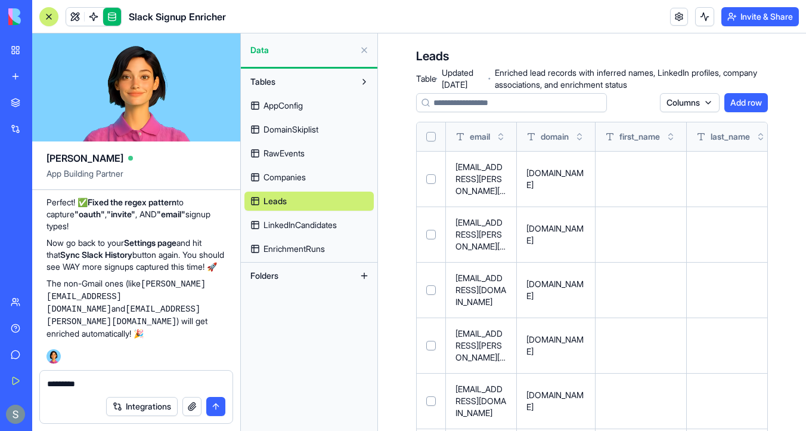
click at [428, 140] on button "Select all" at bounding box center [431, 137] width 10 height 10
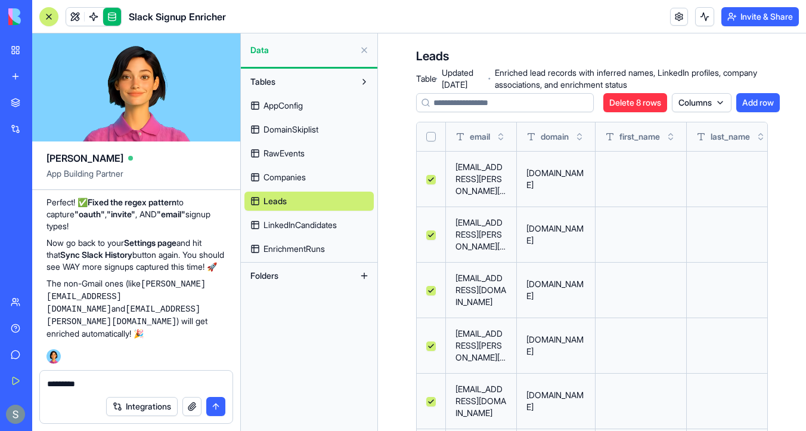
click at [293, 227] on span "LinkedInCandidates" at bounding box center [300, 225] width 73 height 12
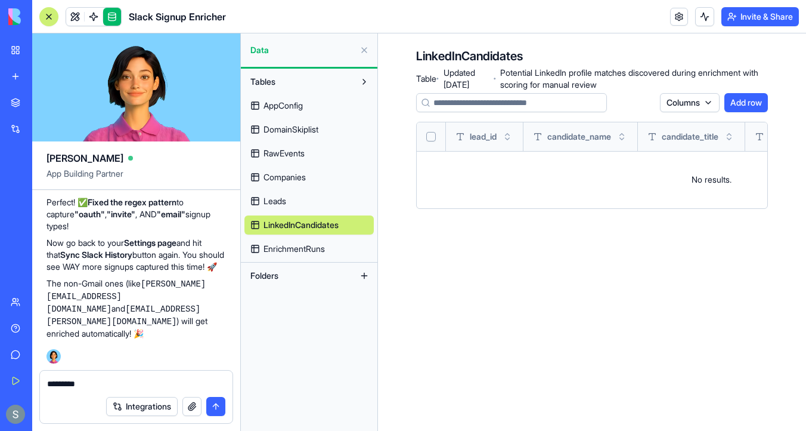
click at [319, 251] on span "EnrichmentRuns" at bounding box center [294, 249] width 61 height 12
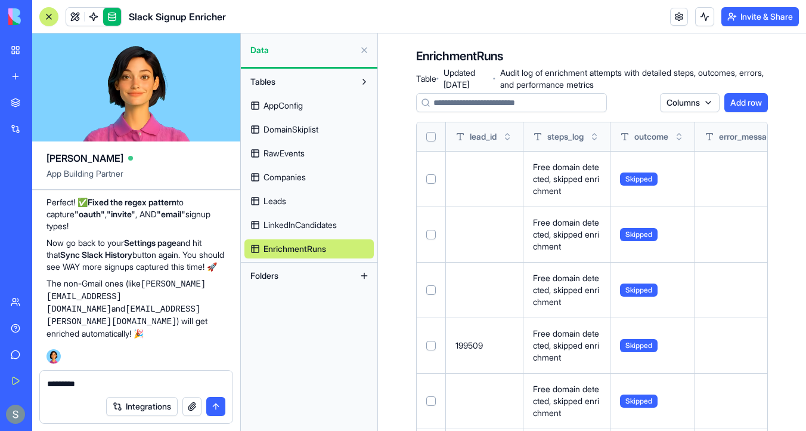
click at [334, 169] on link "Companies" at bounding box center [309, 177] width 129 height 19
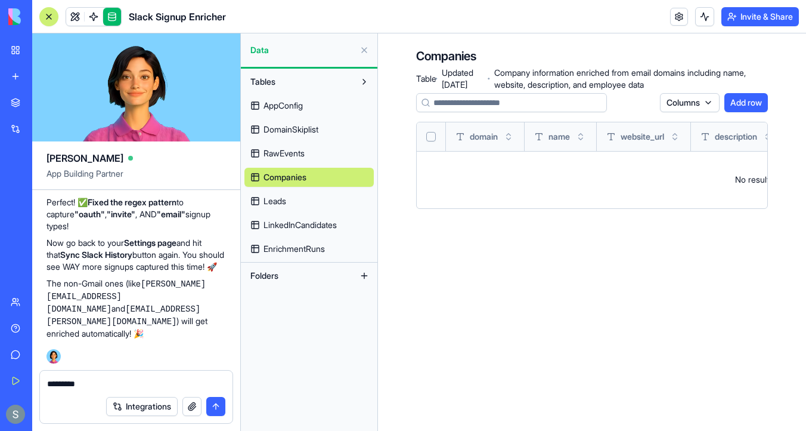
click at [338, 131] on link "DomainSkiplist" at bounding box center [309, 129] width 129 height 19
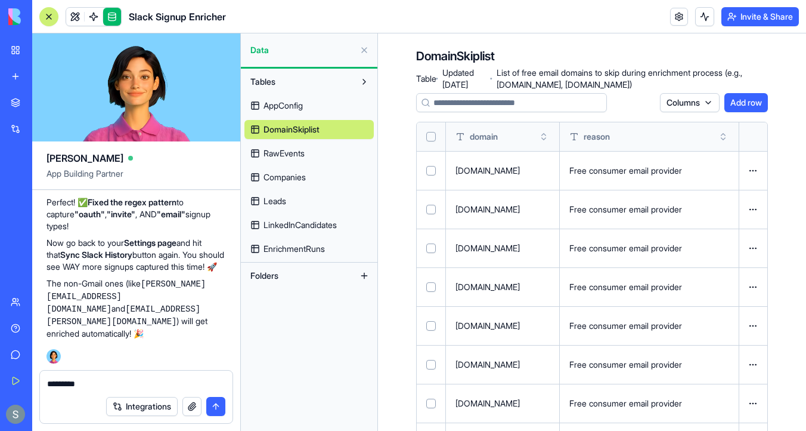
click at [98, 381] on textarea "*********" at bounding box center [136, 384] width 178 height 12
type textarea "**********"
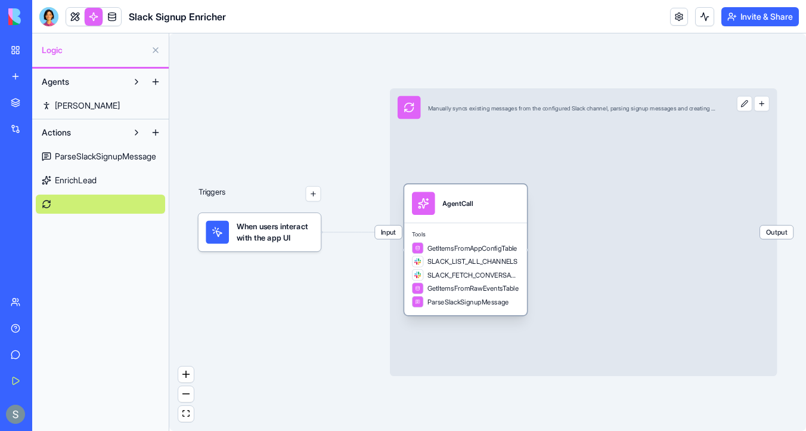
click at [472, 204] on div "AgentCall" at bounding box center [458, 204] width 30 height 10
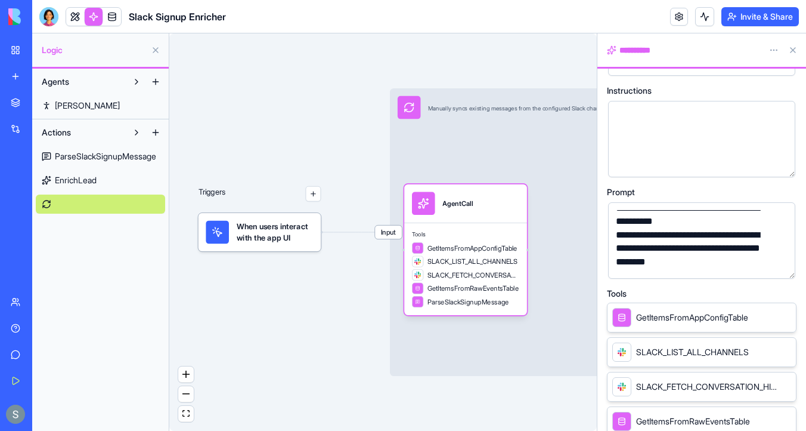
scroll to position [29, 0]
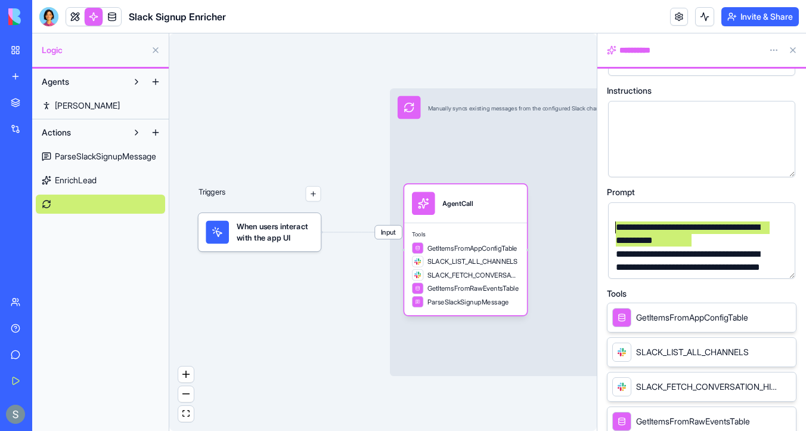
drag, startPoint x: 696, startPoint y: 241, endPoint x: 616, endPoint y: 231, distance: 80.6
click at [616, 231] on div "**********" at bounding box center [692, 234] width 159 height 27
copy div "**********"
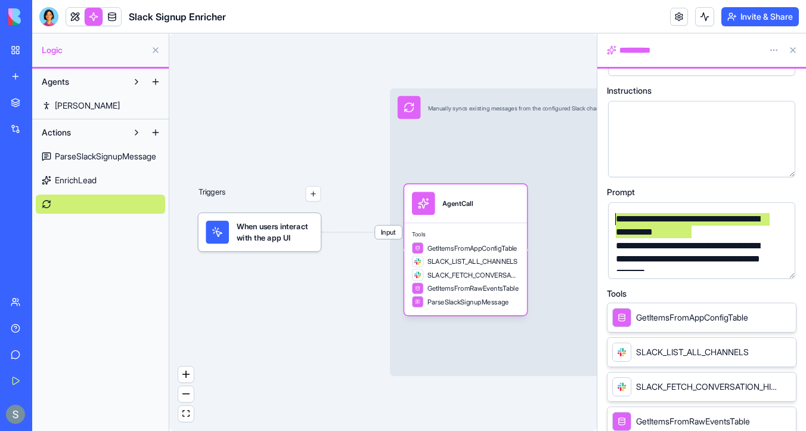
scroll to position [34, 0]
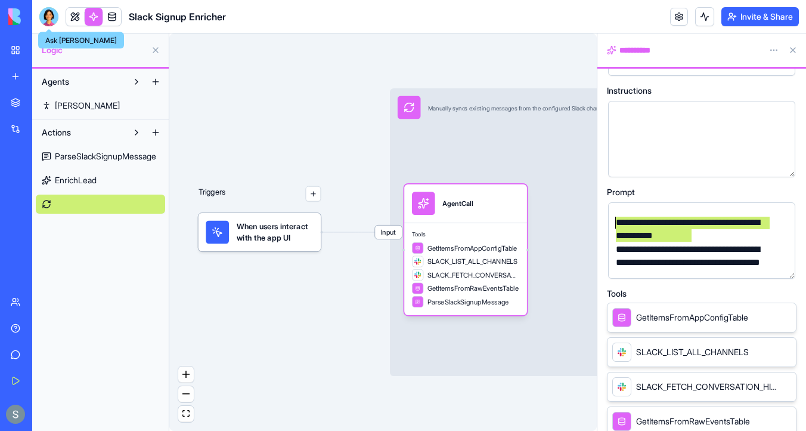
click at [51, 14] on div at bounding box center [48, 16] width 19 height 19
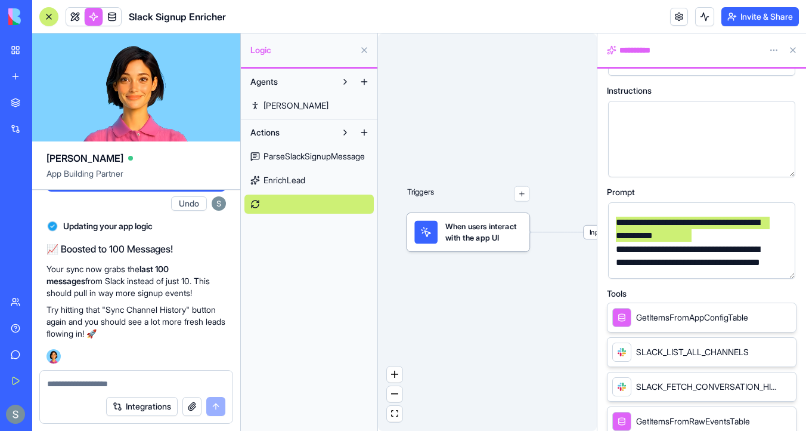
scroll to position [0, 0]
click at [96, 381] on textarea at bounding box center [136, 384] width 178 height 12
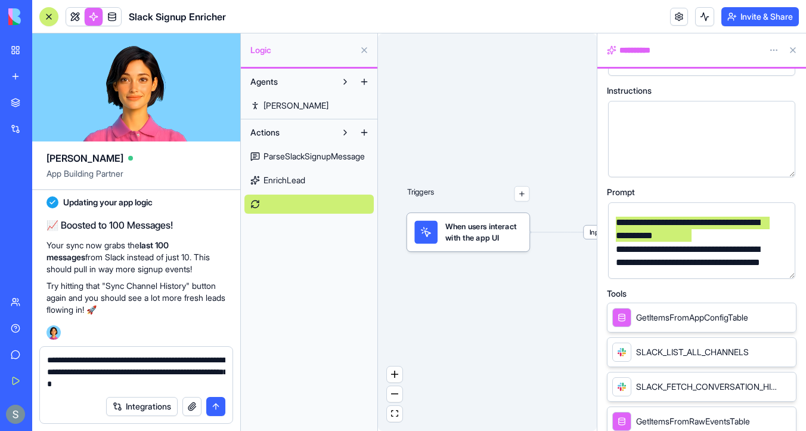
type textarea "**********"
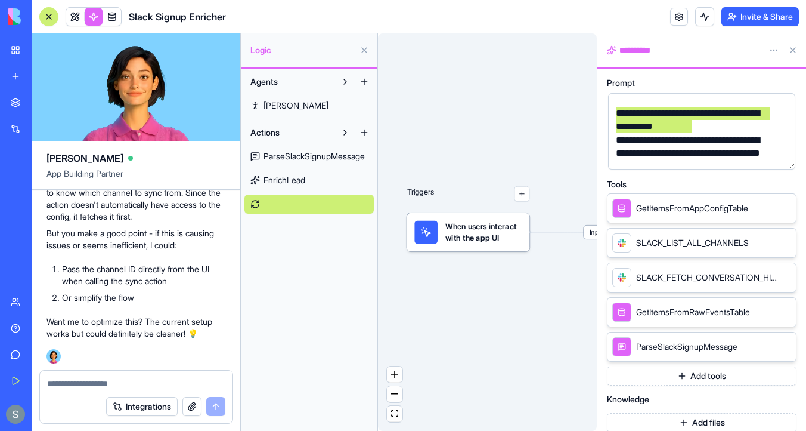
scroll to position [4952, 0]
click at [94, 385] on textarea at bounding box center [136, 384] width 178 height 12
click at [95, 385] on textarea at bounding box center [136, 384] width 178 height 12
type textarea "***"
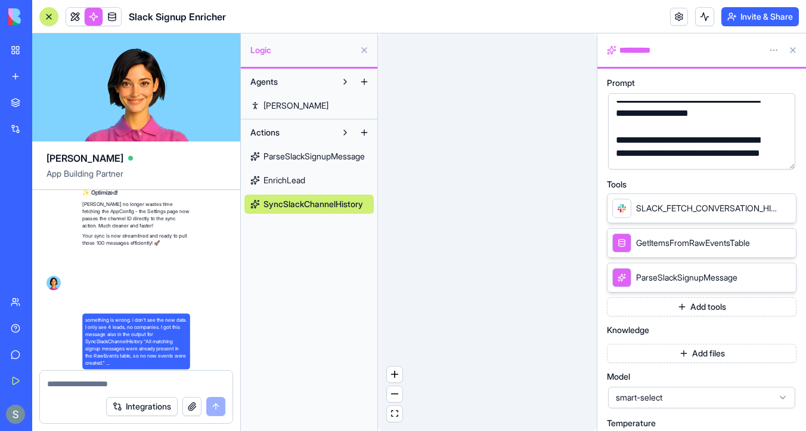
scroll to position [7542, 0]
